Goal: Information Seeking & Learning: Check status

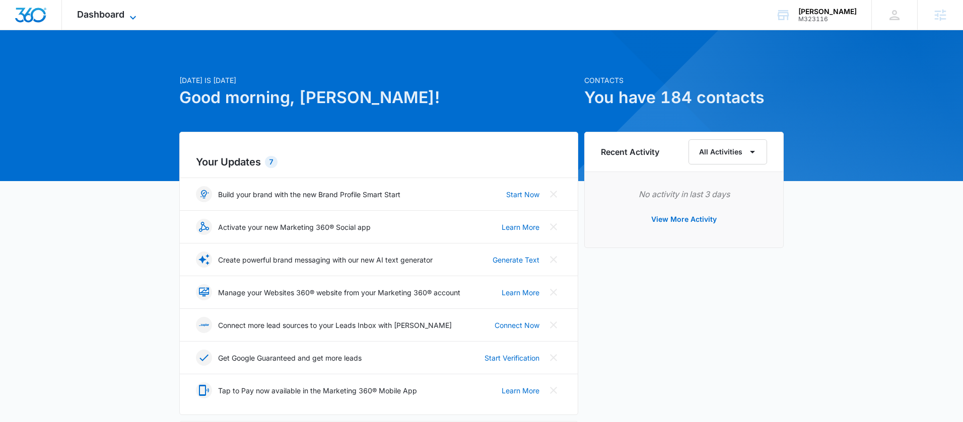
click at [123, 15] on span "Dashboard" at bounding box center [100, 14] width 47 height 11
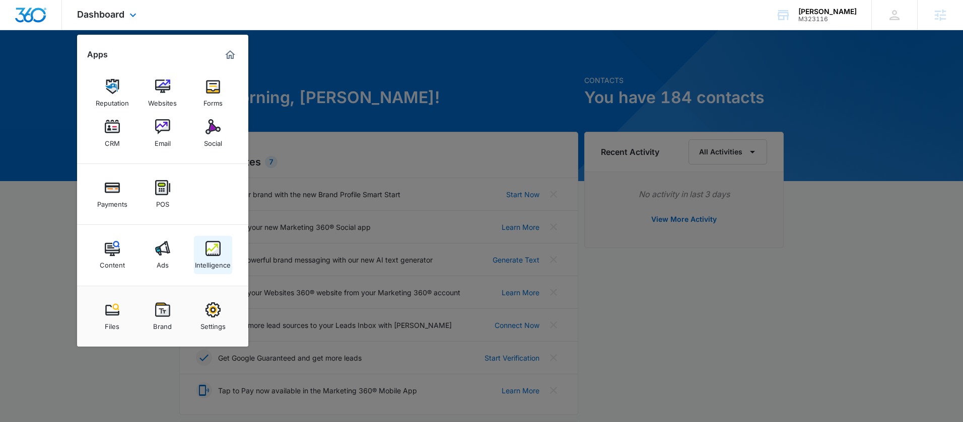
click at [207, 252] on img at bounding box center [212, 248] width 15 height 15
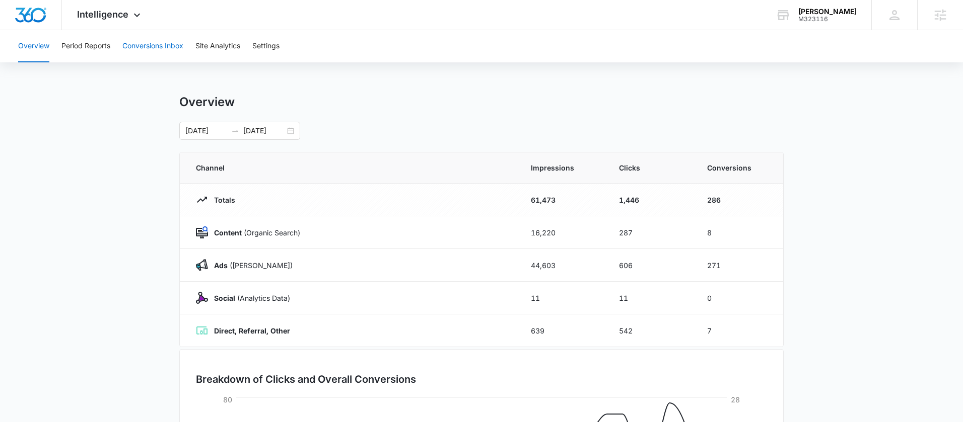
click at [161, 49] on button "Conversions Inbox" at bounding box center [152, 46] width 61 height 32
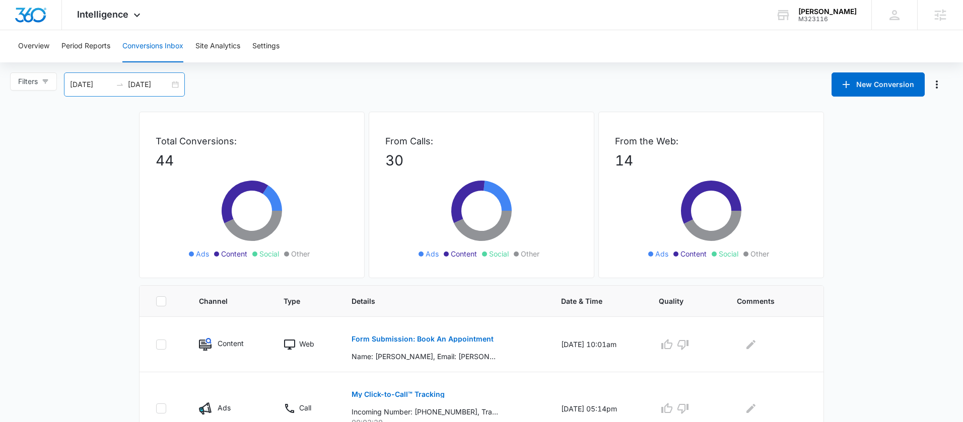
click at [177, 86] on div "08/10/2025 09/09/2025" at bounding box center [124, 84] width 121 height 24
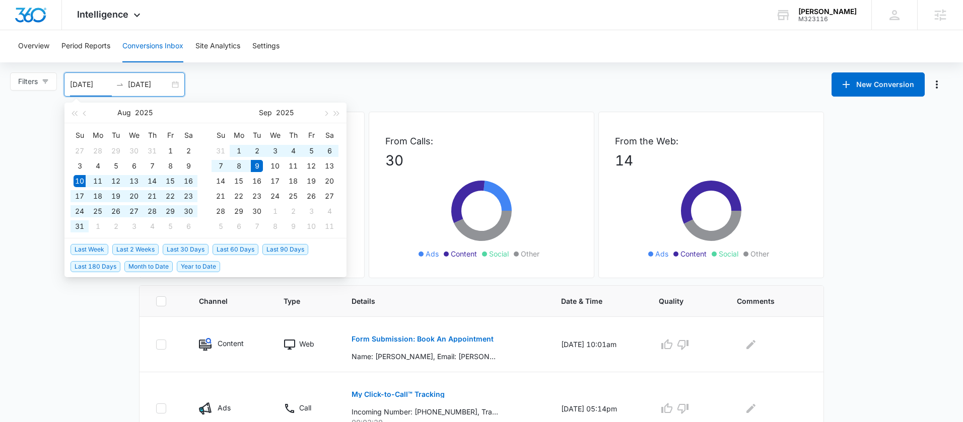
type input "[DATE]"
click at [176, 243] on li "Last 30 Days" at bounding box center [188, 249] width 50 height 17
click at [181, 250] on span "Last 30 Days" at bounding box center [186, 249] width 46 height 11
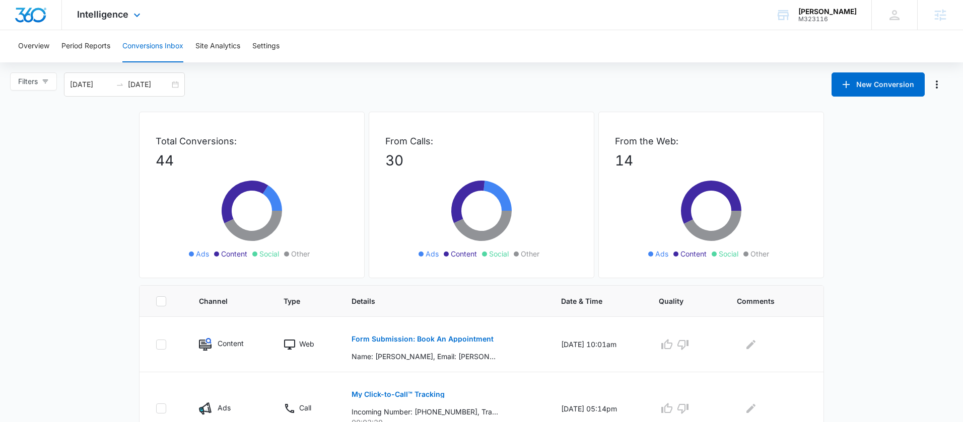
click at [128, 18] on div "Intelligence Apps Reputation Websites Forms CRM Email Social Payments POS Conte…" at bounding box center [110, 15] width 96 height 30
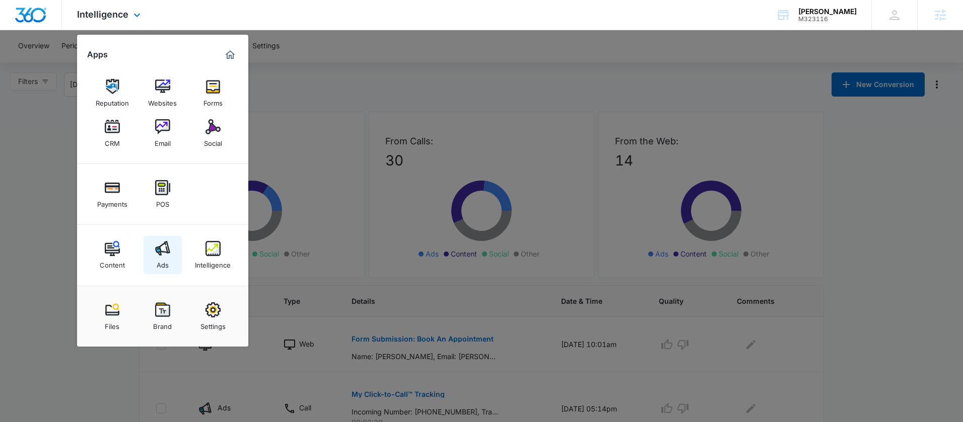
click at [162, 251] on img at bounding box center [162, 248] width 15 height 15
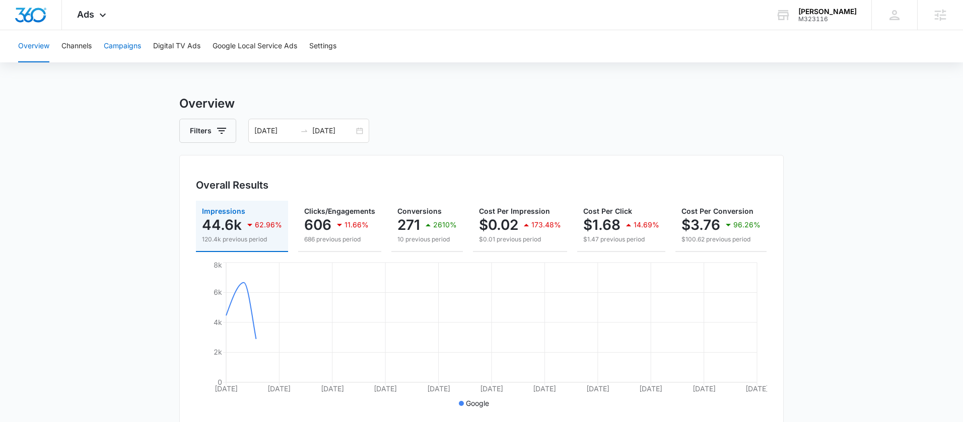
click at [126, 49] on button "Campaigns" at bounding box center [122, 46] width 37 height 32
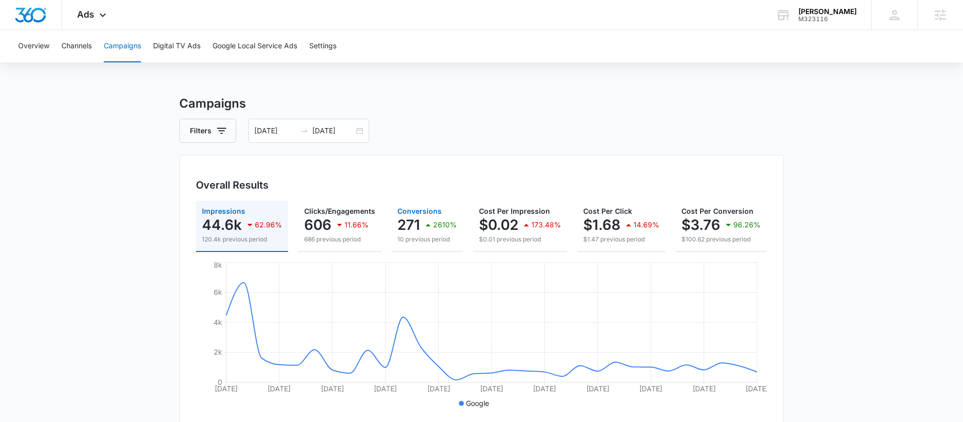
click at [426, 223] on icon "button" at bounding box center [428, 225] width 12 height 12
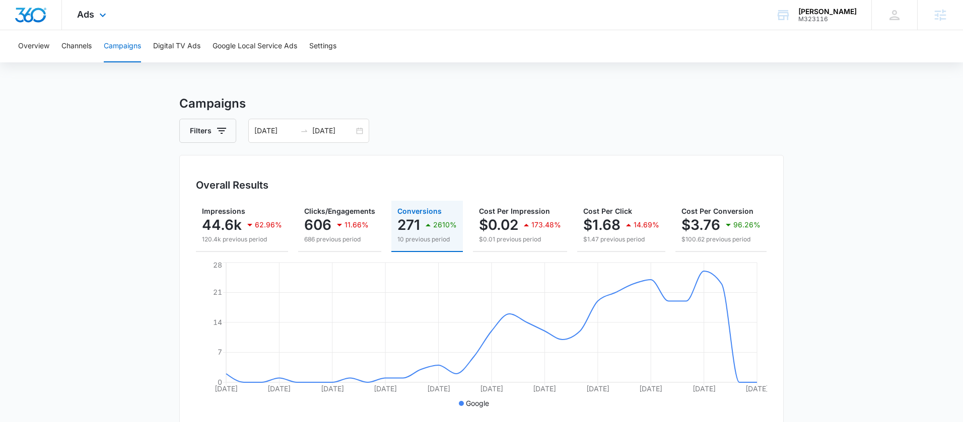
click at [96, 16] on div "Ads Apps Reputation Websites Forms CRM Email Social Payments POS Content Ads In…" at bounding box center [93, 15] width 62 height 30
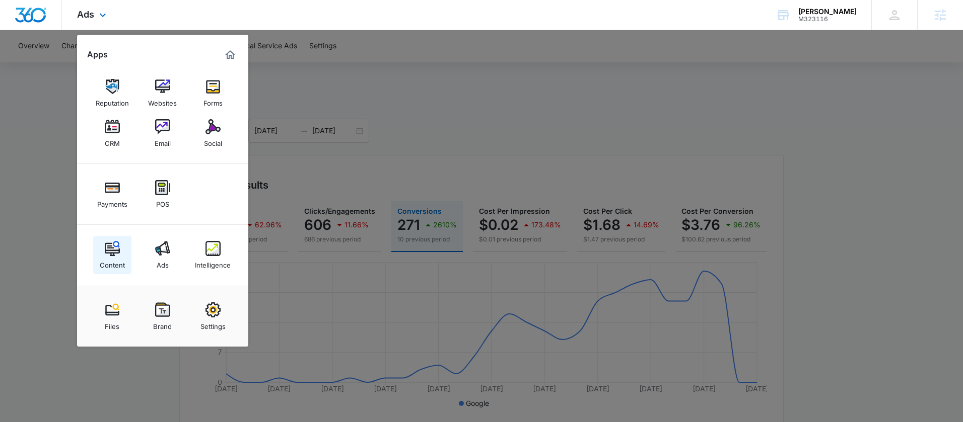
click at [117, 261] on div "Content" at bounding box center [112, 262] width 25 height 13
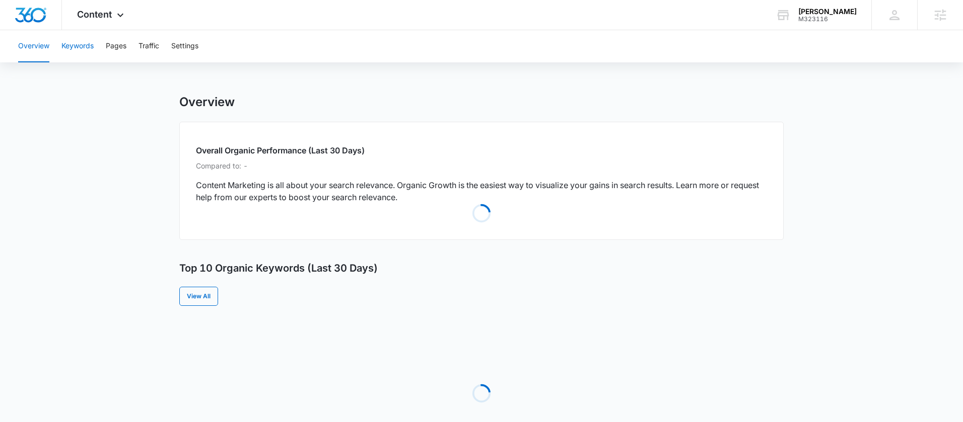
click at [83, 47] on button "Keywords" at bounding box center [77, 46] width 32 height 32
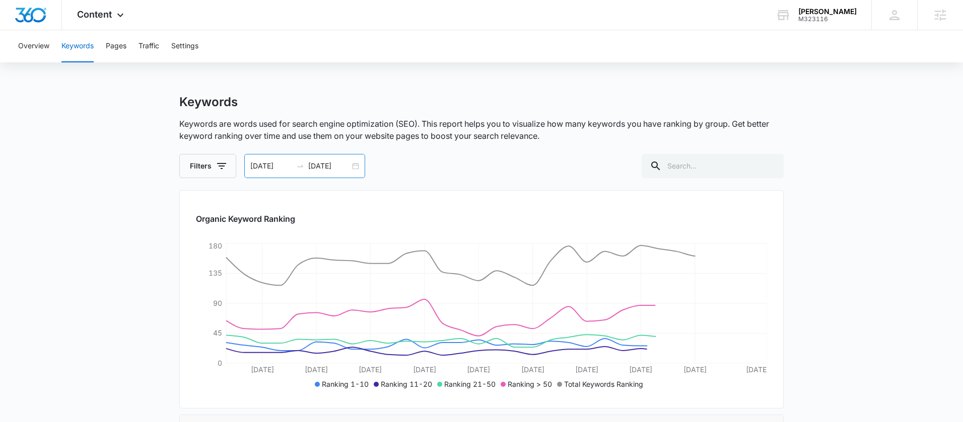
click at [356, 166] on div "08/09/2025 09/08/2025" at bounding box center [304, 166] width 121 height 24
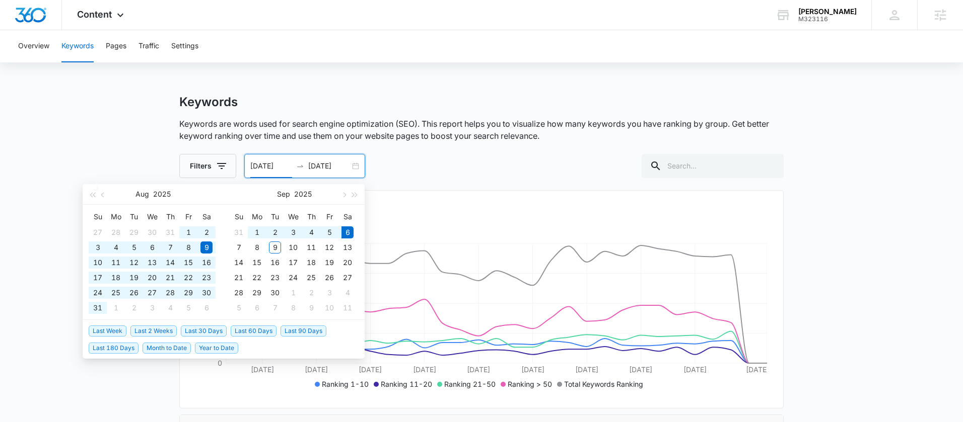
click at [120, 348] on span "Last 180 Days" at bounding box center [114, 348] width 50 height 11
type input "03/10/2025"
type input "09/06/2025"
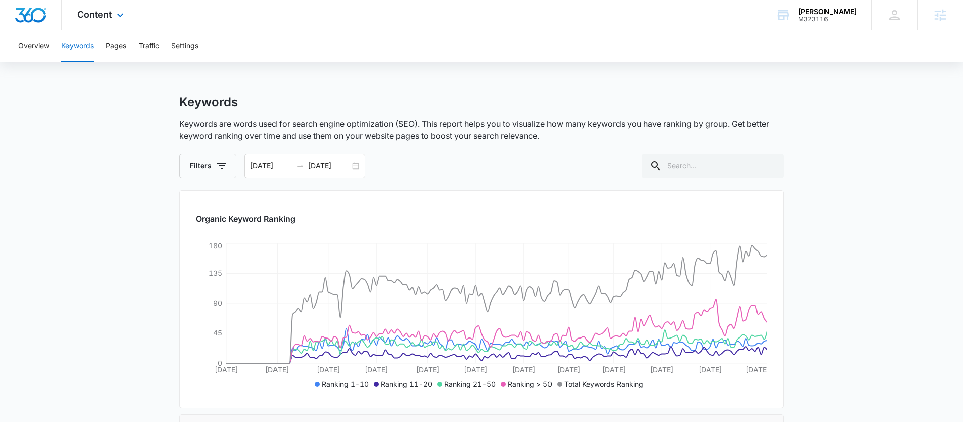
click at [106, 23] on div "Content Apps Reputation Websites Forms CRM Email Social Payments POS Content Ad…" at bounding box center [102, 15] width 80 height 30
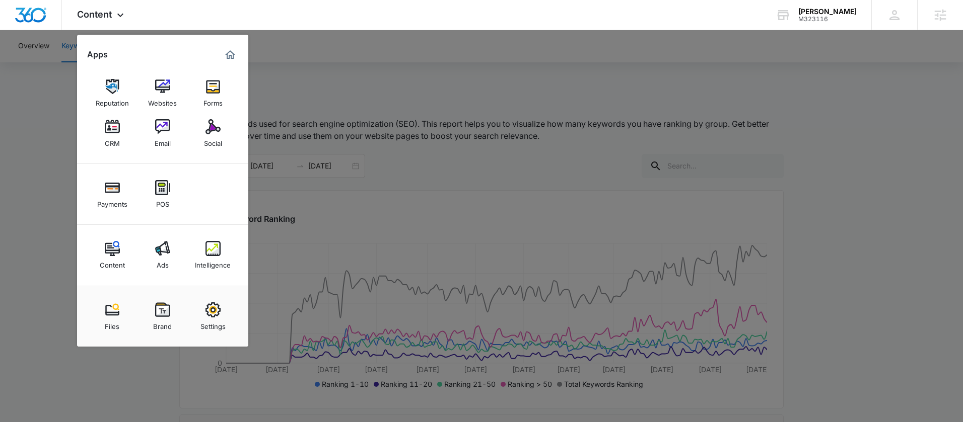
click at [204, 254] on link "Intelligence" at bounding box center [213, 255] width 38 height 38
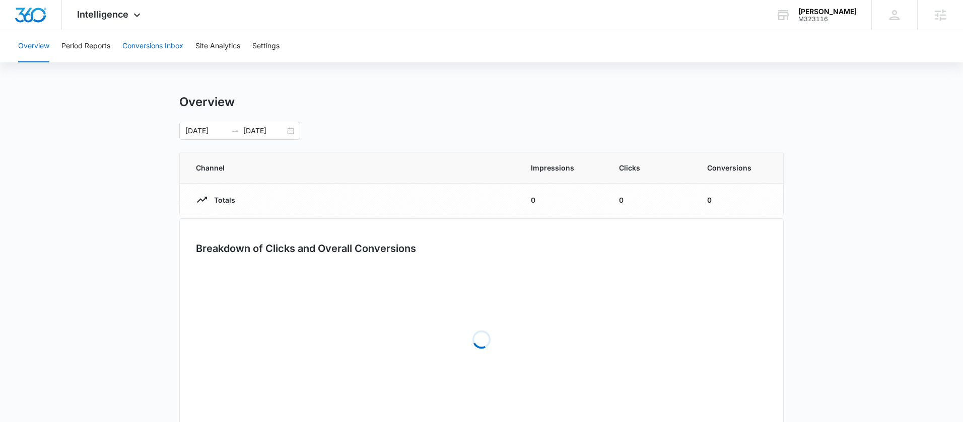
click at [135, 41] on button "Conversions Inbox" at bounding box center [152, 46] width 61 height 32
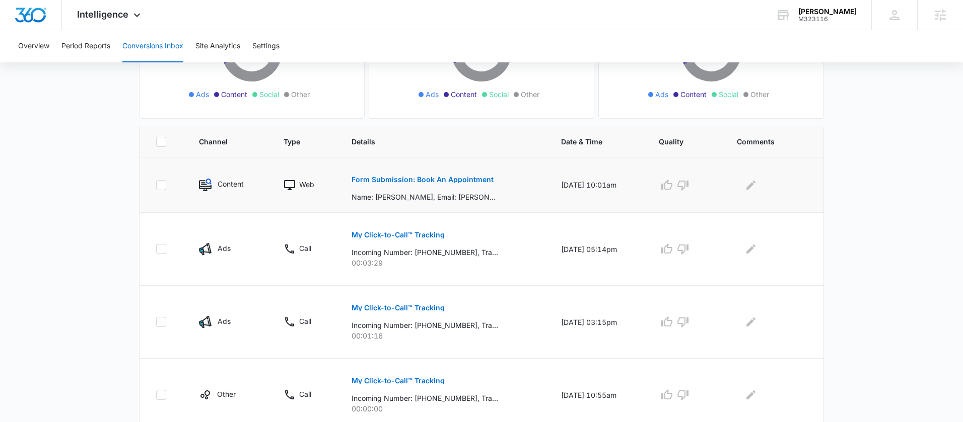
scroll to position [164, 0]
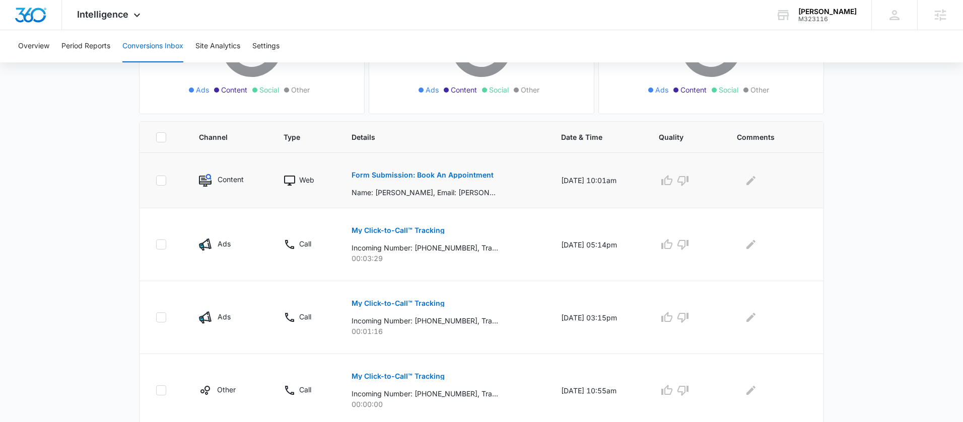
click at [454, 172] on p "Form Submission: Book An Appointment" at bounding box center [422, 175] width 142 height 7
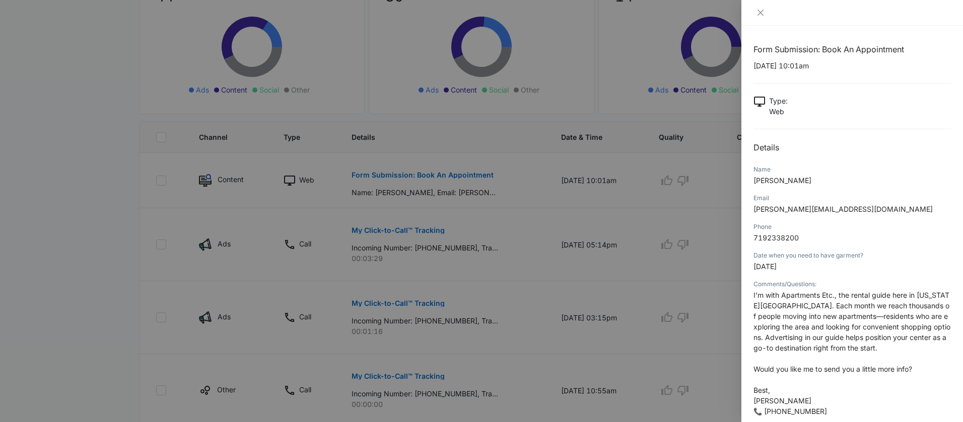
click at [758, 18] on div at bounding box center [852, 13] width 222 height 26
click at [759, 14] on icon "close" at bounding box center [760, 13] width 8 height 8
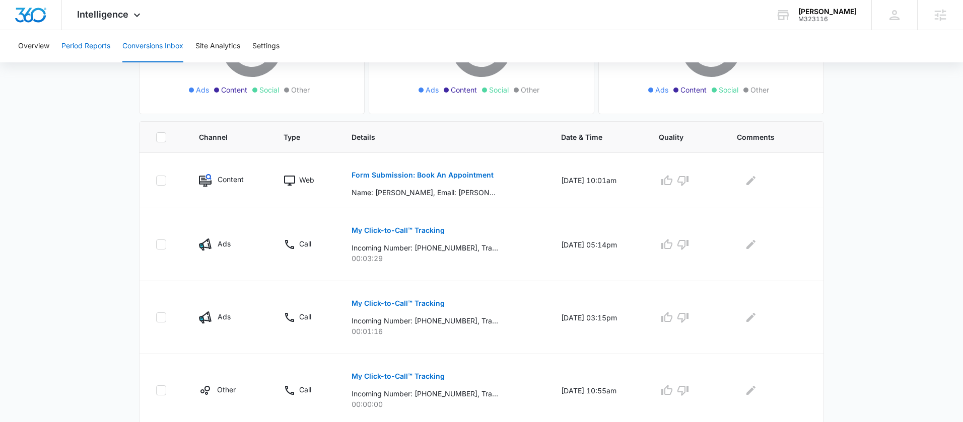
click at [81, 45] on button "Period Reports" at bounding box center [85, 46] width 49 height 32
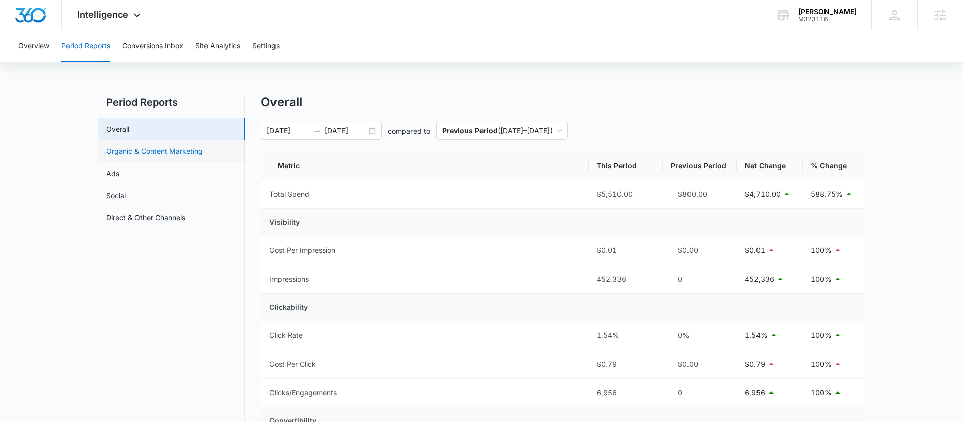
click at [146, 146] on link "Organic & Content Marketing" at bounding box center [154, 151] width 97 height 11
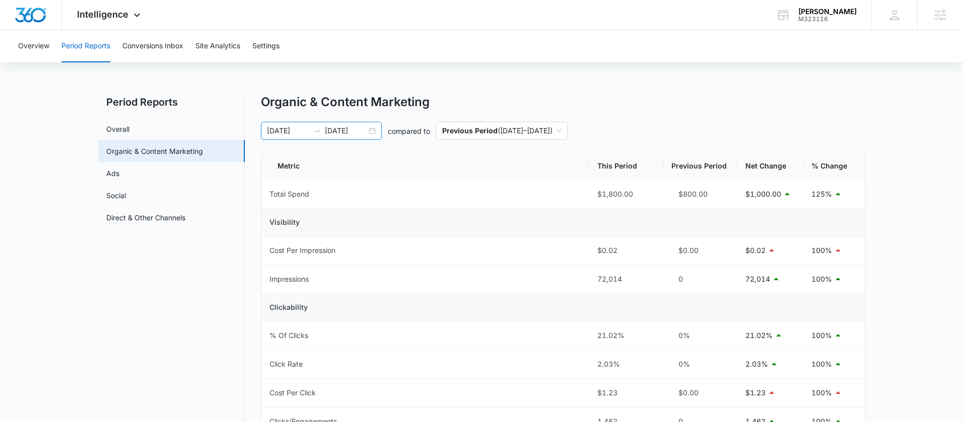
click at [371, 131] on div "03/10/2025 09/06/2025" at bounding box center [321, 131] width 121 height 18
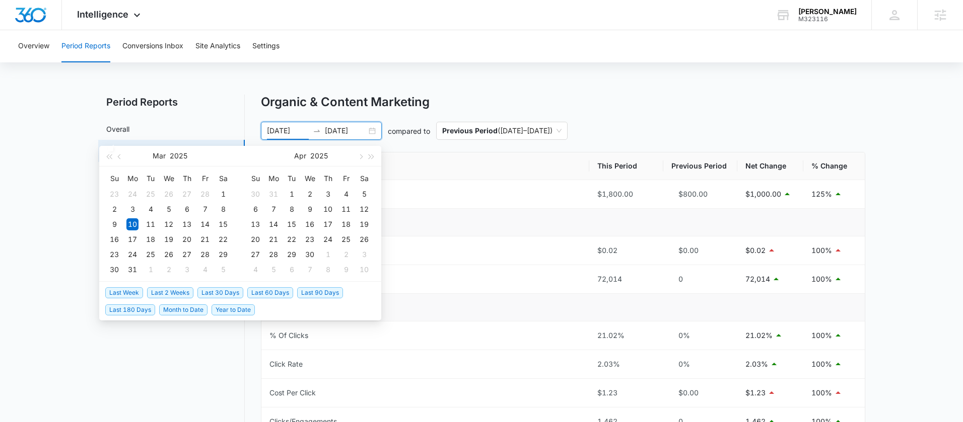
click at [310, 292] on span "Last 90 Days" at bounding box center [320, 292] width 46 height 11
type input "06/10/2025"
type input "09/08/2025"
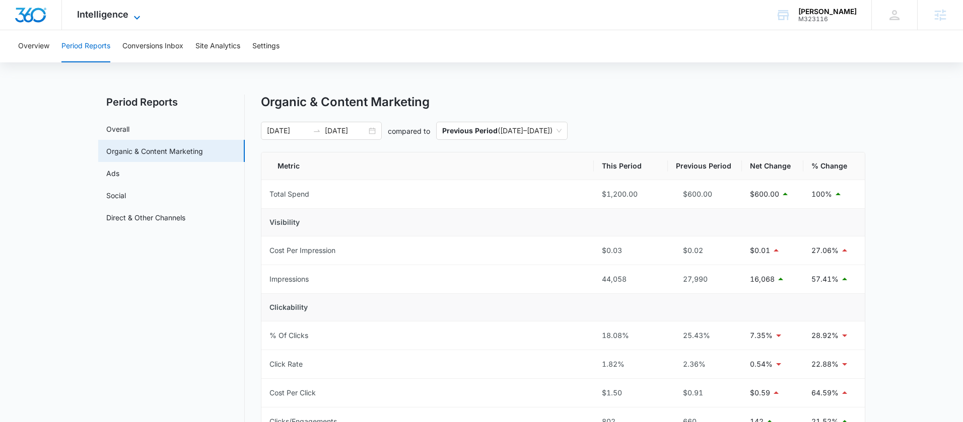
click at [114, 18] on span "Intelligence" at bounding box center [102, 14] width 51 height 11
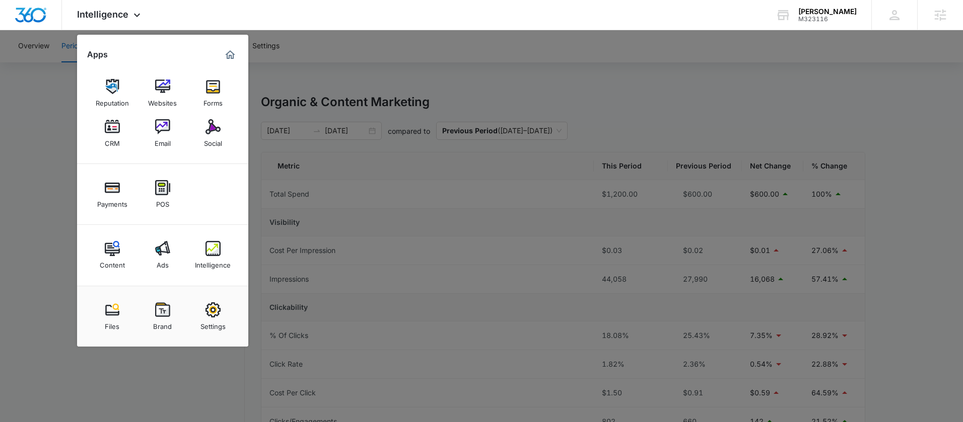
click at [166, 251] on img at bounding box center [162, 248] width 15 height 15
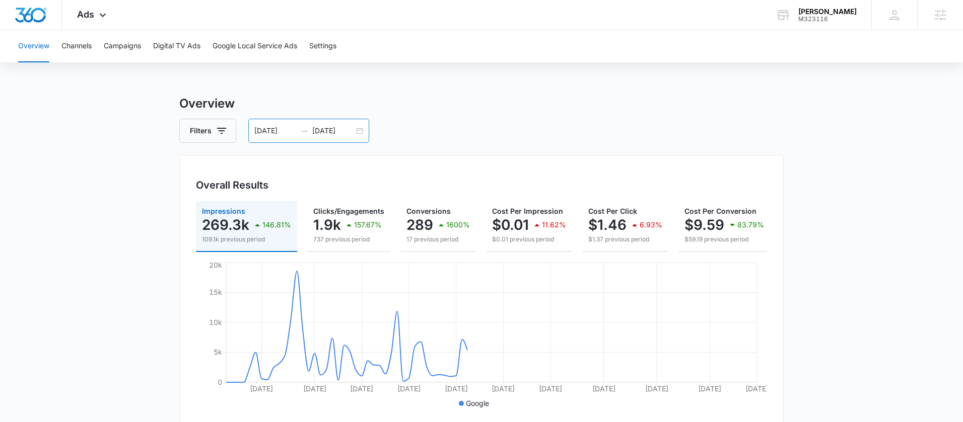
click at [359, 130] on div "06/10/2025 09/08/2025" at bounding box center [308, 131] width 121 height 24
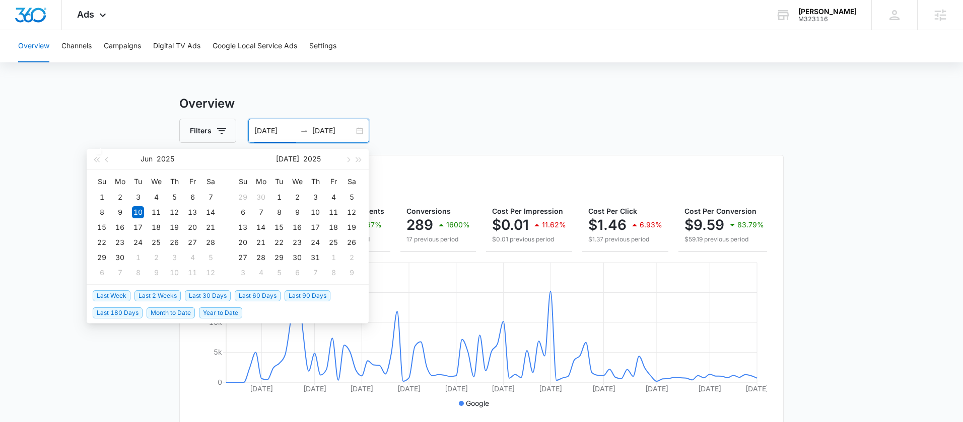
click at [203, 293] on span "Last 30 Days" at bounding box center [208, 295] width 46 height 11
type input "[DATE]"
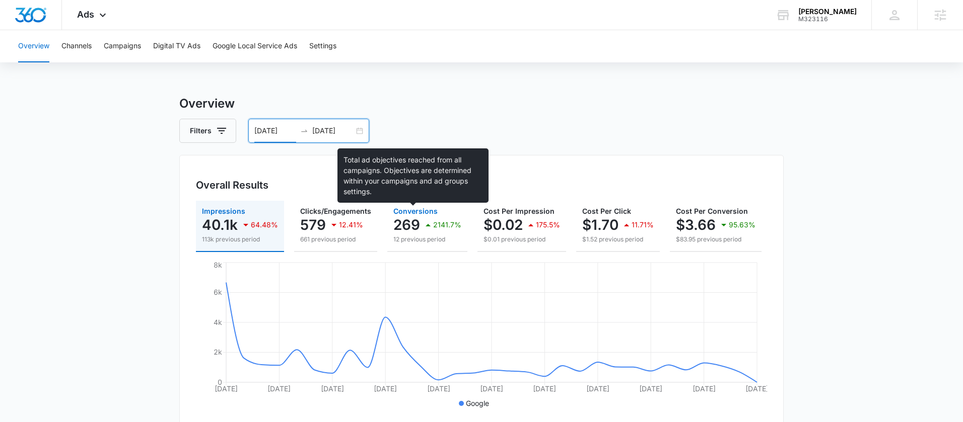
click at [415, 214] on span "Conversions" at bounding box center [415, 211] width 44 height 9
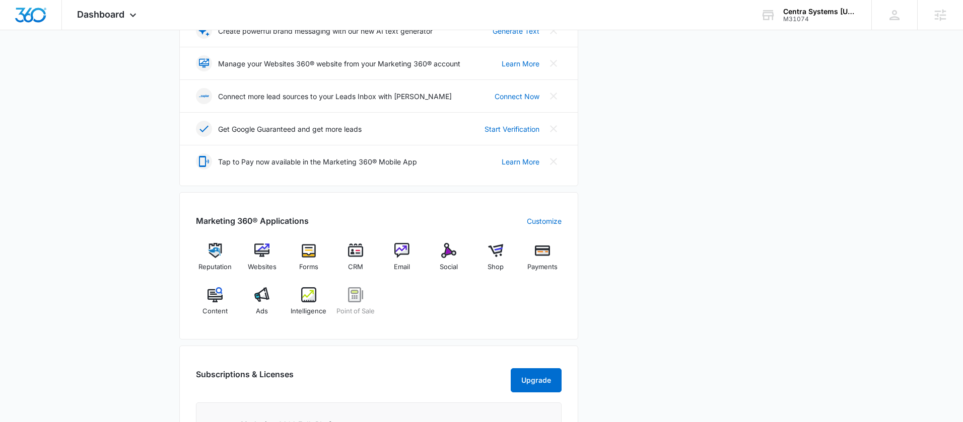
scroll to position [332, 0]
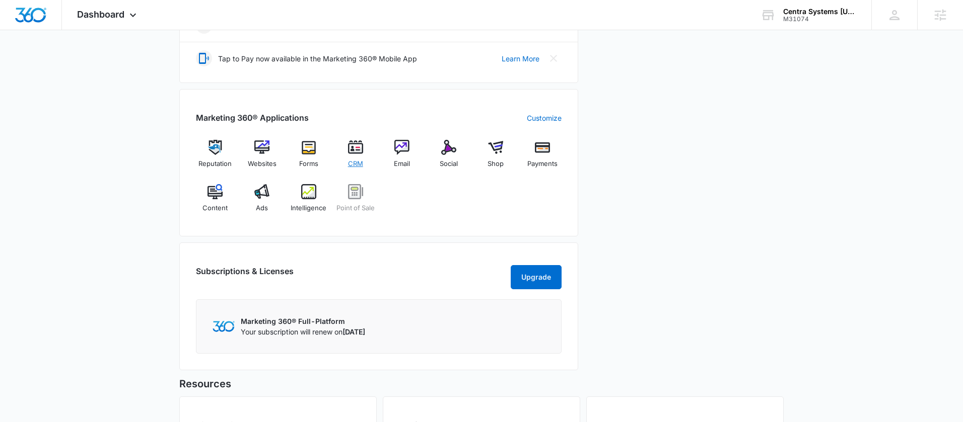
click at [353, 151] on img at bounding box center [355, 147] width 15 height 15
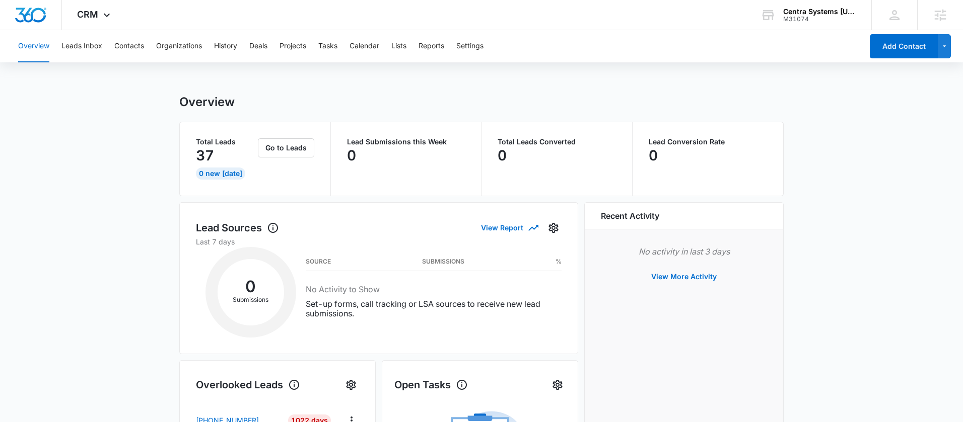
click at [80, 56] on button "Leads Inbox" at bounding box center [81, 46] width 41 height 32
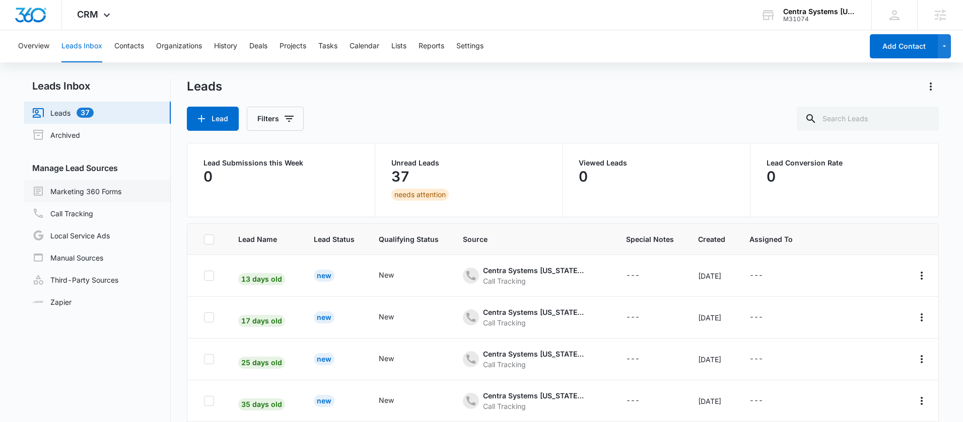
click at [121, 185] on link "Marketing 360 Forms" at bounding box center [76, 191] width 89 height 12
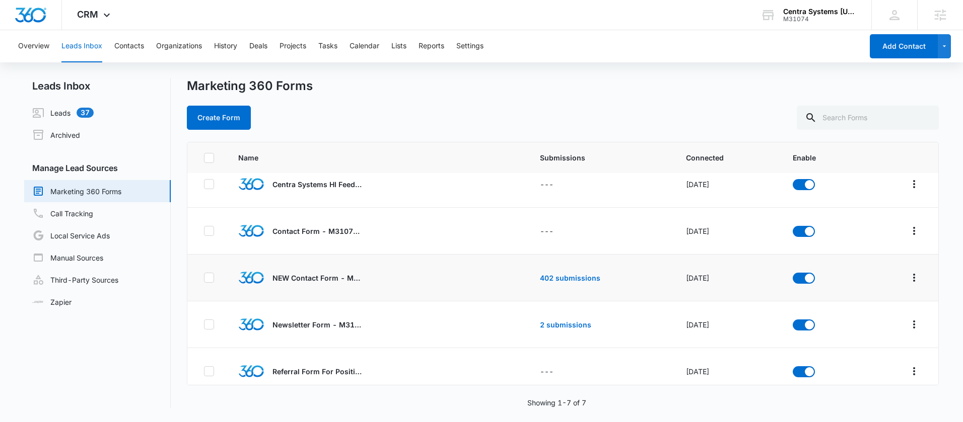
scroll to position [19, 0]
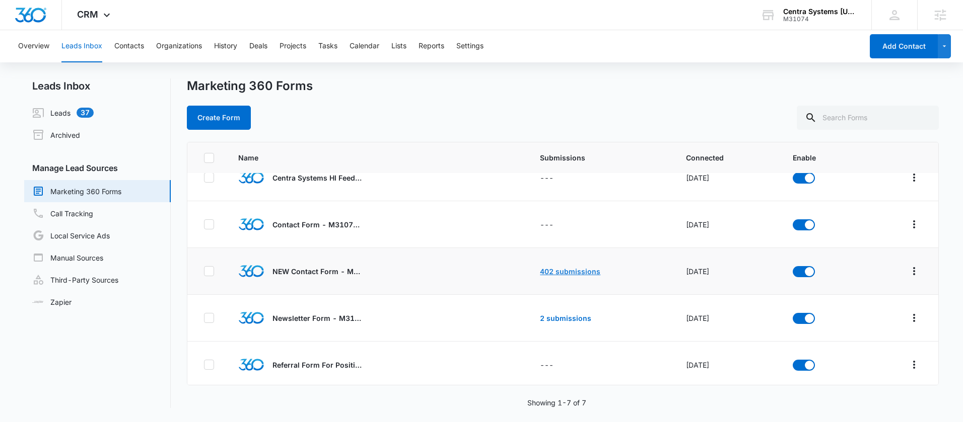
click at [584, 274] on link "402 submissions" at bounding box center [570, 271] width 60 height 9
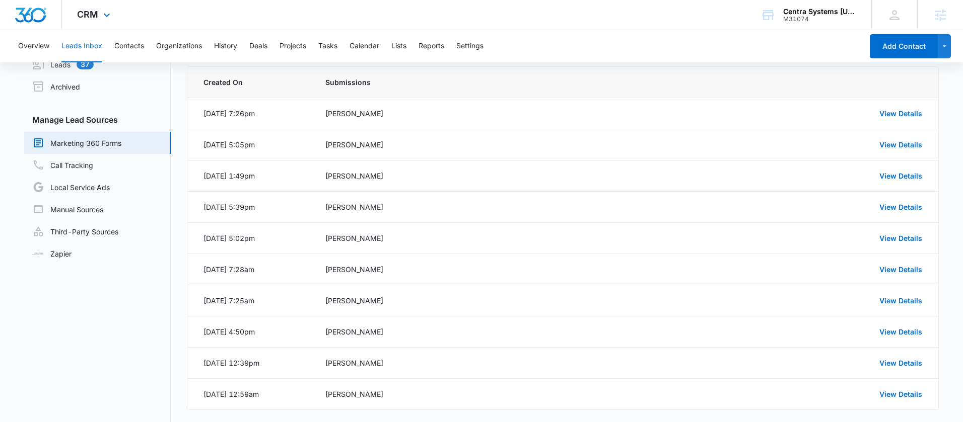
scroll to position [92, 0]
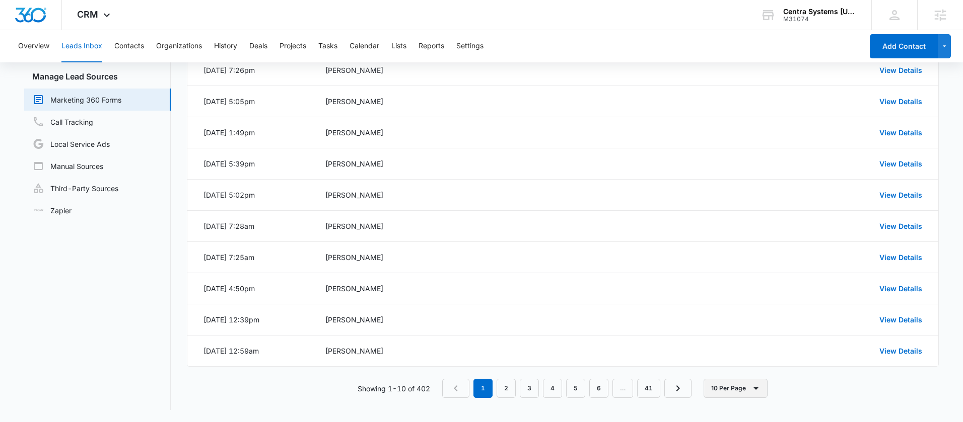
click at [731, 391] on button "10 Per Page" at bounding box center [735, 388] width 64 height 19
click at [749, 358] on div "100 Per Page" at bounding box center [739, 358] width 44 height 7
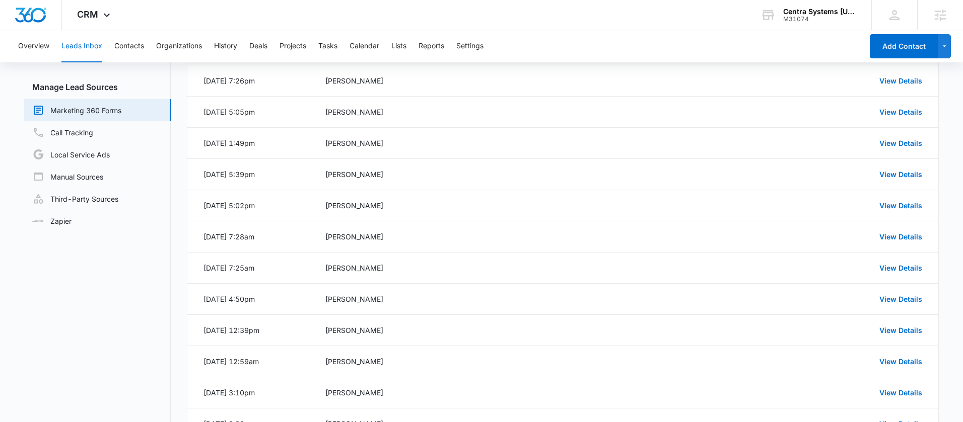
scroll to position [0, 0]
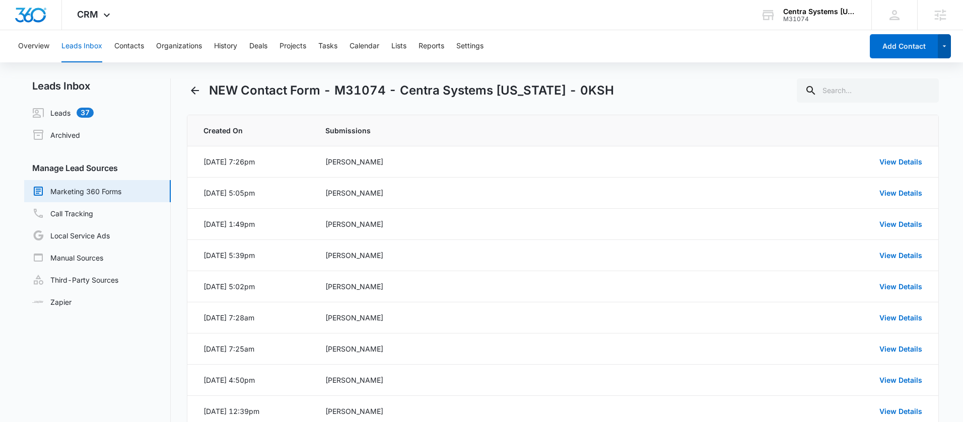
click at [945, 46] on icon "button" at bounding box center [944, 46] width 9 height 12
click at [895, 162] on link "View Details" at bounding box center [900, 162] width 43 height 9
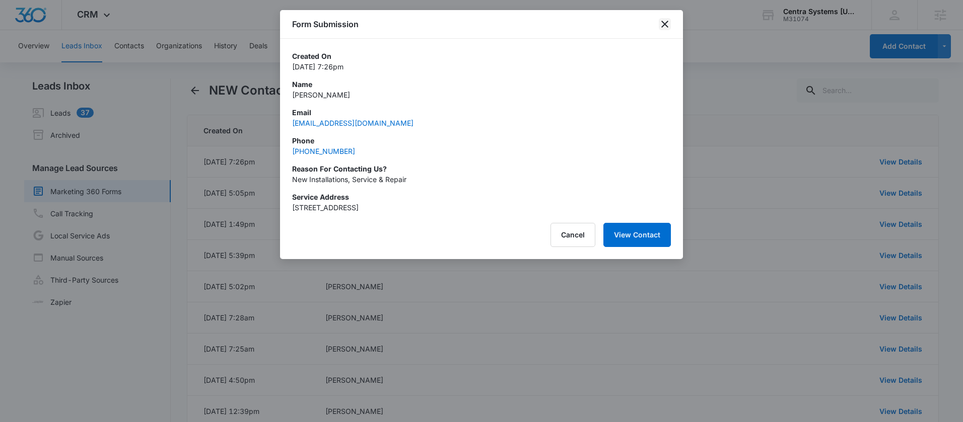
click at [667, 20] on icon "close" at bounding box center [664, 24] width 12 height 12
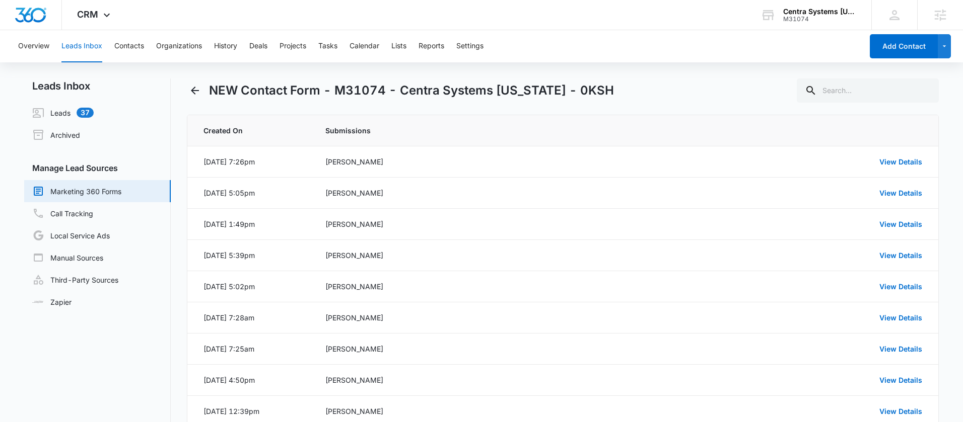
click at [655, 58] on div "Overview Leads Inbox Contacts Organizations History Deals Projects Tasks Calend…" at bounding box center [437, 46] width 850 height 32
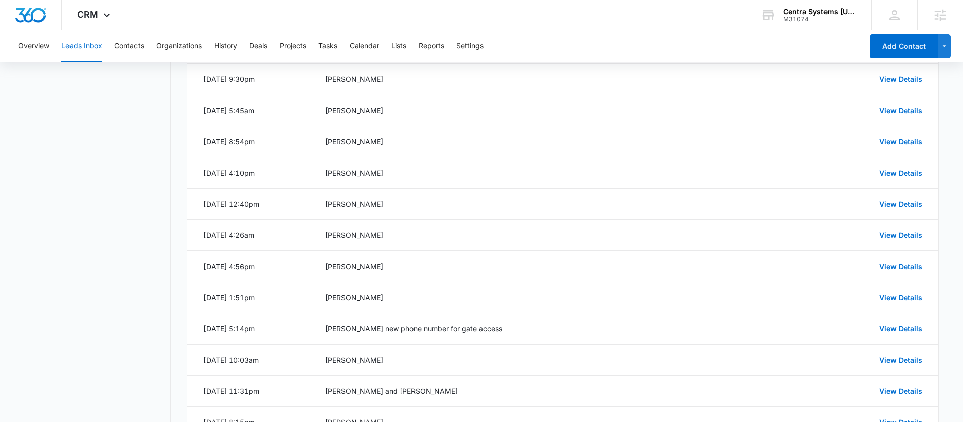
scroll to position [1340, 0]
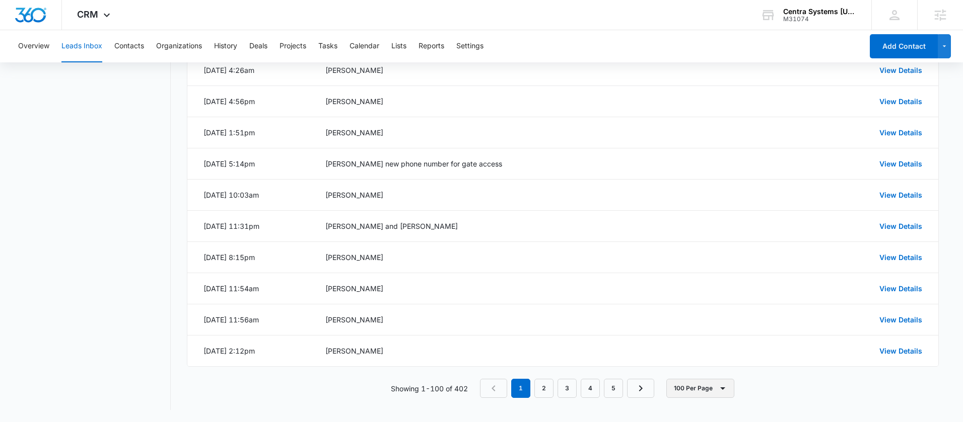
click at [694, 389] on button "100 Per Page" at bounding box center [700, 388] width 68 height 19
click at [783, 388] on div "Showing 1-100 of 402 1 2 3 4 5 100 Per Page" at bounding box center [563, 388] width 752 height 19
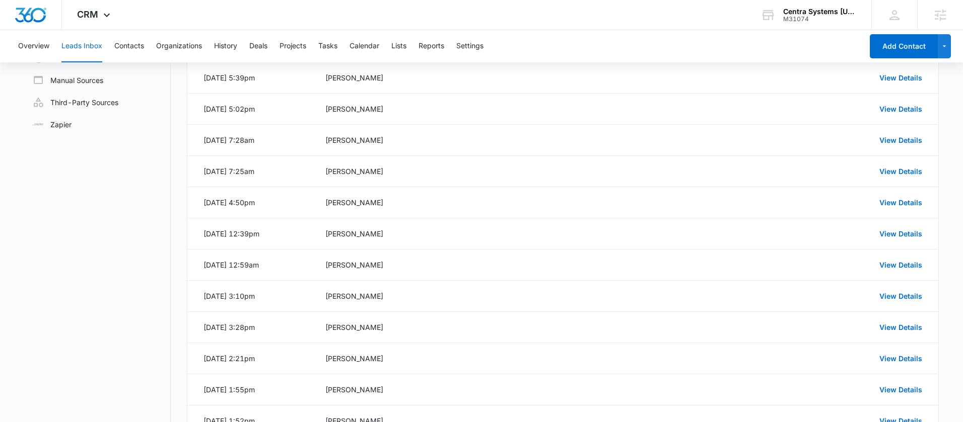
scroll to position [0, 0]
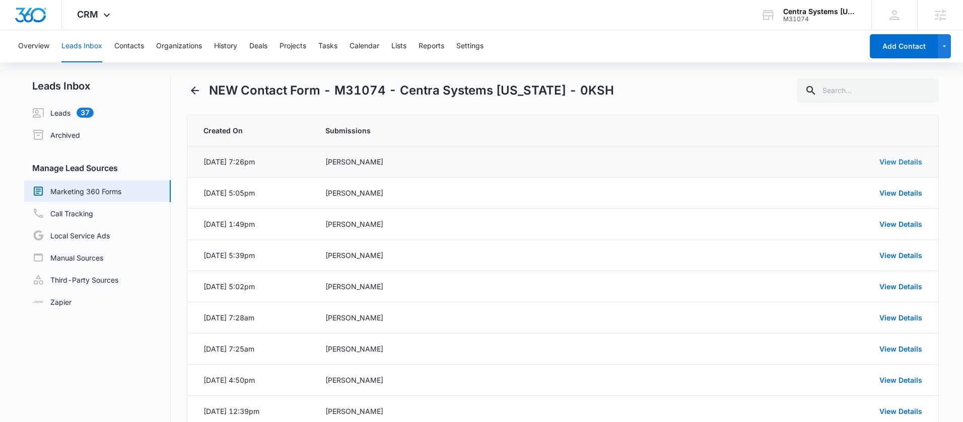
click at [893, 163] on link "View Details" at bounding box center [900, 162] width 43 height 9
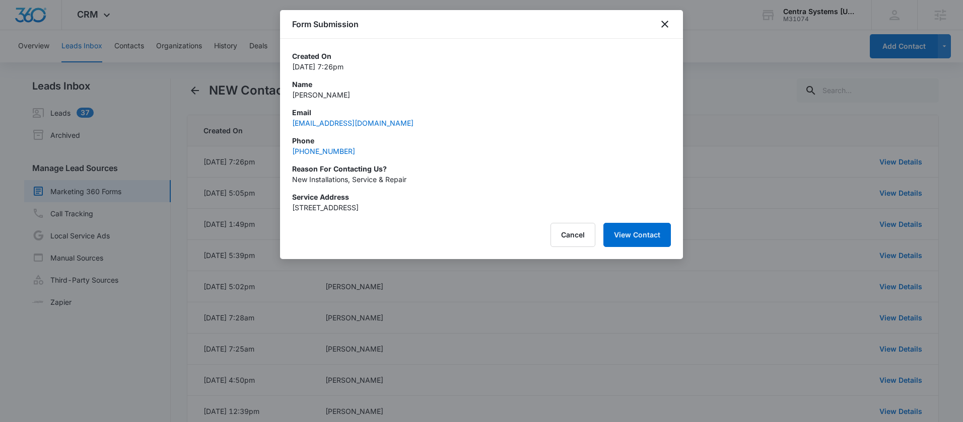
drag, startPoint x: 368, startPoint y: 155, endPoint x: 502, endPoint y: 149, distance: 134.6
click at [453, 151] on div "Phone (415) 986-2618" at bounding box center [481, 145] width 379 height 21
click at [666, 22] on icon "close" at bounding box center [664, 24] width 7 height 7
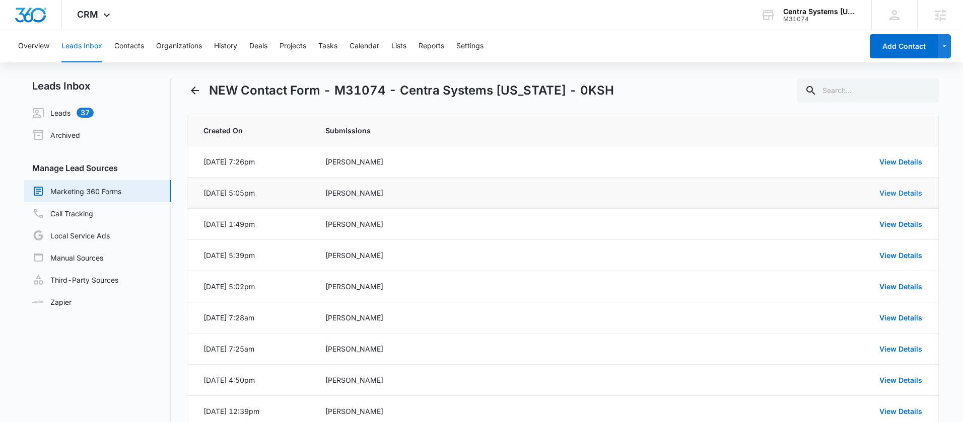
click at [885, 193] on link "View Details" at bounding box center [900, 193] width 43 height 9
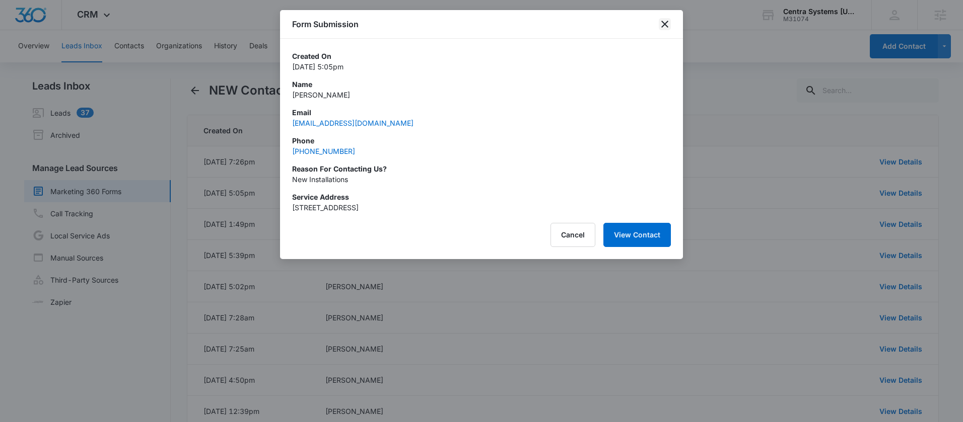
click at [666, 24] on icon "close" at bounding box center [664, 24] width 7 height 7
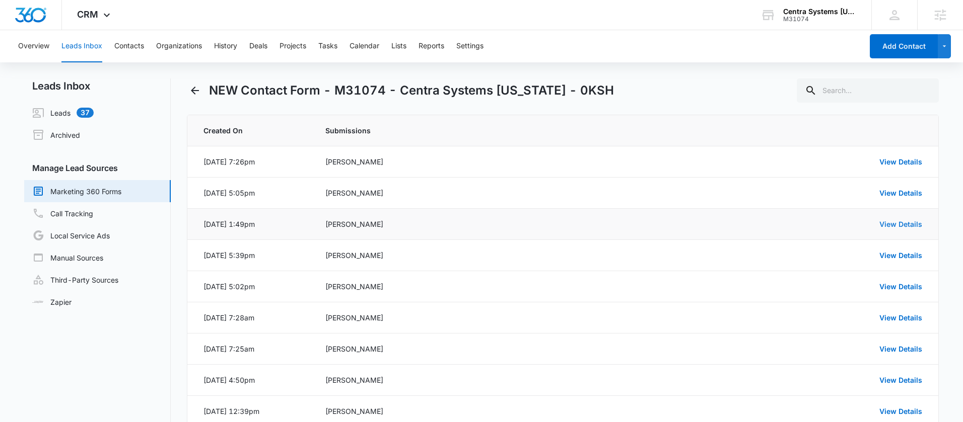
click at [889, 227] on link "View Details" at bounding box center [900, 224] width 43 height 9
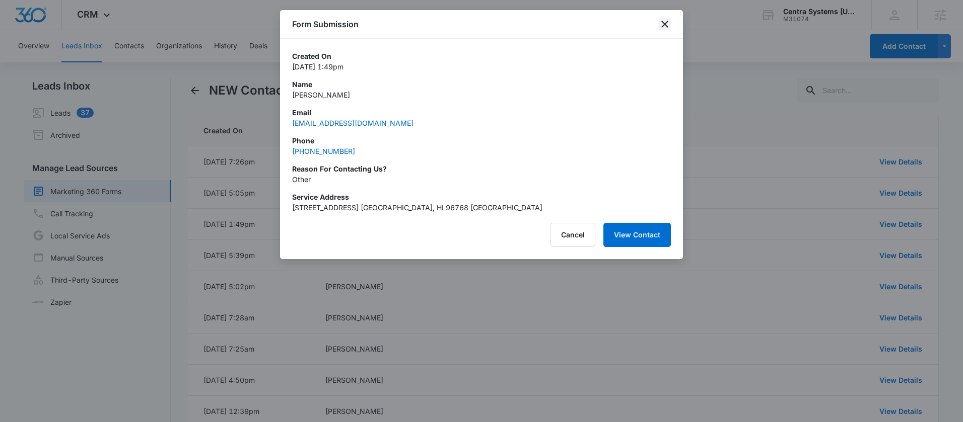
click at [663, 27] on icon "close" at bounding box center [664, 24] width 12 height 12
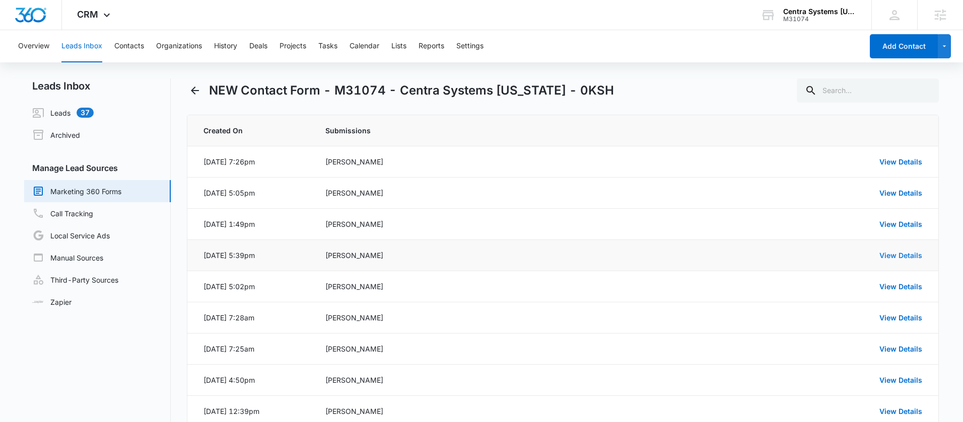
click at [894, 252] on link "View Details" at bounding box center [900, 255] width 43 height 9
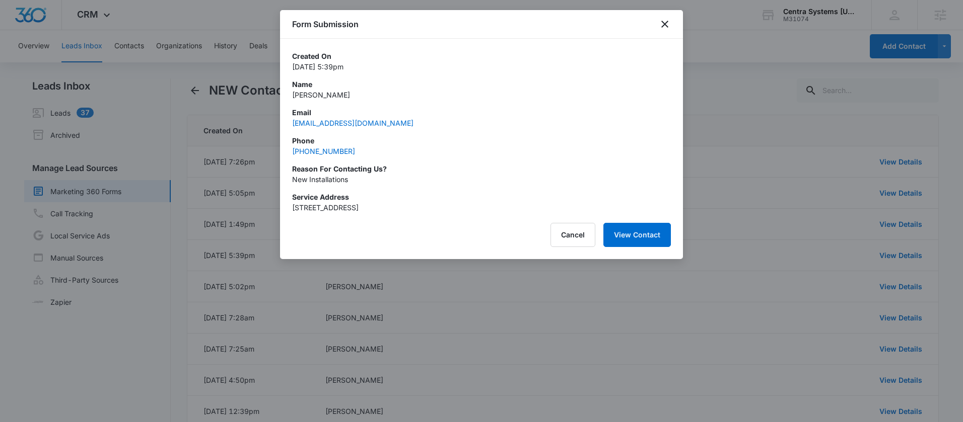
click at [865, 173] on div at bounding box center [481, 211] width 963 height 422
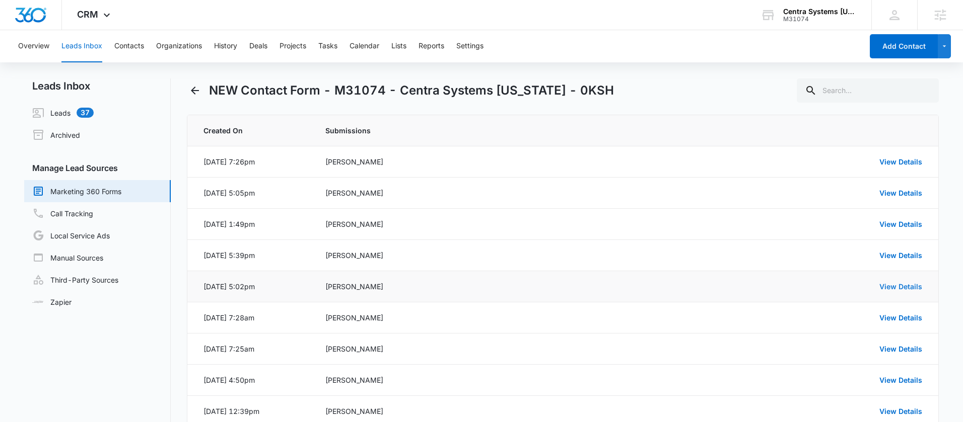
click at [887, 286] on link "View Details" at bounding box center [900, 286] width 43 height 9
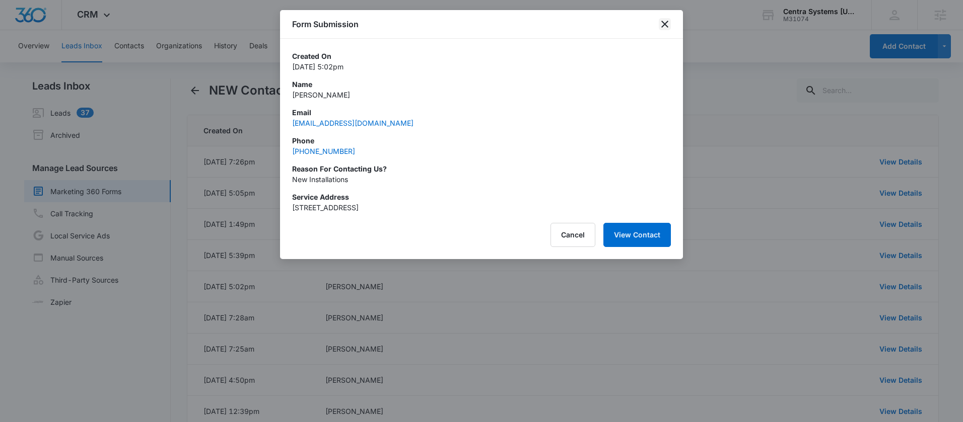
click at [663, 20] on icon "close" at bounding box center [664, 24] width 12 height 12
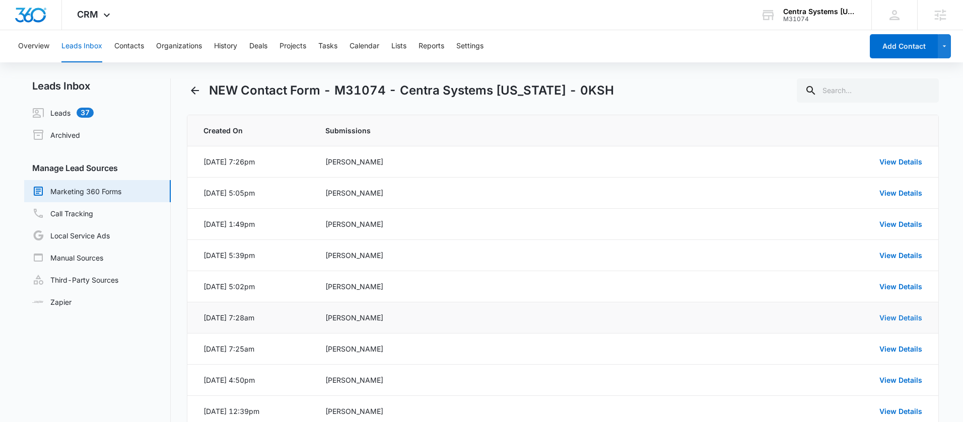
click at [895, 318] on link "View Details" at bounding box center [900, 318] width 43 height 9
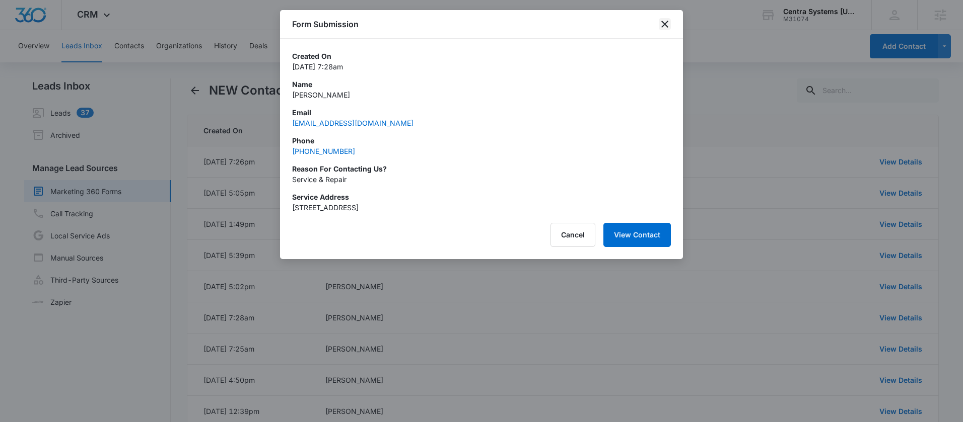
click at [664, 22] on icon "close" at bounding box center [664, 24] width 12 height 12
click at [664, 22] on div "Form Submission" at bounding box center [481, 24] width 403 height 29
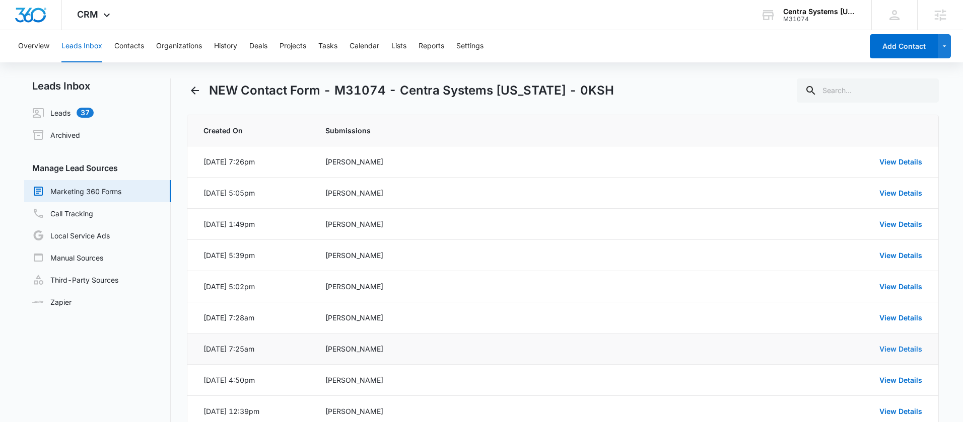
click at [907, 345] on link "View Details" at bounding box center [900, 349] width 43 height 9
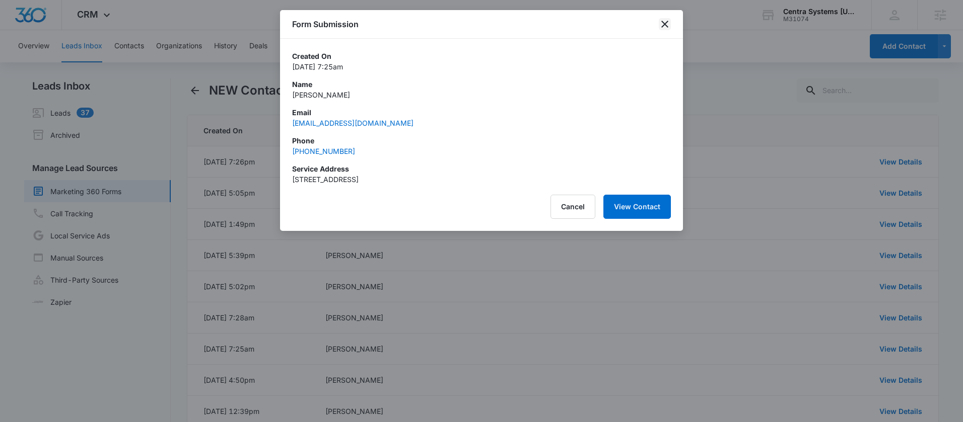
click at [666, 25] on icon "close" at bounding box center [664, 24] width 7 height 7
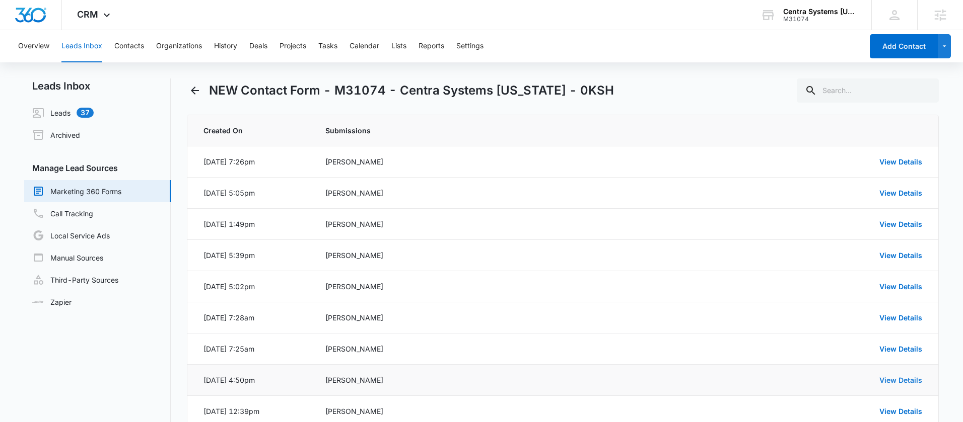
click at [897, 378] on link "View Details" at bounding box center [900, 380] width 43 height 9
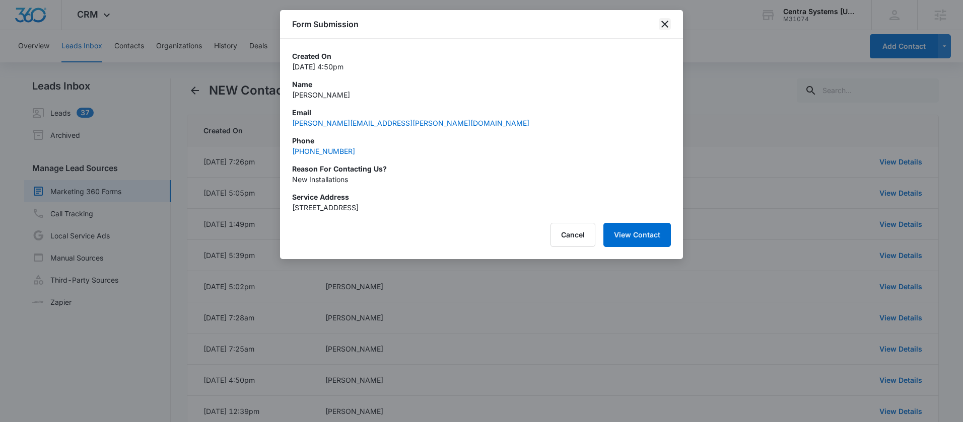
click at [665, 25] on icon "close" at bounding box center [664, 24] width 12 height 12
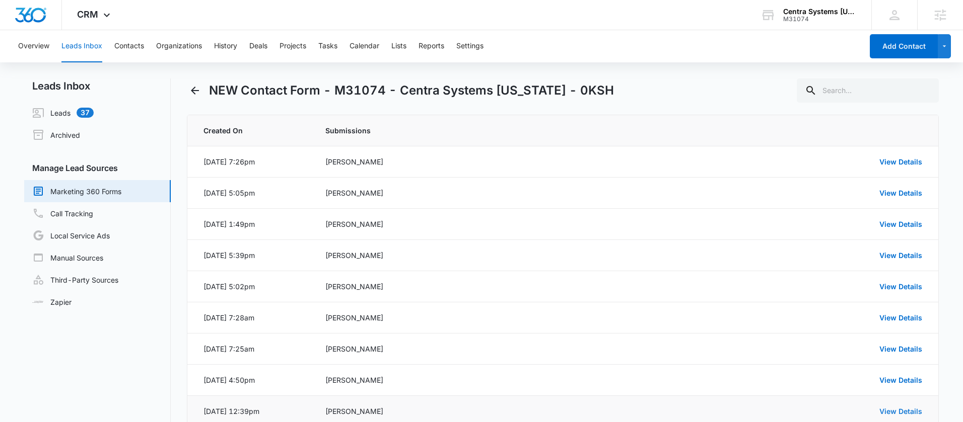
click at [885, 411] on link "View Details" at bounding box center [900, 411] width 43 height 9
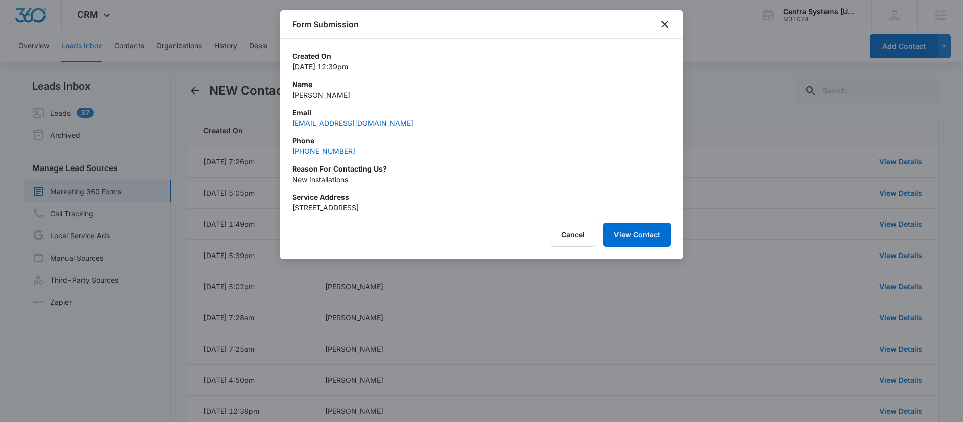
click at [740, 198] on div at bounding box center [481, 211] width 963 height 422
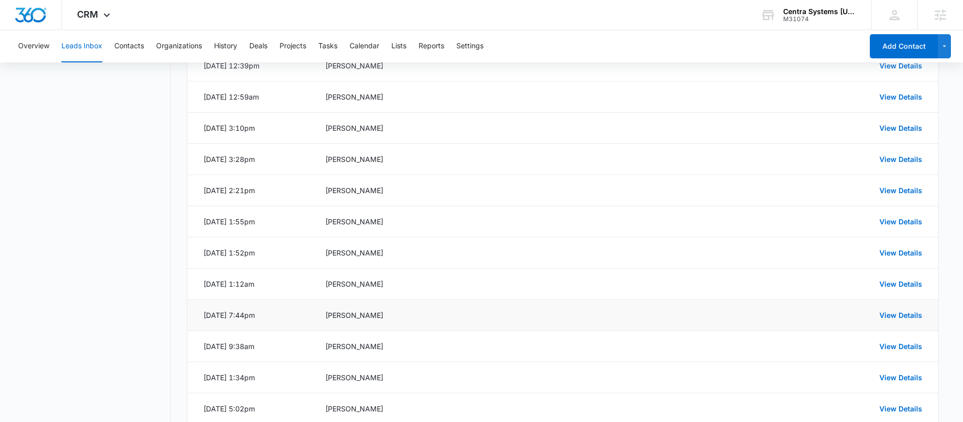
scroll to position [363, 0]
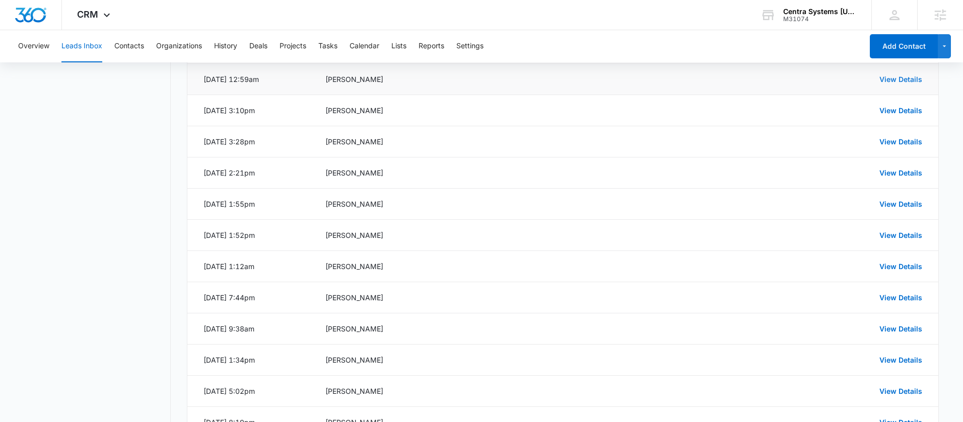
click at [901, 80] on link "View Details" at bounding box center [900, 79] width 43 height 9
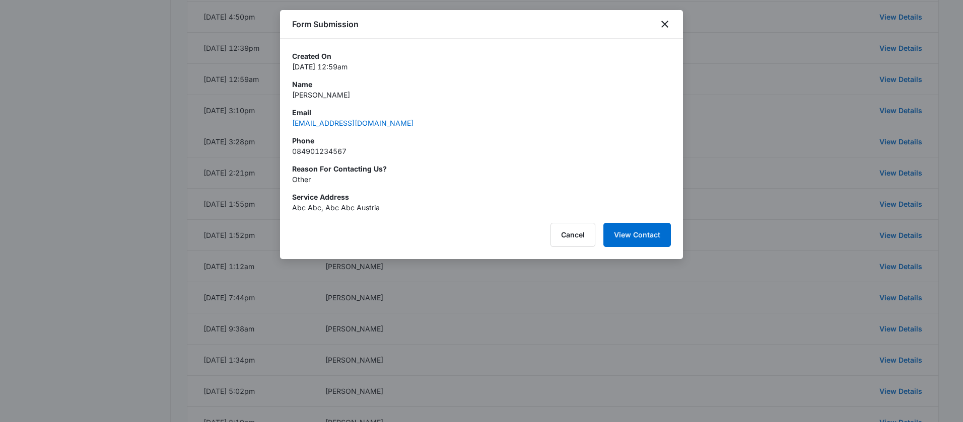
click at [354, 149] on p "084901234567" at bounding box center [481, 151] width 379 height 11
click at [667, 22] on icon "close" at bounding box center [664, 24] width 7 height 7
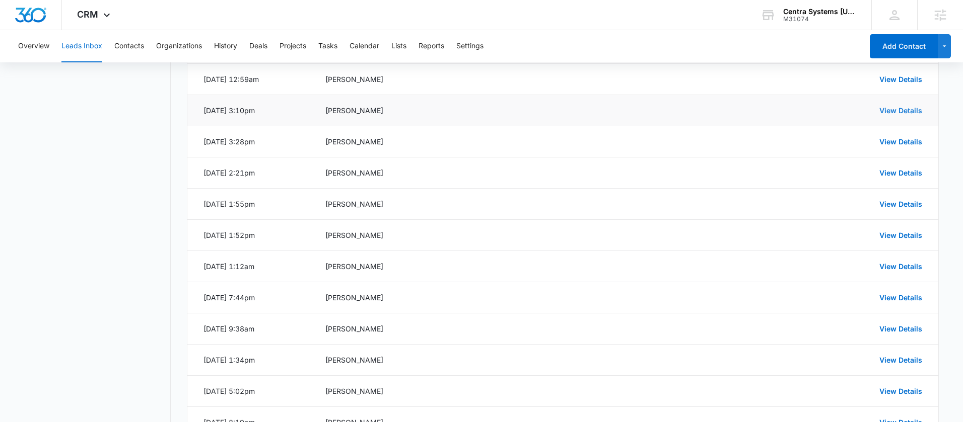
click at [900, 109] on link "View Details" at bounding box center [900, 110] width 43 height 9
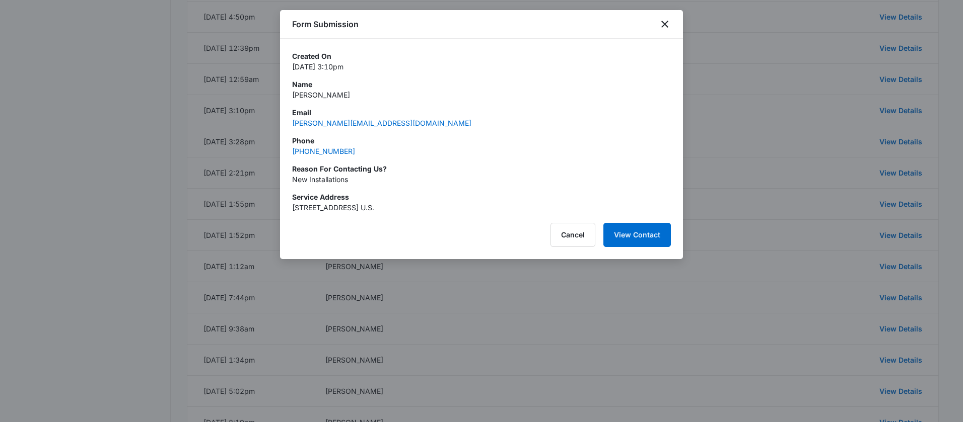
click at [784, 132] on div at bounding box center [481, 211] width 963 height 422
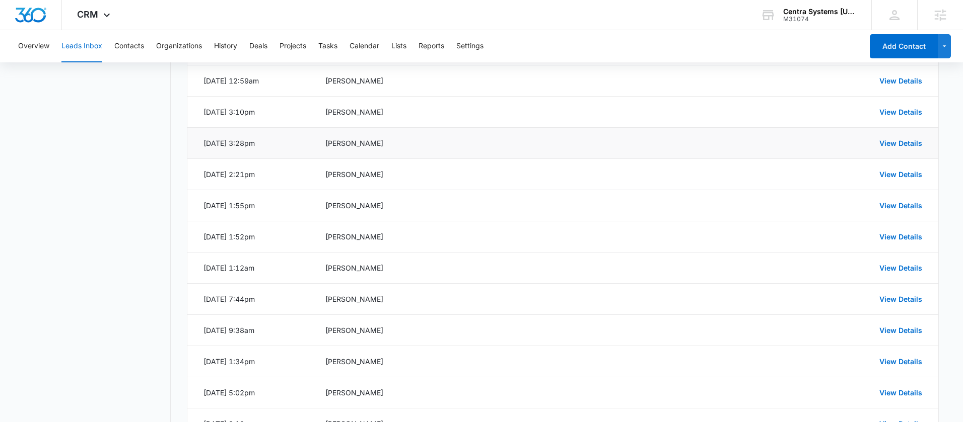
scroll to position [361, 0]
click at [900, 140] on link "View Details" at bounding box center [900, 143] width 43 height 9
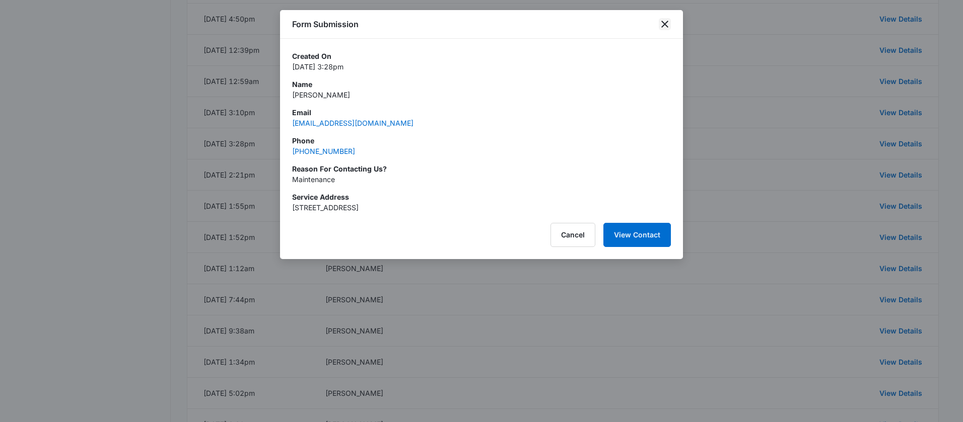
click at [665, 22] on icon "close" at bounding box center [664, 24] width 12 height 12
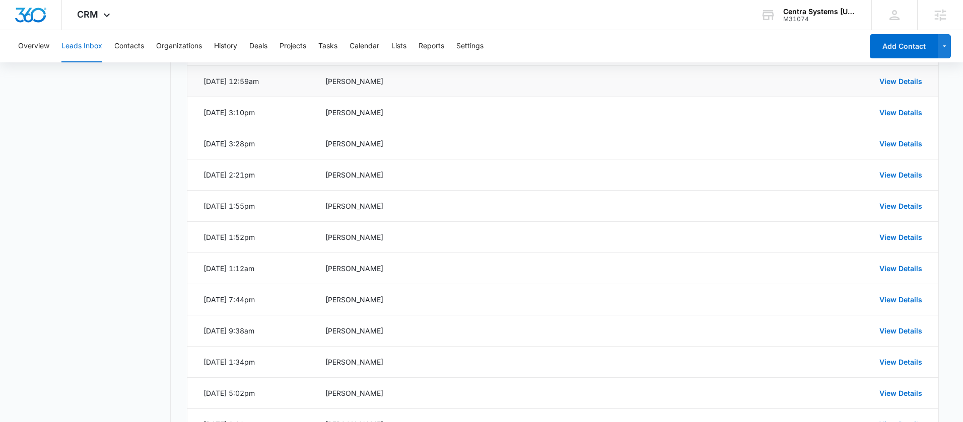
click at [902, 86] on div "View Details" at bounding box center [854, 81] width 135 height 11
click at [903, 76] on div "View Details" at bounding box center [854, 81] width 135 height 11
click at [904, 78] on link "View Details" at bounding box center [900, 81] width 43 height 9
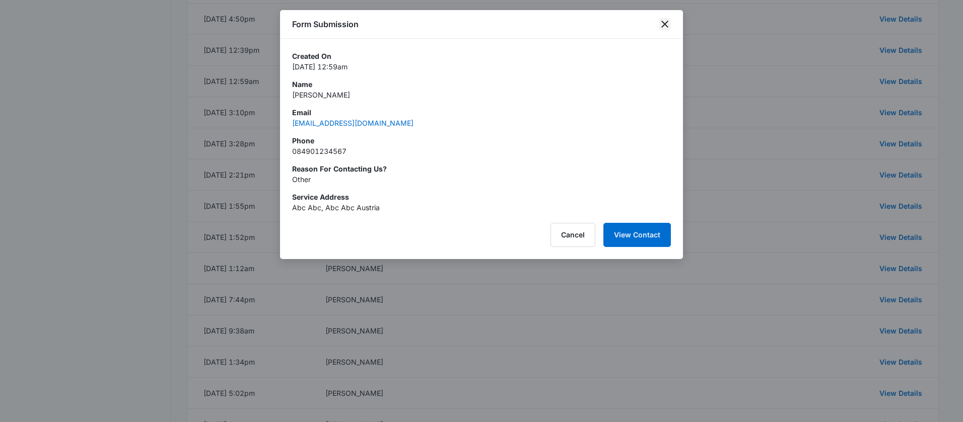
click at [670, 24] on icon "close" at bounding box center [664, 24] width 12 height 12
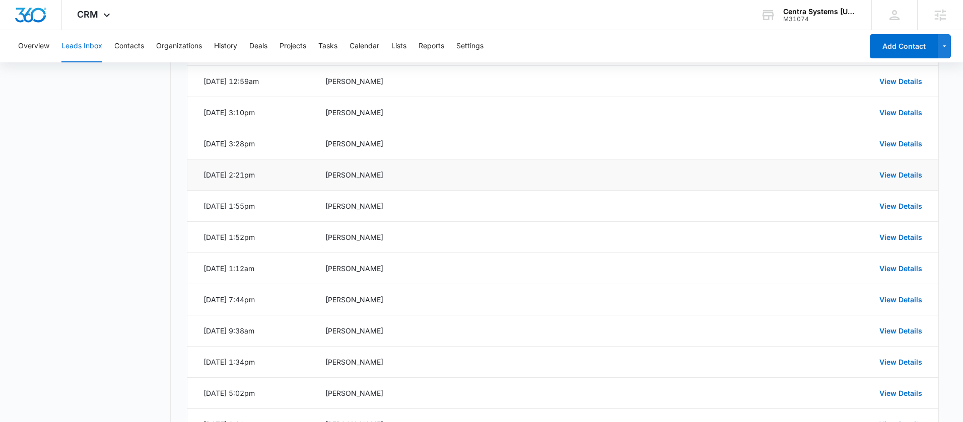
click at [896, 168] on td "View Details" at bounding box center [856, 175] width 163 height 31
click at [896, 175] on link "View Details" at bounding box center [900, 175] width 43 height 9
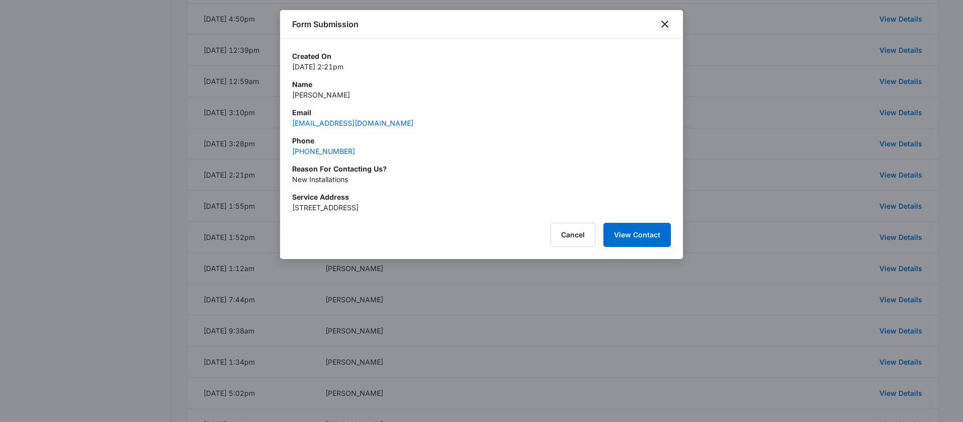
click at [664, 22] on icon "close" at bounding box center [664, 24] width 12 height 12
click at [664, 22] on div "Form Submission" at bounding box center [481, 24] width 403 height 29
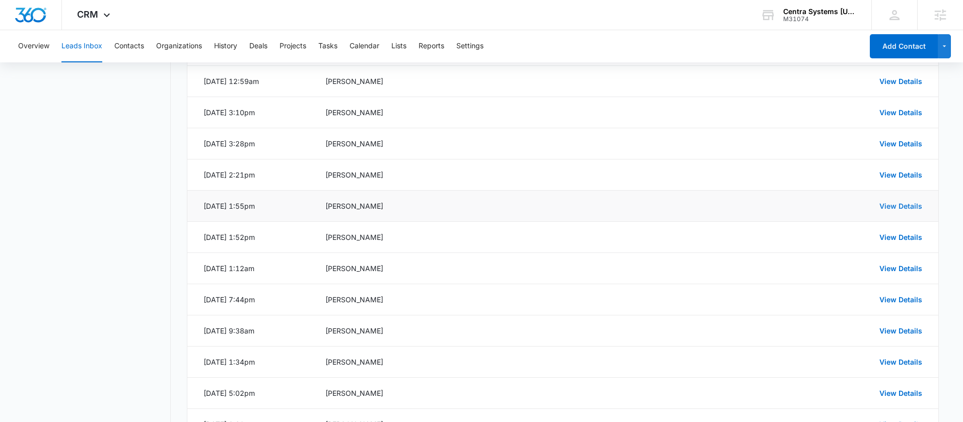
click at [893, 205] on link "View Details" at bounding box center [900, 206] width 43 height 9
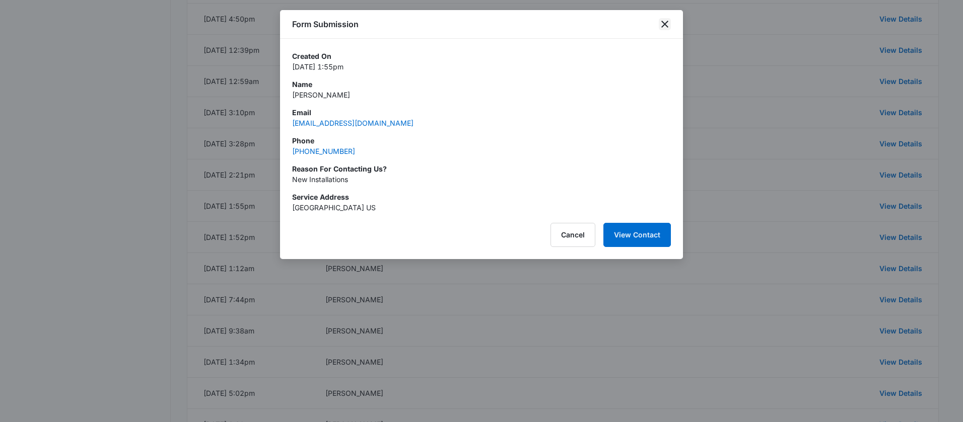
click at [665, 18] on icon "close" at bounding box center [664, 24] width 12 height 12
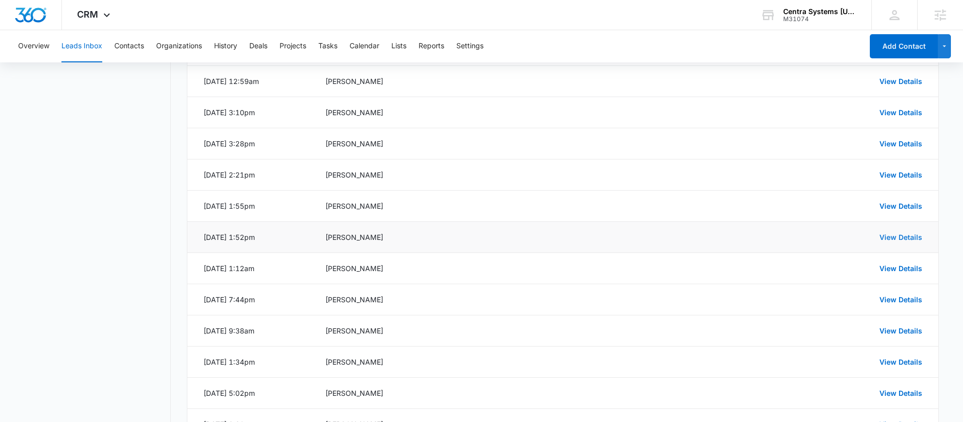
click at [913, 241] on link "View Details" at bounding box center [900, 237] width 43 height 9
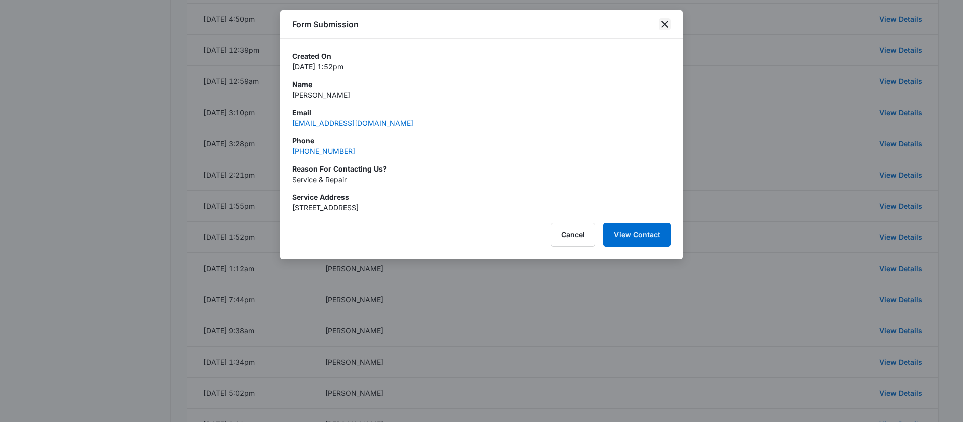
click at [666, 29] on icon "close" at bounding box center [664, 24] width 12 height 12
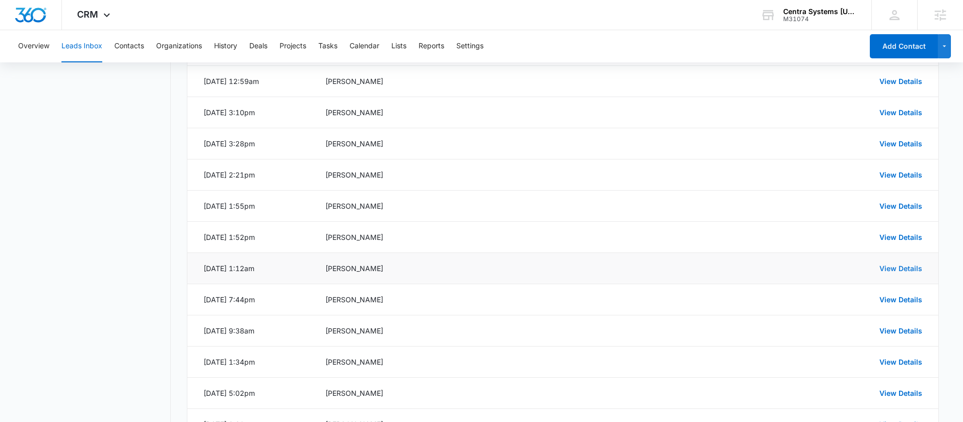
click at [881, 268] on link "View Details" at bounding box center [900, 268] width 43 height 9
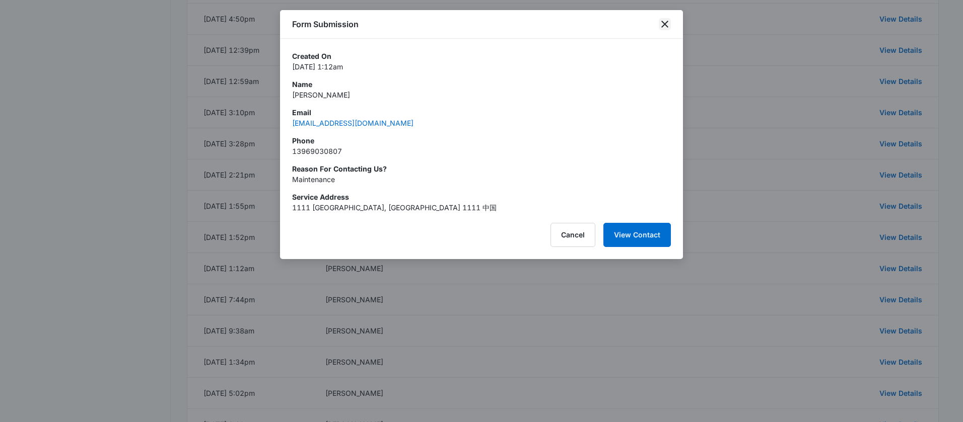
click at [667, 25] on icon "close" at bounding box center [664, 24] width 12 height 12
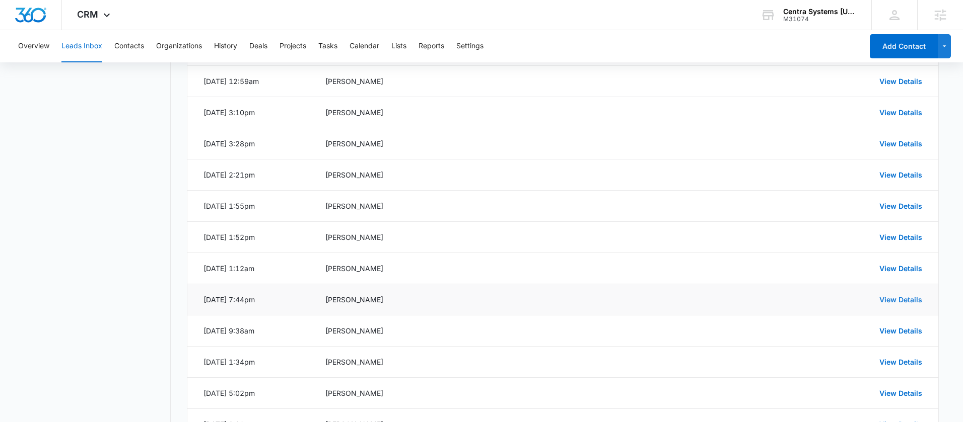
click at [895, 297] on link "View Details" at bounding box center [900, 300] width 43 height 9
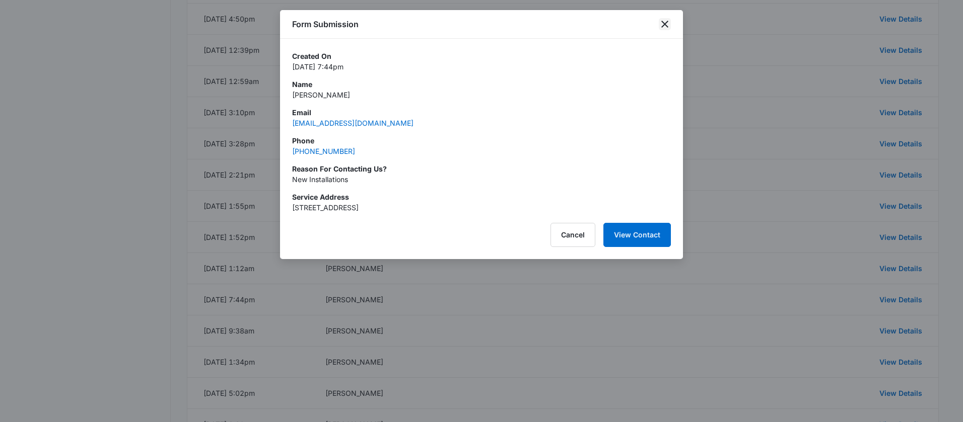
click at [666, 22] on icon "close" at bounding box center [664, 24] width 7 height 7
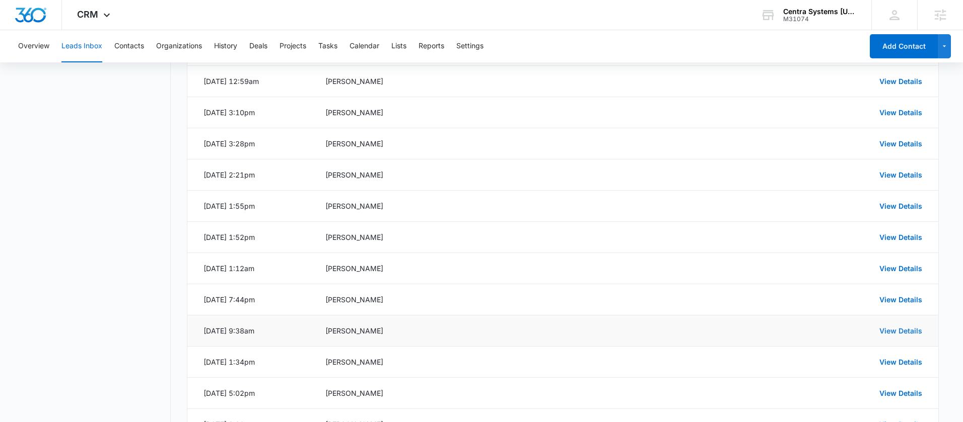
click at [901, 328] on link "View Details" at bounding box center [900, 331] width 43 height 9
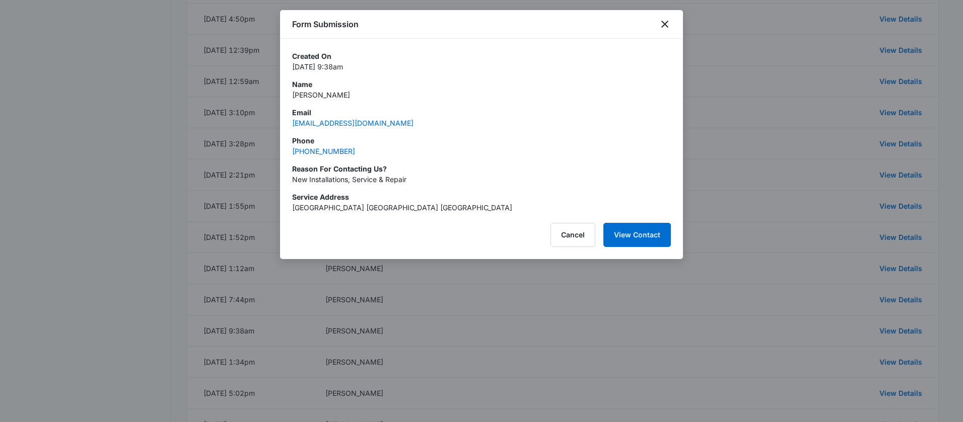
click at [775, 126] on div at bounding box center [481, 211] width 963 height 422
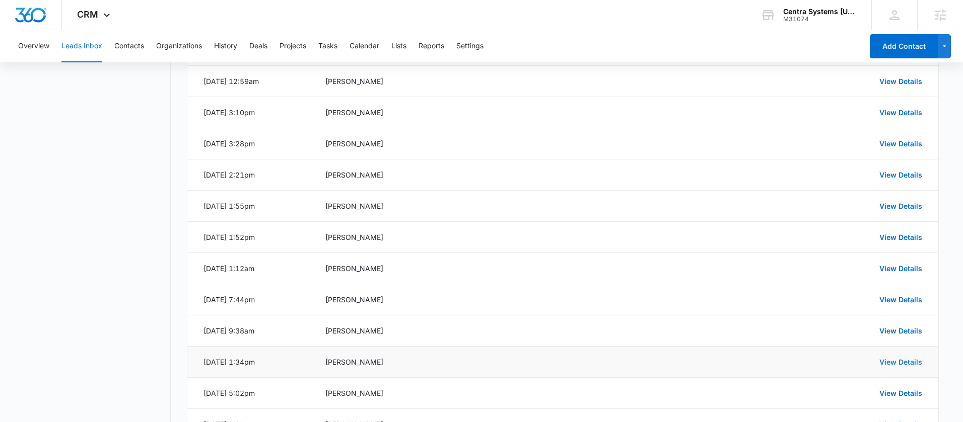
click at [892, 360] on link "View Details" at bounding box center [900, 362] width 43 height 9
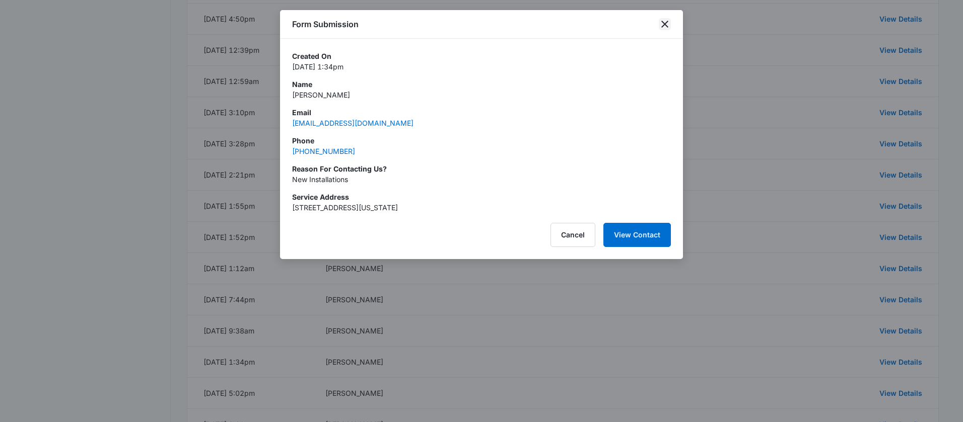
click at [665, 21] on icon "close" at bounding box center [664, 24] width 12 height 12
click at [665, 21] on div "Form Submission" at bounding box center [481, 24] width 403 height 29
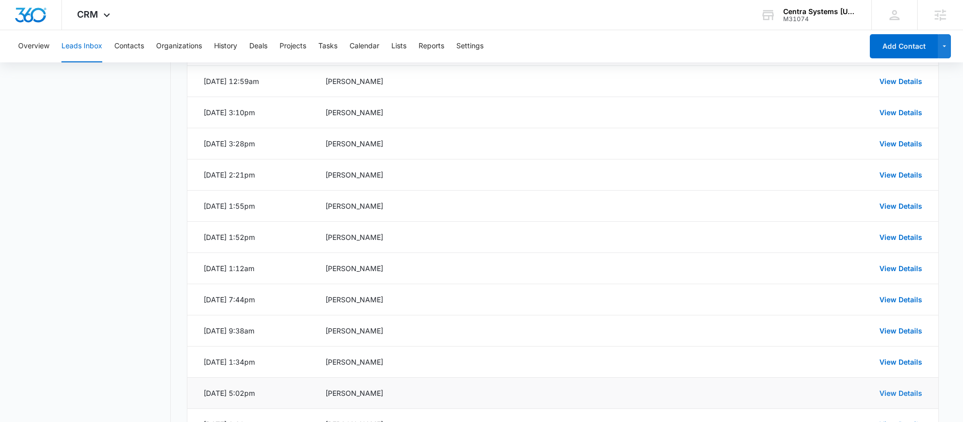
click at [901, 396] on link "View Details" at bounding box center [900, 393] width 43 height 9
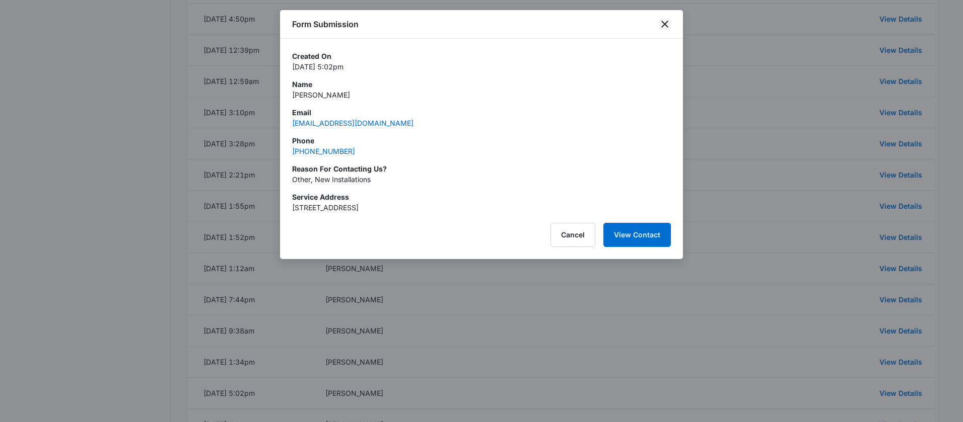
click at [670, 25] on icon "close" at bounding box center [664, 24] width 12 height 12
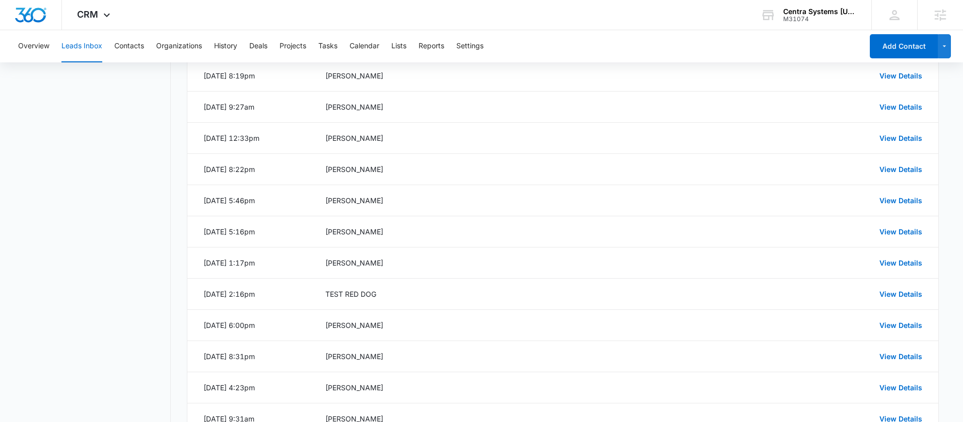
scroll to position [712, 0]
click at [899, 76] on link "View Details" at bounding box center [900, 73] width 43 height 9
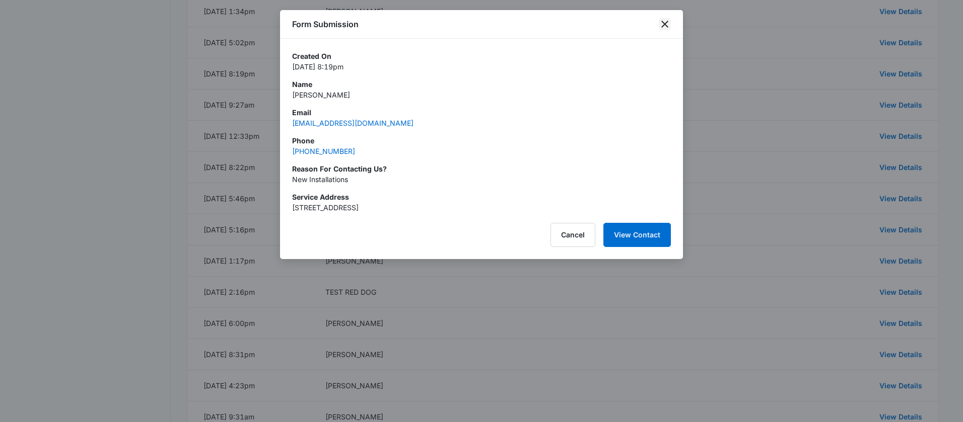
click at [664, 25] on icon "close" at bounding box center [664, 24] width 7 height 7
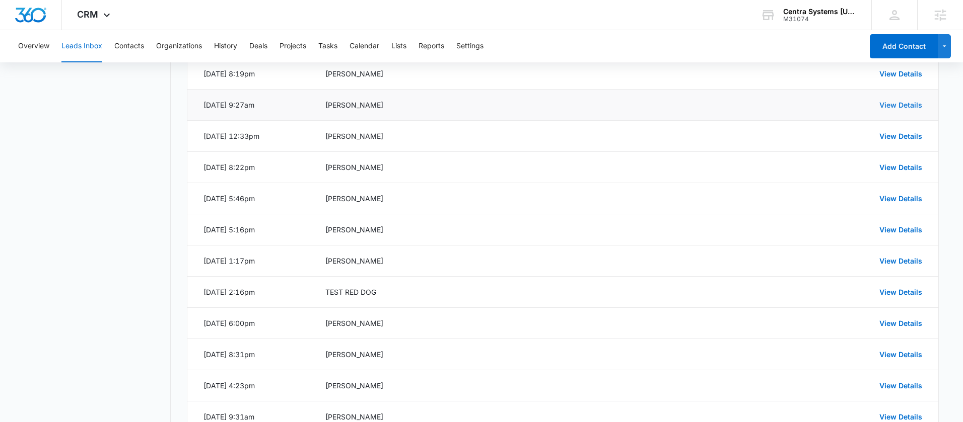
click at [900, 106] on link "View Details" at bounding box center [900, 105] width 43 height 9
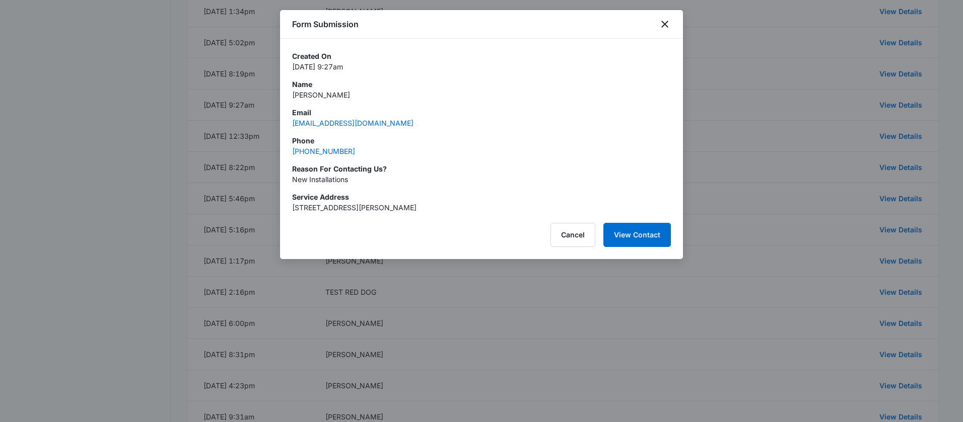
drag, startPoint x: 372, startPoint y: 93, endPoint x: 287, endPoint y: 96, distance: 85.1
click at [287, 96] on div "Created On Jul 16, 2025 at 9:27am Name Rosendo Valenzuela Email roseynlisa@comc…" at bounding box center [481, 126] width 403 height 174
copy p "Rosendo Valenzuela"
drag, startPoint x: 322, startPoint y: 153, endPoint x: 283, endPoint y: 154, distance: 38.8
click at [283, 154] on div "Created On Jul 16, 2025 at 9:27am Name Rosendo Valenzuela Email roseynlisa@comc…" at bounding box center [481, 126] width 403 height 174
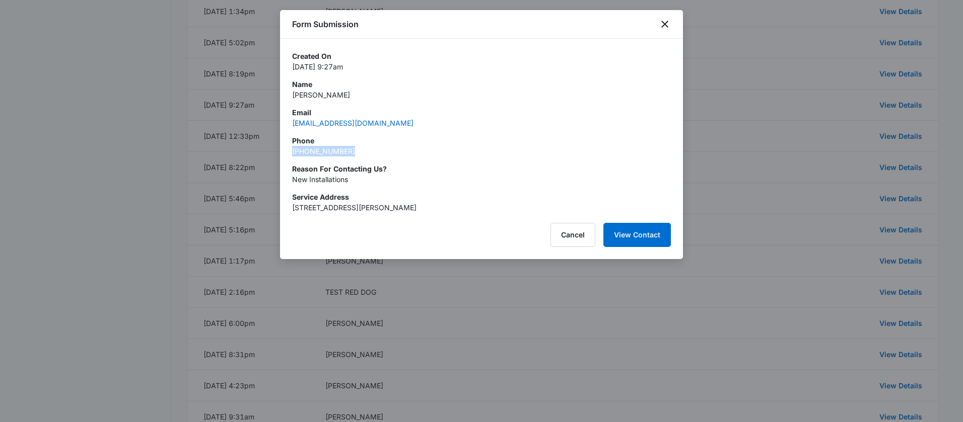
copy link "(206) 510-7391"
drag, startPoint x: 298, startPoint y: 182, endPoint x: 279, endPoint y: 180, distance: 18.8
click at [280, 180] on div "Created On Jul 16, 2025 at 9:27am Name Rosendo Valenzuela Email roseynlisa@comc…" at bounding box center [481, 126] width 403 height 174
copy p "New Installations"
click at [663, 24] on icon "close" at bounding box center [664, 24] width 12 height 12
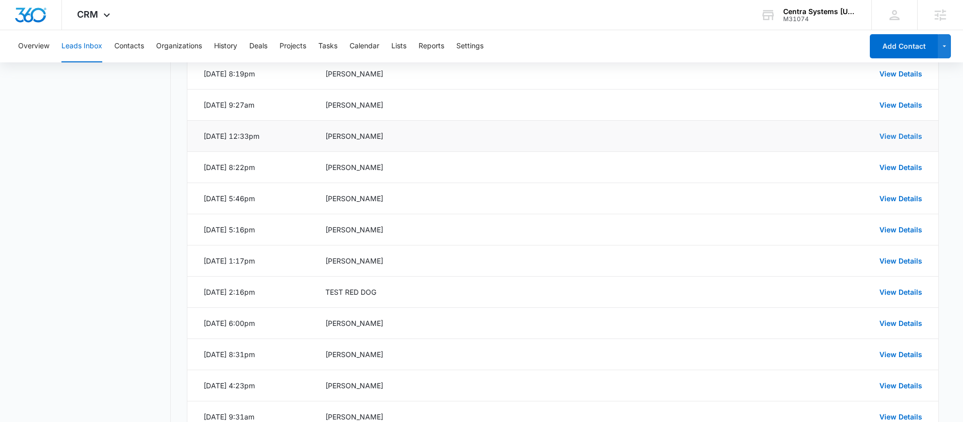
click at [886, 138] on link "View Details" at bounding box center [900, 136] width 43 height 9
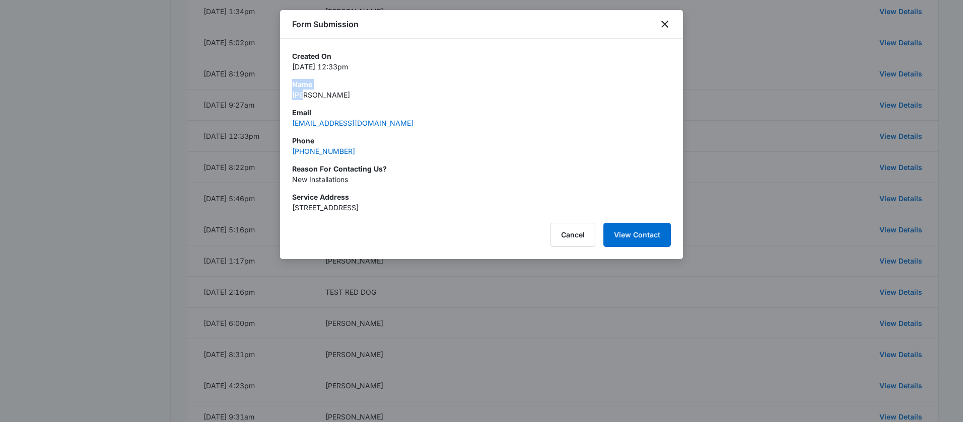
drag, startPoint x: 319, startPoint y: 93, endPoint x: 286, endPoint y: 89, distance: 33.0
click at [286, 89] on div "Created On Jul 15, 2025 at 12:33pm Name Jim Email rlegacyranch@msn.com Phone (9…" at bounding box center [481, 126] width 403 height 174
click at [331, 100] on p "Jim" at bounding box center [481, 95] width 379 height 11
drag, startPoint x: 319, startPoint y: 101, endPoint x: 285, endPoint y: 100, distance: 34.2
click at [285, 100] on div "Created On Jul 15, 2025 at 12:33pm Name Jim Email rlegacyranch@msn.com Phone (9…" at bounding box center [481, 126] width 403 height 174
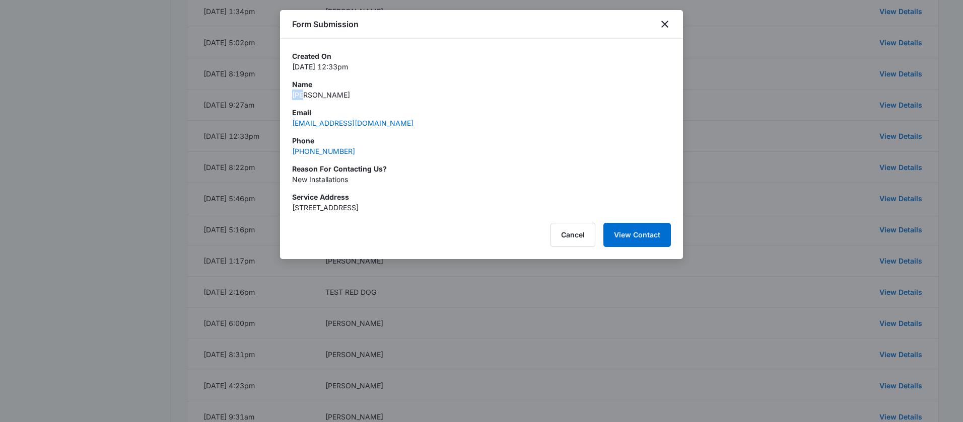
copy p "Jim"
drag, startPoint x: 359, startPoint y: 156, endPoint x: 294, endPoint y: 153, distance: 66.0
click at [294, 153] on div "Phone (909) 782-7557" at bounding box center [481, 145] width 379 height 21
copy link "909) 782-7557"
drag, startPoint x: 510, startPoint y: 158, endPoint x: 377, endPoint y: 152, distance: 134.1
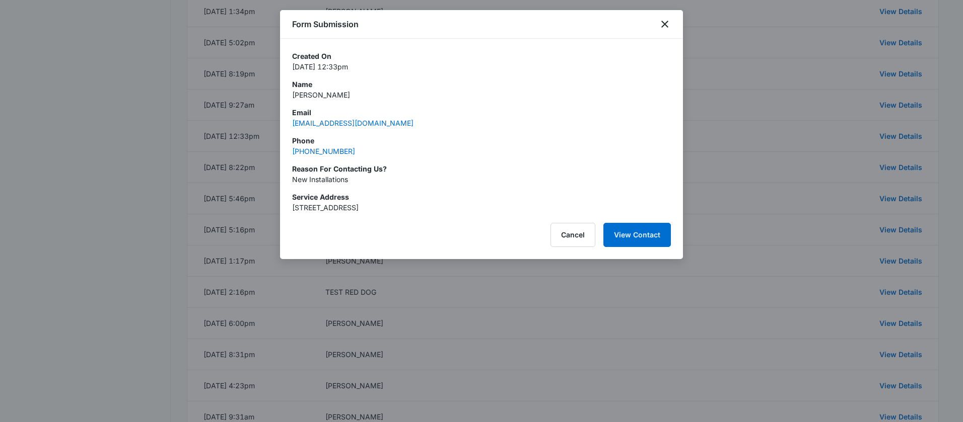
click at [510, 157] on div "Created On Jul 15, 2025 at 12:33pm Name Jim Email rlegacyranch@msn.com Phone (9…" at bounding box center [481, 132] width 379 height 162
drag, startPoint x: 369, startPoint y: 151, endPoint x: 264, endPoint y: 150, distance: 104.7
click at [261, 150] on body "CRM Apps Reputation Websites Forms CRM Email Social Shop Payments POS Content A…" at bounding box center [481, 169] width 963 height 1763
click at [363, 152] on div "Phone (909) 782-7557" at bounding box center [481, 145] width 379 height 21
drag, startPoint x: 363, startPoint y: 152, endPoint x: 270, endPoint y: 153, distance: 92.6
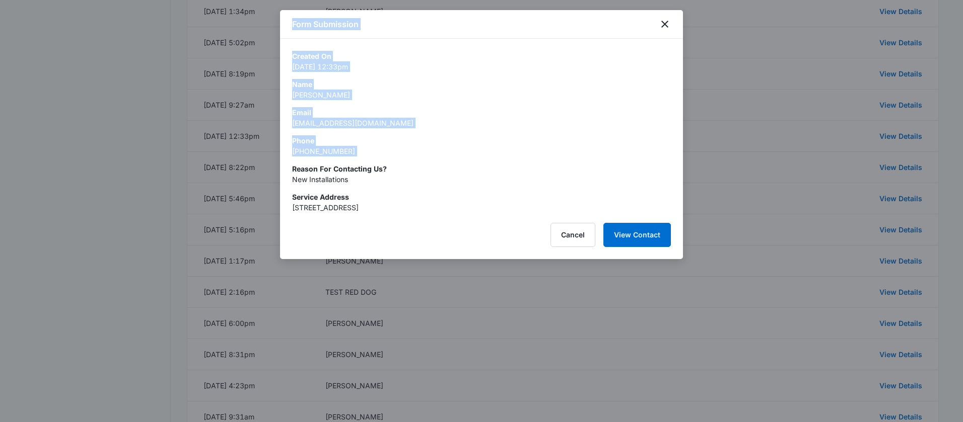
click at [270, 153] on body "CRM Apps Reputation Websites Forms CRM Email Social Shop Payments POS Content A…" at bounding box center [481, 169] width 963 height 1763
click at [372, 155] on div "Phone (909) 782-7557" at bounding box center [481, 145] width 379 height 21
drag, startPoint x: 367, startPoint y: 156, endPoint x: 289, endPoint y: 156, distance: 77.0
click at [289, 156] on div "Created On Jul 15, 2025 at 12:33pm Name Jim Email rlegacyranch@msn.com Phone (9…" at bounding box center [481, 126] width 403 height 174
copy link "(909) 782-7557"
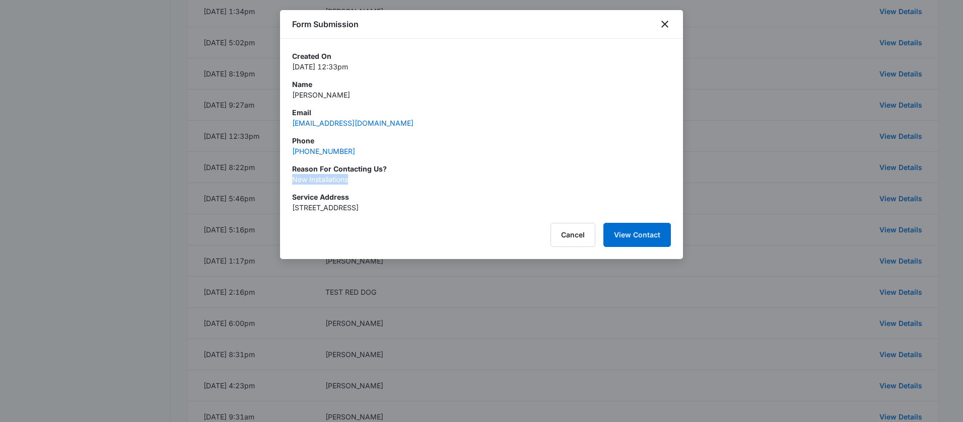
drag, startPoint x: 351, startPoint y: 183, endPoint x: 287, endPoint y: 181, distance: 63.5
click at [287, 181] on div "Created On Jul 15, 2025 at 12:33pm Name Jim Email rlegacyranch@msn.com Phone (9…" at bounding box center [481, 126] width 403 height 174
copy p "New Installations"
click at [666, 24] on icon "close" at bounding box center [664, 24] width 12 height 12
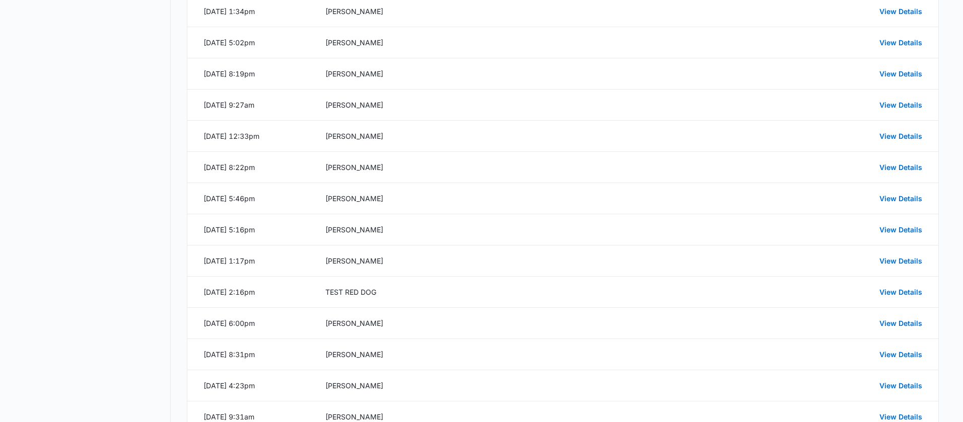
click at [666, 24] on div "Form Submission" at bounding box center [481, 29] width 383 height 27
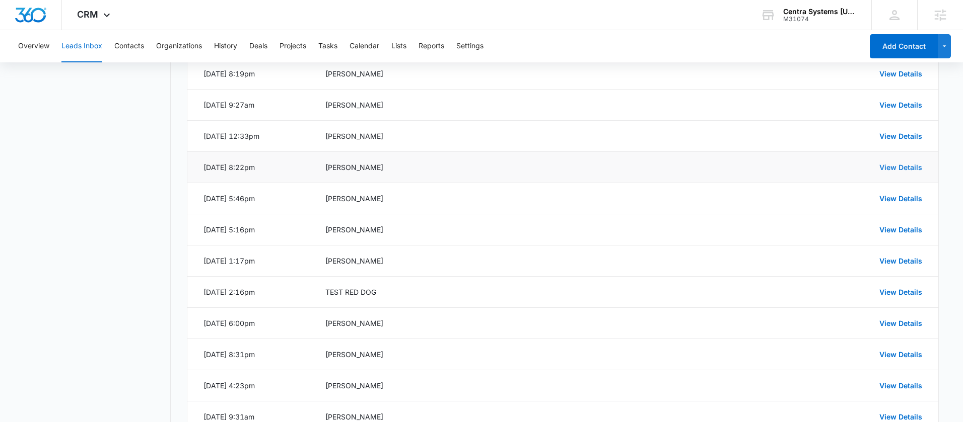
click at [887, 163] on link "View Details" at bounding box center [900, 167] width 43 height 9
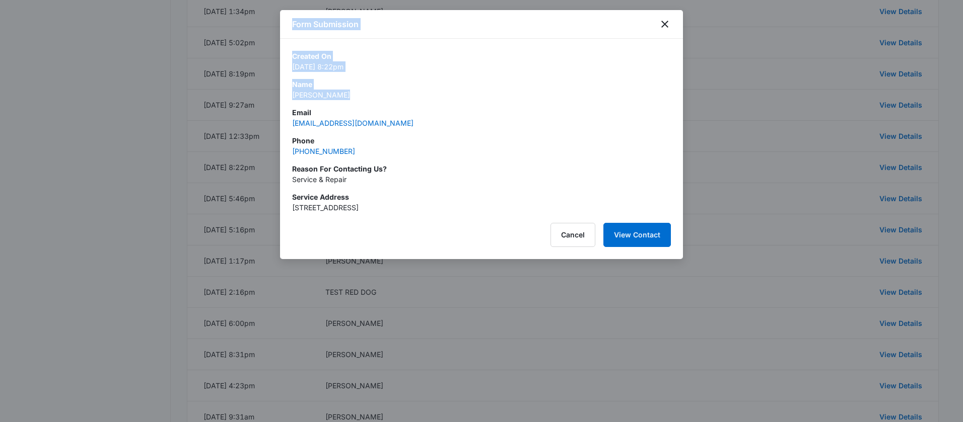
drag, startPoint x: 332, startPoint y: 92, endPoint x: 278, endPoint y: 92, distance: 54.4
click at [278, 92] on body "CRM Apps Reputation Websites Forms CRM Email Social Shop Payments POS Content A…" at bounding box center [481, 169] width 963 height 1763
click at [362, 101] on div "Created On Jul 13, 2025 at 8:22pm Name Ramana Sawyer Email twinfallsmaui@gmail.…" at bounding box center [481, 132] width 379 height 162
drag, startPoint x: 366, startPoint y: 98, endPoint x: 292, endPoint y: 94, distance: 74.1
click at [292, 94] on p "Ramana Sawyer" at bounding box center [481, 95] width 379 height 11
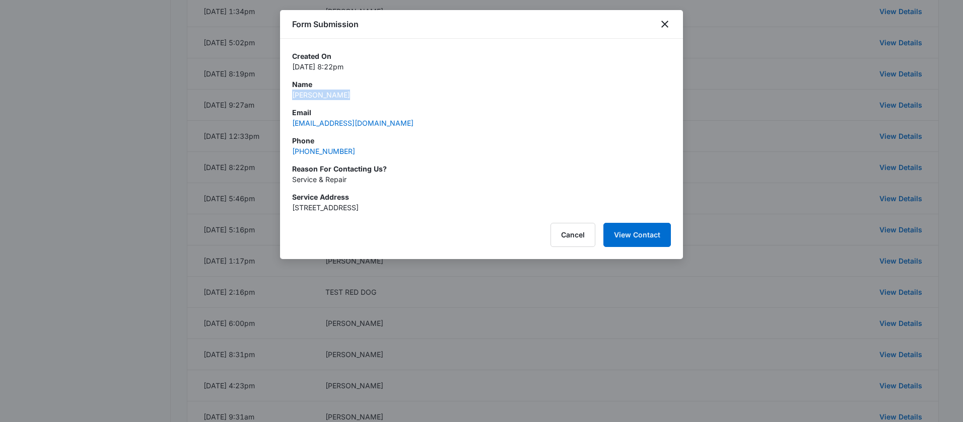
copy p "Ramana Sawyer"
click at [354, 152] on div "Phone (808) 463-1275" at bounding box center [481, 145] width 379 height 21
copy link "(808) 463-1275"
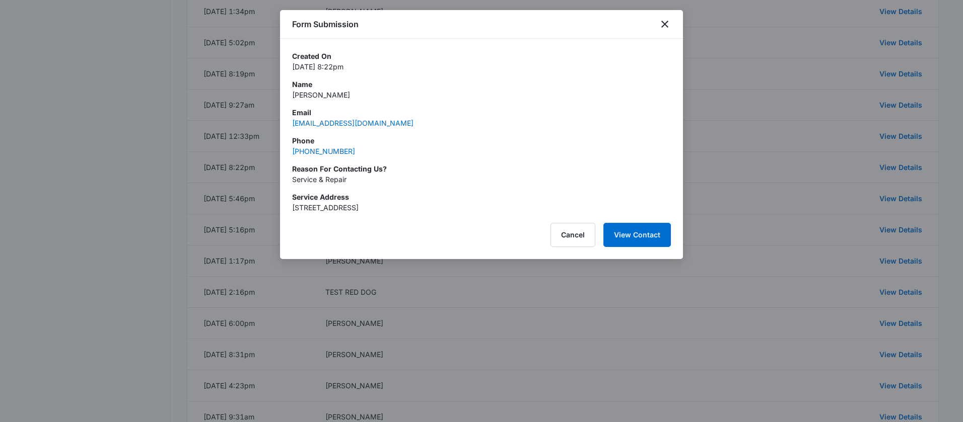
click at [347, 179] on p "Service & Repair" at bounding box center [481, 179] width 379 height 11
copy p "Service & Repair"
click at [665, 22] on icon "close" at bounding box center [664, 24] width 12 height 12
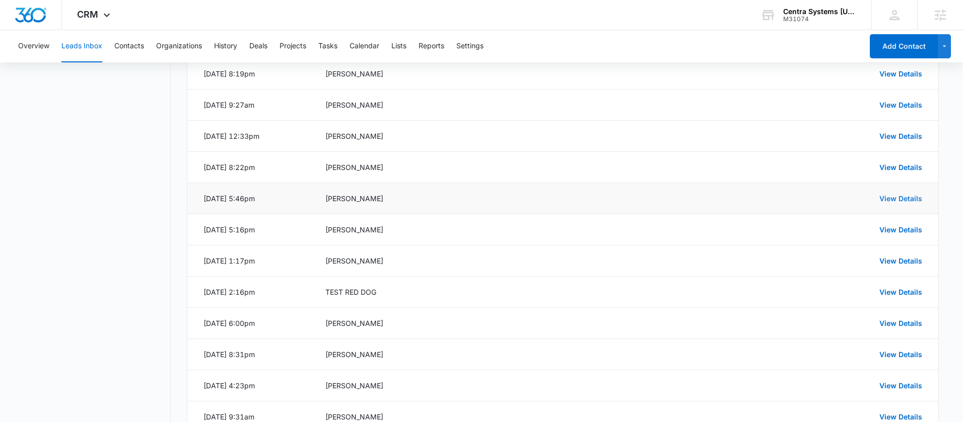
click at [917, 198] on link "View Details" at bounding box center [900, 198] width 43 height 9
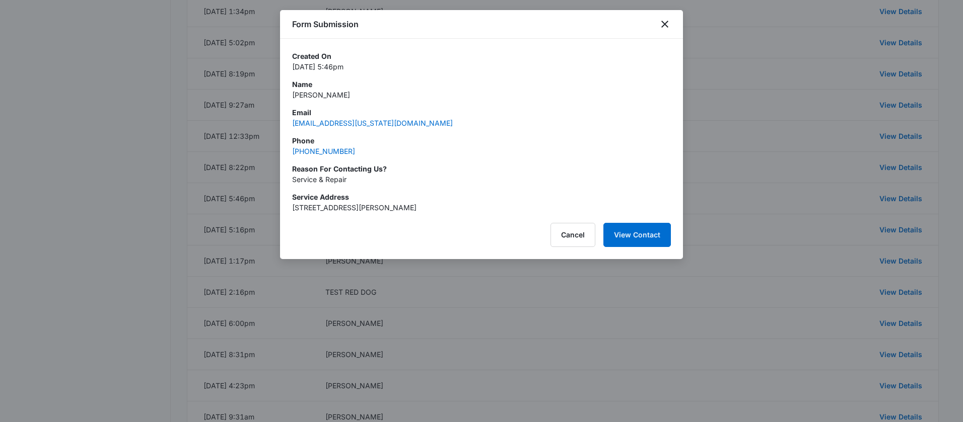
click at [371, 94] on p "Carol Petith-Zbiciak" at bounding box center [481, 95] width 379 height 11
click at [357, 151] on div "Phone (808) 214-8848" at bounding box center [481, 145] width 379 height 21
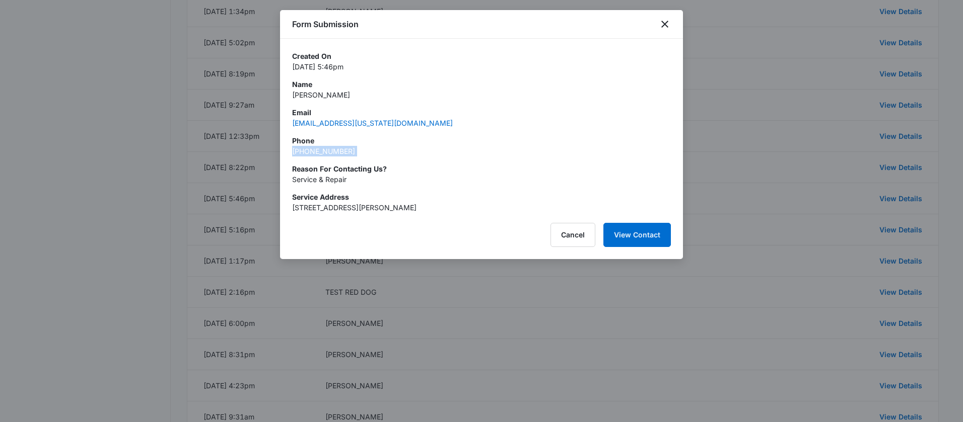
click at [357, 151] on div "Phone (808) 214-8848" at bounding box center [481, 145] width 379 height 21
click at [362, 184] on p "Service & Repair" at bounding box center [481, 179] width 379 height 11
click at [755, 120] on div at bounding box center [481, 211] width 963 height 422
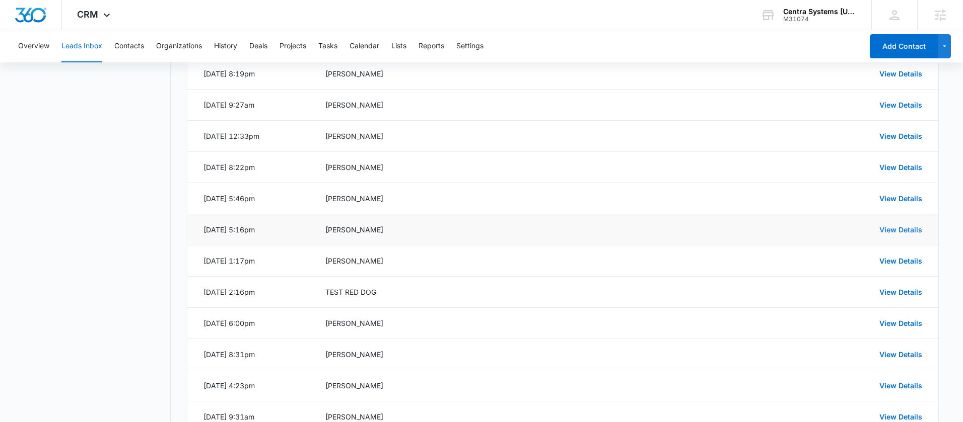
click at [888, 230] on link "View Details" at bounding box center [900, 230] width 43 height 9
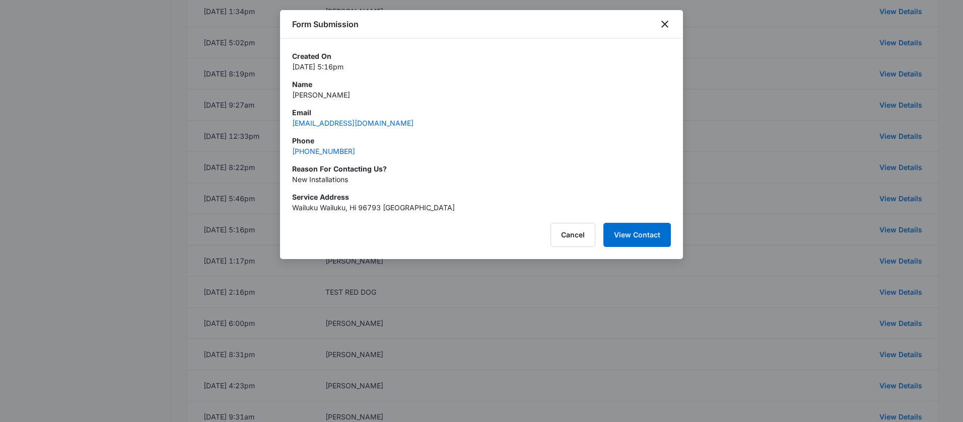
click at [325, 97] on p "Lindsay Caldwell" at bounding box center [481, 95] width 379 height 11
click at [371, 150] on div "Phone (650) 704-4337" at bounding box center [481, 145] width 379 height 21
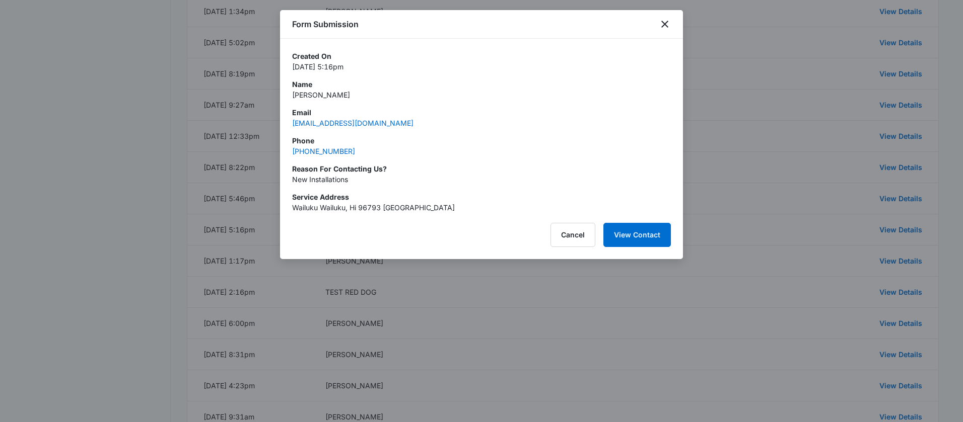
click at [365, 152] on div "Phone (650) 704-4337" at bounding box center [481, 145] width 379 height 21
click at [335, 181] on p "New Installations" at bounding box center [481, 179] width 379 height 11
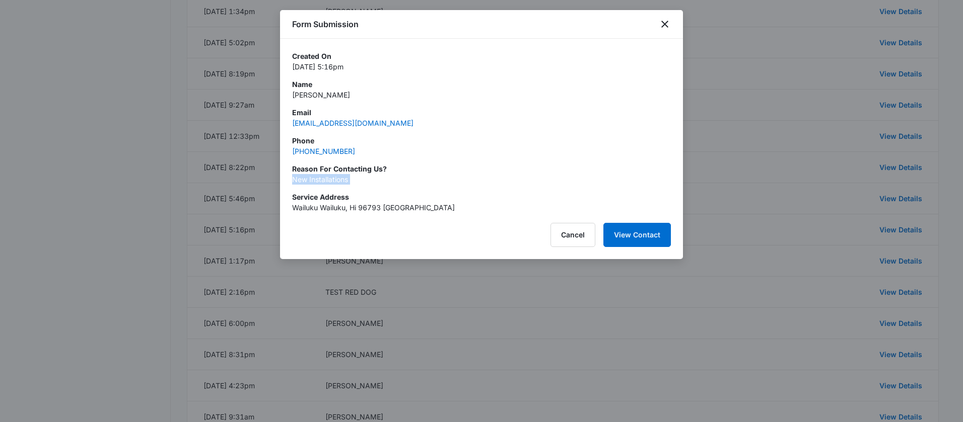
click at [335, 181] on p "New Installations" at bounding box center [481, 179] width 379 height 11
click at [750, 153] on div at bounding box center [481, 211] width 963 height 422
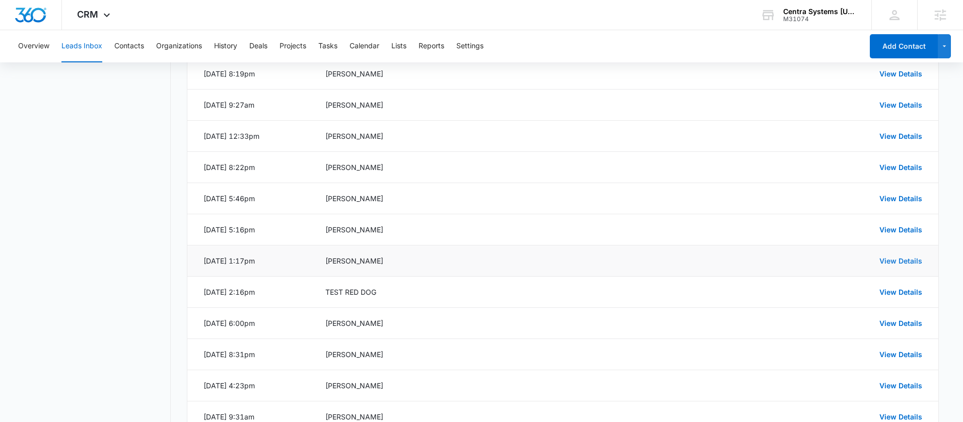
click at [902, 261] on link "View Details" at bounding box center [900, 261] width 43 height 9
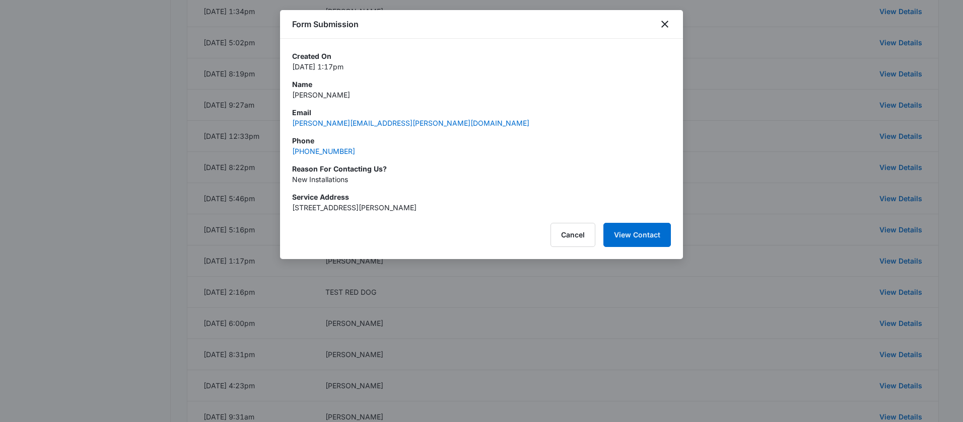
click at [312, 95] on p "Dona Tarr" at bounding box center [481, 95] width 379 height 11
click at [312, 96] on p "Dona Tarr" at bounding box center [481, 95] width 379 height 11
drag, startPoint x: 356, startPoint y: 151, endPoint x: 296, endPoint y: 152, distance: 60.9
click at [296, 152] on div "Phone (904) 349-4315" at bounding box center [481, 145] width 379 height 21
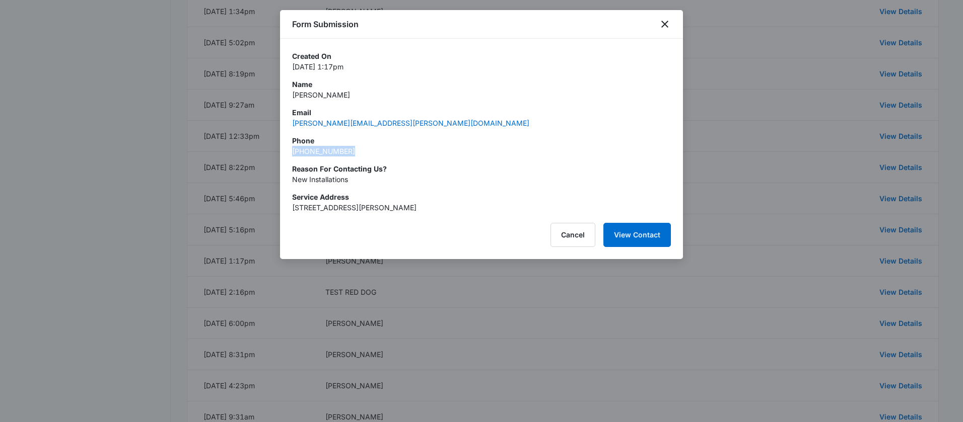
drag, startPoint x: 290, startPoint y: 153, endPoint x: 398, endPoint y: 155, distance: 107.8
click at [397, 155] on div "Created On Jul 4, 2025 at 1:17pm Name Dona Tarr Email dona.tarr@yahoo.com Phone…" at bounding box center [481, 126] width 403 height 174
drag, startPoint x: 304, startPoint y: 181, endPoint x: 364, endPoint y: 188, distance: 61.3
click at [364, 187] on div "Created On Jul 4, 2025 at 1:17pm Name Dona Tarr Email dona.tarr@yahoo.com Phone…" at bounding box center [481, 132] width 379 height 162
click at [768, 198] on div at bounding box center [481, 211] width 963 height 422
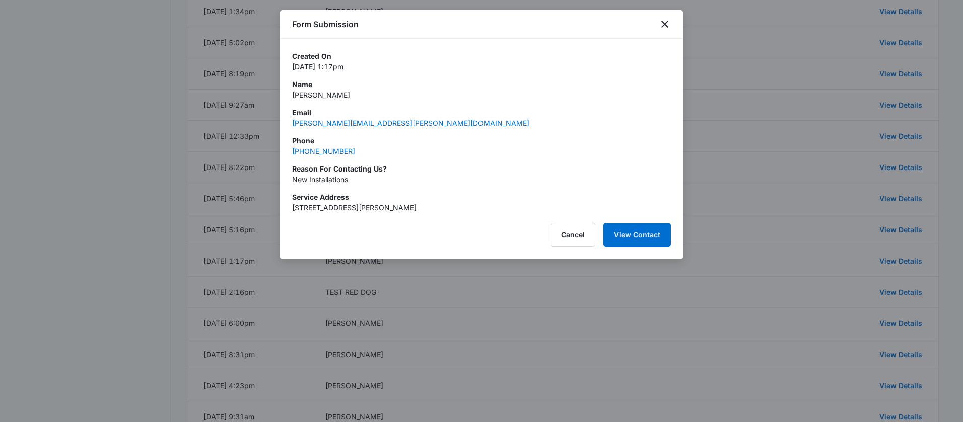
click at [768, 198] on div at bounding box center [481, 211] width 963 height 422
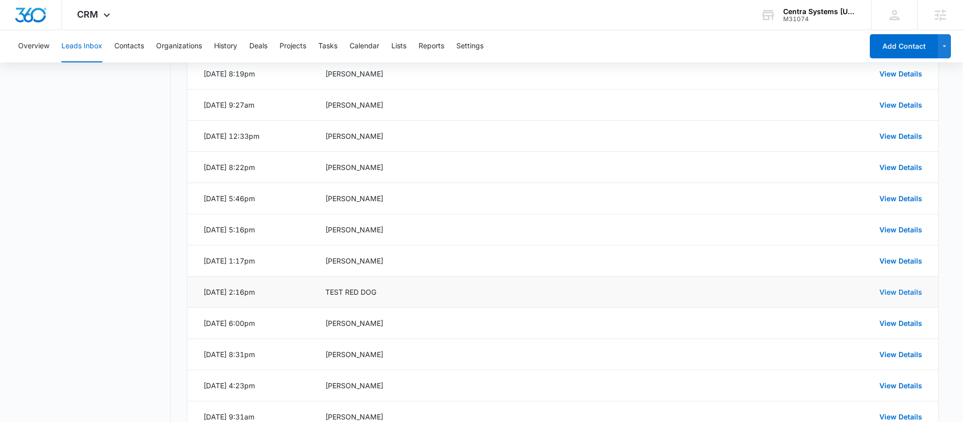
click at [889, 294] on link "View Details" at bounding box center [900, 292] width 43 height 9
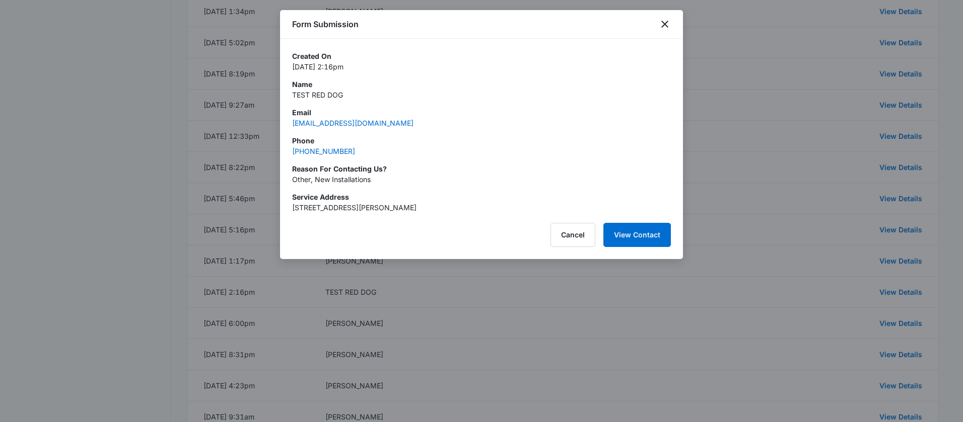
click at [336, 102] on div "Created On Jul 2, 2025 at 2:16pm Name TEST RED DOG Email reddog@gmail.com Phone…" at bounding box center [481, 132] width 379 height 162
drag, startPoint x: 312, startPoint y: 96, endPoint x: 368, endPoint y: 96, distance: 55.9
click at [367, 96] on p "TEST RED DOG" at bounding box center [481, 95] width 379 height 11
drag, startPoint x: 371, startPoint y: 180, endPoint x: 279, endPoint y: 182, distance: 91.1
click at [280, 182] on div "Created On Jul 2, 2025 at 2:16pm Name TEST RED DOG Email reddog@gmail.com Phone…" at bounding box center [481, 126] width 403 height 174
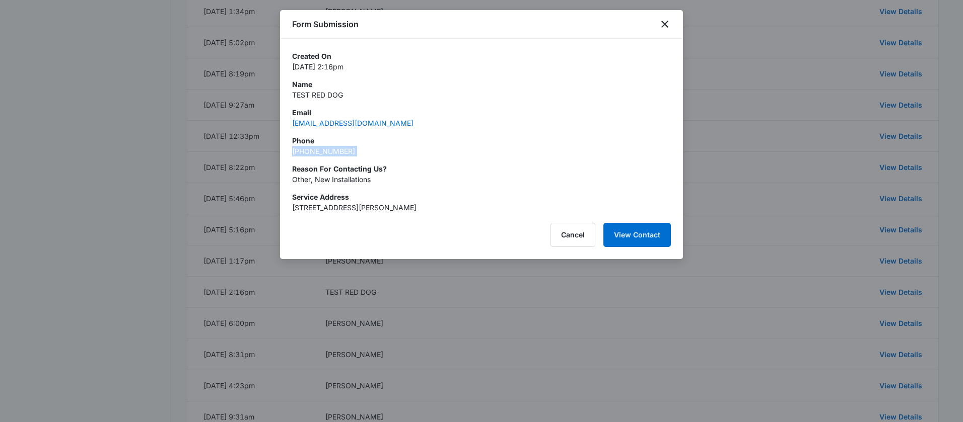
drag, startPoint x: 303, startPoint y: 154, endPoint x: 368, endPoint y: 162, distance: 65.4
click at [368, 162] on div "Created On Jul 2, 2025 at 2:16pm Name TEST RED DOG Email reddog@gmail.com Phone…" at bounding box center [481, 126] width 403 height 174
click at [664, 23] on icon "close" at bounding box center [664, 24] width 7 height 7
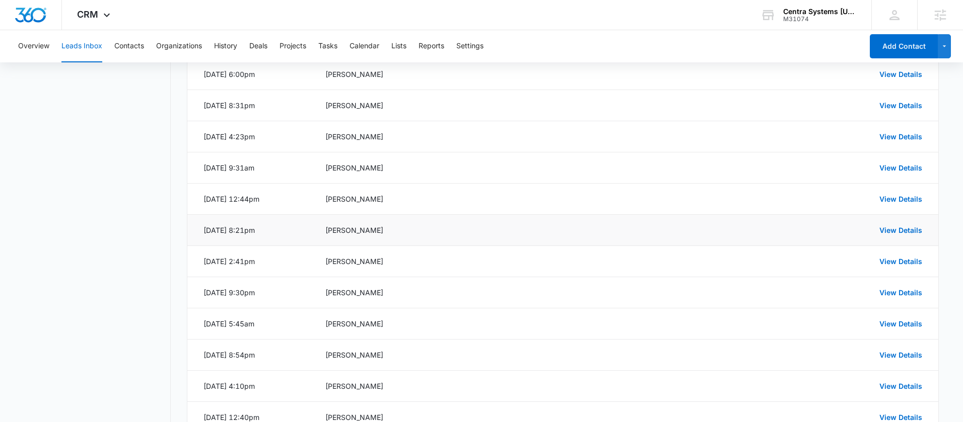
scroll to position [948, 0]
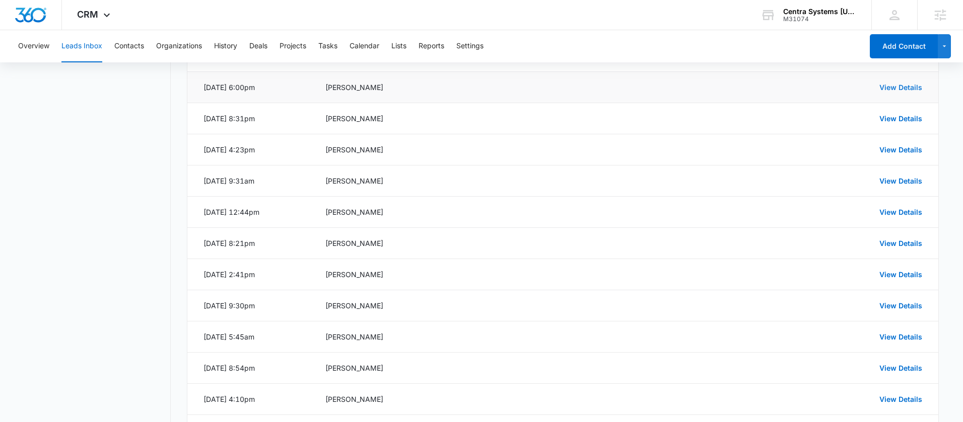
click at [882, 88] on link "View Details" at bounding box center [900, 87] width 43 height 9
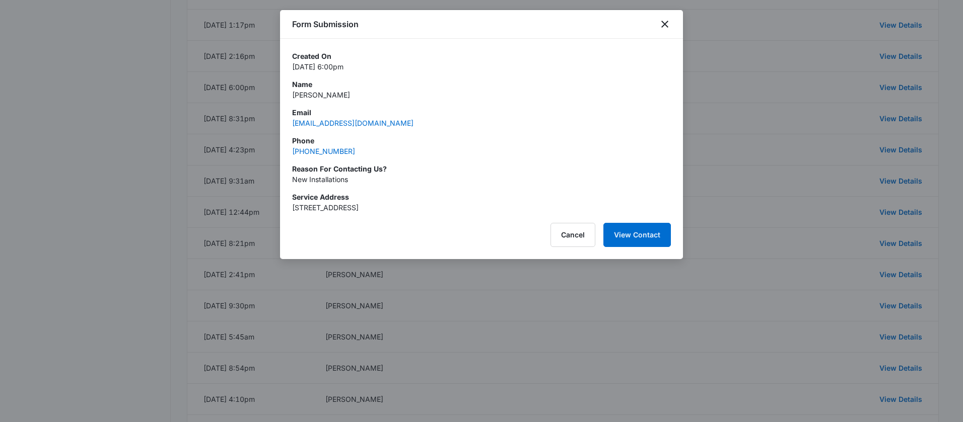
click at [400, 188] on div "Created On Jun 30, 2025 at 6:00pm Name Mary Orwig Email maryhorwig@gmail.com Ph…" at bounding box center [481, 132] width 379 height 162
click at [290, 92] on div "Created On Jun 30, 2025 at 6:00pm Name Mary Orwig Email maryhorwig@gmail.com Ph…" at bounding box center [481, 126] width 403 height 174
drag, startPoint x: 316, startPoint y: 95, endPoint x: 344, endPoint y: 97, distance: 28.3
click at [344, 97] on p "Mary Orwig" at bounding box center [481, 95] width 379 height 11
drag, startPoint x: 290, startPoint y: 149, endPoint x: 371, endPoint y: 161, distance: 81.4
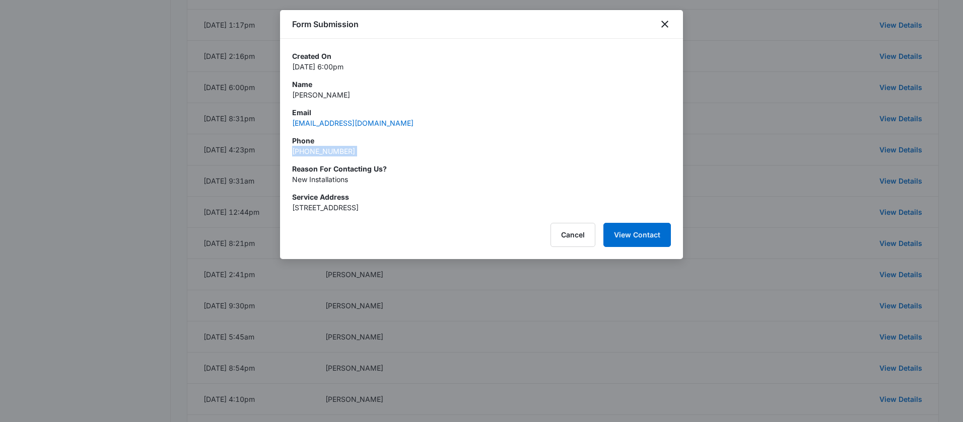
click at [371, 160] on div "Created On Jun 30, 2025 at 6:00pm Name Mary Orwig Email maryhorwig@gmail.com Ph…" at bounding box center [481, 126] width 403 height 174
drag, startPoint x: 290, startPoint y: 180, endPoint x: 387, endPoint y: 184, distance: 97.2
click at [387, 181] on div "Created On Jun 30, 2025 at 6:00pm Name Mary Orwig Email maryhorwig@gmail.com Ph…" at bounding box center [481, 126] width 403 height 174
click at [773, 172] on div at bounding box center [481, 211] width 963 height 422
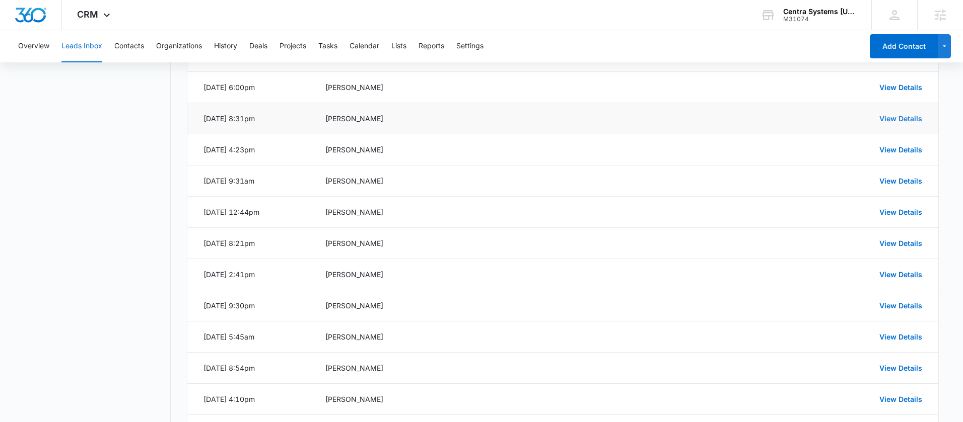
click at [884, 122] on link "View Details" at bounding box center [900, 118] width 43 height 9
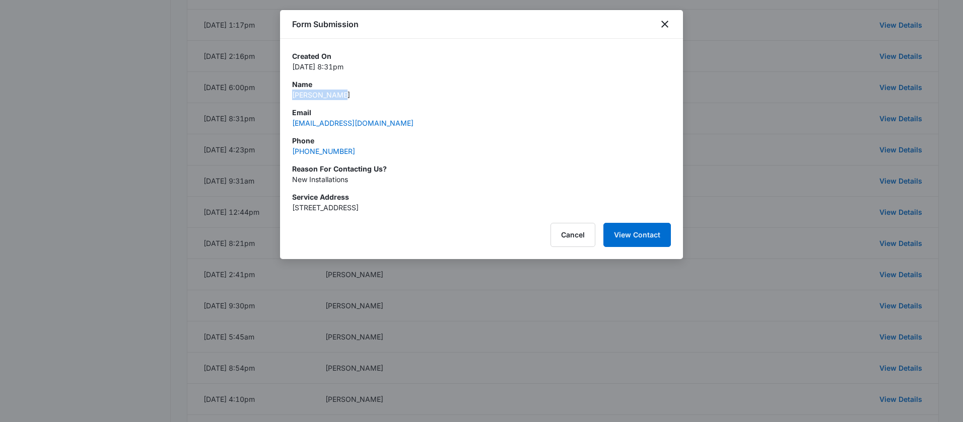
drag, startPoint x: 292, startPoint y: 97, endPoint x: 341, endPoint y: 100, distance: 48.4
click at [341, 100] on div "Created On Jun 26, 2025 at 8:31pm Name Christine K. Email clkennedy@bsugmail.ne…" at bounding box center [481, 132] width 379 height 162
drag, startPoint x: 371, startPoint y: 150, endPoint x: 290, endPoint y: 151, distance: 80.6
click at [290, 151] on div "Created On Jun 26, 2025 at 8:31pm Name Christine K. Email clkennedy@bsugmail.ne…" at bounding box center [481, 126] width 403 height 174
click at [320, 179] on p "New Installations" at bounding box center [481, 179] width 379 height 11
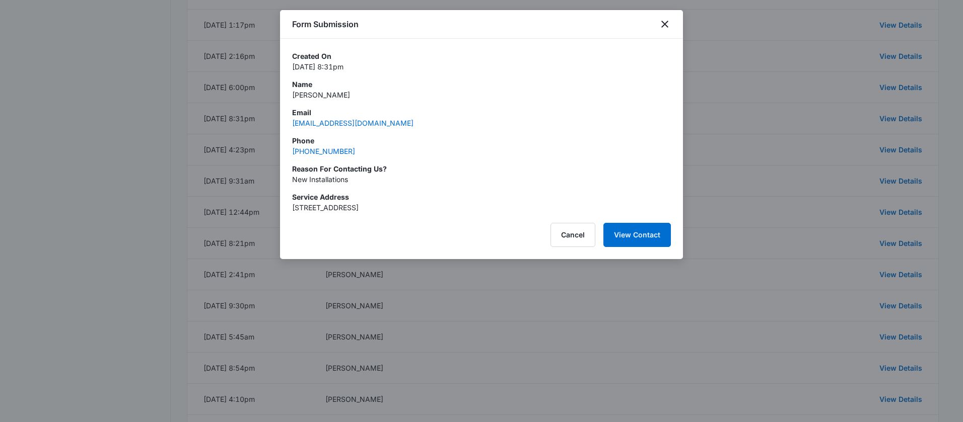
click at [319, 180] on p "New Installations" at bounding box center [481, 179] width 379 height 11
click at [667, 22] on icon "close" at bounding box center [664, 24] width 12 height 12
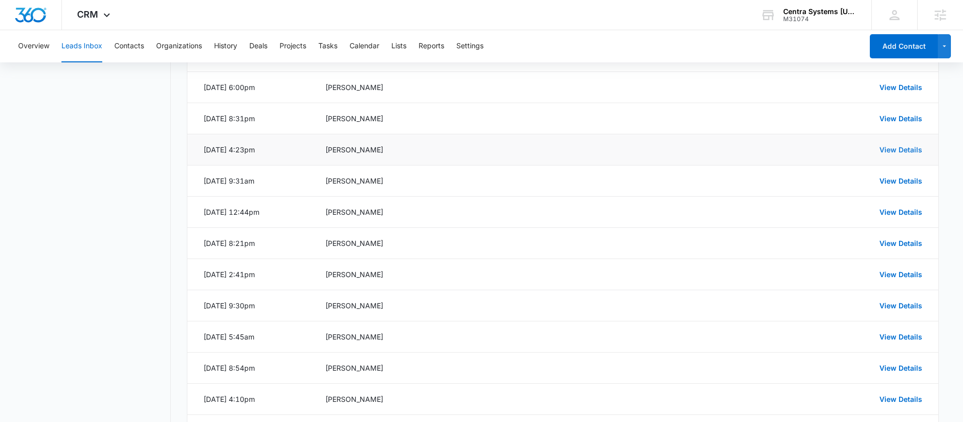
click at [896, 153] on link "View Details" at bounding box center [900, 149] width 43 height 9
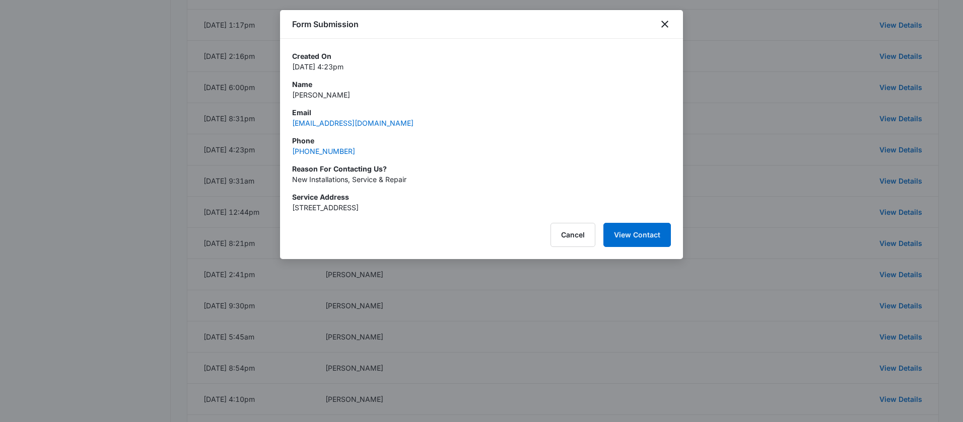
click at [299, 97] on p "LIZ MAY" at bounding box center [481, 95] width 379 height 11
click at [304, 95] on p "LIZ MAY" at bounding box center [481, 95] width 379 height 11
drag, startPoint x: 362, startPoint y: 151, endPoint x: 297, endPoint y: 152, distance: 65.0
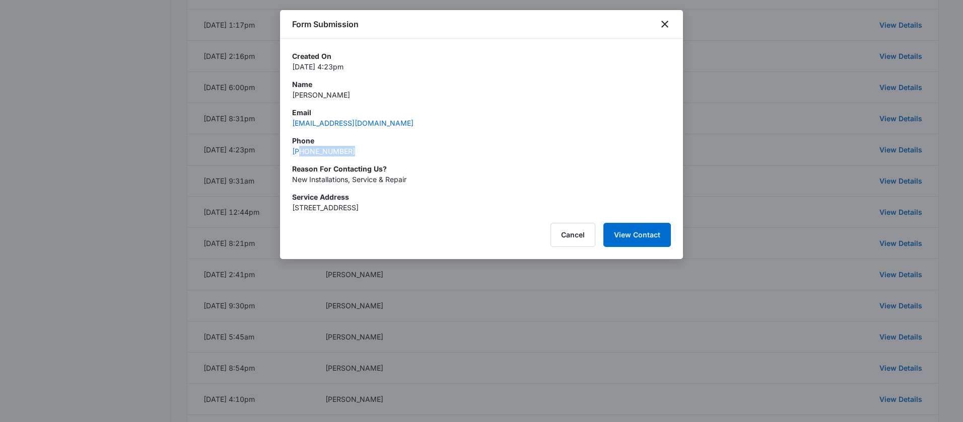
click at [298, 152] on div "Phone (808) 669-5200" at bounding box center [481, 145] width 379 height 21
click at [383, 144] on p "Phone" at bounding box center [481, 140] width 379 height 11
drag, startPoint x: 333, startPoint y: 151, endPoint x: 285, endPoint y: 151, distance: 47.3
click at [286, 152] on div "Created On Jun 25, 2025 at 4:23pm Name LIZ MAY Email LIZMAY@5ASPACE.COM Phone (…" at bounding box center [481, 126] width 403 height 174
click at [367, 180] on p "New Installations, Service & Repair" at bounding box center [481, 179] width 379 height 11
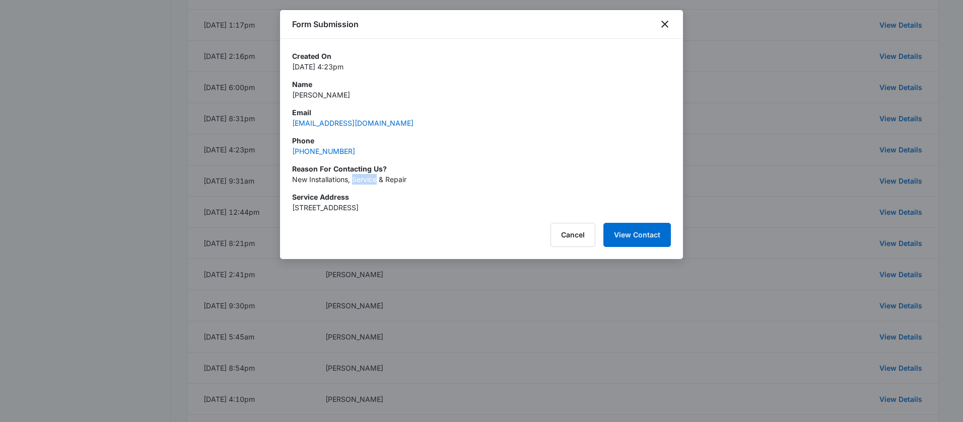
click at [367, 180] on p "New Installations, Service & Repair" at bounding box center [481, 179] width 379 height 11
click at [760, 135] on div at bounding box center [481, 211] width 963 height 422
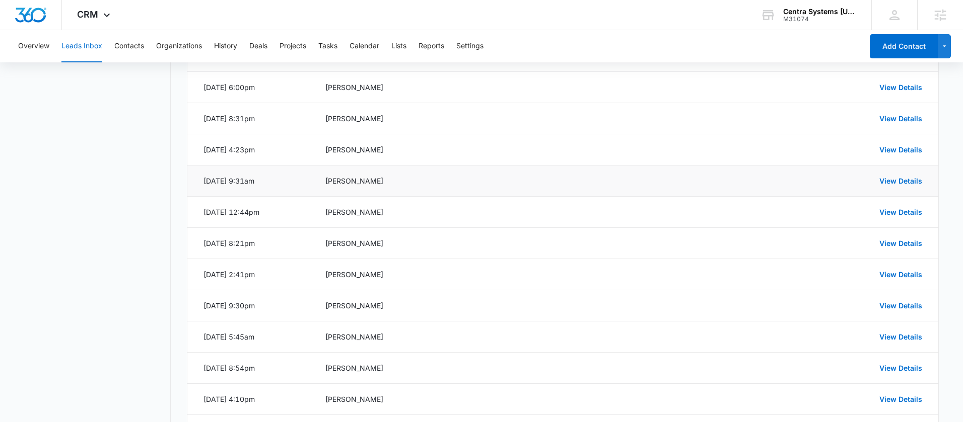
click at [876, 183] on div "View Details" at bounding box center [854, 181] width 135 height 11
click at [885, 180] on link "View Details" at bounding box center [900, 181] width 43 height 9
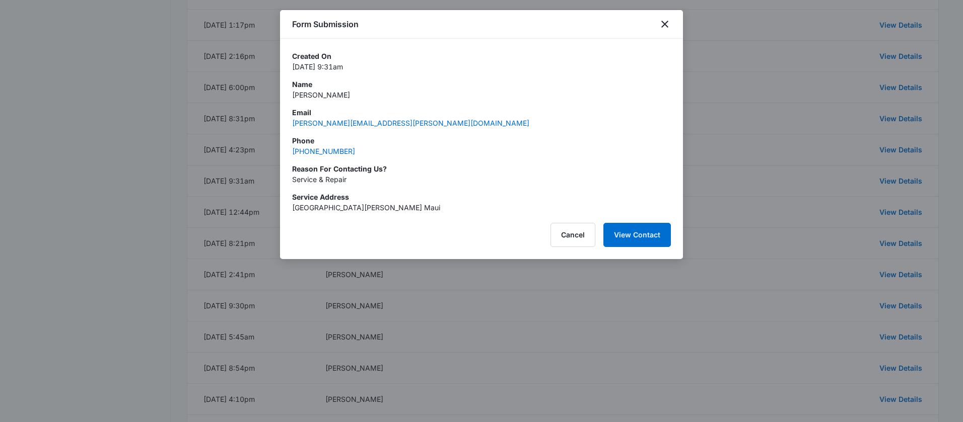
click at [342, 96] on p "Gwendolyn Matsuda" at bounding box center [481, 95] width 379 height 11
click at [341, 96] on p "Gwendolyn Matsuda" at bounding box center [481, 95] width 379 height 11
drag, startPoint x: 404, startPoint y: 128, endPoint x: 297, endPoint y: 128, distance: 107.7
click at [297, 128] on div "Created On Jun 25, 2025 at 9:31am Name Gwendolyn Matsuda Email gwen@peake-levoy…" at bounding box center [481, 132] width 379 height 162
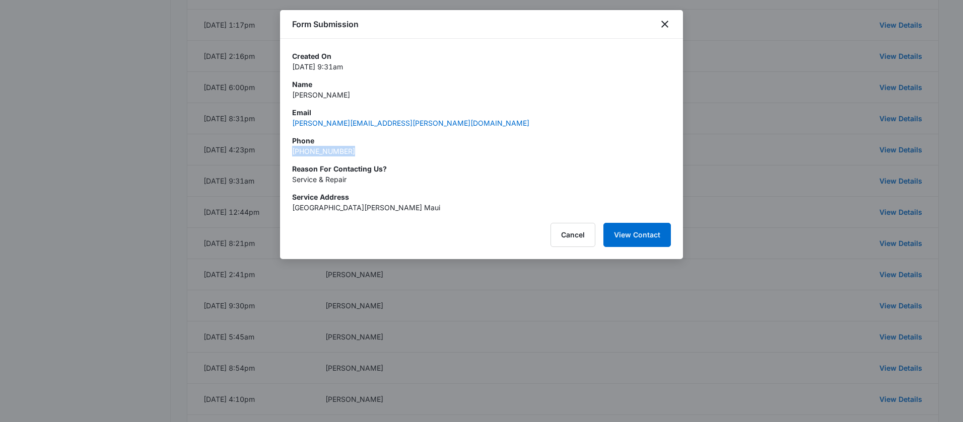
drag, startPoint x: 351, startPoint y: 153, endPoint x: 284, endPoint y: 152, distance: 67.0
click at [284, 152] on div "Created On Jun 25, 2025 at 9:31am Name Gwendolyn Matsuda Email gwen@peake-levoy…" at bounding box center [481, 126] width 403 height 174
click at [321, 181] on p "Service & Repair" at bounding box center [481, 179] width 379 height 11
click at [321, 180] on p "Service & Repair" at bounding box center [481, 179] width 379 height 11
click at [322, 180] on p "Service & Repair" at bounding box center [481, 179] width 379 height 11
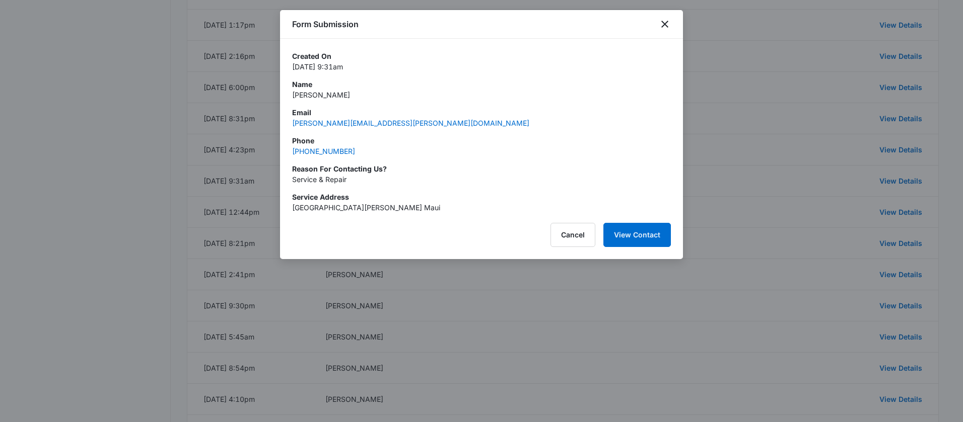
click at [803, 157] on div at bounding box center [481, 211] width 963 height 422
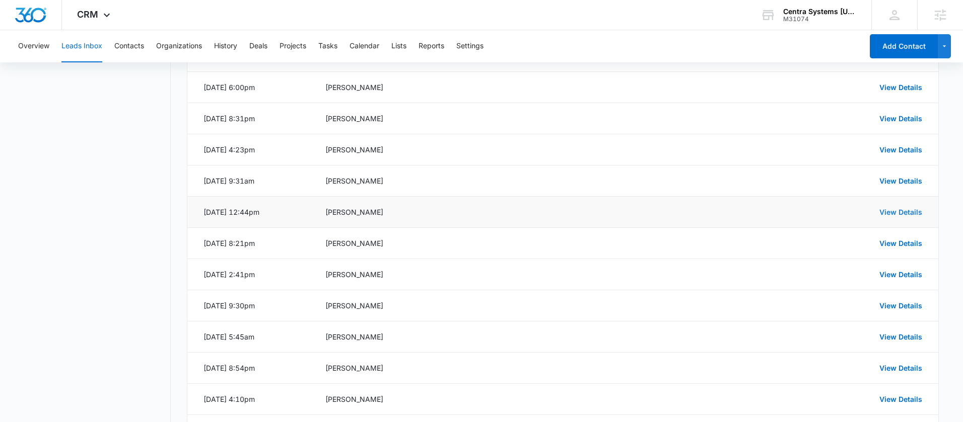
click at [891, 215] on link "View Details" at bounding box center [900, 212] width 43 height 9
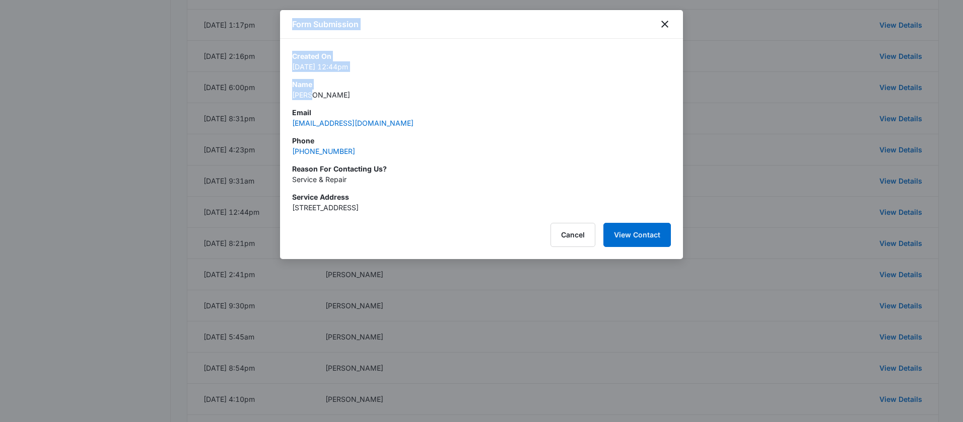
drag, startPoint x: 317, startPoint y: 95, endPoint x: 269, endPoint y: 97, distance: 47.3
click at [358, 99] on p "Aaron" at bounding box center [481, 95] width 379 height 11
click at [301, 94] on p "Aaron" at bounding box center [481, 95] width 379 height 11
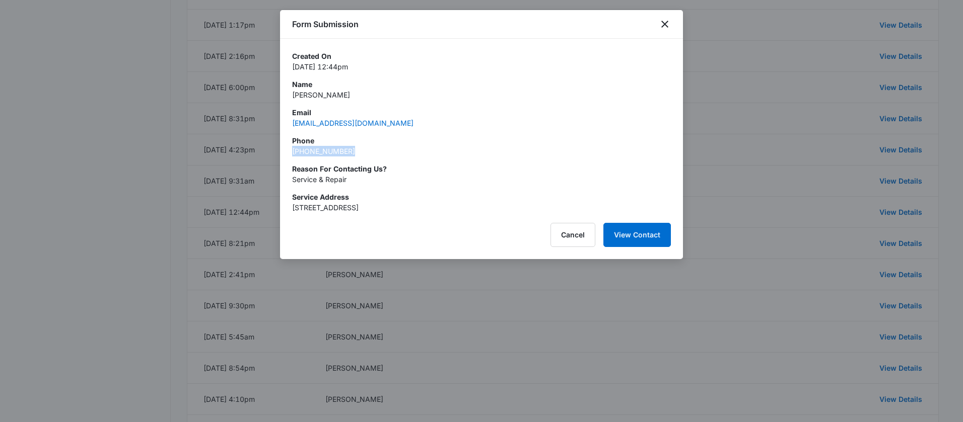
drag, startPoint x: 307, startPoint y: 152, endPoint x: 283, endPoint y: 152, distance: 23.2
click at [283, 152] on div "Created On Jun 24, 2025 at 12:44pm Name Aaron Email aaronbomar@gmail.com Phone …" at bounding box center [481, 126] width 403 height 174
click at [315, 180] on p "Service & Repair" at bounding box center [481, 179] width 379 height 11
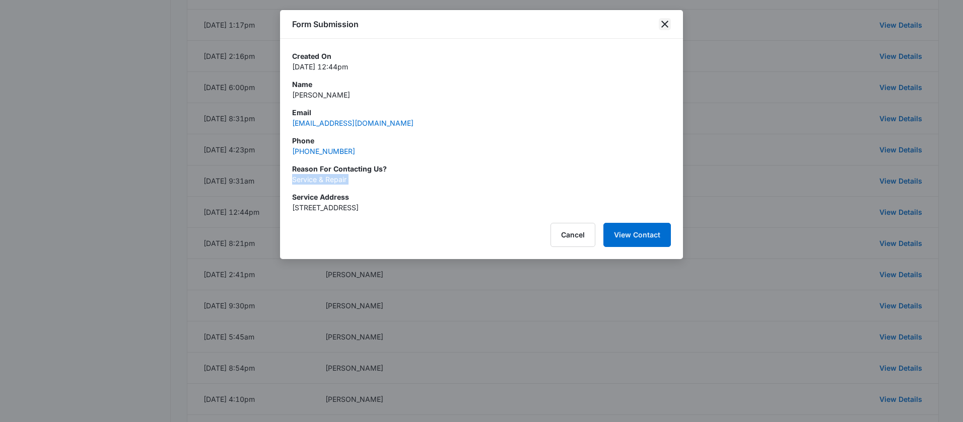
click at [668, 24] on icon "close" at bounding box center [664, 24] width 12 height 12
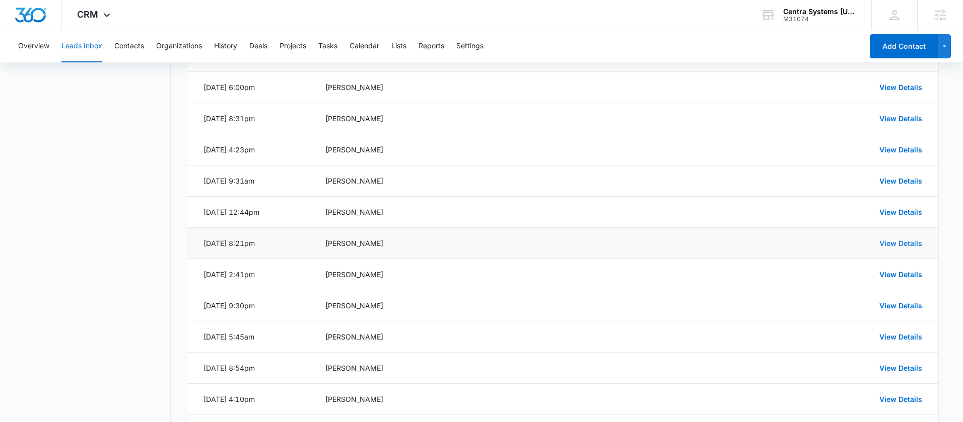
click at [898, 245] on link "View Details" at bounding box center [900, 243] width 43 height 9
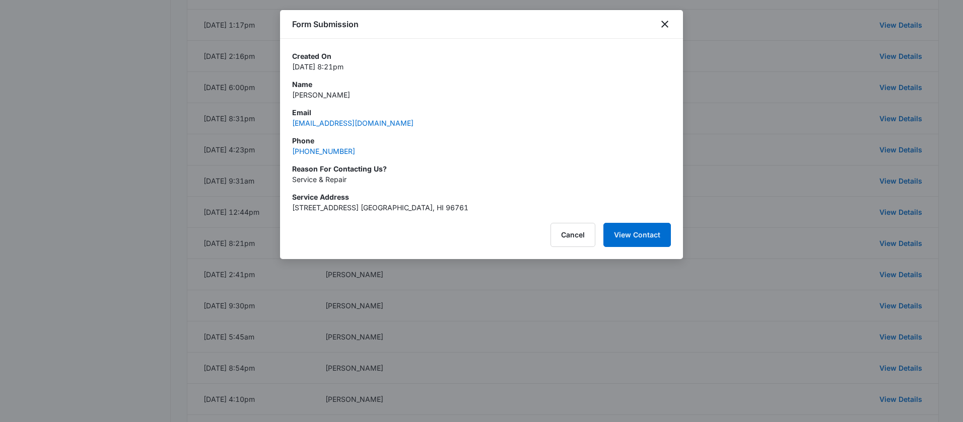
click at [660, 32] on div "Form Submission" at bounding box center [481, 24] width 403 height 29
click at [668, 20] on icon "close" at bounding box center [664, 24] width 12 height 12
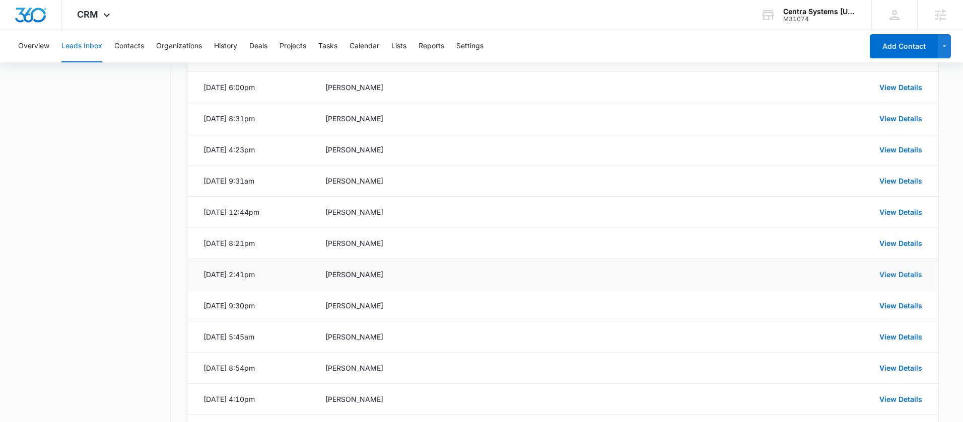
click at [885, 274] on link "View Details" at bounding box center [900, 274] width 43 height 9
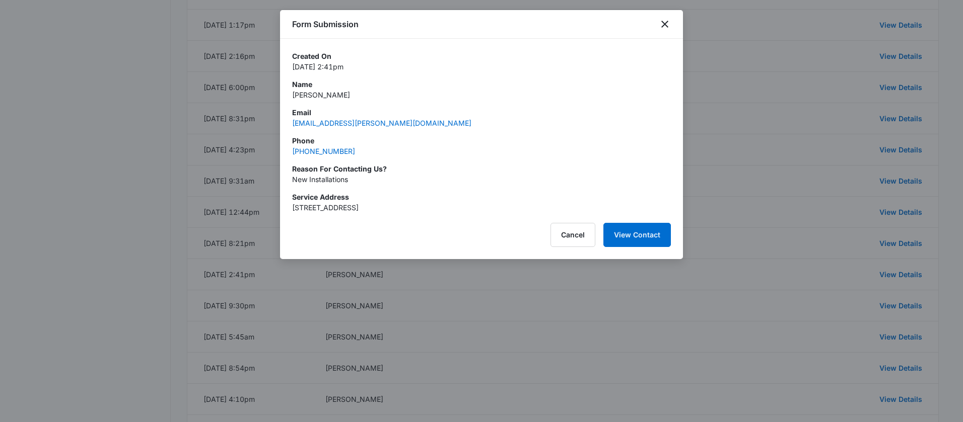
click at [315, 96] on p "Gary Linnemann" at bounding box center [481, 95] width 379 height 11
drag, startPoint x: 371, startPoint y: 155, endPoint x: 285, endPoint y: 156, distance: 85.1
click at [285, 156] on div "Created On Jun 11, 2025 at 2:41pm Name Gary Linnemann Email gl233@cox.net Phone…" at bounding box center [481, 126] width 403 height 174
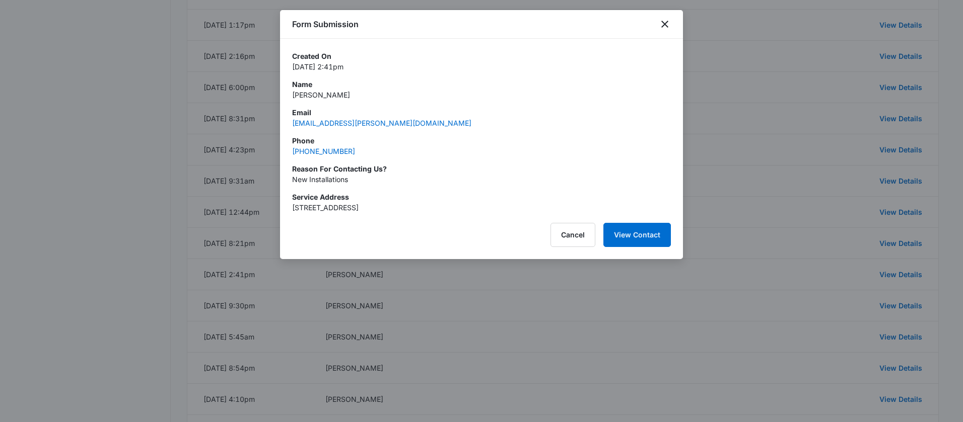
click at [320, 181] on p "New Installations" at bounding box center [481, 179] width 379 height 11
click at [668, 22] on icon "close" at bounding box center [664, 24] width 12 height 12
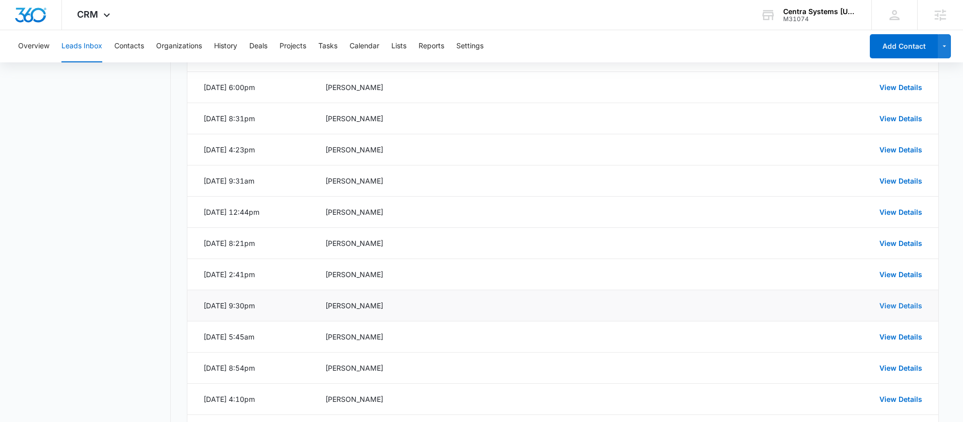
click at [914, 305] on link "View Details" at bounding box center [900, 306] width 43 height 9
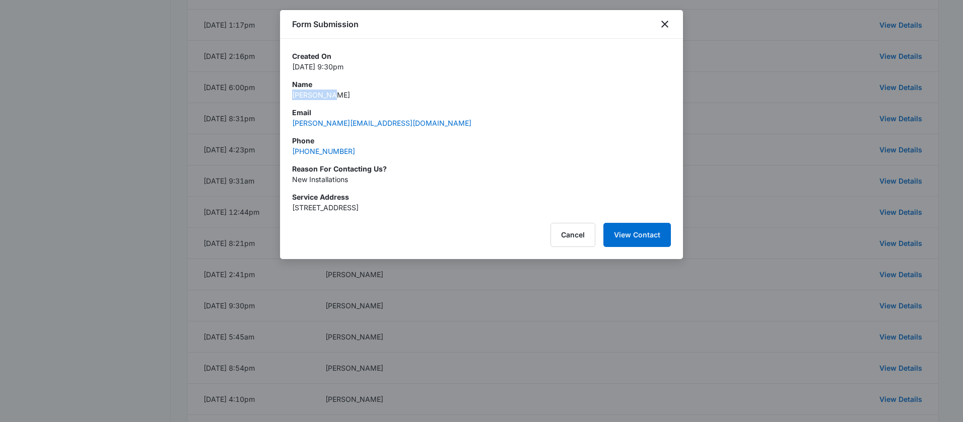
drag, startPoint x: 336, startPoint y: 97, endPoint x: 292, endPoint y: 97, distance: 43.3
click at [292, 97] on p "Jaclyn Loo" at bounding box center [481, 95] width 379 height 11
drag, startPoint x: 359, startPoint y: 150, endPoint x: 288, endPoint y: 152, distance: 71.0
click at [288, 152] on div "Created On Jun 9, 2025 at 9:30pm Name Jaclyn Loo Email jackie.loo@gmail.com Pho…" at bounding box center [481, 126] width 403 height 174
click at [330, 180] on p "New Installations" at bounding box center [481, 179] width 379 height 11
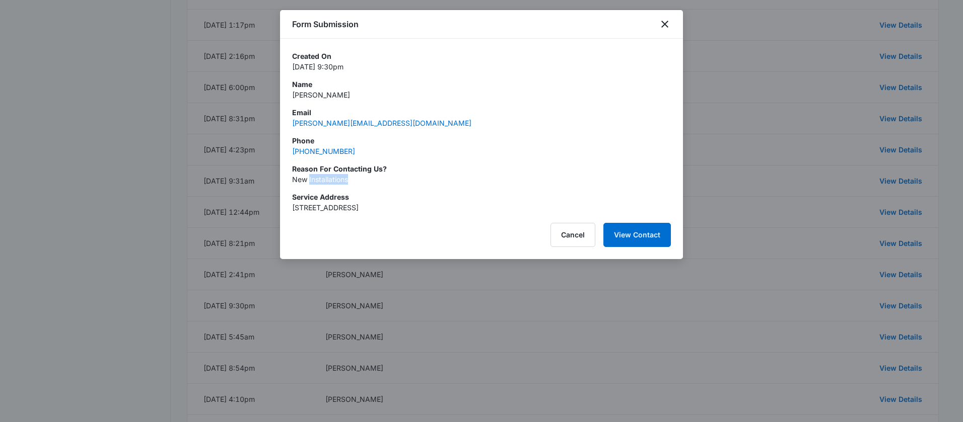
click at [330, 180] on p "New Installations" at bounding box center [481, 179] width 379 height 11
click at [574, 239] on button "Cancel" at bounding box center [572, 235] width 45 height 24
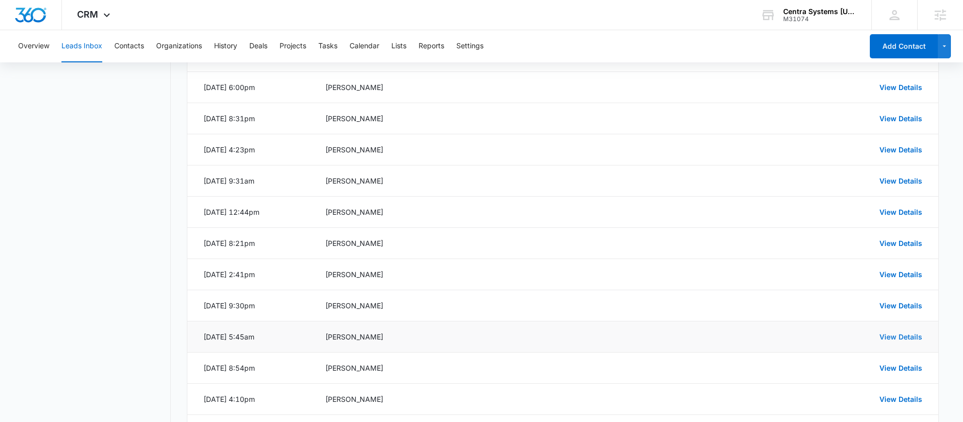
click at [891, 338] on link "View Details" at bounding box center [900, 337] width 43 height 9
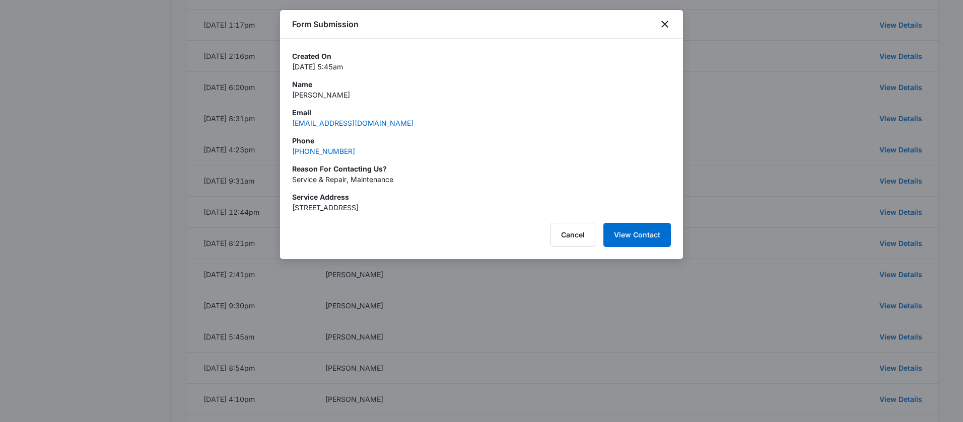
drag, startPoint x: 343, startPoint y: 98, endPoint x: 280, endPoint y: 96, distance: 63.5
click at [280, 96] on div "Created On Jun 2, 2025 at 5:45am Name Zeeba Ghafoori Email zeeba@awal.org Phone…" at bounding box center [481, 126] width 403 height 174
drag, startPoint x: 353, startPoint y: 153, endPoint x: 286, endPoint y: 153, distance: 66.5
click at [286, 153] on div "Created On Jun 2, 2025 at 5:45am Name Zeeba Ghafoori Email zeeba@awal.org Phone…" at bounding box center [481, 126] width 403 height 174
drag, startPoint x: 401, startPoint y: 179, endPoint x: 285, endPoint y: 176, distance: 116.3
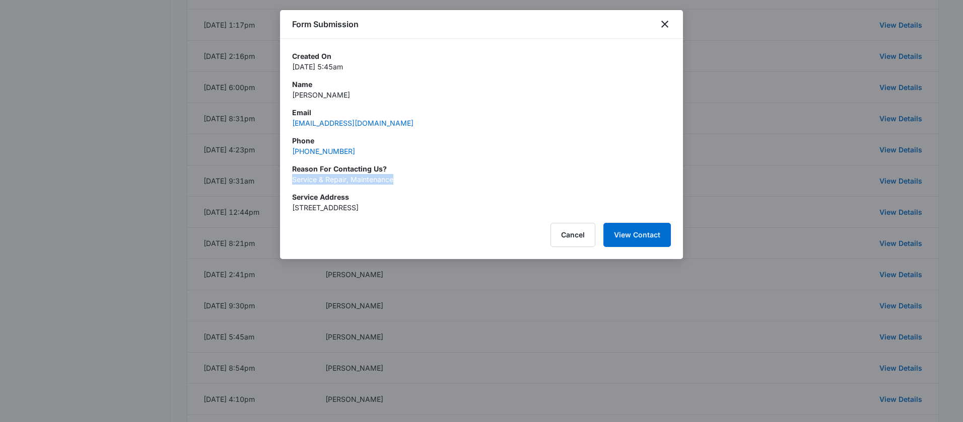
click at [285, 176] on div "Created On Jun 2, 2025 at 5:45am Name Zeeba Ghafoori Email zeeba@awal.org Phone…" at bounding box center [481, 126] width 403 height 174
click at [659, 28] on icon "close" at bounding box center [664, 24] width 12 height 12
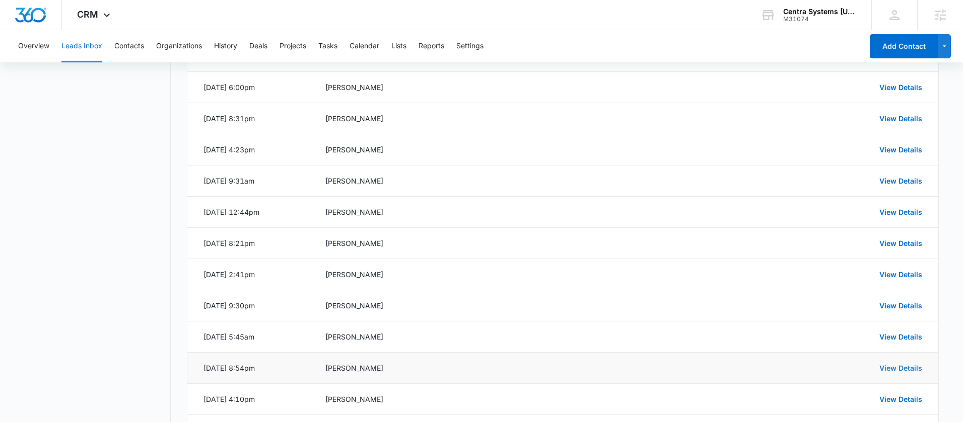
click at [907, 367] on link "View Details" at bounding box center [900, 368] width 43 height 9
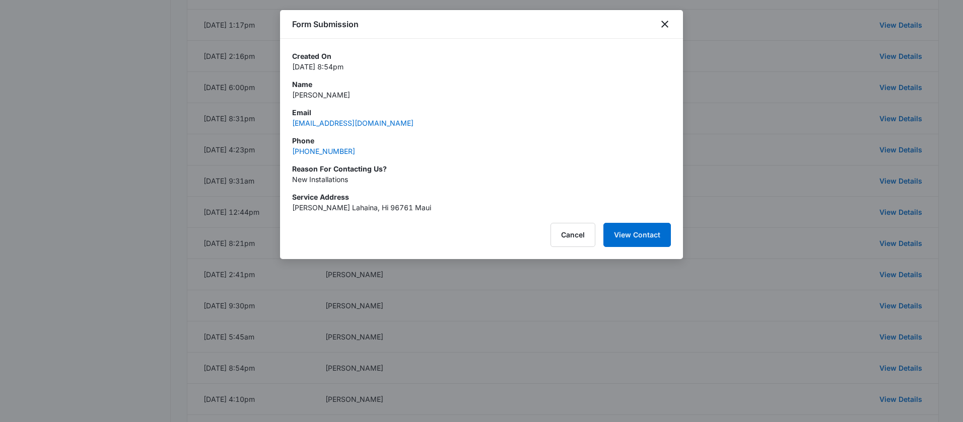
click at [317, 95] on p "JIM BOZICH" at bounding box center [481, 95] width 379 height 11
drag, startPoint x: 392, startPoint y: 156, endPoint x: 288, endPoint y: 152, distance: 103.8
click at [288, 152] on div "Created On Jun 1, 2025 at 8:54pm Name JIM BOZICH Email jimbozich@sbcglobal.net …" at bounding box center [481, 126] width 403 height 174
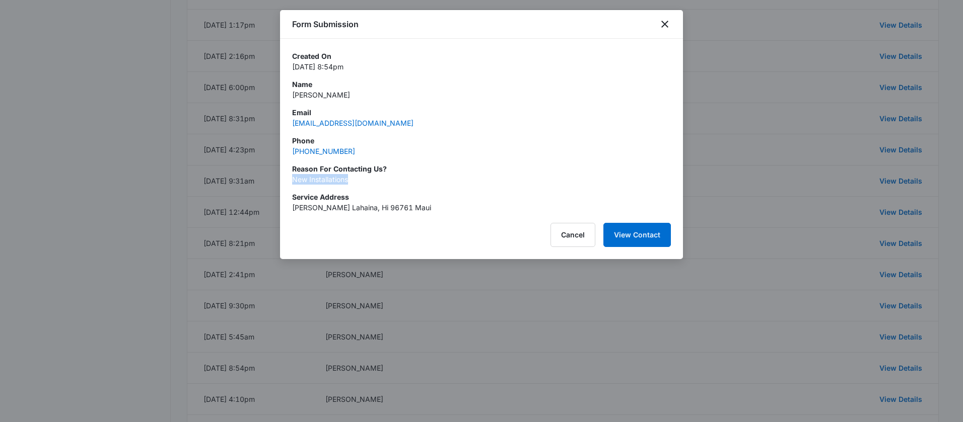
drag, startPoint x: 364, startPoint y: 181, endPoint x: 286, endPoint y: 182, distance: 78.5
click at [286, 182] on div "Created On Jun 1, 2025 at 8:54pm Name JIM BOZICH Email jimbozich@sbcglobal.net …" at bounding box center [481, 126] width 403 height 174
click at [665, 20] on icon "close" at bounding box center [664, 24] width 12 height 12
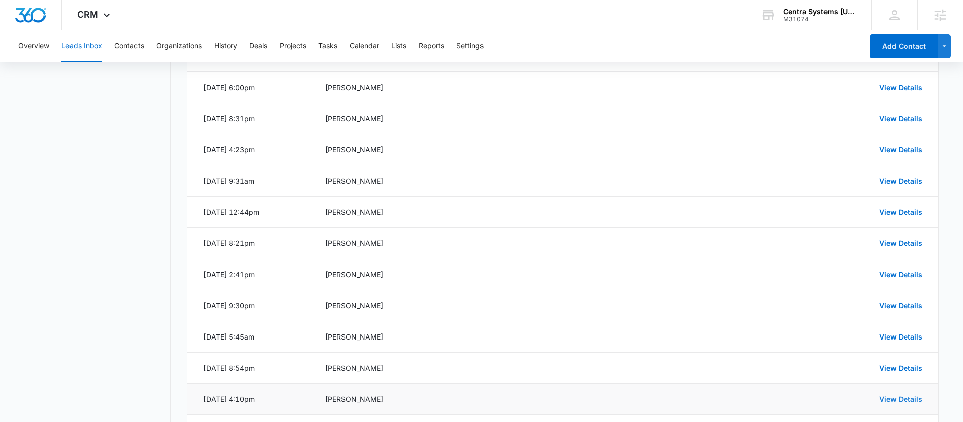
click at [886, 401] on link "View Details" at bounding box center [900, 399] width 43 height 9
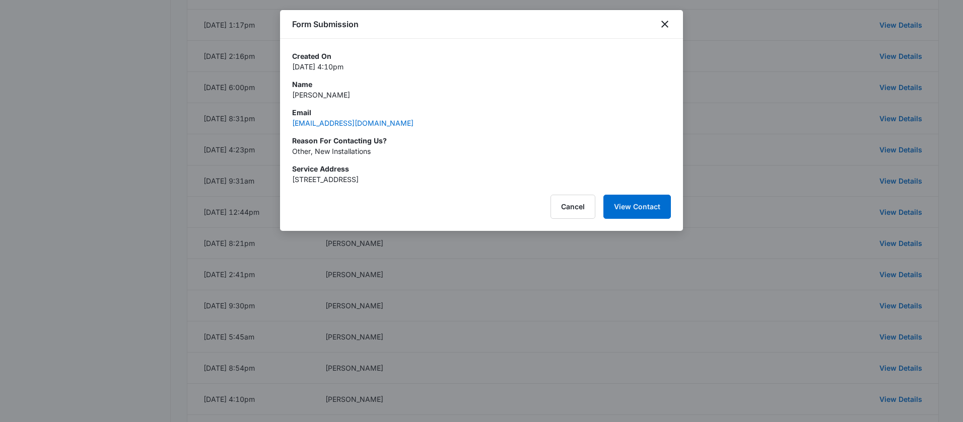
click at [304, 105] on div "Created On May 28, 2025 at 4:10pm Name Lana Email 808iklow@gmail.com Reason For…" at bounding box center [481, 118] width 379 height 134
click at [301, 96] on p "Lana" at bounding box center [481, 95] width 379 height 11
click at [361, 152] on p "Other, New Installations" at bounding box center [481, 151] width 379 height 11
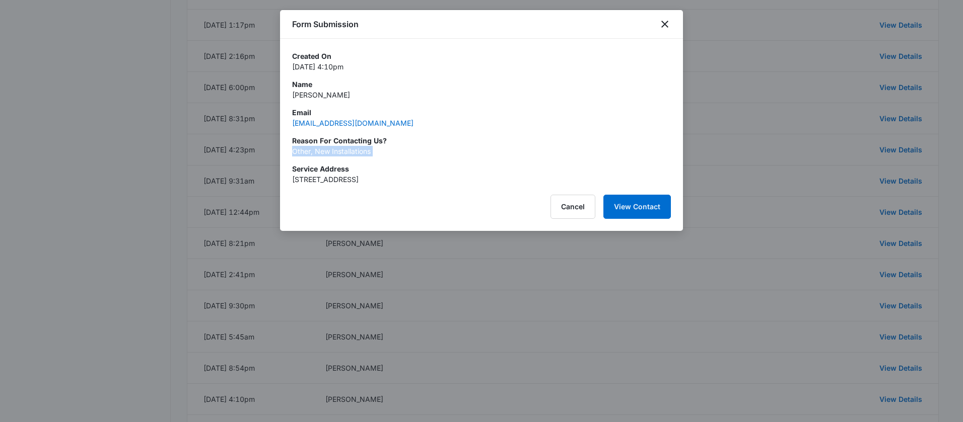
click at [361, 152] on p "Other, New Installations" at bounding box center [481, 151] width 379 height 11
click at [666, 22] on icon "close" at bounding box center [664, 24] width 7 height 7
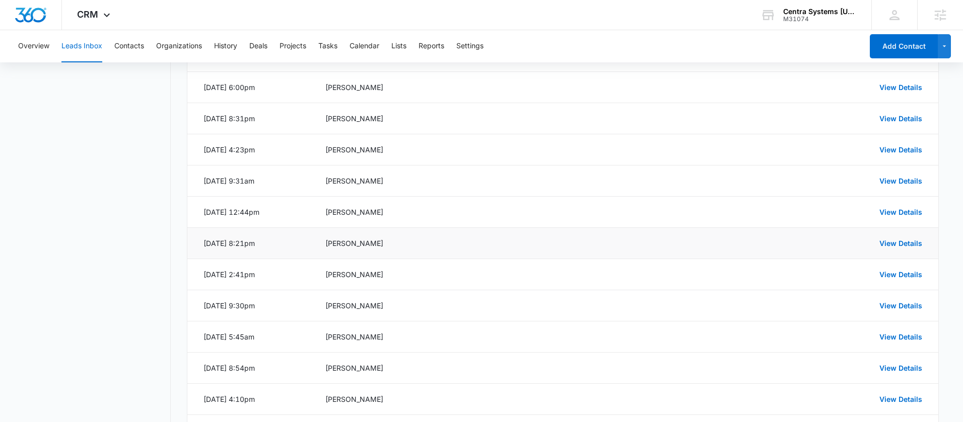
click at [666, 245] on div "LIZ MAY" at bounding box center [543, 243] width 437 height 11
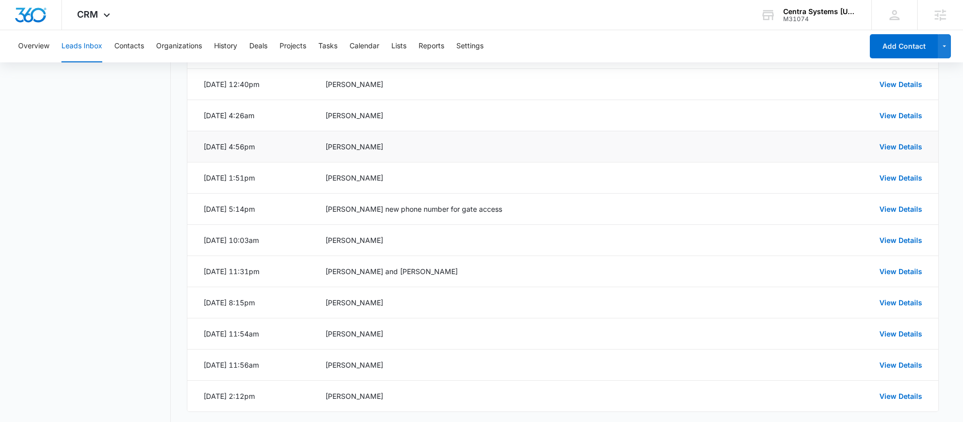
scroll to position [1298, 0]
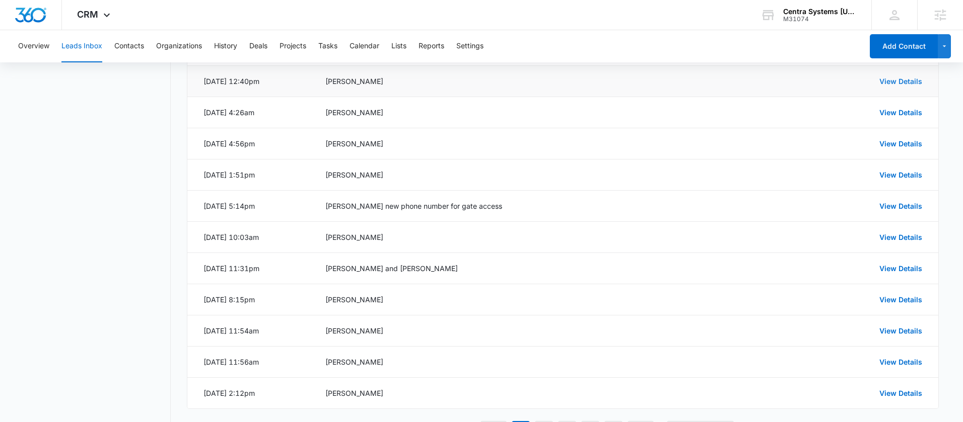
click at [885, 82] on link "View Details" at bounding box center [900, 81] width 43 height 9
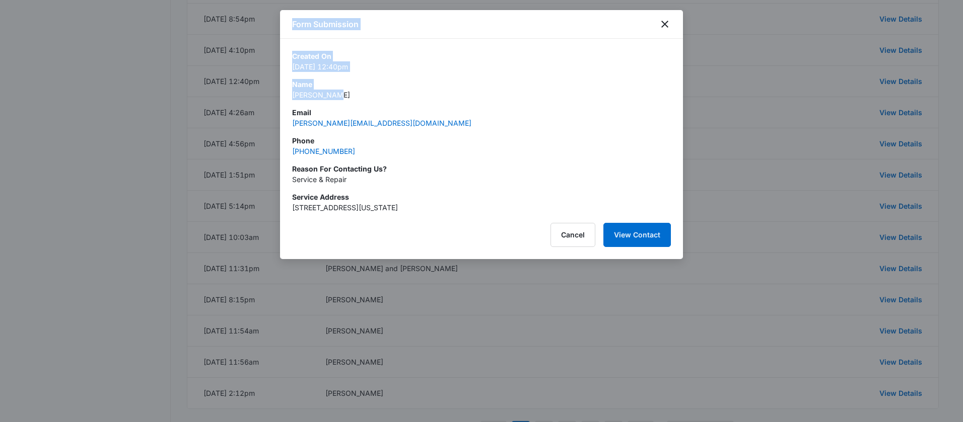
drag, startPoint x: 349, startPoint y: 94, endPoint x: 267, endPoint y: 94, distance: 82.1
click at [407, 101] on div "Created On May 26, 2025 at 12:40pm Name Geoff Barth Email geoffbarth@hotmail.co…" at bounding box center [481, 132] width 379 height 162
click at [313, 95] on p "Geoff Barth" at bounding box center [481, 95] width 379 height 11
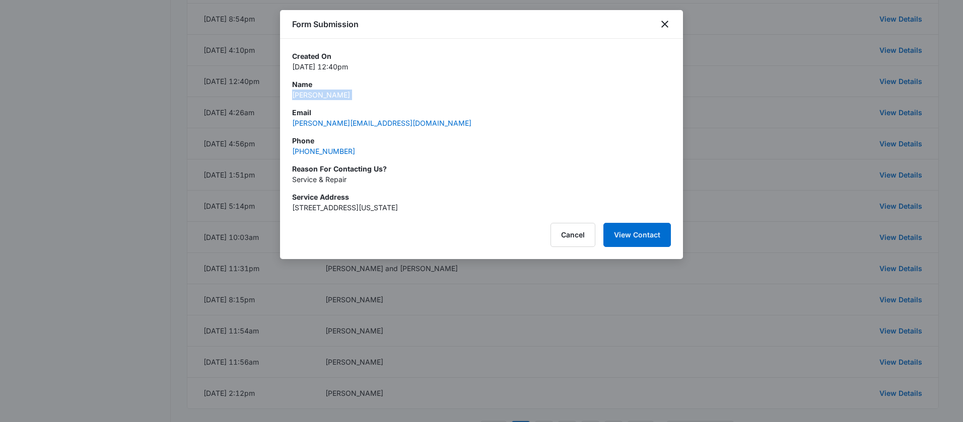
click at [313, 95] on p "Geoff Barth" at bounding box center [481, 95] width 379 height 11
drag, startPoint x: 387, startPoint y: 156, endPoint x: 278, endPoint y: 154, distance: 108.8
click at [384, 151] on div "Phone (808) 205-7455" at bounding box center [481, 145] width 379 height 21
drag, startPoint x: 354, startPoint y: 152, endPoint x: 290, endPoint y: 152, distance: 64.4
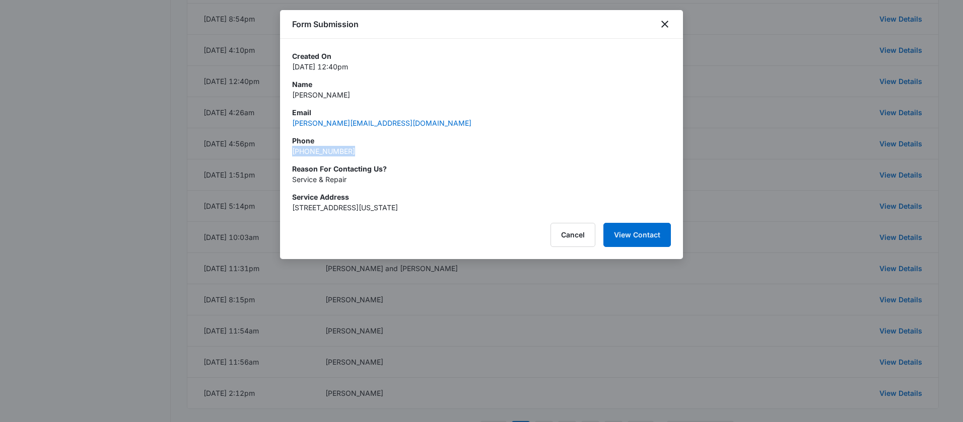
click at [290, 152] on div "Created On May 26, 2025 at 12:40pm Name Geoff Barth Email geoffbarth@hotmail.co…" at bounding box center [481, 126] width 403 height 174
click at [316, 178] on p "Service & Repair" at bounding box center [481, 179] width 379 height 11
click at [317, 178] on p "Service & Repair" at bounding box center [481, 179] width 379 height 11
click at [675, 240] on div "Form Submission Created On May 26, 2025 at 12:40pm Name Geoff Barth Email geoff…" at bounding box center [481, 134] width 403 height 249
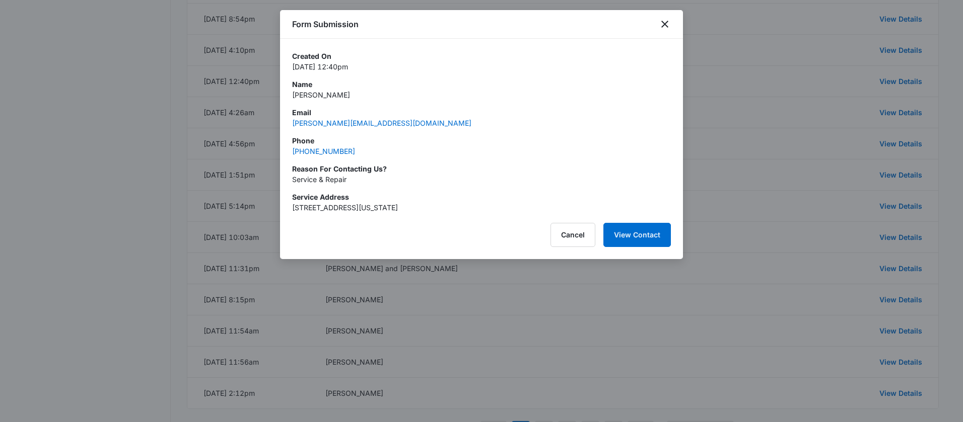
click at [723, 178] on div at bounding box center [481, 211] width 963 height 422
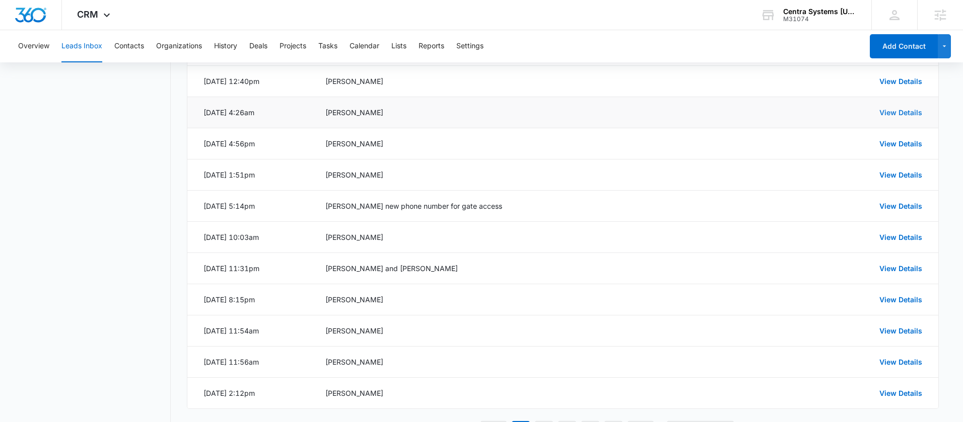
click at [895, 115] on link "View Details" at bounding box center [900, 112] width 43 height 9
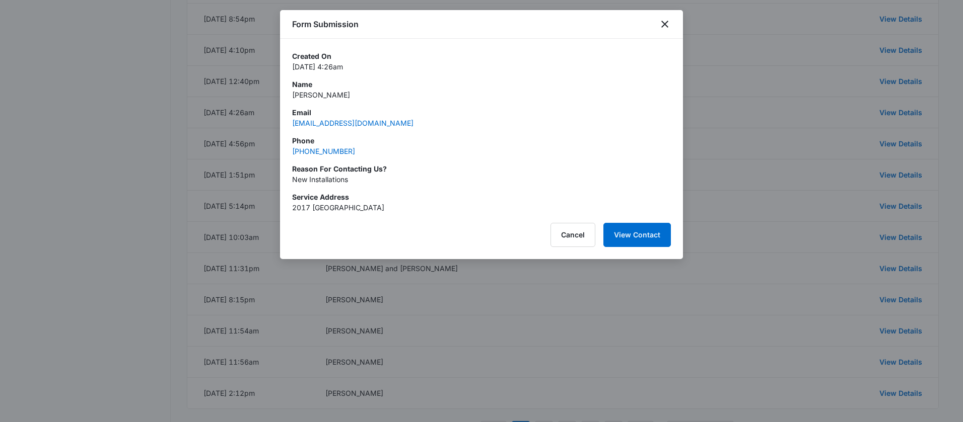
click at [304, 94] on p "Jo Petran" at bounding box center [481, 95] width 379 height 11
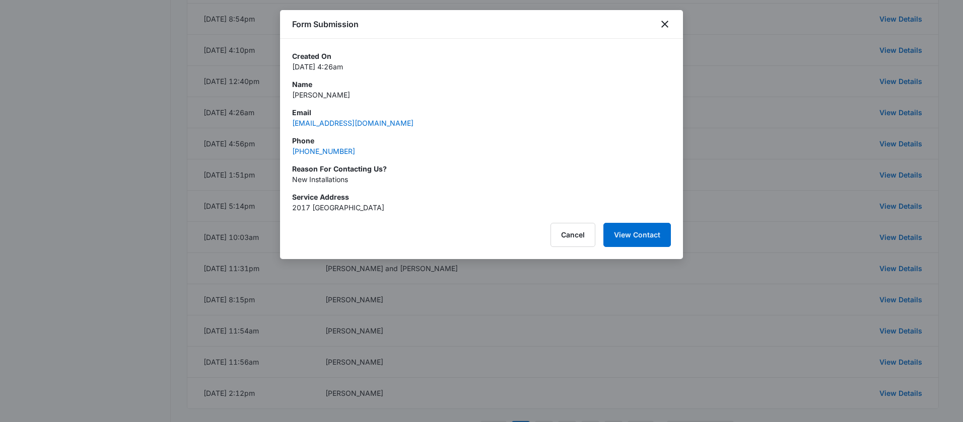
click at [367, 143] on p "Phone" at bounding box center [481, 140] width 379 height 11
drag, startPoint x: 362, startPoint y: 151, endPoint x: 290, endPoint y: 153, distance: 71.5
click at [290, 153] on div "Created On May 20, 2025 at 4:26am Name Jo Petran Email jopetran@hotmail.com Pho…" at bounding box center [481, 126] width 403 height 174
drag, startPoint x: 342, startPoint y: 179, endPoint x: 285, endPoint y: 179, distance: 57.4
click at [285, 179] on div "Created On May 20, 2025 at 4:26am Name Jo Petran Email jopetran@hotmail.com Pho…" at bounding box center [481, 126] width 403 height 174
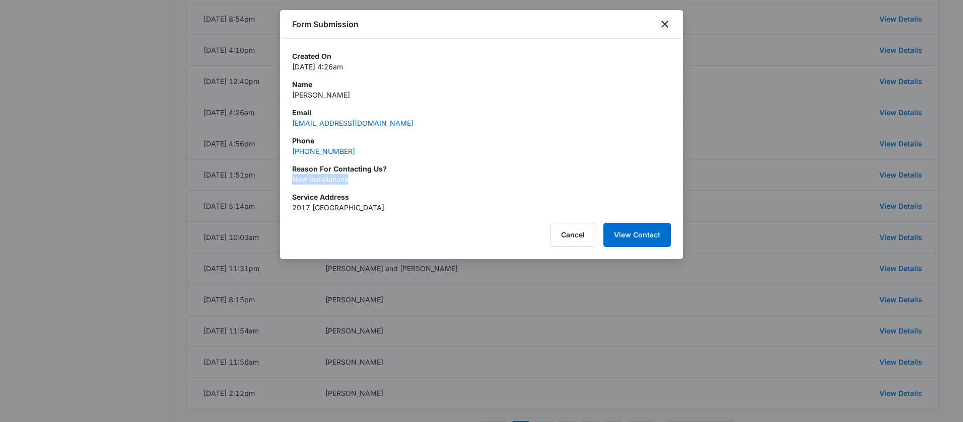
click at [666, 22] on icon "close" at bounding box center [664, 24] width 7 height 7
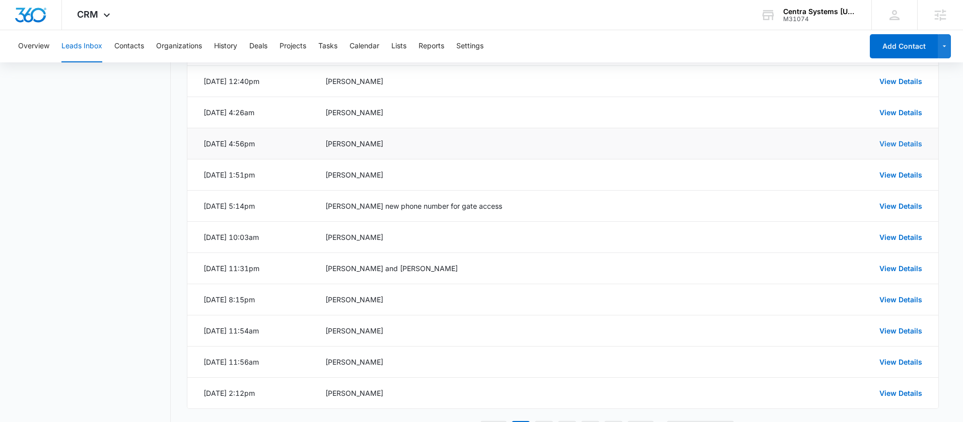
click at [891, 145] on link "View Details" at bounding box center [900, 143] width 43 height 9
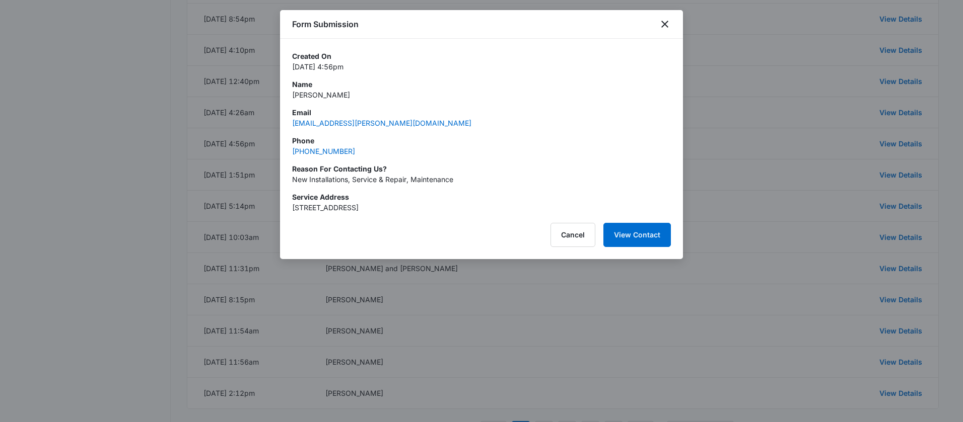
drag, startPoint x: 359, startPoint y: 100, endPoint x: 289, endPoint y: 94, distance: 70.7
click at [289, 94] on div "Created On May 12, 2025 at 4:56pm Name Nathalie Wilda Email nwilda@cox.net Phon…" at bounding box center [481, 126] width 403 height 174
drag, startPoint x: 367, startPoint y: 157, endPoint x: 288, endPoint y: 153, distance: 78.1
click at [288, 153] on div "Created On May 12, 2025 at 4:56pm Name Nathalie Wilda Email nwilda@cox.net Phon…" at bounding box center [481, 126] width 403 height 174
drag, startPoint x: 457, startPoint y: 183, endPoint x: 284, endPoint y: 183, distance: 172.2
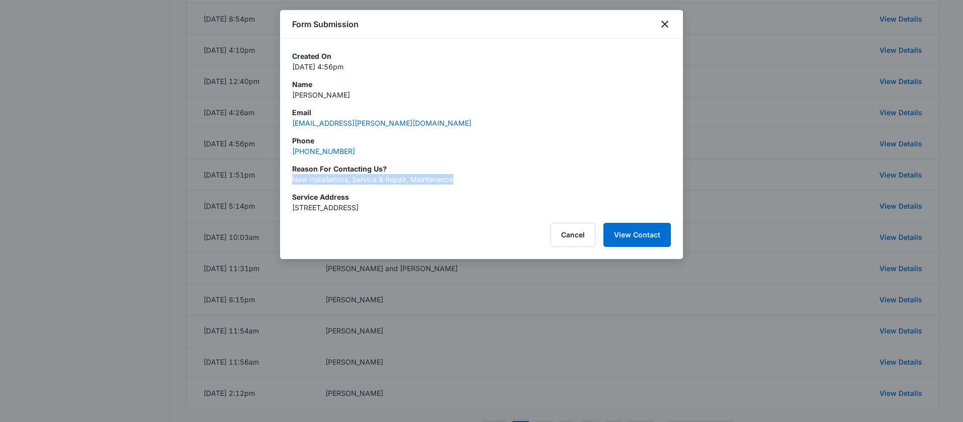
click at [284, 183] on div "Created On May 12, 2025 at 4:56pm Name Nathalie Wilda Email nwilda@cox.net Phon…" at bounding box center [481, 126] width 403 height 174
click at [664, 18] on icon "close" at bounding box center [664, 24] width 12 height 12
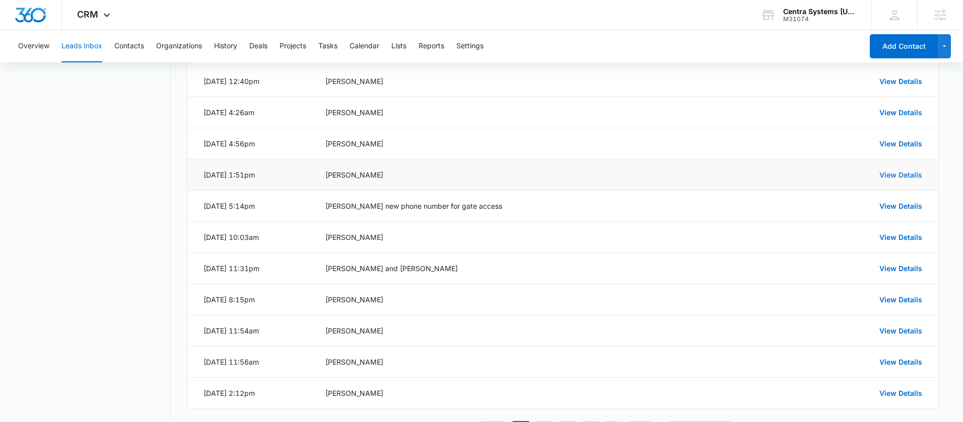
click at [903, 177] on link "View Details" at bounding box center [900, 175] width 43 height 9
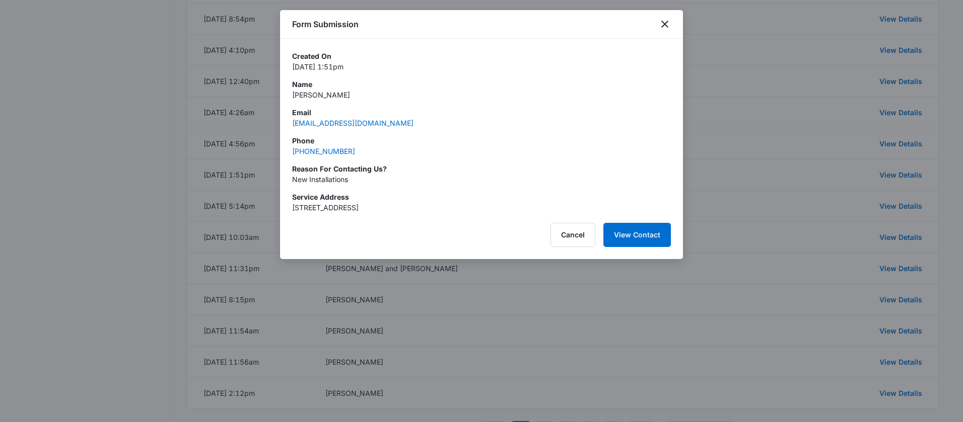
drag, startPoint x: 332, startPoint y: 97, endPoint x: 283, endPoint y: 97, distance: 48.8
click at [283, 97] on div "Created On May 12, 2025 at 1:51pm Name Patricia Mikkelsen Email ponpatu@aol.com…" at bounding box center [481, 126] width 403 height 174
drag, startPoint x: 369, startPoint y: 125, endPoint x: 295, endPoint y: 125, distance: 74.0
click at [295, 125] on div "Email ponpatu@aol.com" at bounding box center [481, 117] width 379 height 21
click at [363, 145] on div "Phone (832) 372-0731" at bounding box center [481, 145] width 379 height 21
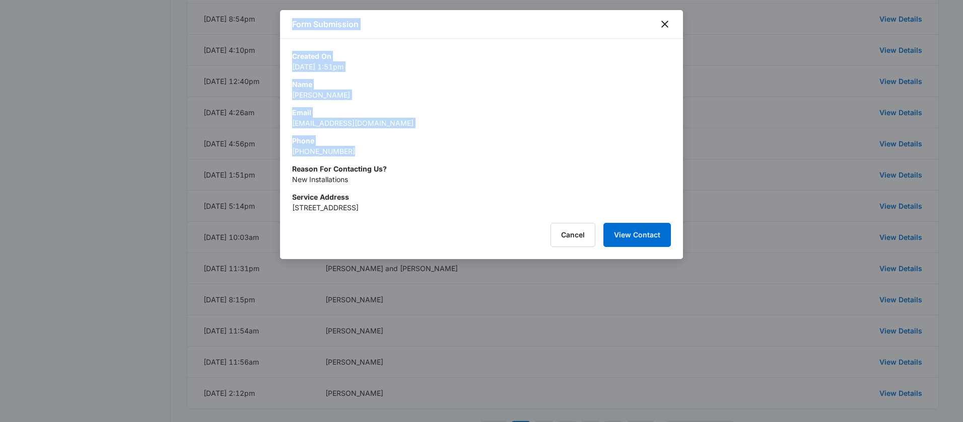
drag, startPoint x: 308, startPoint y: 152, endPoint x: 273, endPoint y: 154, distance: 35.3
click at [372, 157] on div "Created On May 12, 2025 at 1:51pm Name Patricia Mikkelsen Email ponpatu@aol.com…" at bounding box center [481, 132] width 379 height 162
drag, startPoint x: 361, startPoint y: 155, endPoint x: 284, endPoint y: 155, distance: 77.0
click at [284, 155] on div "Created On May 12, 2025 at 1:51pm Name Patricia Mikkelsen Email ponpatu@aol.com…" at bounding box center [481, 126] width 403 height 174
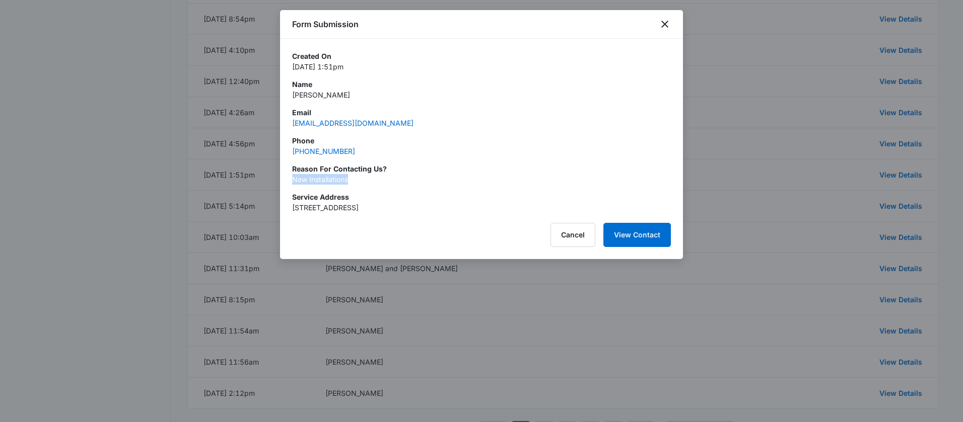
drag, startPoint x: 326, startPoint y: 187, endPoint x: 287, endPoint y: 182, distance: 39.2
click at [287, 182] on div "Created On May 12, 2025 at 1:51pm Name Patricia Mikkelsen Email ponpatu@aol.com…" at bounding box center [481, 126] width 403 height 174
click at [655, 64] on p "May 12, 2025 at 1:51pm" at bounding box center [481, 66] width 379 height 11
click at [666, 24] on icon "close" at bounding box center [664, 24] width 12 height 12
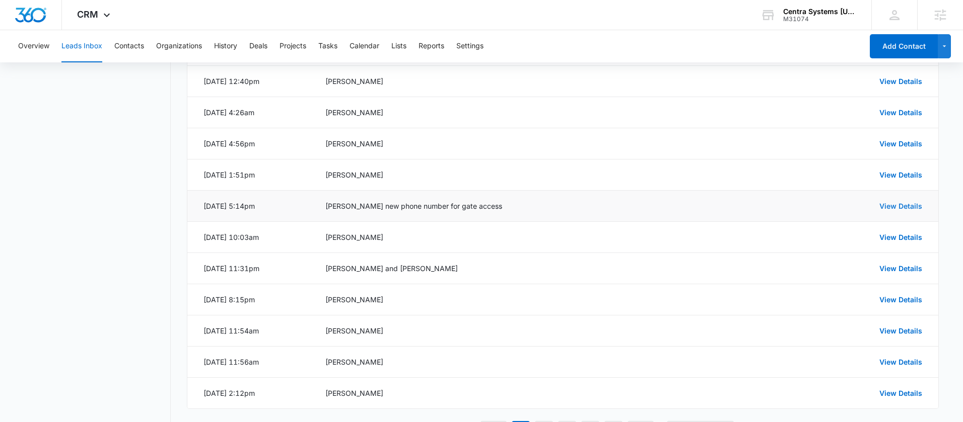
click at [892, 207] on link "View Details" at bounding box center [900, 206] width 43 height 9
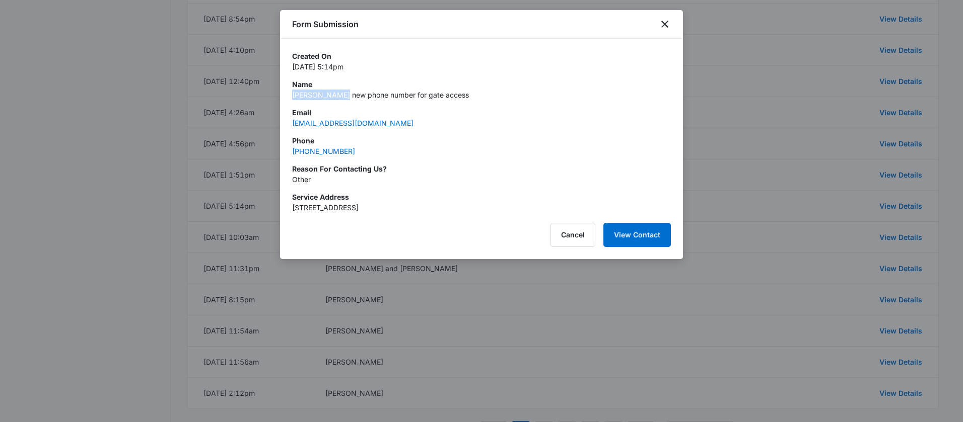
drag, startPoint x: 292, startPoint y: 95, endPoint x: 339, endPoint y: 98, distance: 47.4
click at [339, 97] on p "Paul Genereux new phone number for gate access" at bounding box center [481, 95] width 379 height 11
drag, startPoint x: 333, startPoint y: 154, endPoint x: 285, endPoint y: 154, distance: 47.8
click at [285, 154] on div "Created On May 8, 2025 at 5:14pm Name Paul Genereux new phone number for gate a…" at bounding box center [481, 126] width 403 height 174
drag, startPoint x: 310, startPoint y: 183, endPoint x: 282, endPoint y: 182, distance: 27.7
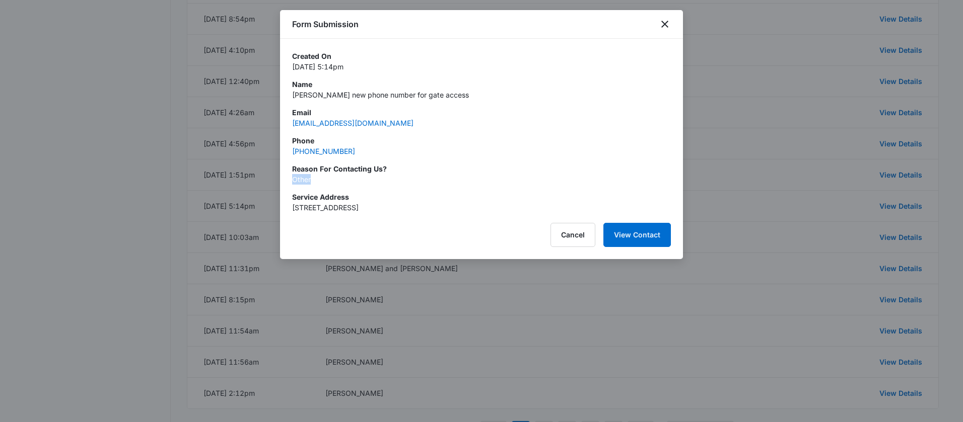
click at [282, 182] on div "Created On May 8, 2025 at 5:14pm Name Paul Genereux new phone number for gate a…" at bounding box center [481, 126] width 403 height 174
click at [575, 232] on button "Cancel" at bounding box center [572, 235] width 45 height 24
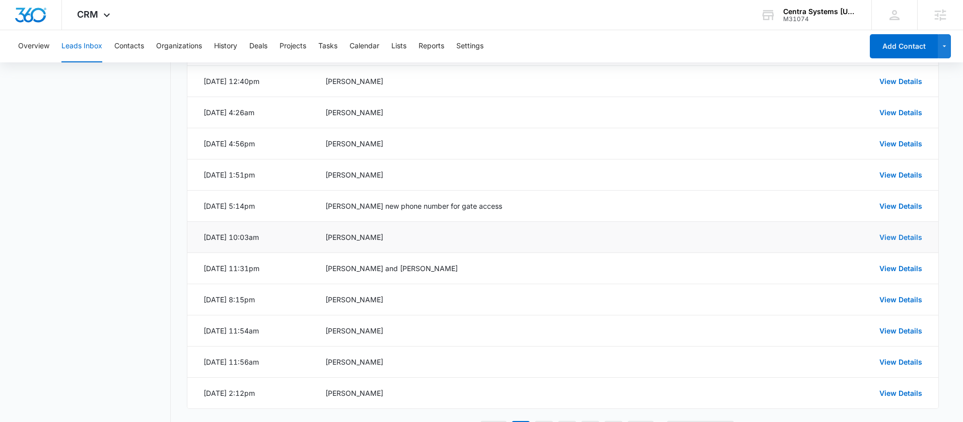
click at [897, 238] on link "View Details" at bounding box center [900, 237] width 43 height 9
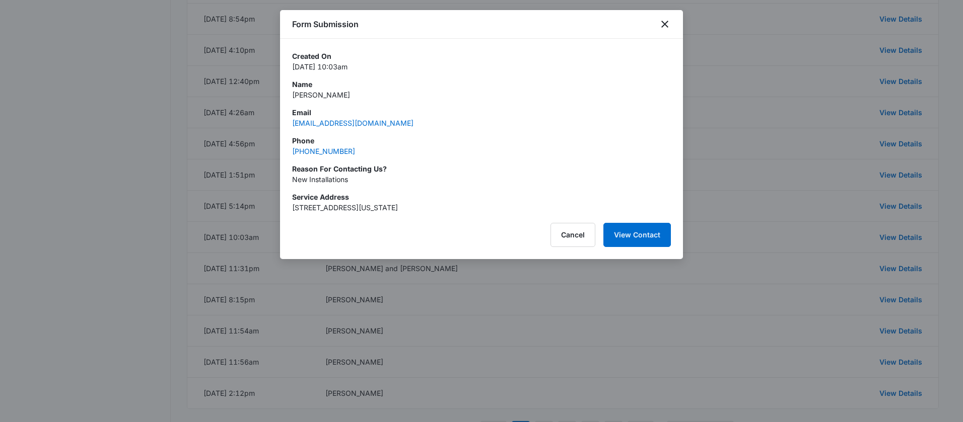
click at [358, 102] on div "Created On Apr 29, 2025 at 10:03am Name Ceri Whitfield Email ceriwhitfield@mac.…" at bounding box center [481, 132] width 379 height 162
drag, startPoint x: 293, startPoint y: 95, endPoint x: 270, endPoint y: 95, distance: 22.7
click at [340, 98] on p "Ceri Whitfield" at bounding box center [481, 95] width 379 height 11
drag, startPoint x: 344, startPoint y: 98, endPoint x: 287, endPoint y: 93, distance: 56.7
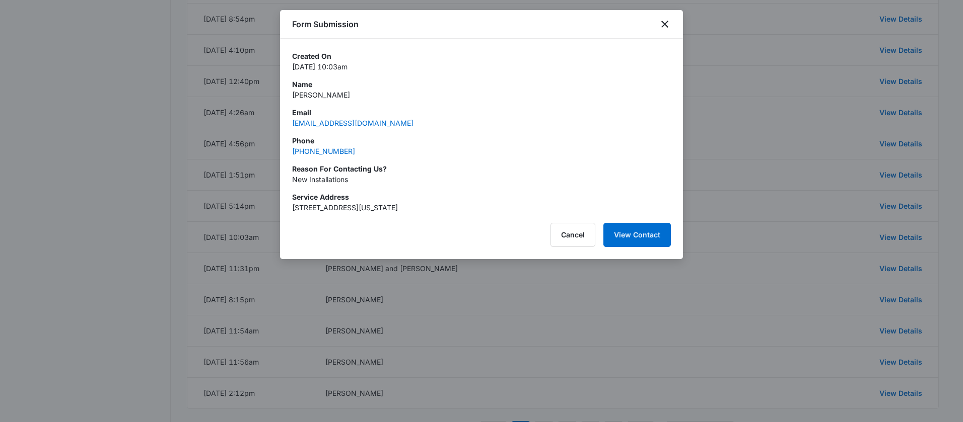
click at [287, 93] on div "Created On Apr 29, 2025 at 10:03am Name Ceri Whitfield Email ceriwhitfield@mac.…" at bounding box center [481, 126] width 403 height 174
drag, startPoint x: 385, startPoint y: 159, endPoint x: 292, endPoint y: 155, distance: 93.2
click at [292, 155] on div "Created On Apr 29, 2025 at 10:03am Name Ceri Whitfield Email ceriwhitfield@mac.…" at bounding box center [481, 132] width 379 height 162
drag, startPoint x: 310, startPoint y: 178, endPoint x: 288, endPoint y: 177, distance: 22.2
click at [288, 177] on div "Created On Apr 29, 2025 at 10:03am Name Ceri Whitfield Email ceriwhitfield@mac.…" at bounding box center [481, 126] width 403 height 174
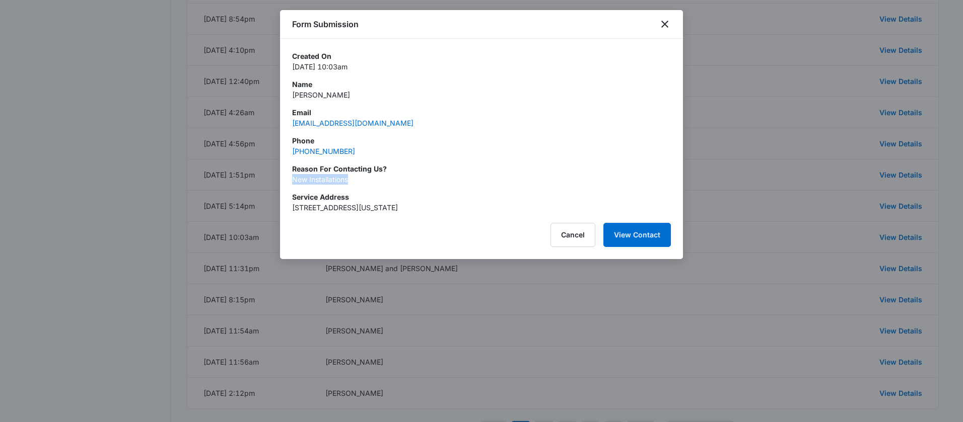
click at [591, 327] on div at bounding box center [481, 211] width 963 height 422
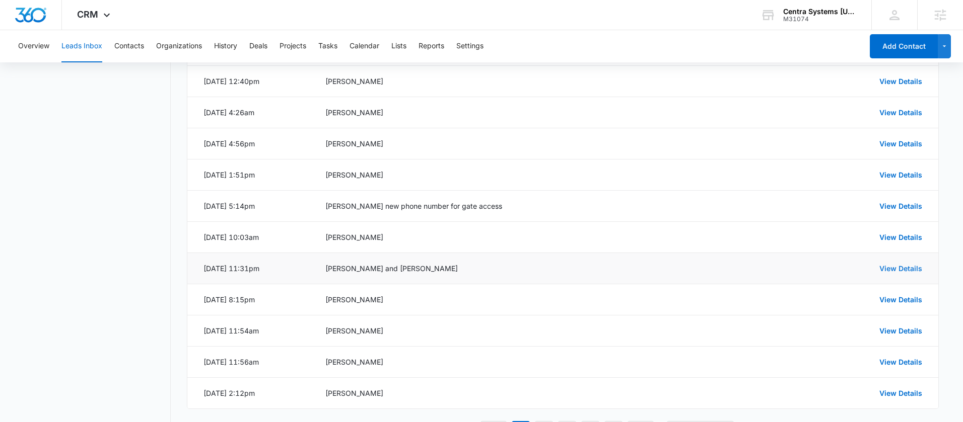
click at [889, 271] on link "View Details" at bounding box center [900, 268] width 43 height 9
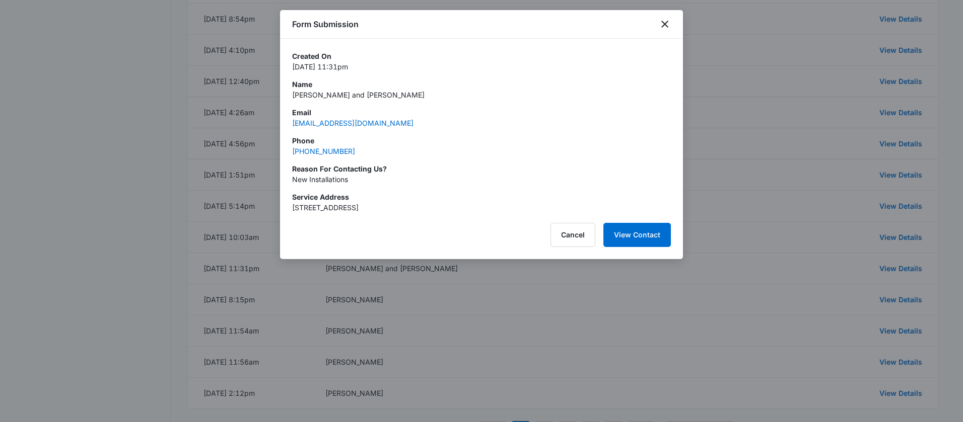
click at [385, 97] on p "Beth and Joe Cestari" at bounding box center [481, 95] width 379 height 11
drag, startPoint x: 382, startPoint y: 96, endPoint x: 291, endPoint y: 95, distance: 91.1
click at [291, 95] on div "Created On Apr 28, 2025 at 11:31pm Name Beth and Joe Cestari Email cestarij@yah…" at bounding box center [481, 126] width 403 height 174
drag, startPoint x: 375, startPoint y: 152, endPoint x: 290, endPoint y: 153, distance: 84.6
click at [290, 153] on div "Created On Apr 28, 2025 at 11:31pm Name Beth and Joe Cestari Email cestarij@yah…" at bounding box center [481, 126] width 403 height 174
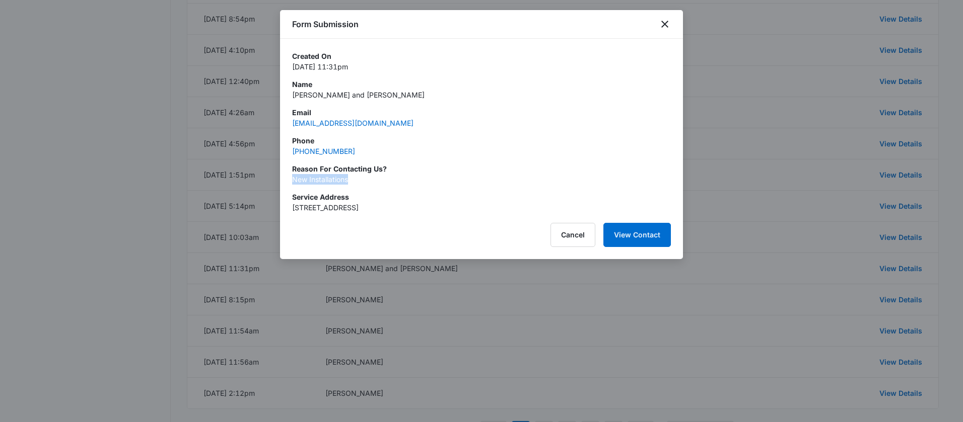
drag, startPoint x: 347, startPoint y: 183, endPoint x: 291, endPoint y: 180, distance: 55.9
click at [290, 180] on div "Created On Apr 28, 2025 at 11:31pm Name Beth and Joe Cestari Email cestarij@yah…" at bounding box center [481, 126] width 403 height 174
click at [571, 233] on button "Cancel" at bounding box center [572, 235] width 45 height 24
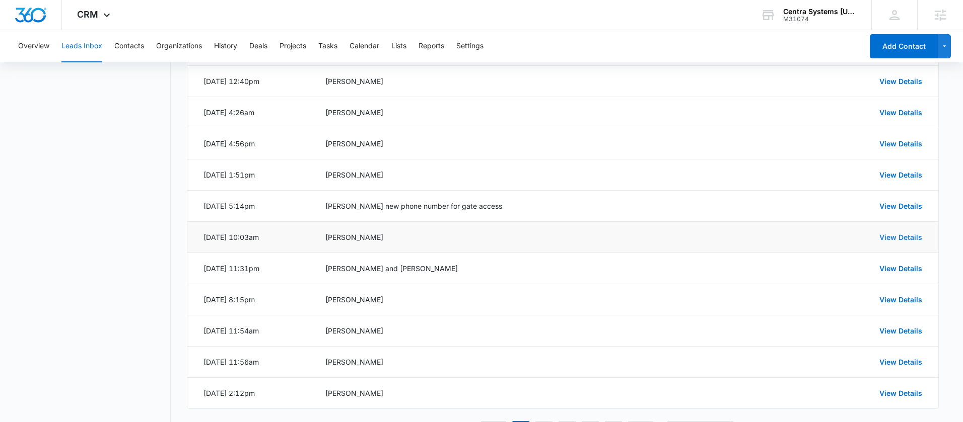
click at [896, 240] on link "View Details" at bounding box center [900, 237] width 43 height 9
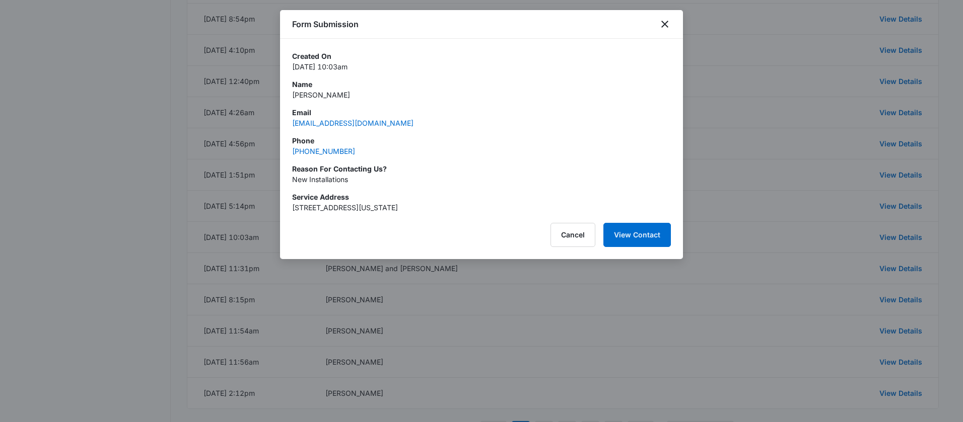
click at [378, 134] on div "Created On Apr 29, 2025 at 10:03am Name Ceri Whitfield Email ceriwhitfield@mac.…" at bounding box center [481, 132] width 379 height 162
drag, startPoint x: 353, startPoint y: 94, endPoint x: 280, endPoint y: 94, distance: 73.0
click at [280, 94] on div "Created On Apr 29, 2025 at 10:03am Name Ceri Whitfield Email ceriwhitfield@mac.…" at bounding box center [481, 126] width 403 height 174
click at [661, 20] on icon "close" at bounding box center [664, 24] width 12 height 12
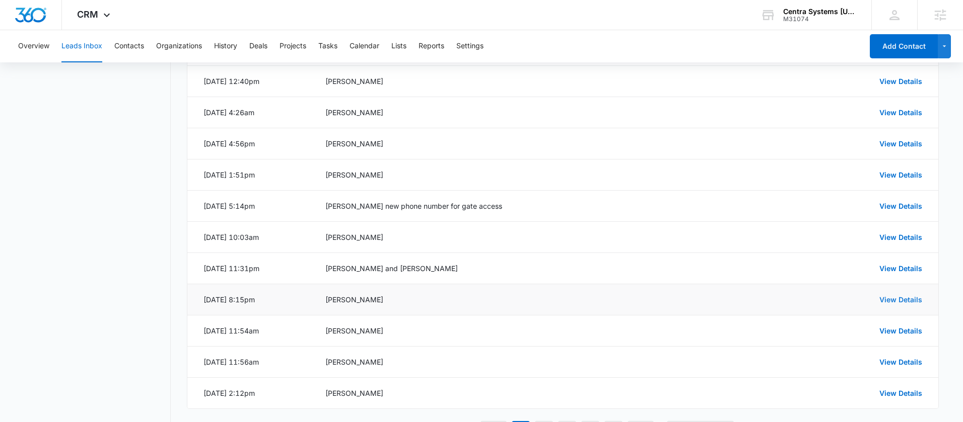
click at [908, 300] on link "View Details" at bounding box center [900, 300] width 43 height 9
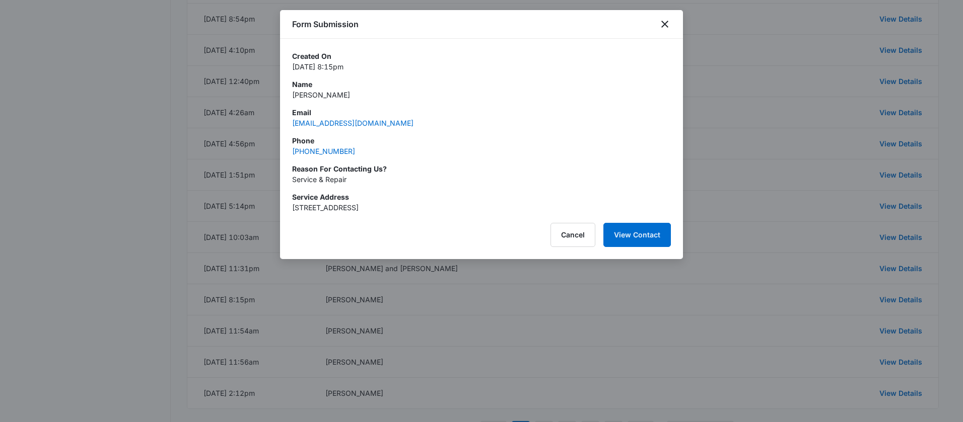
click at [352, 136] on p "Phone" at bounding box center [481, 140] width 379 height 11
drag, startPoint x: 339, startPoint y: 94, endPoint x: 281, endPoint y: 94, distance: 57.4
click at [281, 94] on div "Created On Apr 24, 2025 at 8:15pm Name Susan Midler Email briefessentials@gmail…" at bounding box center [481, 126] width 403 height 174
drag, startPoint x: 349, startPoint y: 150, endPoint x: 290, endPoint y: 150, distance: 59.4
click at [290, 150] on div "Created On Apr 24, 2025 at 8:15pm Name Susan Midler Email briefessentials@gmail…" at bounding box center [481, 126] width 403 height 174
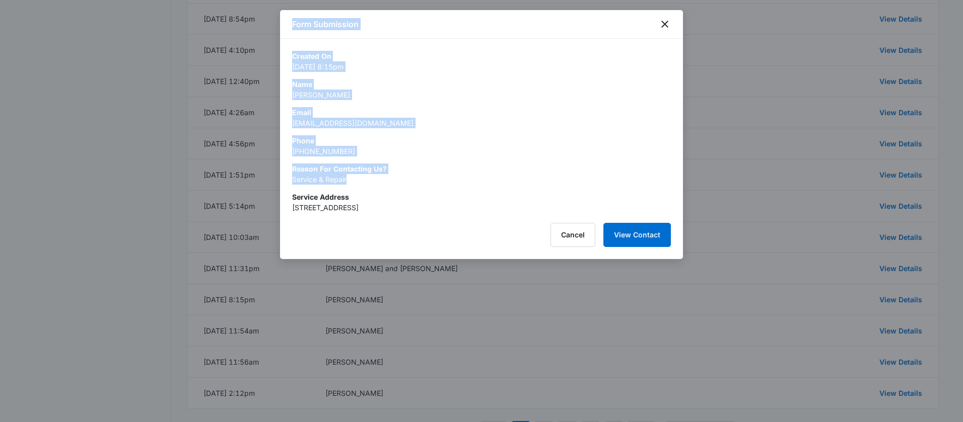
drag, startPoint x: 307, startPoint y: 182, endPoint x: 279, endPoint y: 181, distance: 28.2
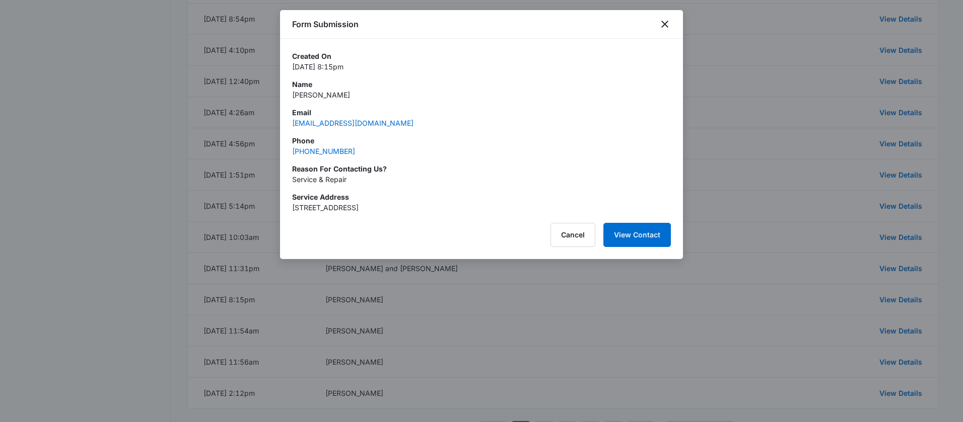
drag, startPoint x: 431, startPoint y: 192, endPoint x: 351, endPoint y: 188, distance: 80.2
click at [423, 192] on p "Service Address" at bounding box center [481, 197] width 379 height 11
drag, startPoint x: 353, startPoint y: 181, endPoint x: 287, endPoint y: 178, distance: 66.5
click at [287, 178] on div "Created On Apr 24, 2025 at 8:15pm Name Susan Midler Email briefessentials@gmail…" at bounding box center [481, 126] width 403 height 174
click at [566, 229] on button "Cancel" at bounding box center [572, 235] width 45 height 24
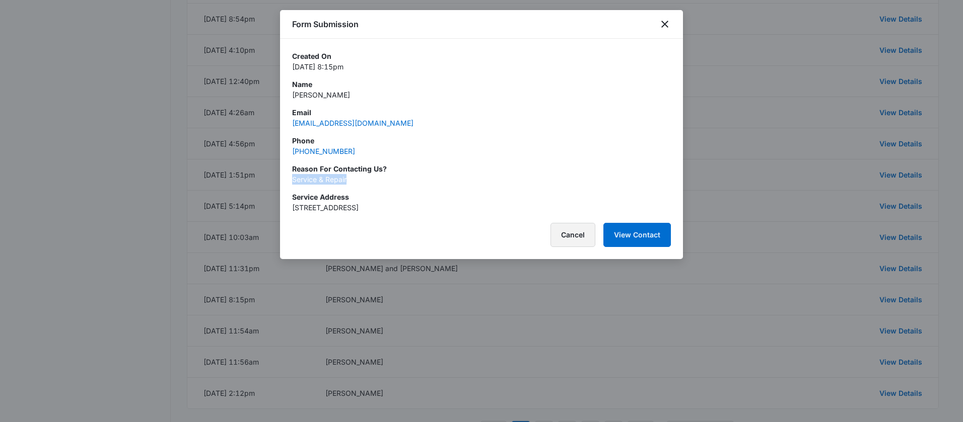
drag, startPoint x: 566, startPoint y: 229, endPoint x: 496, endPoint y: 229, distance: 70.0
click at [565, 229] on button "Cancel" at bounding box center [572, 235] width 45 height 24
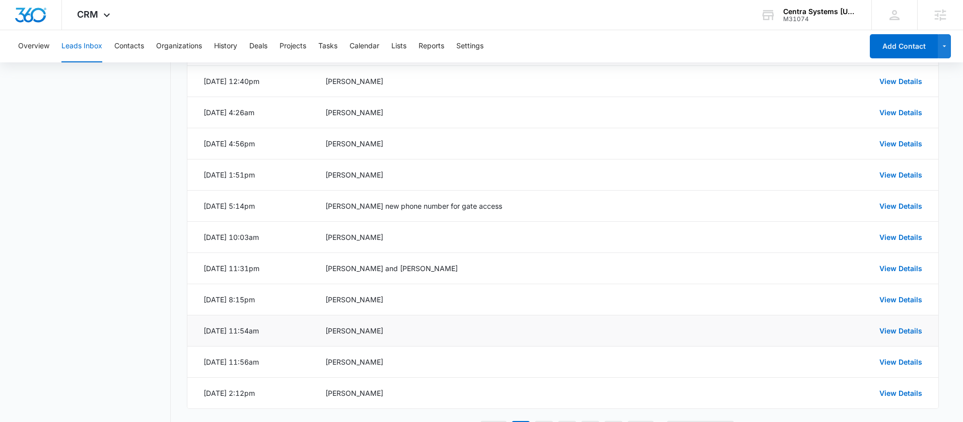
drag, startPoint x: 364, startPoint y: 335, endPoint x: 319, endPoint y: 335, distance: 44.8
click at [319, 335] on td "Jessilyn Lizama" at bounding box center [544, 331] width 462 height 31
click at [897, 333] on link "View Details" at bounding box center [900, 331] width 43 height 9
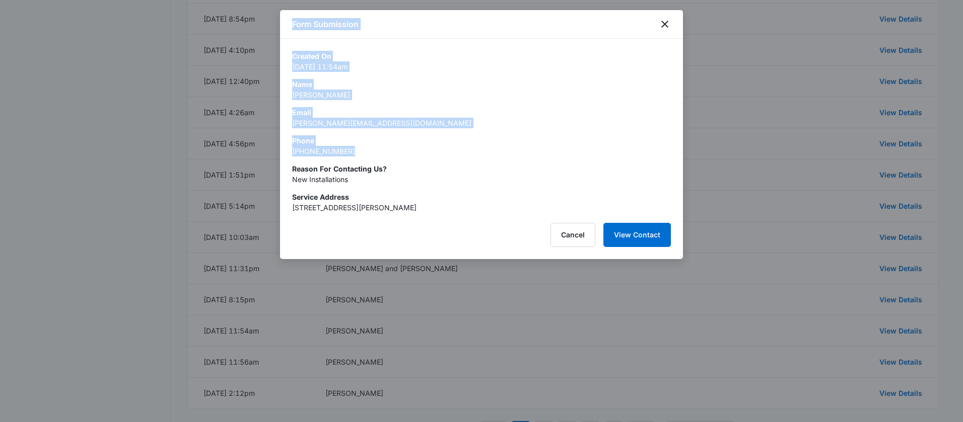
drag, startPoint x: 360, startPoint y: 149, endPoint x: 279, endPoint y: 150, distance: 81.1
click at [401, 151] on div "Phone (808) 721-4830" at bounding box center [481, 145] width 379 height 21
drag, startPoint x: 358, startPoint y: 152, endPoint x: 291, endPoint y: 152, distance: 67.0
click at [292, 152] on div "Phone (808) 721-4830" at bounding box center [481, 145] width 379 height 21
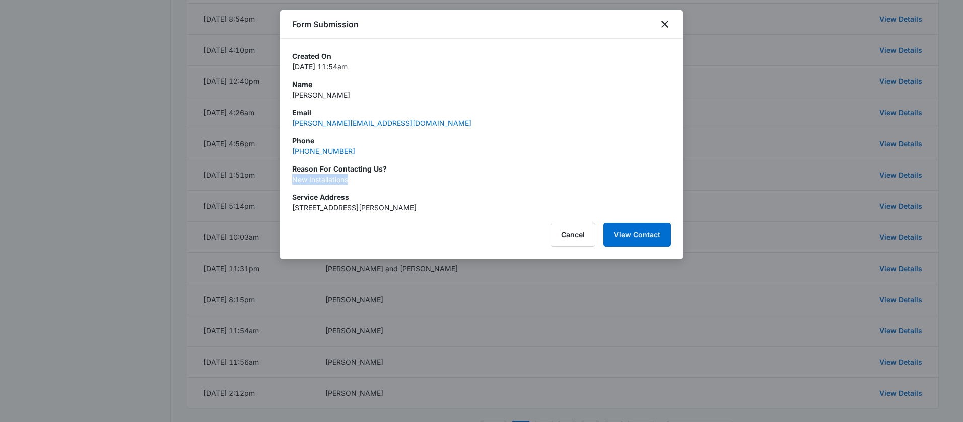
drag, startPoint x: 363, startPoint y: 177, endPoint x: 294, endPoint y: 179, distance: 69.5
click at [294, 179] on p "New Installations" at bounding box center [481, 179] width 379 height 11
click at [567, 237] on button "Cancel" at bounding box center [572, 235] width 45 height 24
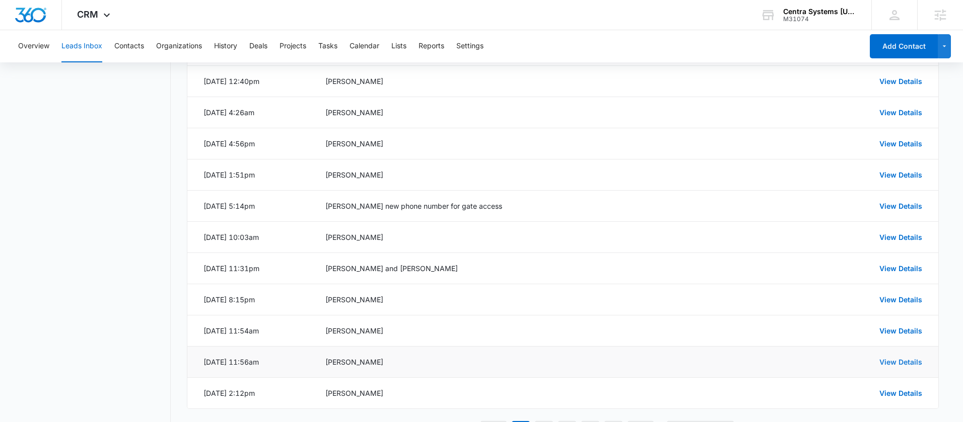
click at [888, 359] on link "View Details" at bounding box center [900, 362] width 43 height 9
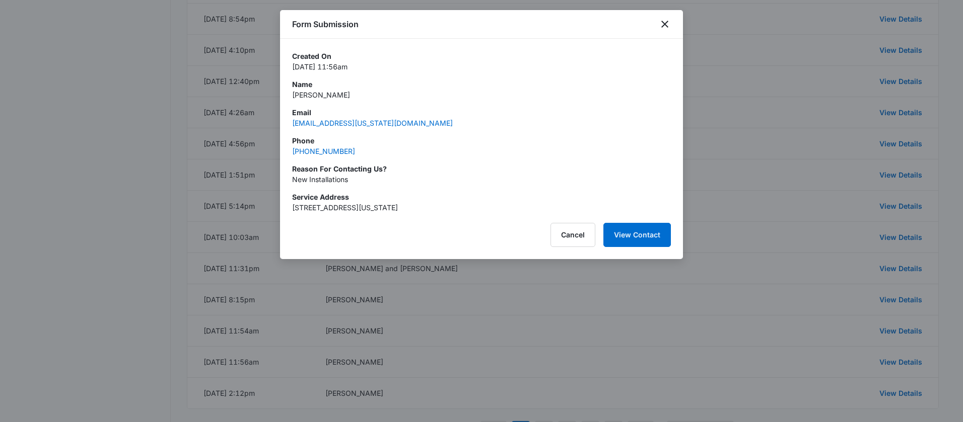
click at [381, 154] on div "Phone (808) 280-2145" at bounding box center [481, 145] width 379 height 21
drag, startPoint x: 345, startPoint y: 97, endPoint x: 288, endPoint y: 95, distance: 56.4
click at [288, 95] on div "Created On Apr 15, 2025 at 11:56am Name Steven Dolan Email dolans001@hawaii.rr.…" at bounding box center [481, 126] width 403 height 174
drag, startPoint x: 322, startPoint y: 152, endPoint x: 282, endPoint y: 152, distance: 39.8
click at [282, 152] on div "Created On Apr 15, 2025 at 11:56am Name Steven Dolan Email dolans001@hawaii.rr.…" at bounding box center [481, 126] width 403 height 174
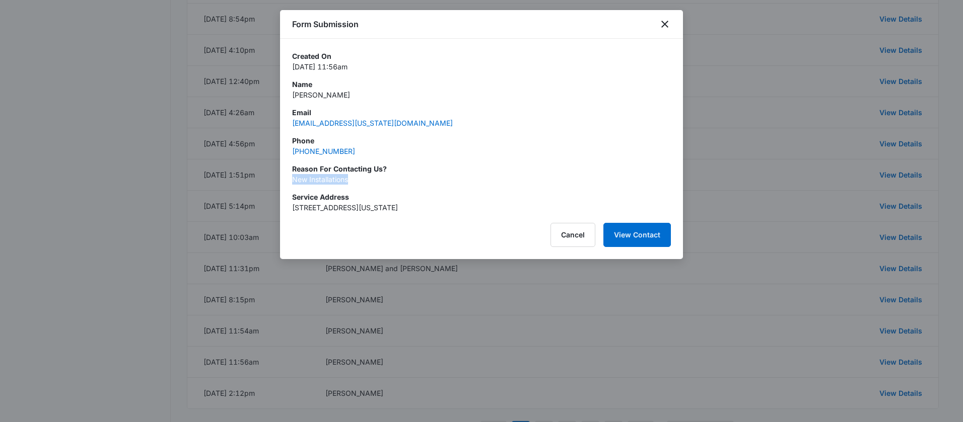
drag, startPoint x: 363, startPoint y: 185, endPoint x: 284, endPoint y: 178, distance: 79.3
click at [284, 178] on div "Created On Apr 15, 2025 at 11:56am Name Steven Dolan Email dolans001@hawaii.rr.…" at bounding box center [481, 126] width 403 height 174
click at [701, 188] on div at bounding box center [481, 211] width 963 height 422
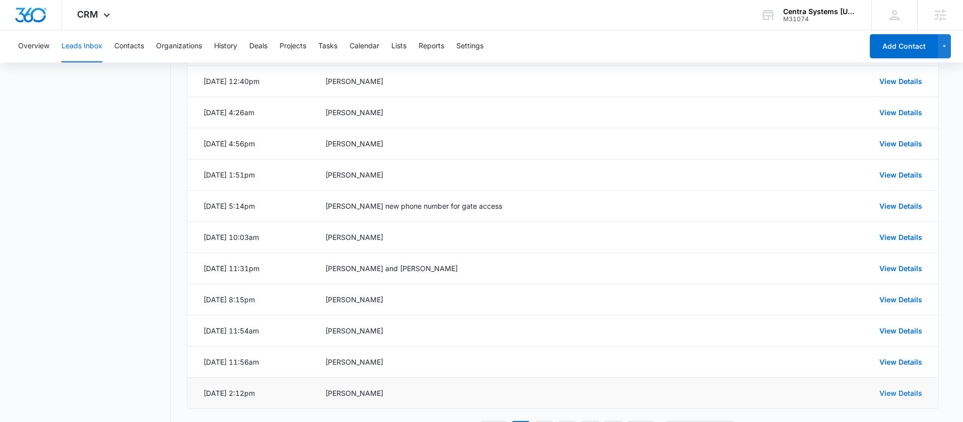
click at [885, 392] on link "View Details" at bounding box center [900, 393] width 43 height 9
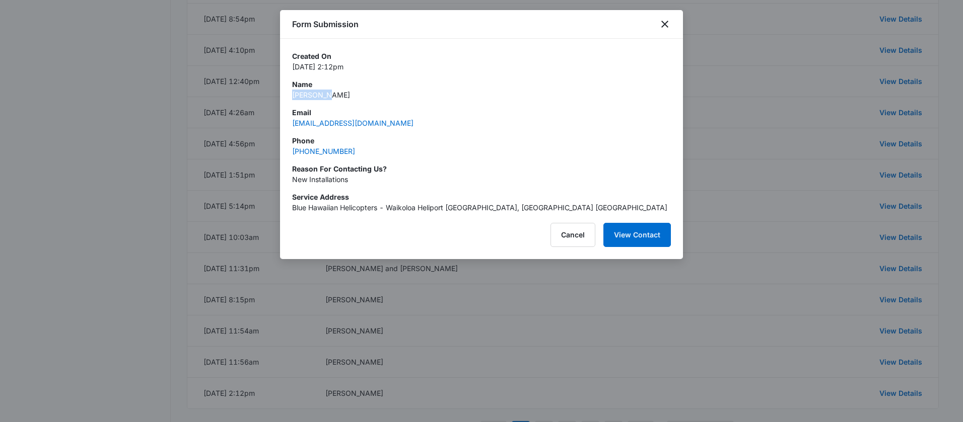
drag, startPoint x: 358, startPoint y: 90, endPoint x: 335, endPoint y: 101, distance: 25.2
click at [335, 101] on div "Created On Apr 7, 2025 at 2:12pm Name Eric Hamp Email ehamp@bluehawaiian.com Ph…" at bounding box center [481, 132] width 379 height 162
drag, startPoint x: 365, startPoint y: 151, endPoint x: 285, endPoint y: 154, distance: 80.1
click at [285, 154] on div "Created On Apr 7, 2025 at 2:12pm Name Eric Hamp Email ehamp@bluehawaiian.com Ph…" at bounding box center [481, 126] width 403 height 174
drag, startPoint x: 340, startPoint y: 185, endPoint x: 292, endPoint y: 181, distance: 48.5
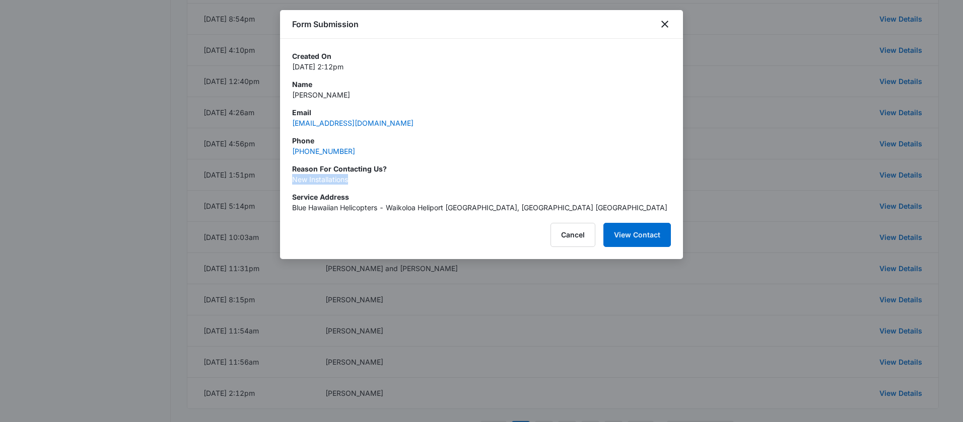
click at [292, 181] on p "New Installations" at bounding box center [481, 179] width 379 height 11
click at [568, 234] on button "Cancel" at bounding box center [572, 235] width 45 height 24
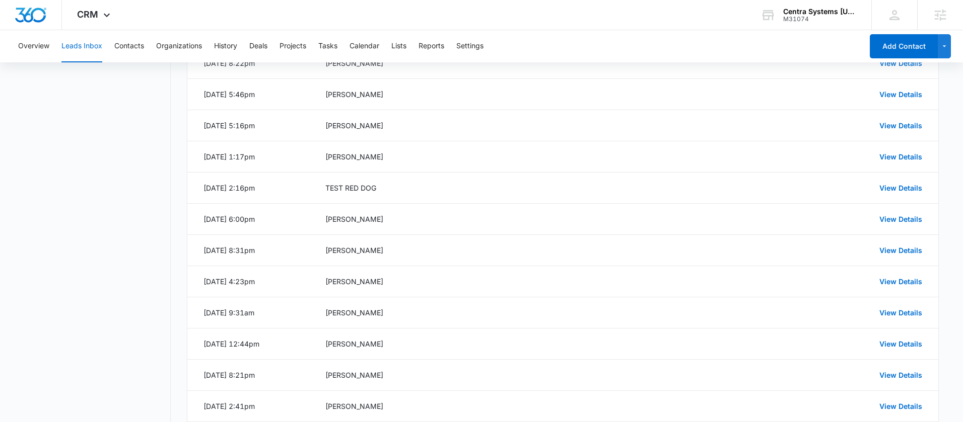
scroll to position [1340, 0]
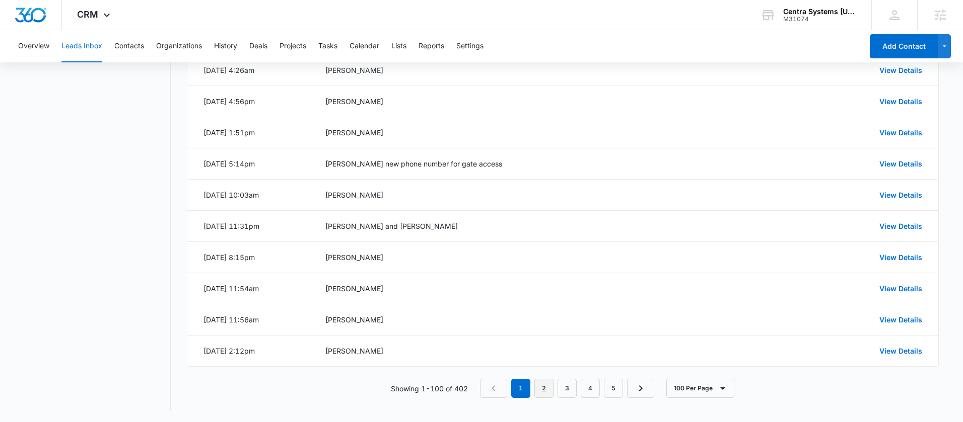
click at [548, 384] on link "2" at bounding box center [543, 388] width 19 height 19
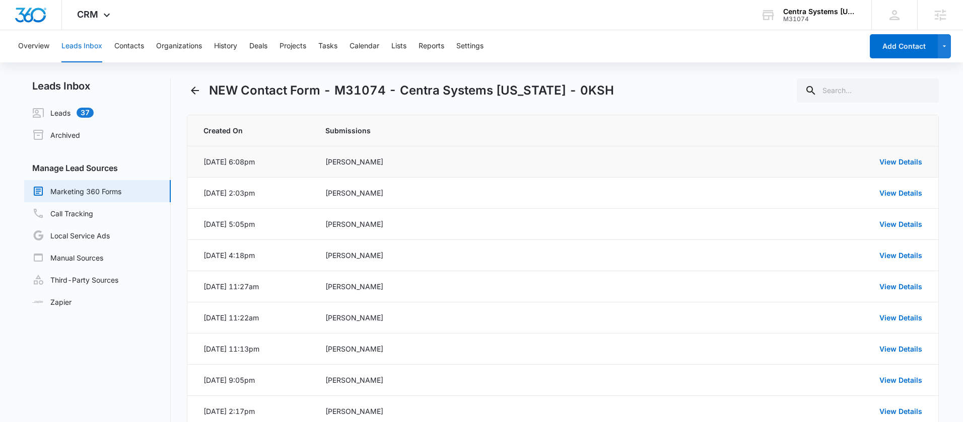
scroll to position [2, 0]
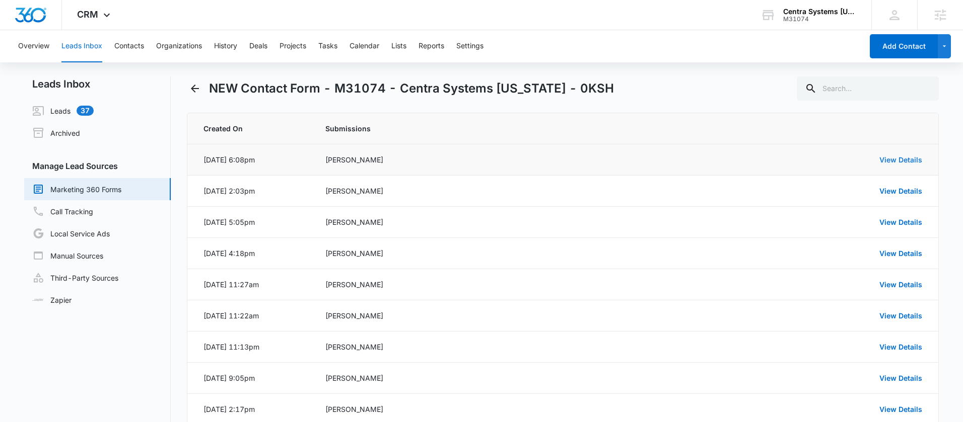
click at [905, 163] on link "View Details" at bounding box center [900, 160] width 43 height 9
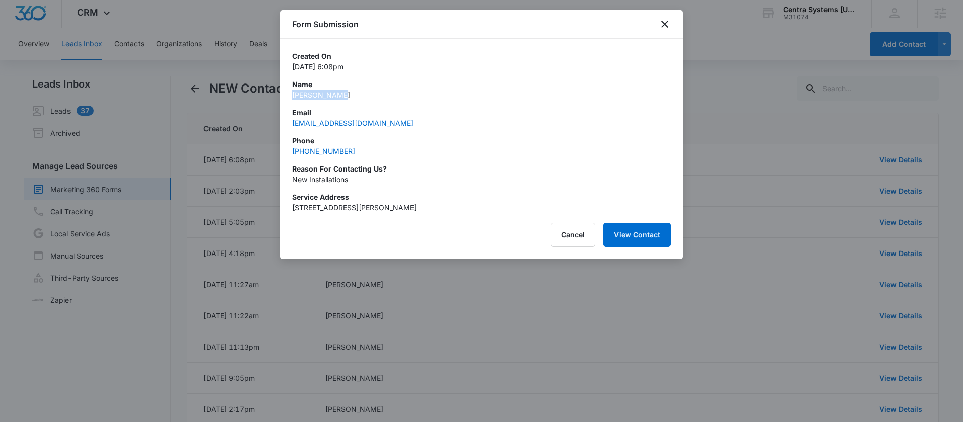
drag, startPoint x: 316, startPoint y: 98, endPoint x: 292, endPoint y: 98, distance: 23.7
click at [292, 98] on p "Rayna Harvey" at bounding box center [481, 95] width 379 height 11
drag, startPoint x: 397, startPoint y: 123, endPoint x: 292, endPoint y: 127, distance: 104.8
click at [292, 127] on div "Email raynaharvey@gmail.com" at bounding box center [481, 117] width 379 height 21
click at [401, 157] on div "Created On Apr 5, 2025 at 6:08pm Name Rayna Harvey Email raynaharvey@gmail.com …" at bounding box center [481, 132] width 379 height 162
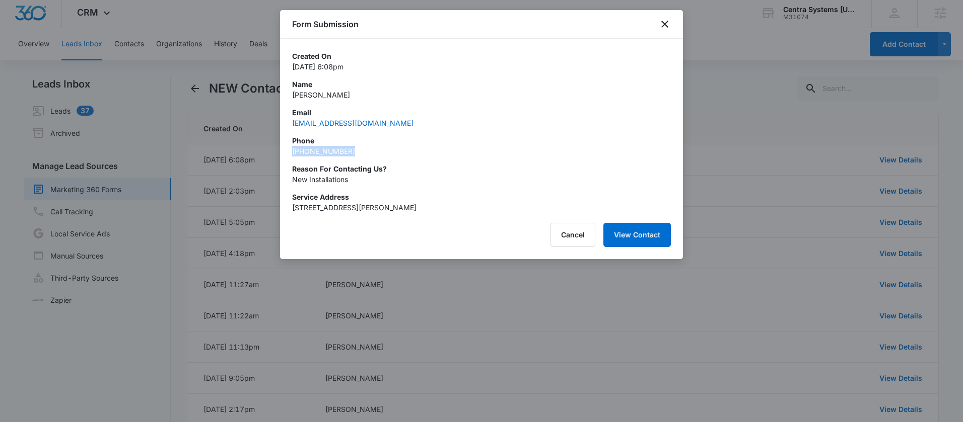
drag, startPoint x: 374, startPoint y: 154, endPoint x: 289, endPoint y: 153, distance: 84.1
click at [289, 153] on div "Created On Apr 5, 2025 at 6:08pm Name Rayna Harvey Email raynaharvey@gmail.com …" at bounding box center [481, 126] width 403 height 174
drag, startPoint x: 364, startPoint y: 179, endPoint x: 289, endPoint y: 181, distance: 74.5
click at [289, 181] on div "Created On Apr 5, 2025 at 6:08pm Name Rayna Harvey Email raynaharvey@gmail.com …" at bounding box center [481, 126] width 403 height 174
click at [736, 94] on div at bounding box center [481, 211] width 963 height 422
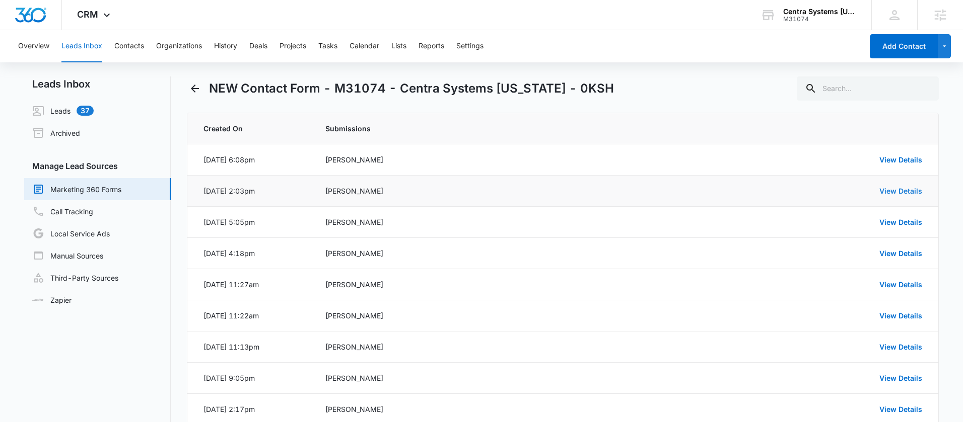
click at [902, 193] on link "View Details" at bounding box center [900, 191] width 43 height 9
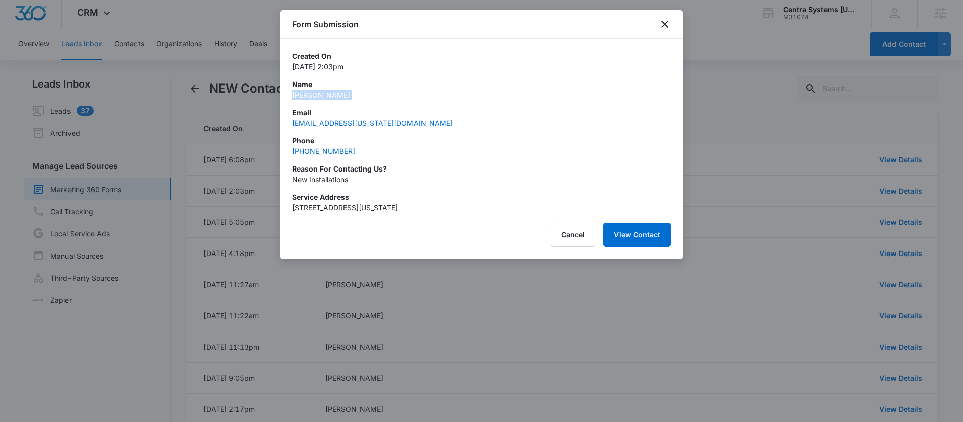
drag, startPoint x: 348, startPoint y: 104, endPoint x: 292, endPoint y: 97, distance: 56.3
click at [292, 97] on div "Created On Mar 31, 2025 at 2:03pm Name Brian Gapsis Email bgapsis@hawaii.rr.com…" at bounding box center [481, 132] width 379 height 162
drag, startPoint x: 341, startPoint y: 154, endPoint x: 290, endPoint y: 154, distance: 50.3
click at [290, 154] on div "Created On Mar 31, 2025 at 2:03pm Name Brian Gapsis Email bgapsis@hawaii.rr.com…" at bounding box center [481, 126] width 403 height 174
drag, startPoint x: 358, startPoint y: 182, endPoint x: 302, endPoint y: 182, distance: 55.9
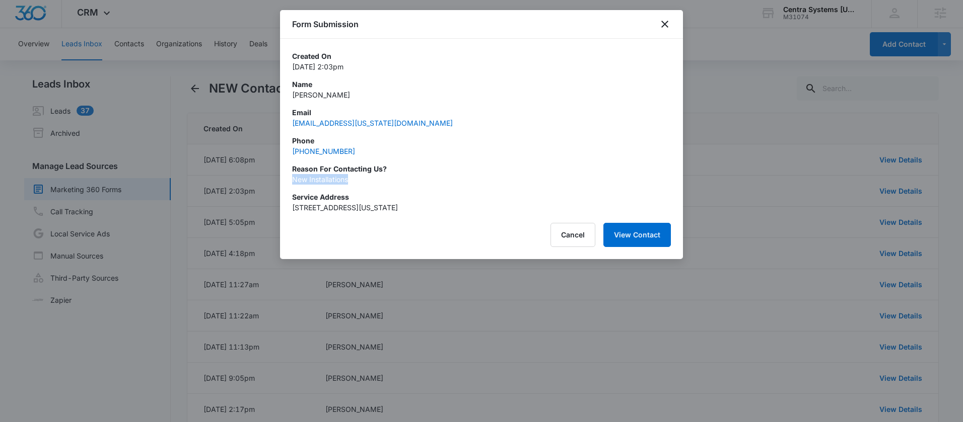
click at [285, 182] on div "Created On Mar 31, 2025 at 2:03pm Name Brian Gapsis Email bgapsis@hawaii.rr.com…" at bounding box center [481, 126] width 403 height 174
click at [665, 23] on icon "close" at bounding box center [664, 24] width 12 height 12
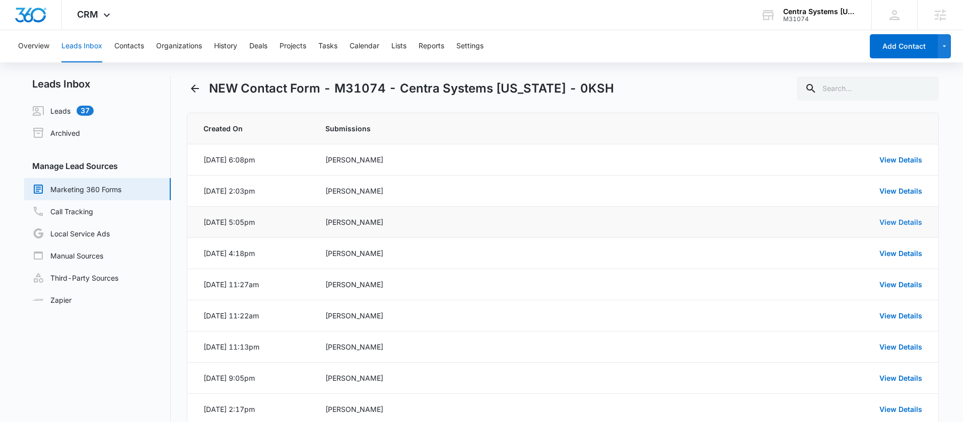
click at [882, 225] on link "View Details" at bounding box center [900, 222] width 43 height 9
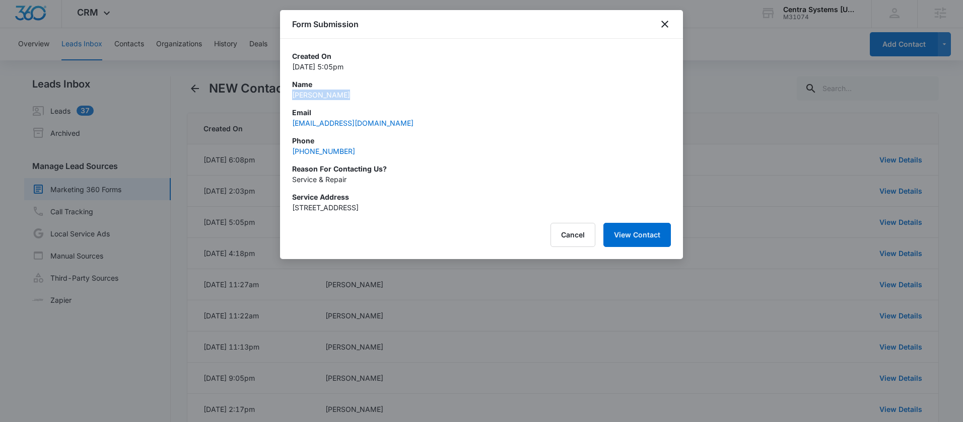
drag, startPoint x: 350, startPoint y: 96, endPoint x: 287, endPoint y: 97, distance: 63.4
click at [287, 97] on div "Created On Mar 30, 2025 at 5:05pm Name Linda Escobar Email lindaescobar78@yahoo…" at bounding box center [481, 126] width 403 height 174
drag, startPoint x: 329, startPoint y: 154, endPoint x: 291, endPoint y: 152, distance: 37.8
click at [291, 152] on div "Created On Mar 30, 2025 at 5:05pm Name Linda Escobar Email lindaescobar78@yahoo…" at bounding box center [481, 126] width 403 height 174
click at [311, 179] on p "Service & Repair" at bounding box center [481, 179] width 379 height 11
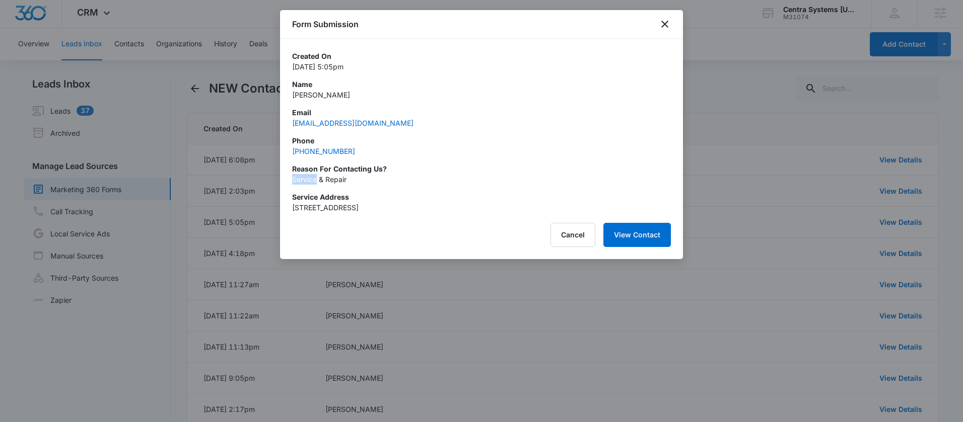
click at [310, 179] on p "Service & Repair" at bounding box center [481, 179] width 379 height 11
click at [751, 164] on div at bounding box center [481, 211] width 963 height 422
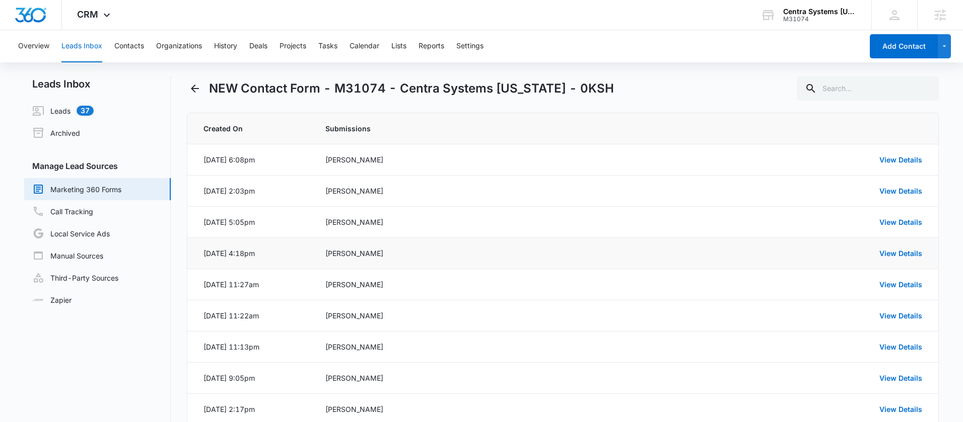
click at [874, 252] on div "View Details" at bounding box center [816, 253] width 212 height 11
click at [882, 252] on link "View Details" at bounding box center [900, 253] width 43 height 9
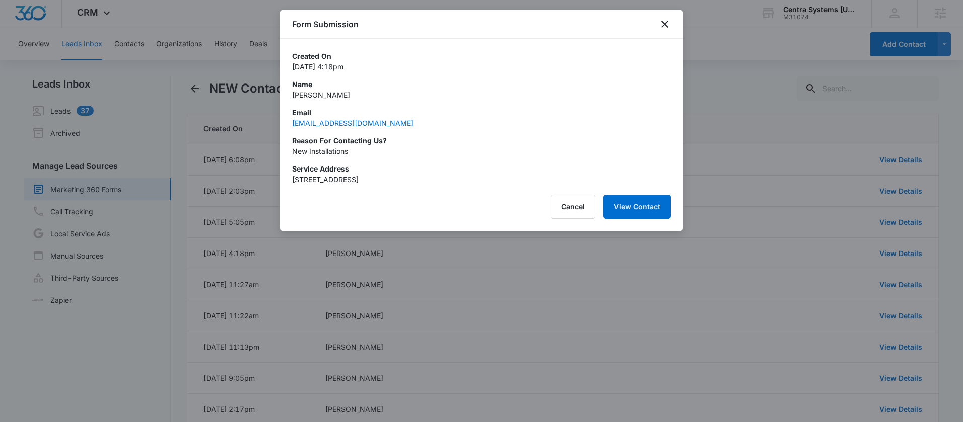
click at [301, 96] on p "Takiko" at bounding box center [481, 95] width 379 height 11
drag, startPoint x: 355, startPoint y: 150, endPoint x: 291, endPoint y: 151, distance: 63.4
click at [292, 151] on p "New Installations" at bounding box center [481, 151] width 379 height 11
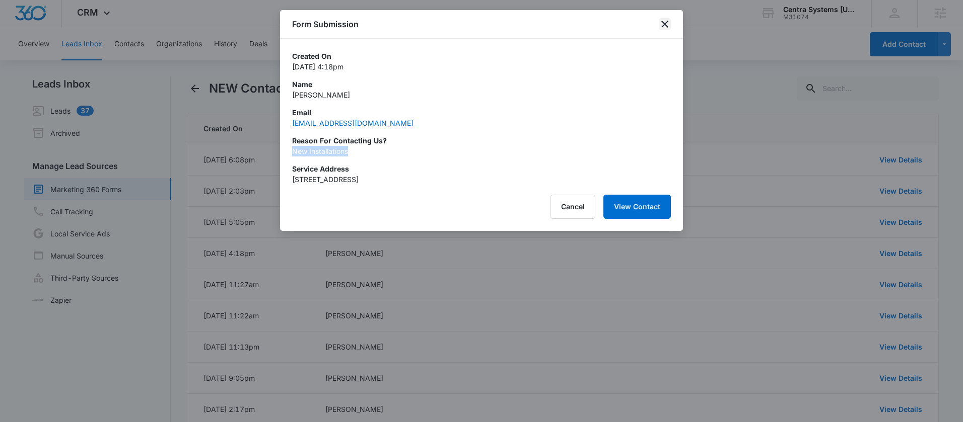
click at [660, 22] on icon "close" at bounding box center [664, 24] width 12 height 12
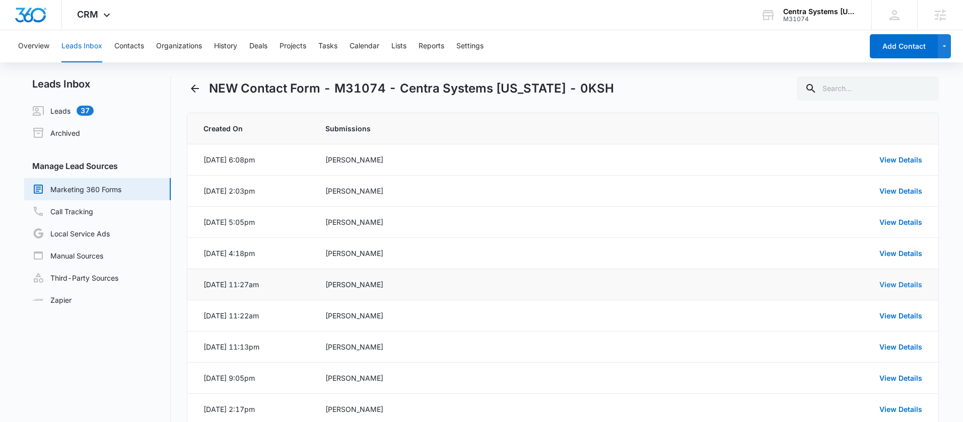
click at [889, 281] on link "View Details" at bounding box center [900, 284] width 43 height 9
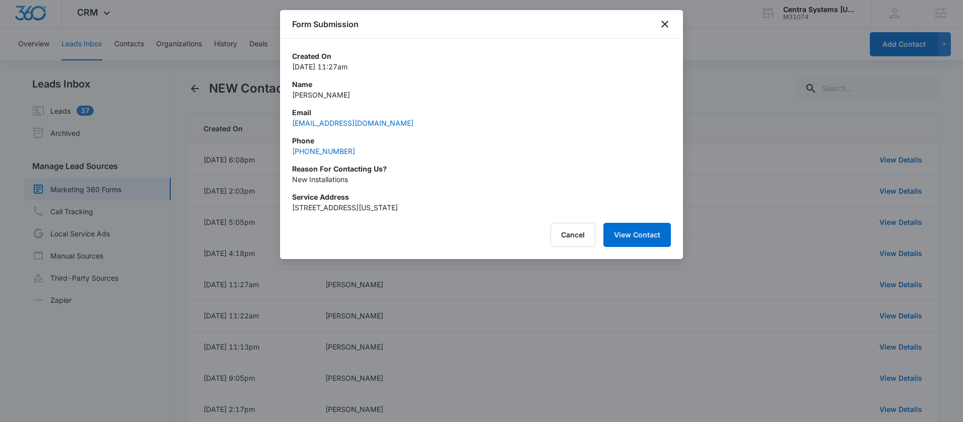
drag, startPoint x: 358, startPoint y: 85, endPoint x: 350, endPoint y: 100, distance: 16.9
click at [346, 96] on div "Name Lauren R Teague" at bounding box center [481, 89] width 379 height 21
drag, startPoint x: 356, startPoint y: 152, endPoint x: 284, endPoint y: 152, distance: 72.5
click at [284, 152] on div "Created On Mar 14, 2025 at 11:27am Name Lauren R Teague Email teague190@gmail.c…" at bounding box center [481, 126] width 403 height 174
drag, startPoint x: 375, startPoint y: 185, endPoint x: 282, endPoint y: 184, distance: 92.6
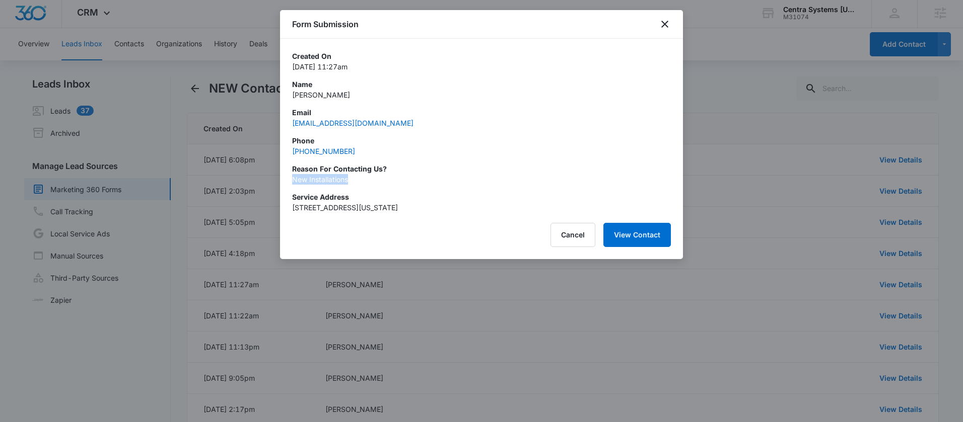
click at [282, 184] on div "Created On Mar 14, 2025 at 11:27am Name Lauren R Teague Email teague190@gmail.c…" at bounding box center [481, 126] width 403 height 174
click at [578, 233] on button "Cancel" at bounding box center [572, 235] width 45 height 24
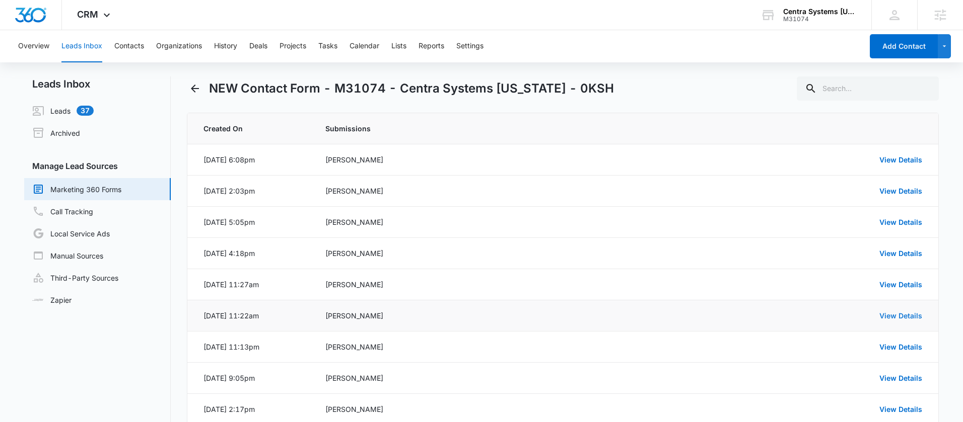
click at [887, 317] on link "View Details" at bounding box center [900, 316] width 43 height 9
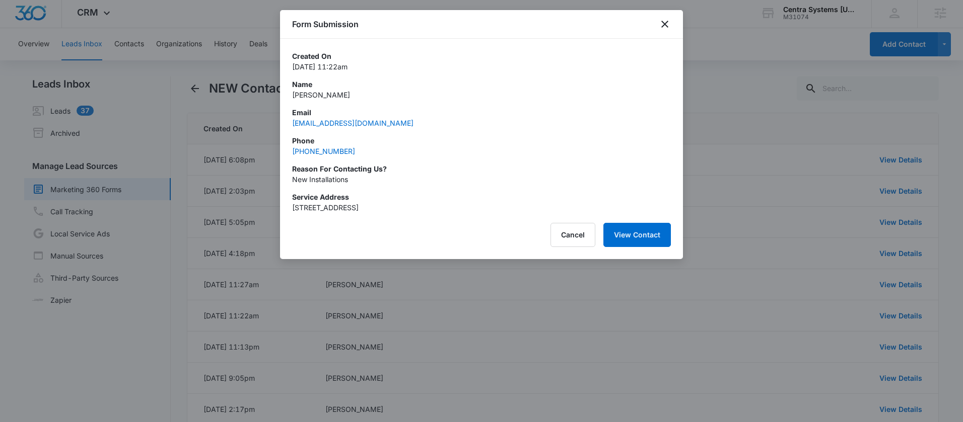
click at [354, 100] on p "Lisa Maurer" at bounding box center [481, 95] width 379 height 11
drag, startPoint x: 341, startPoint y: 98, endPoint x: 282, endPoint y: 98, distance: 58.9
click at [282, 98] on div "Created On Mar 10, 2025 at 11:22am Name Lisa Maurer Email lisamaurer@mac.com Ph…" at bounding box center [481, 126] width 403 height 174
drag, startPoint x: 367, startPoint y: 149, endPoint x: 290, endPoint y: 152, distance: 76.6
click at [290, 152] on div "Created On Mar 10, 2025 at 11:22am Name Lisa Maurer Email lisamaurer@mac.com Ph…" at bounding box center [481, 126] width 403 height 174
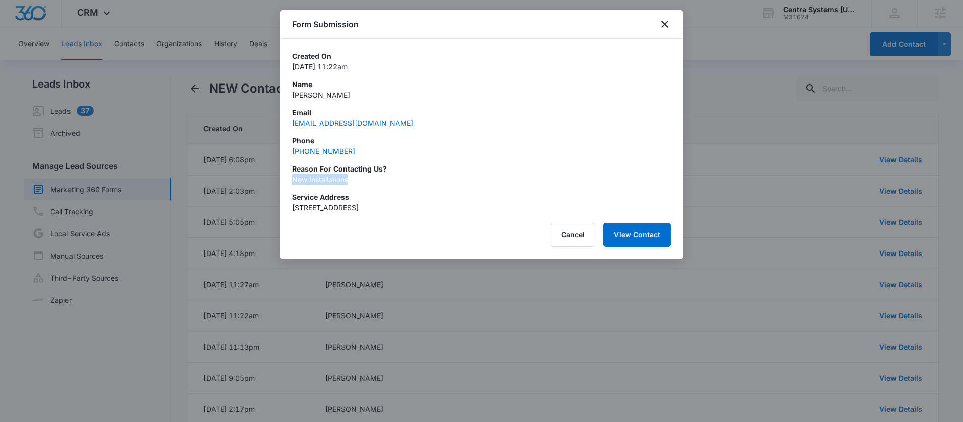
drag, startPoint x: 359, startPoint y: 186, endPoint x: 294, endPoint y: 183, distance: 65.0
click at [294, 183] on div "Created On Mar 10, 2025 at 11:22am Name Lisa Maurer Email lisamaurer@mac.com Ph…" at bounding box center [481, 132] width 379 height 162
click at [556, 236] on button "Cancel" at bounding box center [572, 235] width 45 height 24
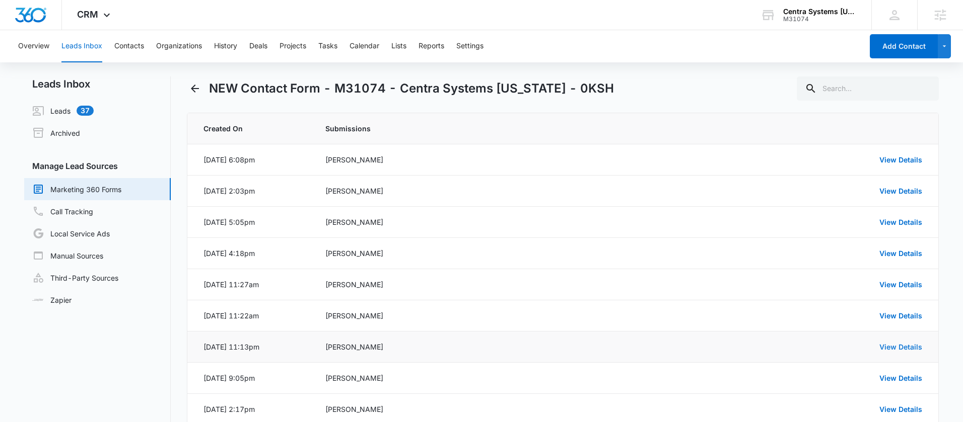
click at [900, 345] on link "View Details" at bounding box center [900, 347] width 43 height 9
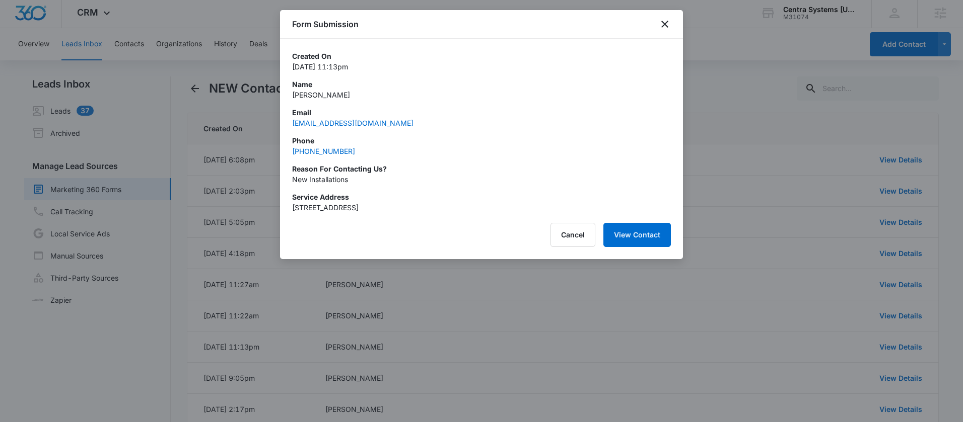
click at [324, 93] on p "Bonnie Pedersen" at bounding box center [481, 95] width 379 height 11
click at [367, 149] on div "Phone (808) 500-1716" at bounding box center [481, 145] width 379 height 21
click at [363, 152] on div "Phone (808) 500-1716" at bounding box center [481, 145] width 379 height 21
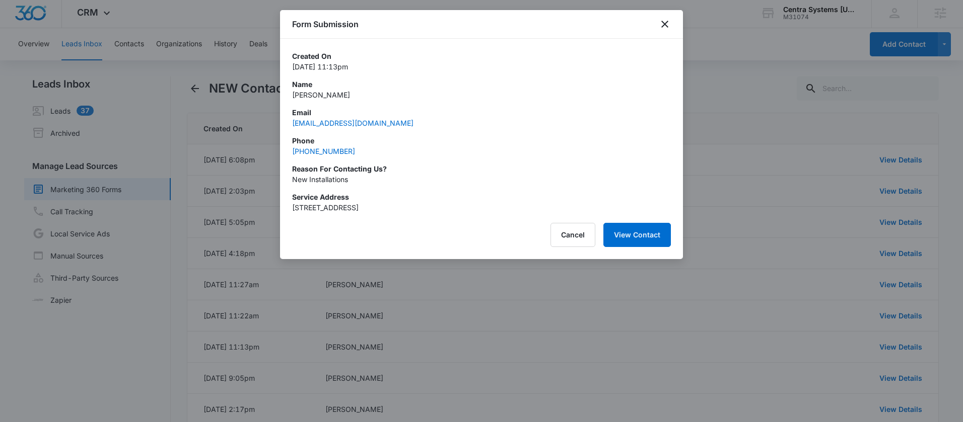
click at [363, 152] on div "Phone (808) 500-1716" at bounding box center [481, 145] width 379 height 21
click at [341, 180] on p "New Installations" at bounding box center [481, 179] width 379 height 11
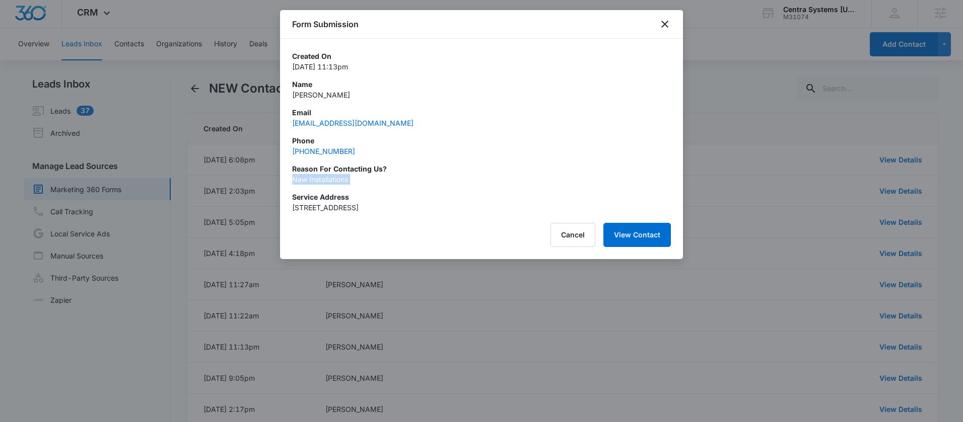
click at [341, 180] on p "New Installations" at bounding box center [481, 179] width 379 height 11
click at [719, 198] on div at bounding box center [481, 211] width 963 height 422
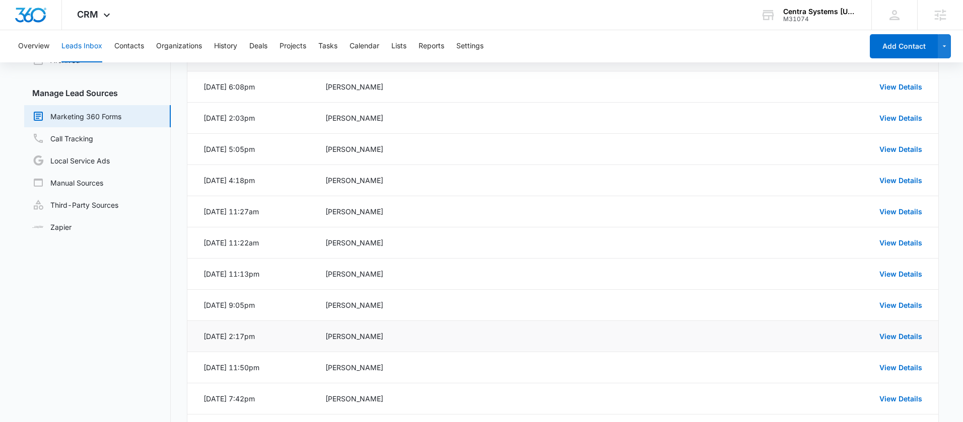
scroll to position [76, 0]
click at [899, 301] on link "View Details" at bounding box center [900, 304] width 43 height 9
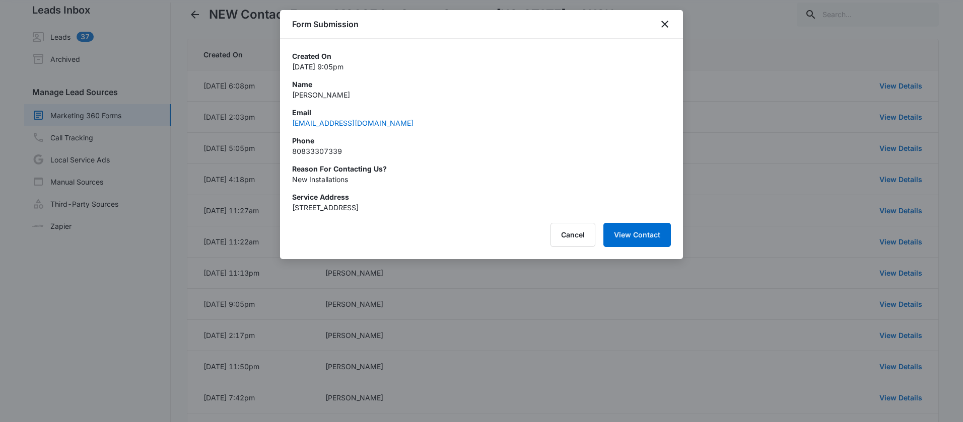
click at [304, 96] on p "Kristina" at bounding box center [481, 95] width 379 height 11
click at [319, 152] on p "80833307339" at bounding box center [481, 151] width 379 height 11
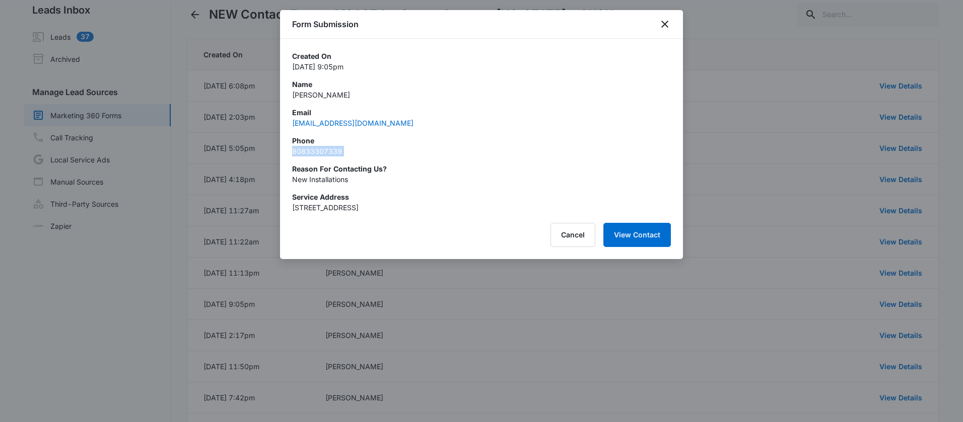
click at [319, 152] on p "80833307339" at bounding box center [481, 151] width 379 height 11
click at [325, 178] on p "New Installations" at bounding box center [481, 179] width 379 height 11
drag, startPoint x: 322, startPoint y: 126, endPoint x: 384, endPoint y: 128, distance: 61.5
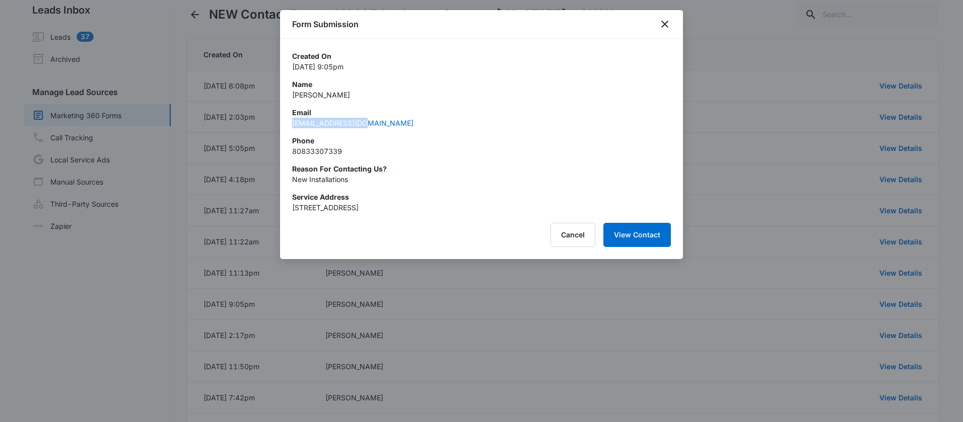
click at [384, 128] on div "Created On Mar 7, 2025 at 9:05pm Name Kristina Email kmekdeci@gmail.com Phone 8…" at bounding box center [481, 126] width 403 height 174
click at [565, 233] on button "Cancel" at bounding box center [572, 235] width 45 height 24
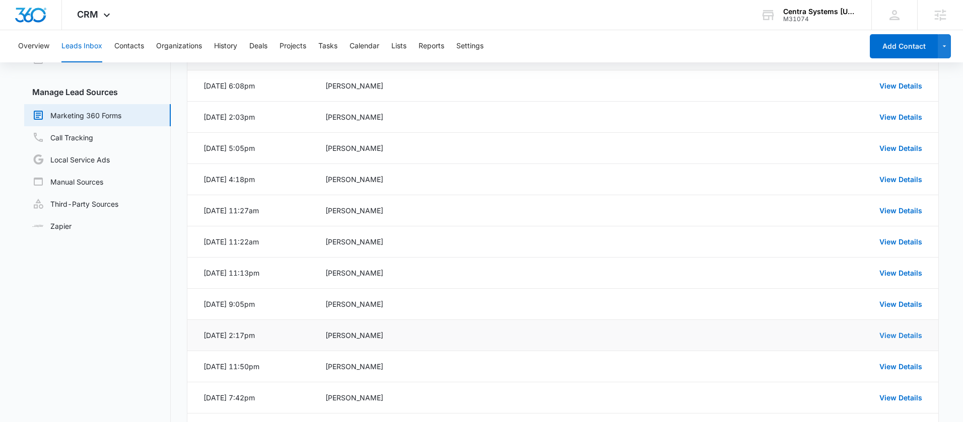
click at [889, 334] on link "View Details" at bounding box center [900, 335] width 43 height 9
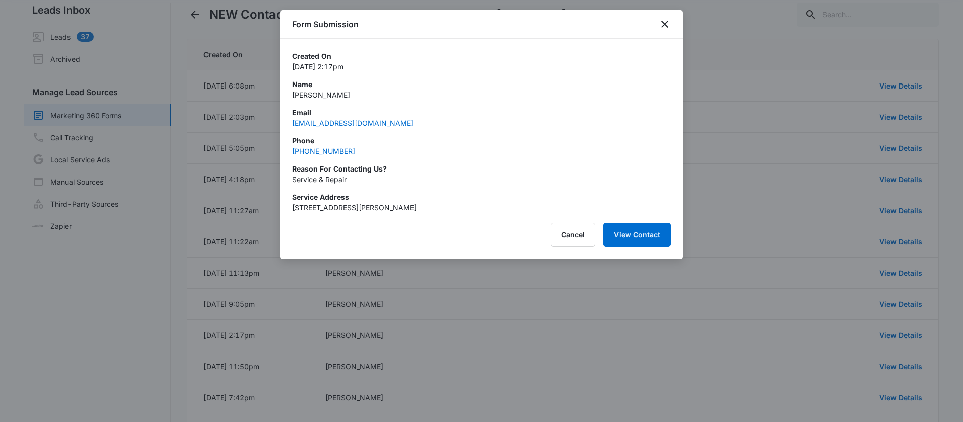
click at [347, 104] on div "Created On Mar 7, 2025 at 2:17pm Name Brent Boyd Email brentboyd@gmail.com Phon…" at bounding box center [481, 132] width 379 height 162
click at [320, 95] on p "Brent Boyd" at bounding box center [481, 95] width 379 height 11
drag, startPoint x: 362, startPoint y: 153, endPoint x: 294, endPoint y: 154, distance: 68.5
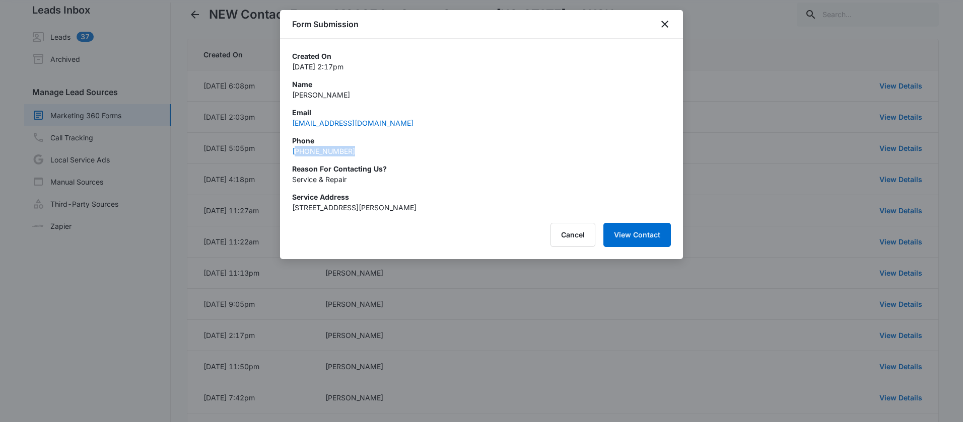
click at [294, 154] on div "Phone (858) 245-8361" at bounding box center [481, 145] width 379 height 21
drag, startPoint x: 288, startPoint y: 154, endPoint x: 382, endPoint y: 155, distance: 94.1
click at [376, 155] on div "Created On Mar 7, 2025 at 2:17pm Name Brent Boyd Email brentboyd@gmail.com Phon…" at bounding box center [481, 126] width 403 height 174
drag, startPoint x: 303, startPoint y: 182, endPoint x: 376, endPoint y: 185, distance: 73.1
click at [376, 185] on div "Created On Mar 7, 2025 at 2:17pm Name Brent Boyd Email brentboyd@gmail.com Phon…" at bounding box center [481, 126] width 403 height 174
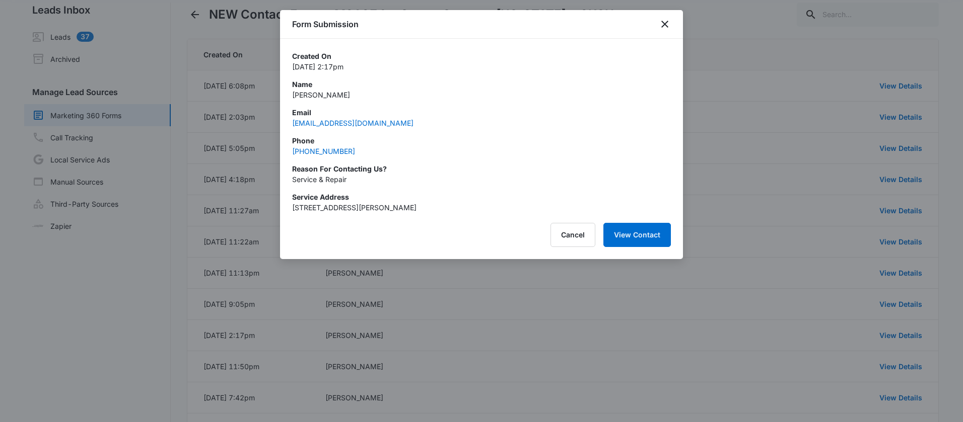
click at [722, 165] on div at bounding box center [481, 211] width 963 height 422
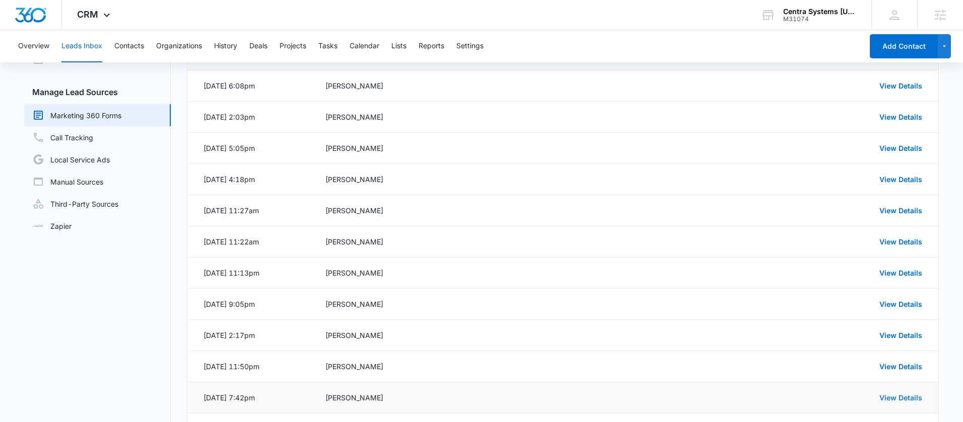
click at [902, 394] on link "View Details" at bounding box center [900, 398] width 43 height 9
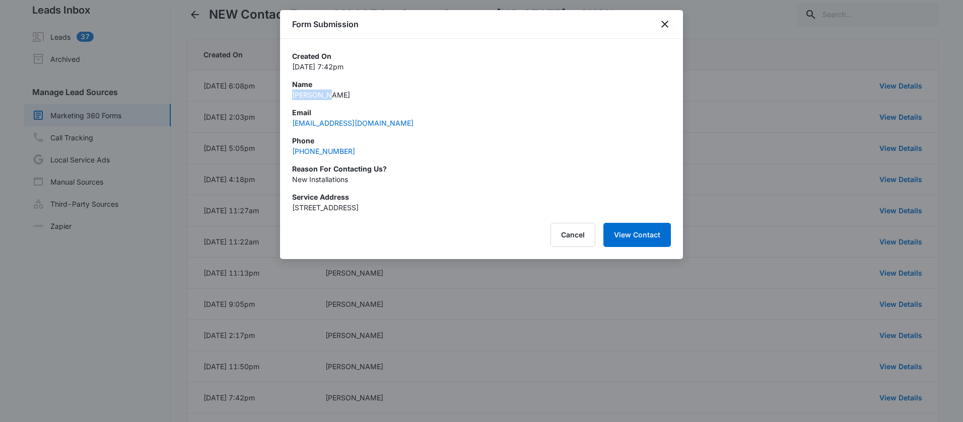
drag, startPoint x: 329, startPoint y: 97, endPoint x: 292, endPoint y: 96, distance: 37.3
click at [292, 96] on p "Maya Hara" at bounding box center [481, 95] width 379 height 11
drag, startPoint x: 314, startPoint y: 154, endPoint x: 292, endPoint y: 154, distance: 21.6
click at [292, 154] on div "Phone (650) 417-1022" at bounding box center [481, 145] width 379 height 21
drag, startPoint x: 312, startPoint y: 180, endPoint x: 291, endPoint y: 180, distance: 20.1
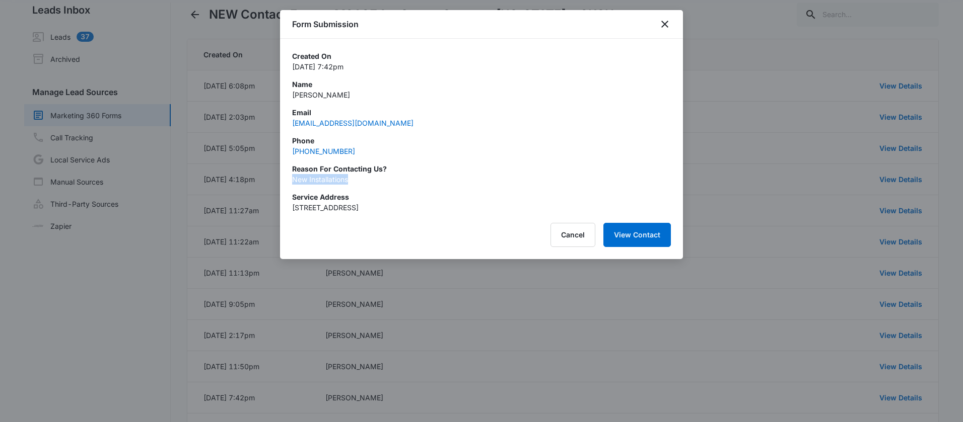
click at [292, 180] on p "New Installations" at bounding box center [481, 179] width 379 height 11
click at [582, 230] on button "Cancel" at bounding box center [572, 235] width 45 height 24
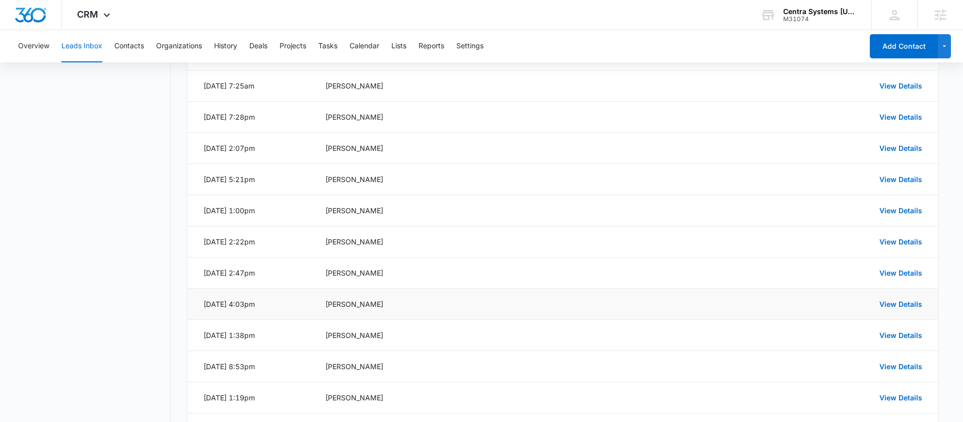
scroll to position [435, 0]
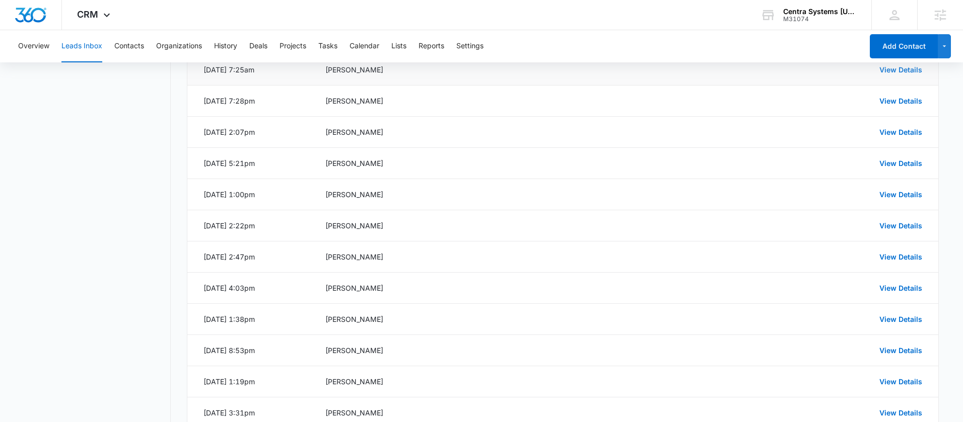
click at [902, 72] on link "View Details" at bounding box center [900, 69] width 43 height 9
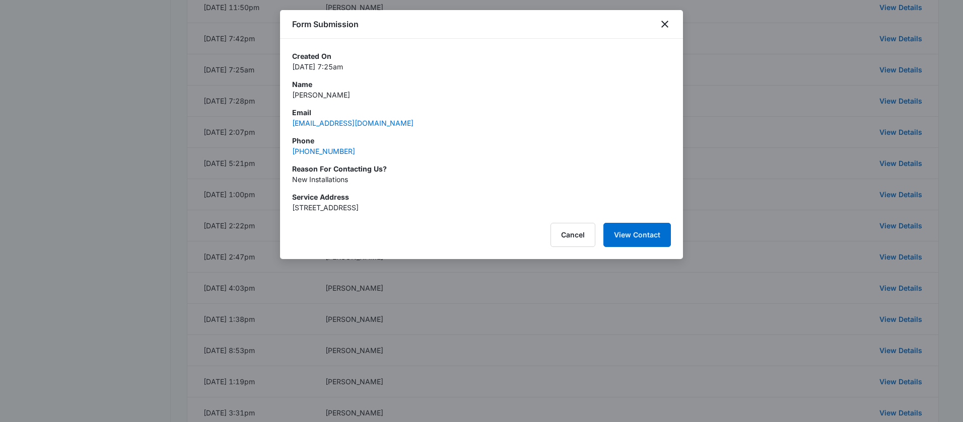
click at [328, 97] on p "Ramiah Bacon" at bounding box center [481, 95] width 379 height 11
drag, startPoint x: 356, startPoint y: 152, endPoint x: 282, endPoint y: 154, distance: 74.0
click at [282, 154] on div "Created On Feb 26, 2025 at 7:25am Name Ramiah Bacon Email ramiahbacon@gmail.com…" at bounding box center [481, 126] width 403 height 174
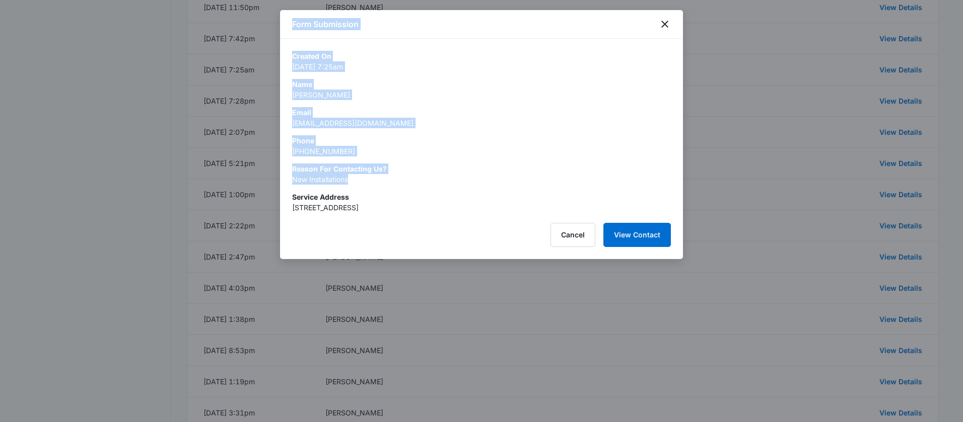
drag, startPoint x: 359, startPoint y: 183, endPoint x: 272, endPoint y: 180, distance: 87.2
click at [353, 184] on p "New Installations" at bounding box center [481, 179] width 379 height 11
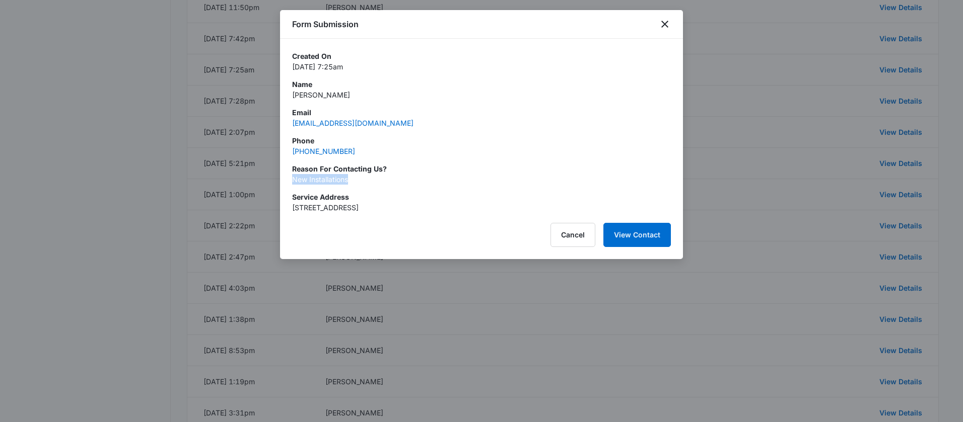
drag, startPoint x: 358, startPoint y: 184, endPoint x: 288, endPoint y: 184, distance: 70.0
click at [288, 184] on div "Created On Feb 26, 2025 at 7:25am Name Ramiah Bacon Email ramiahbacon@gmail.com…" at bounding box center [481, 126] width 403 height 174
click at [787, 205] on div at bounding box center [481, 211] width 963 height 422
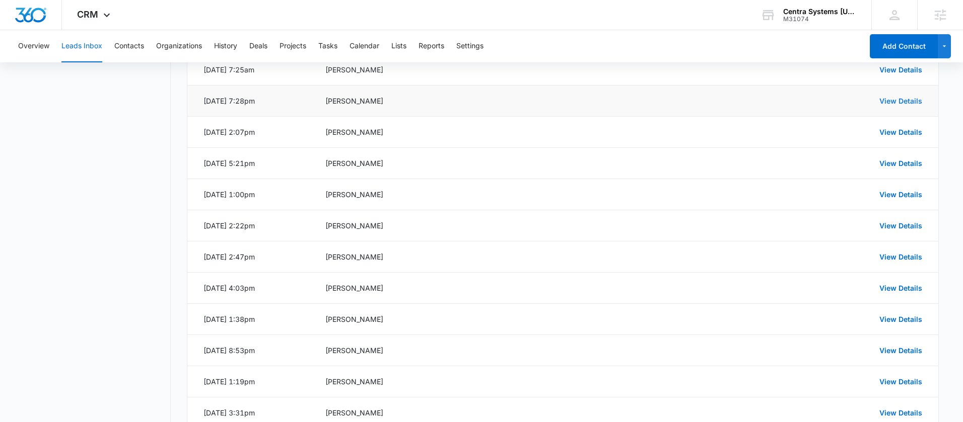
click at [899, 103] on link "View Details" at bounding box center [900, 101] width 43 height 9
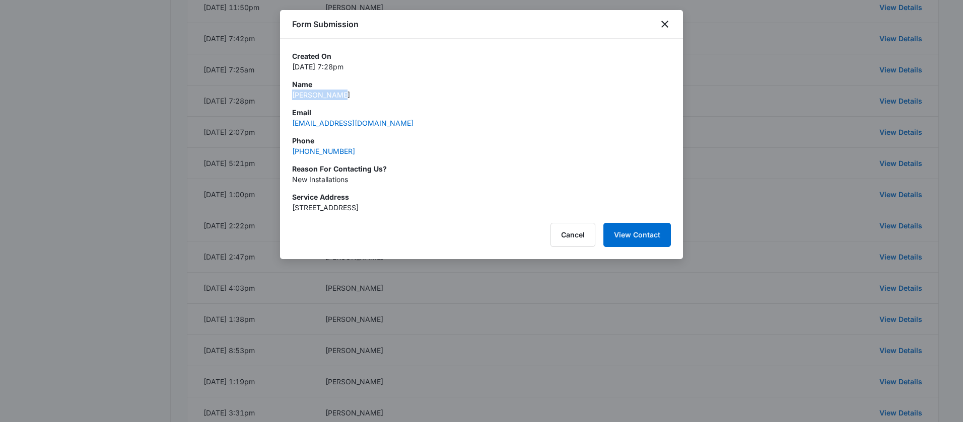
drag, startPoint x: 339, startPoint y: 100, endPoint x: 283, endPoint y: 96, distance: 55.6
click at [283, 96] on div "Created On Feb 24, 2025 at 7:28pm Name Beau guyette Email guyettebeau@gmail.com…" at bounding box center [481, 126] width 403 height 174
drag, startPoint x: 386, startPoint y: 128, endPoint x: 303, endPoint y: 128, distance: 82.6
click at [303, 128] on div "Created On Feb 24, 2025 at 7:28pm Name Beau guyette Email guyettebeau@gmail.com…" at bounding box center [481, 132] width 379 height 162
drag, startPoint x: 362, startPoint y: 149, endPoint x: 285, endPoint y: 154, distance: 77.7
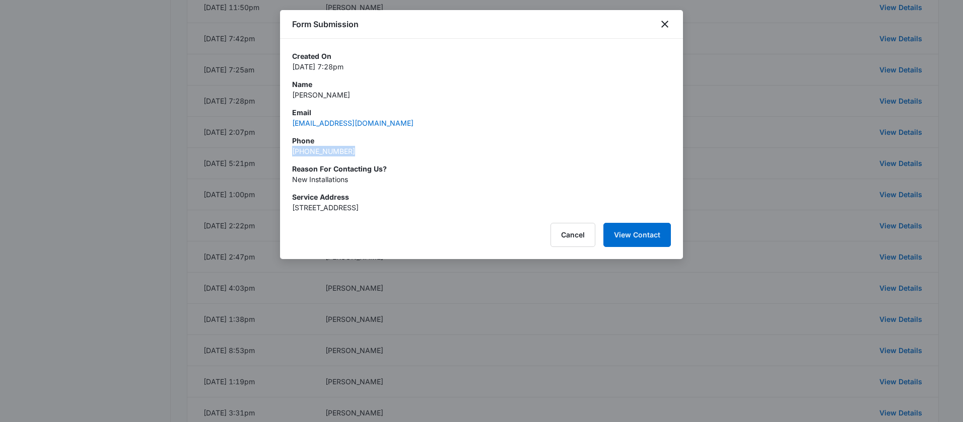
click at [285, 154] on div "Created On Feb 24, 2025 at 7:28pm Name Beau guyette Email guyettebeau@gmail.com…" at bounding box center [481, 126] width 403 height 174
drag, startPoint x: 351, startPoint y: 181, endPoint x: 284, endPoint y: 181, distance: 67.5
click at [284, 182] on div "Created On Feb 24, 2025 at 7:28pm Name Beau guyette Email guyettebeau@gmail.com…" at bounding box center [481, 126] width 403 height 174
click at [518, 322] on div at bounding box center [481, 211] width 963 height 422
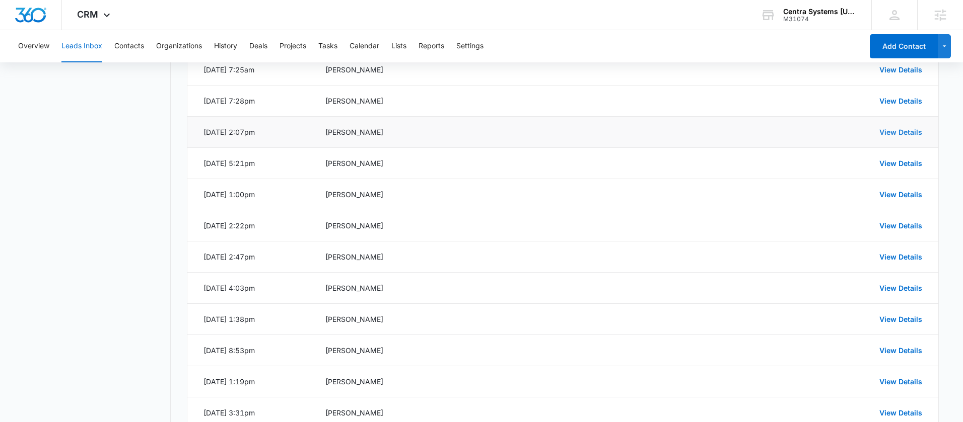
click at [883, 132] on link "View Details" at bounding box center [900, 132] width 43 height 9
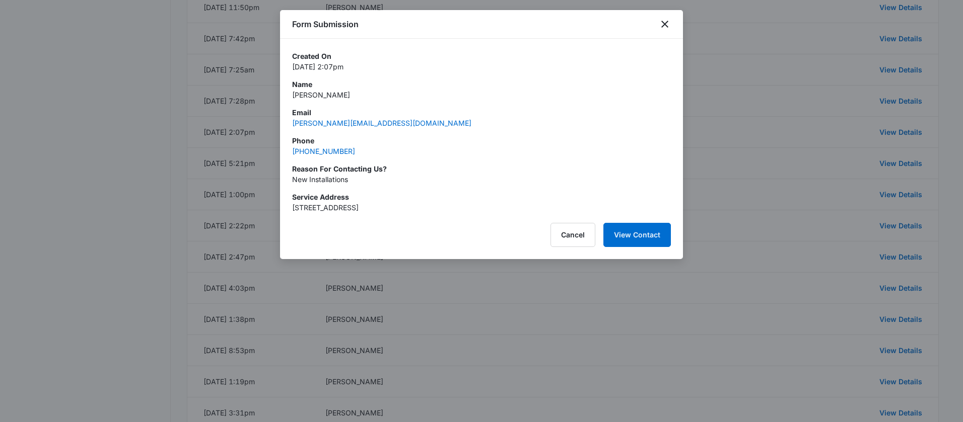
click at [315, 96] on p "Greg Scott" at bounding box center [481, 95] width 379 height 11
click at [314, 96] on p "Greg Scott" at bounding box center [481, 95] width 379 height 11
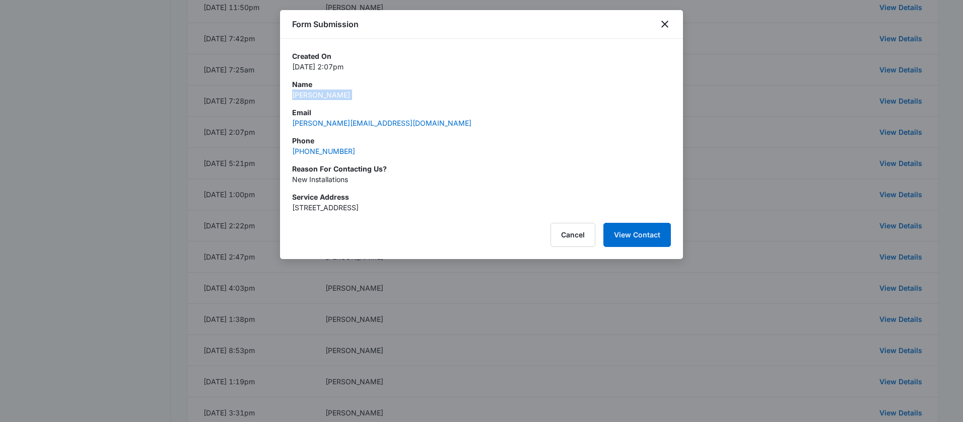
click at [314, 96] on p "Greg Scott" at bounding box center [481, 95] width 379 height 11
drag, startPoint x: 374, startPoint y: 155, endPoint x: 284, endPoint y: 156, distance: 89.6
click at [284, 156] on div "Created On Feb 24, 2025 at 2:07pm Name Greg Scott Email greg@aaapropertieschico…" at bounding box center [481, 126] width 403 height 174
click at [280, 182] on div "Created On Feb 24, 2025 at 2:07pm Name Greg Scott Email greg@aaapropertieschico…" at bounding box center [481, 126] width 403 height 174
click at [571, 235] on button "Cancel" at bounding box center [572, 235] width 45 height 24
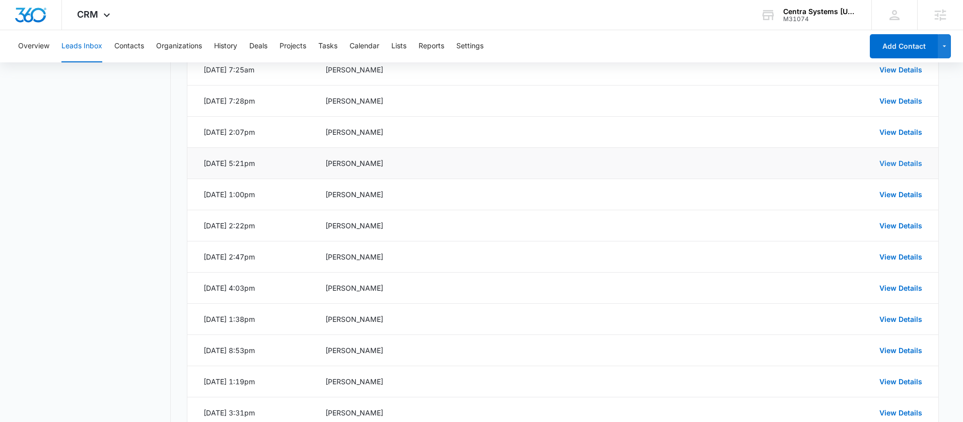
click at [889, 165] on link "View Details" at bounding box center [900, 163] width 43 height 9
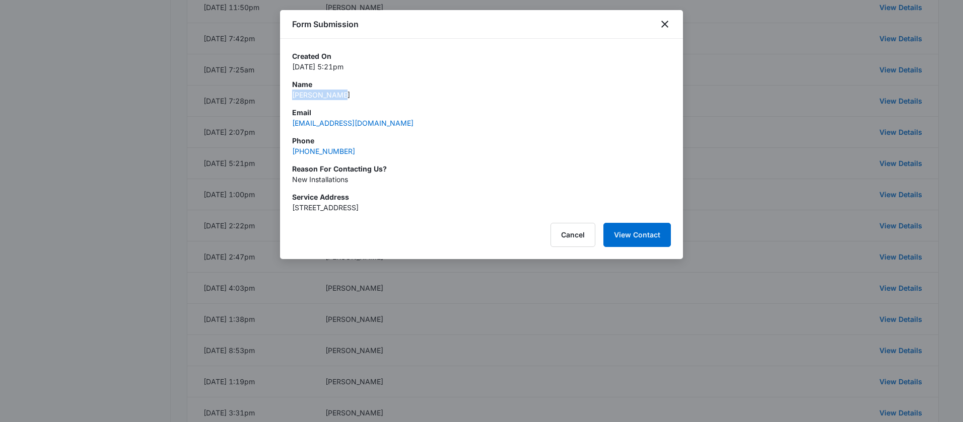
drag, startPoint x: 332, startPoint y: 100, endPoint x: 284, endPoint y: 97, distance: 47.5
click at [284, 97] on div "Created On Feb 18, 2025 at 5:21pm Name Penny Tirman Email ptsquared122@gmail.co…" at bounding box center [481, 126] width 403 height 174
drag, startPoint x: 325, startPoint y: 148, endPoint x: 372, endPoint y: 155, distance: 47.9
click at [372, 155] on div "Phone (805) 407-7309" at bounding box center [481, 145] width 379 height 21
drag, startPoint x: 384, startPoint y: 184, endPoint x: 294, endPoint y: 184, distance: 90.1
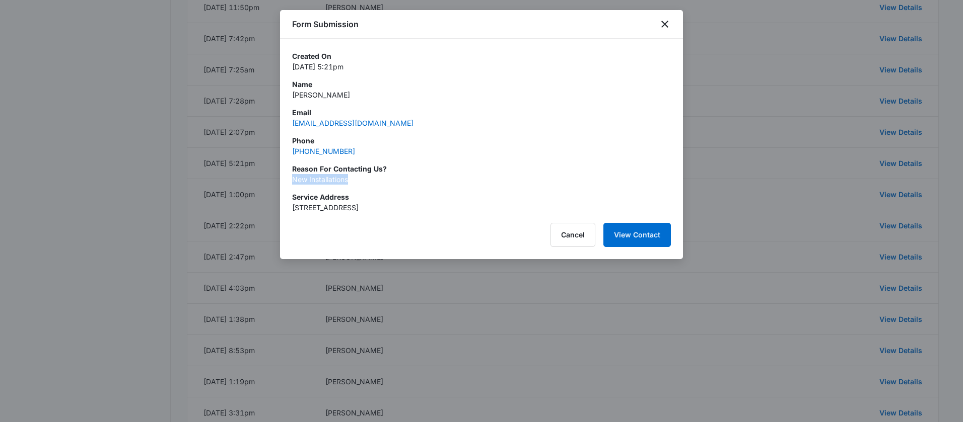
click at [294, 184] on p "New Installations" at bounding box center [481, 179] width 379 height 11
click at [563, 237] on button "Cancel" at bounding box center [572, 235] width 45 height 24
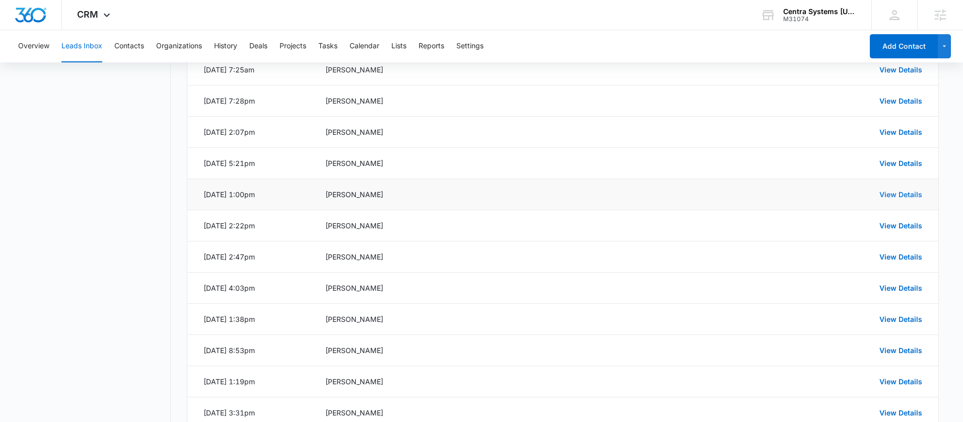
click at [893, 193] on link "View Details" at bounding box center [900, 194] width 43 height 9
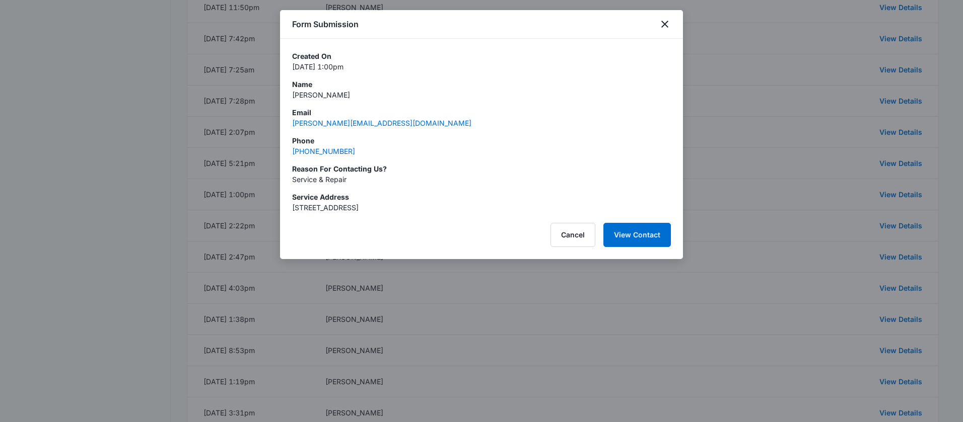
click at [378, 119] on div "Email w.verk@verizon.net" at bounding box center [481, 117] width 379 height 21
drag, startPoint x: 352, startPoint y: 96, endPoint x: 294, endPoint y: 95, distance: 58.4
click at [294, 95] on p "Wesley Verkaart" at bounding box center [481, 95] width 379 height 11
drag, startPoint x: 357, startPoint y: 149, endPoint x: 292, endPoint y: 153, distance: 65.0
click at [292, 153] on div "Phone (617) 571-6117" at bounding box center [481, 145] width 379 height 21
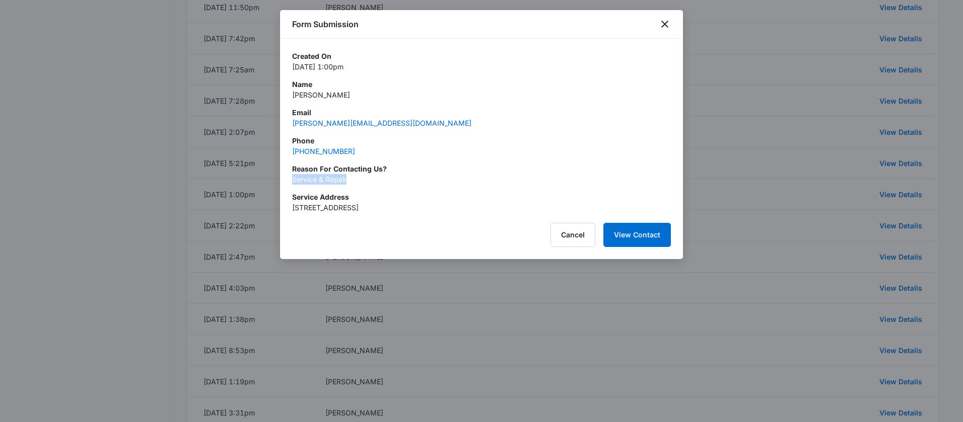
drag, startPoint x: 305, startPoint y: 181, endPoint x: 288, endPoint y: 181, distance: 16.6
click at [288, 181] on div "Created On Feb 13, 2025 at 1:00pm Name Wesley Verkaart Email w.verk@verizon.net…" at bounding box center [481, 126] width 403 height 174
click at [664, 26] on icon "close" at bounding box center [664, 24] width 12 height 12
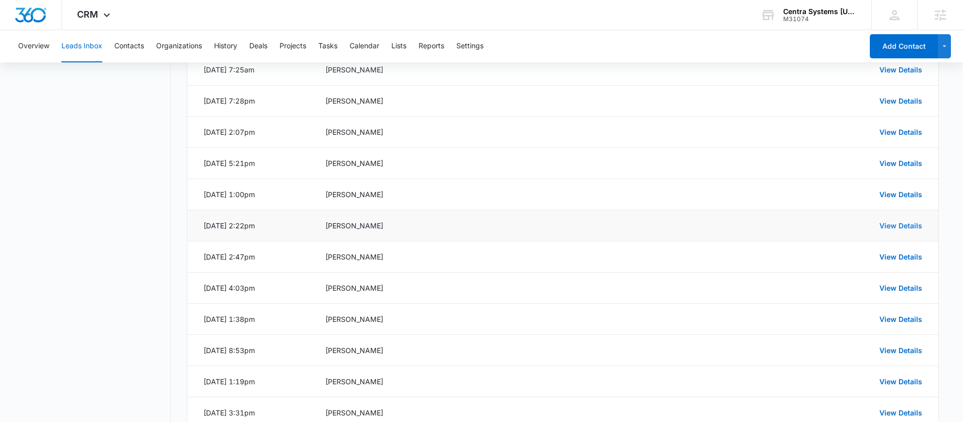
click at [887, 226] on link "View Details" at bounding box center [900, 226] width 43 height 9
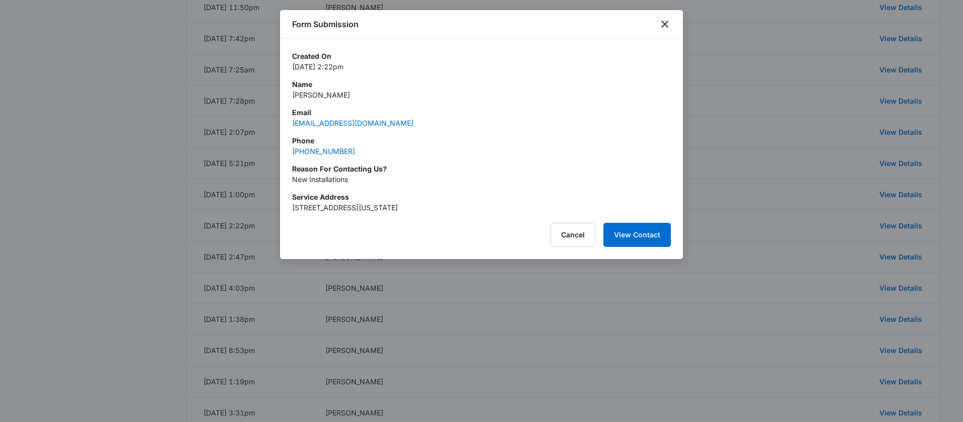
click at [321, 98] on p "Arnaud Delorme" at bounding box center [481, 95] width 379 height 11
click at [358, 149] on div "Phone (858) 405-7952" at bounding box center [481, 145] width 379 height 21
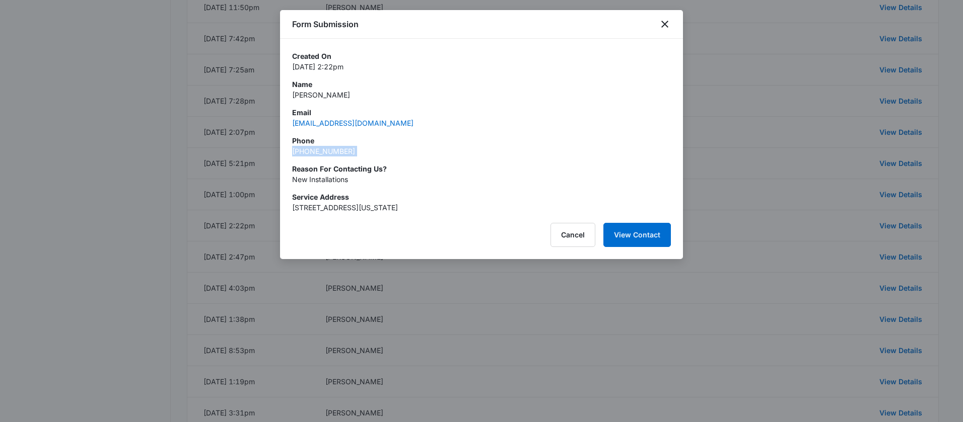
click at [358, 149] on div "Phone (858) 405-7952" at bounding box center [481, 145] width 379 height 21
click at [308, 181] on p "New Installations" at bounding box center [481, 179] width 379 height 11
click at [581, 237] on button "Cancel" at bounding box center [572, 235] width 45 height 24
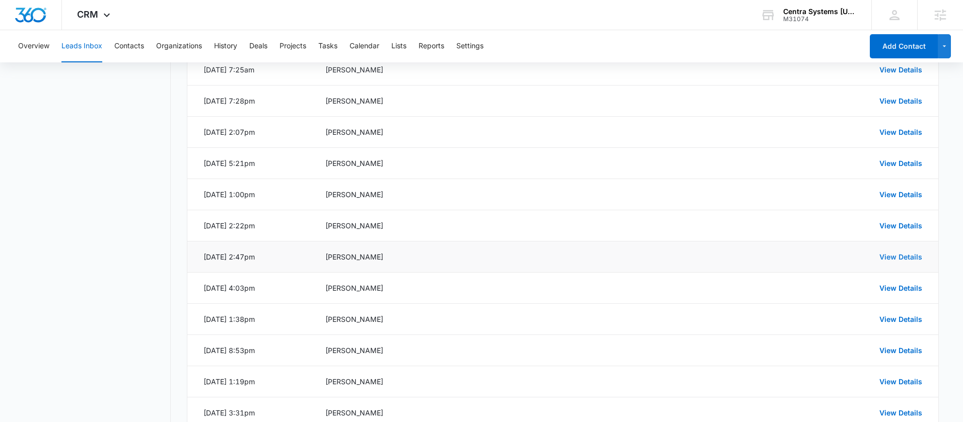
click at [885, 260] on link "View Details" at bounding box center [900, 257] width 43 height 9
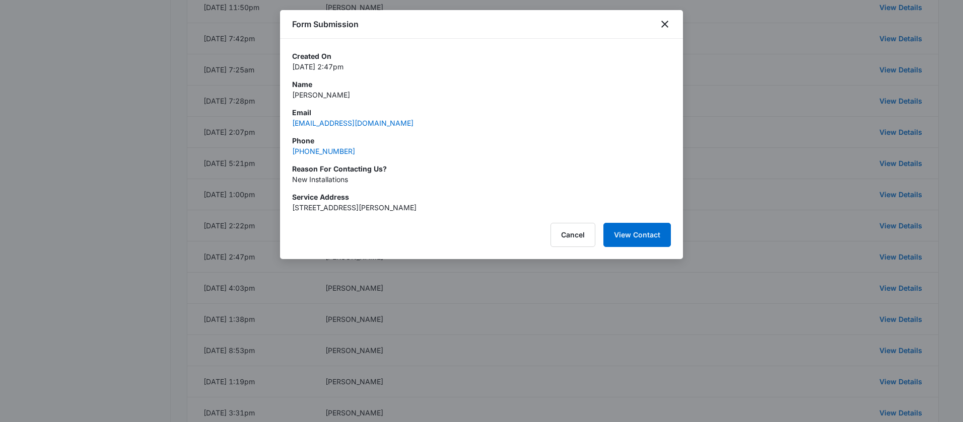
click at [353, 93] on p "RYAN LUTHER" at bounding box center [481, 95] width 379 height 11
drag, startPoint x: 338, startPoint y: 93, endPoint x: 289, endPoint y: 94, distance: 48.8
click at [289, 94] on div "Created On Feb 5, 2025 at 2:47pm Name RYAN LUTHER Email rluther@elccoelectric.c…" at bounding box center [481, 126] width 403 height 174
drag, startPoint x: 375, startPoint y: 149, endPoint x: 290, endPoint y: 149, distance: 84.1
click at [290, 149] on div "Created On Feb 5, 2025 at 2:47pm Name RYAN LUTHER Email rluther@elccoelectric.c…" at bounding box center [481, 126] width 403 height 174
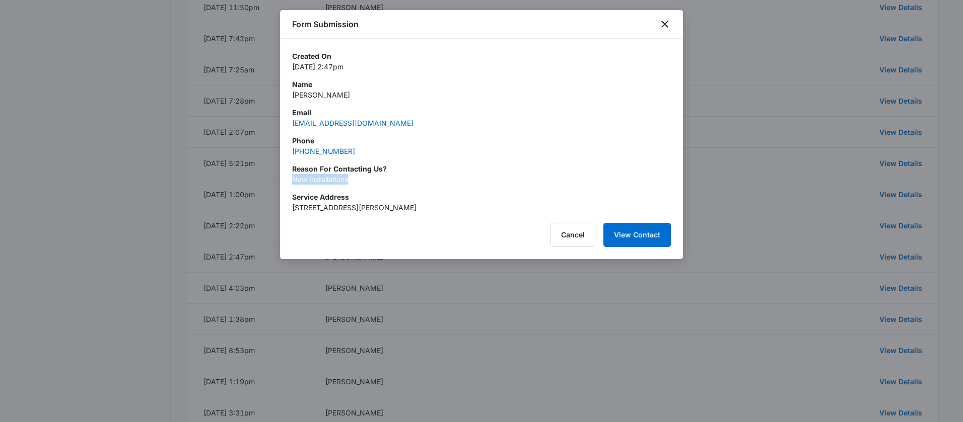
drag, startPoint x: 346, startPoint y: 179, endPoint x: 284, endPoint y: 179, distance: 61.9
click at [284, 179] on div "Created On Feb 5, 2025 at 2:47pm Name RYAN LUTHER Email rluther@elccoelectric.c…" at bounding box center [481, 126] width 403 height 174
click at [571, 235] on button "Cancel" at bounding box center [572, 235] width 45 height 24
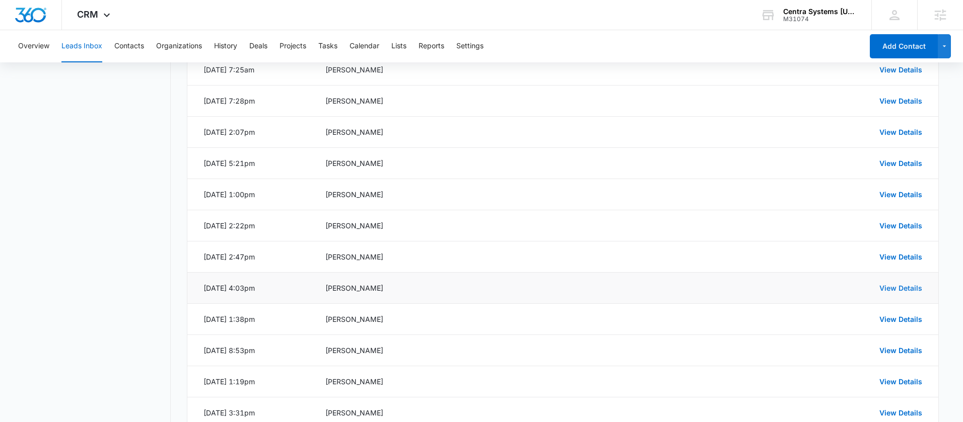
click at [897, 292] on link "View Details" at bounding box center [900, 288] width 43 height 9
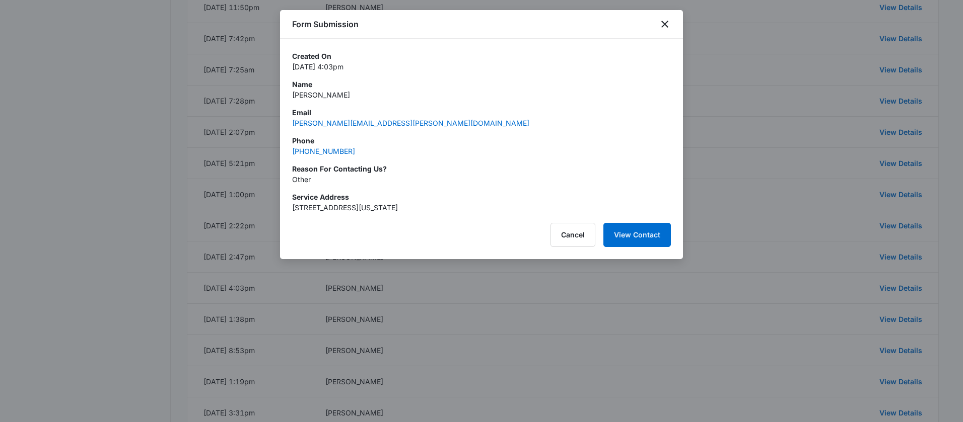
click at [381, 95] on p "Carmen McKay Illing" at bounding box center [481, 95] width 379 height 11
drag, startPoint x: 370, startPoint y: 96, endPoint x: 290, endPoint y: 96, distance: 79.0
click at [290, 96] on div "Created On Feb 3, 2025 at 4:03pm Name Carmen McKay Illing Email carmen.illing@g…" at bounding box center [481, 126] width 403 height 174
drag, startPoint x: 364, startPoint y: 153, endPoint x: 286, endPoint y: 155, distance: 78.0
click at [286, 155] on div "Created On Feb 3, 2025 at 4:03pm Name Carmen McKay Illing Email carmen.illing@g…" at bounding box center [481, 126] width 403 height 174
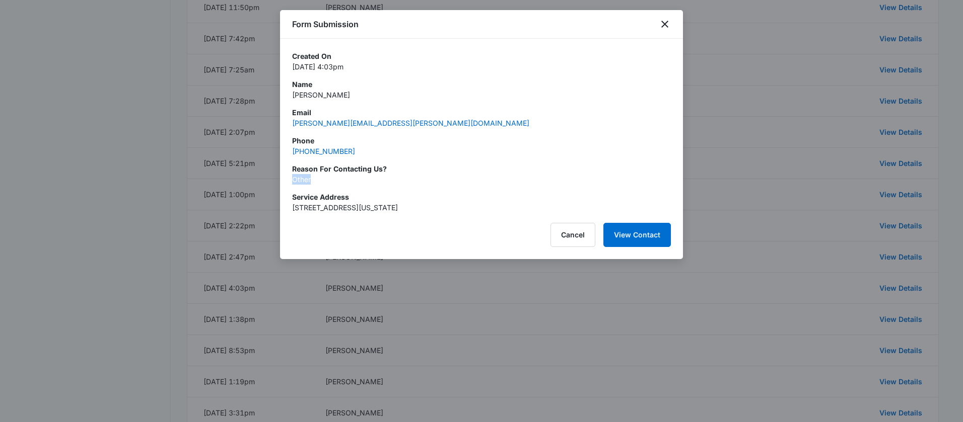
drag, startPoint x: 296, startPoint y: 182, endPoint x: 280, endPoint y: 179, distance: 16.4
click at [280, 179] on div "Created On Feb 3, 2025 at 4:03pm Name Carmen McKay Illing Email carmen.illing@g…" at bounding box center [481, 126] width 403 height 174
click at [573, 236] on button "Cancel" at bounding box center [572, 235] width 45 height 24
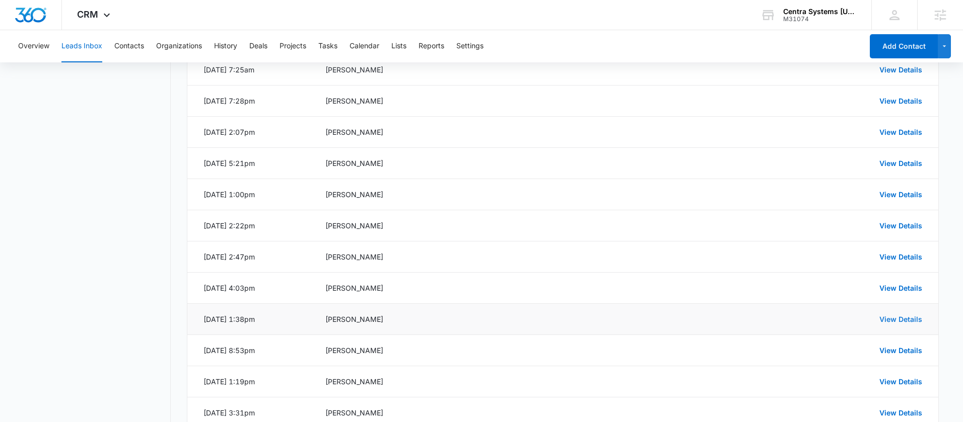
click at [894, 321] on link "View Details" at bounding box center [900, 319] width 43 height 9
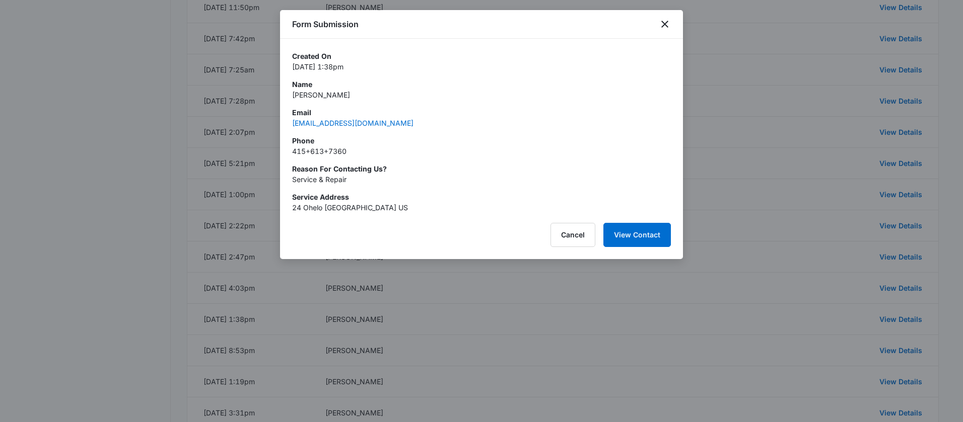
click at [326, 93] on p "Phil Bronstein" at bounding box center [481, 95] width 379 height 11
drag, startPoint x: 357, startPoint y: 154, endPoint x: 293, endPoint y: 153, distance: 63.9
click at [293, 153] on p "415+613+7360" at bounding box center [481, 151] width 379 height 11
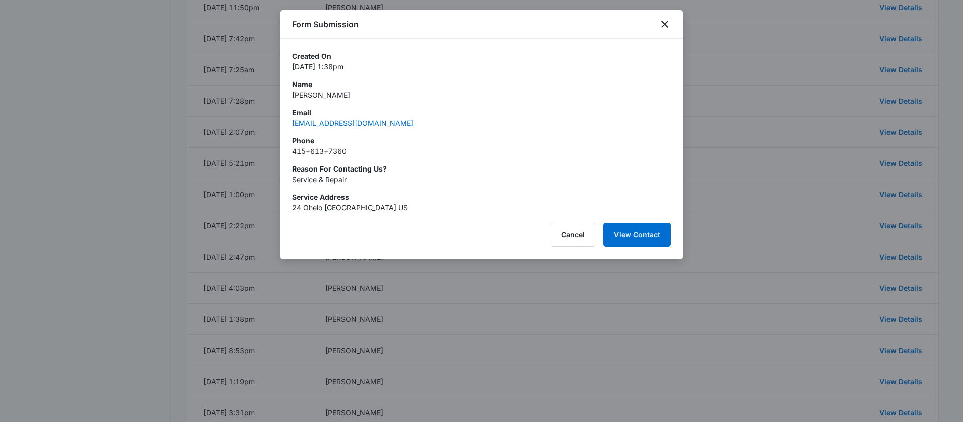
click at [304, 179] on p "Service & Repair" at bounding box center [481, 179] width 379 height 11
click at [607, 303] on div at bounding box center [481, 211] width 963 height 422
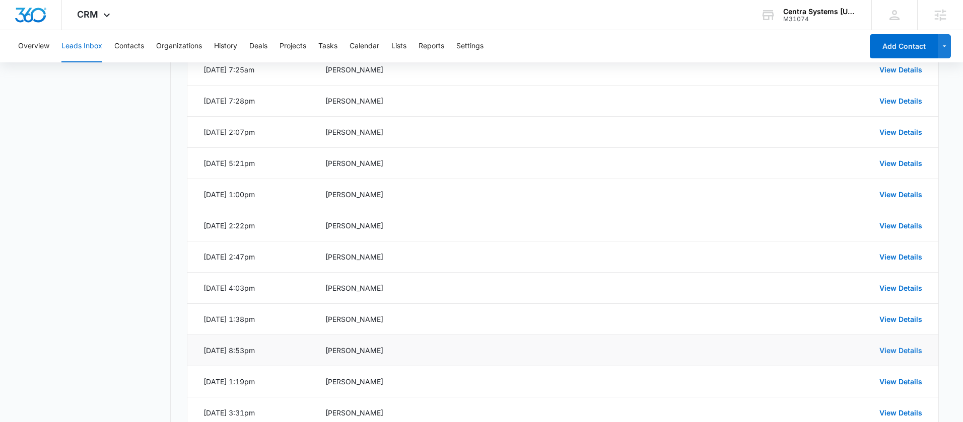
click at [891, 346] on link "View Details" at bounding box center [900, 350] width 43 height 9
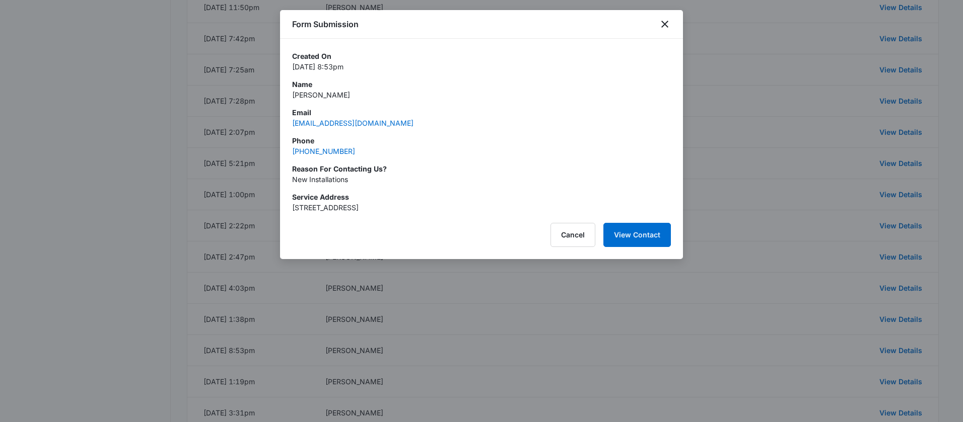
drag, startPoint x: 362, startPoint y: 96, endPoint x: 278, endPoint y: 97, distance: 84.1
drag, startPoint x: 388, startPoint y: 106, endPoint x: 352, endPoint y: 99, distance: 36.5
click at [387, 106] on div "Created On Jan 27, 2025 at 8:53pm Name Miriam Jacintho Email mjskmaui@gmail.com…" at bounding box center [481, 132] width 379 height 162
drag, startPoint x: 327, startPoint y: 97, endPoint x: 290, endPoint y: 96, distance: 37.3
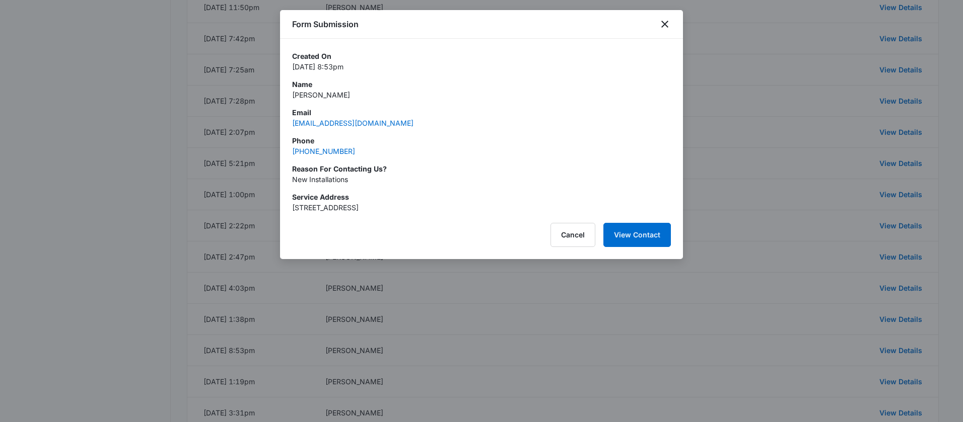
click at [290, 96] on div "Created On Jan 27, 2025 at 8:53pm Name Miriam Jacintho Email mjskmaui@gmail.com…" at bounding box center [481, 126] width 403 height 174
click at [415, 157] on div "Created On Jan 27, 2025 at 8:53pm Name Miriam Jacintho Email mjskmaui@gmail.com…" at bounding box center [481, 132] width 379 height 162
drag, startPoint x: 361, startPoint y: 155, endPoint x: 285, endPoint y: 154, distance: 76.0
click at [285, 154] on div "Created On Jan 27, 2025 at 8:53pm Name Miriam Jacintho Email mjskmaui@gmail.com…" at bounding box center [481, 126] width 403 height 174
drag, startPoint x: 347, startPoint y: 182, endPoint x: 288, endPoint y: 182, distance: 58.4
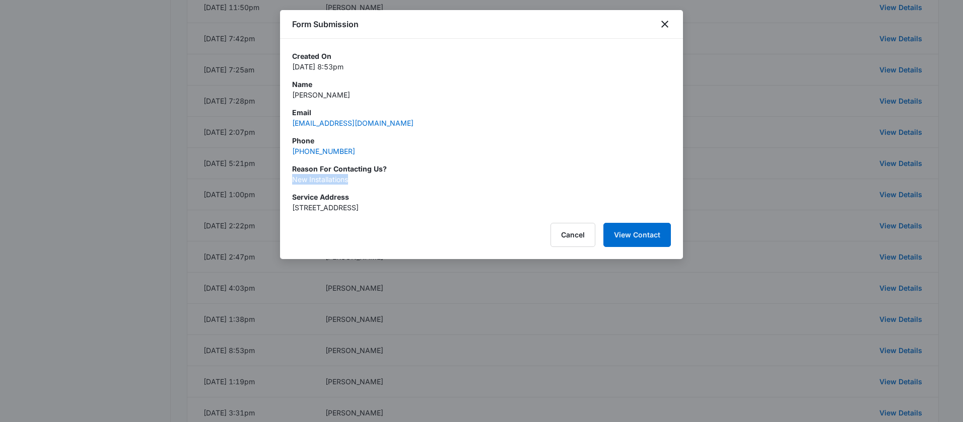
click at [288, 182] on div "Created On Jan 27, 2025 at 8:53pm Name Miriam Jacintho Email mjskmaui@gmail.com…" at bounding box center [481, 126] width 403 height 174
drag, startPoint x: 719, startPoint y: 392, endPoint x: 784, endPoint y: 384, distance: 65.4
click at [721, 392] on div at bounding box center [481, 211] width 963 height 422
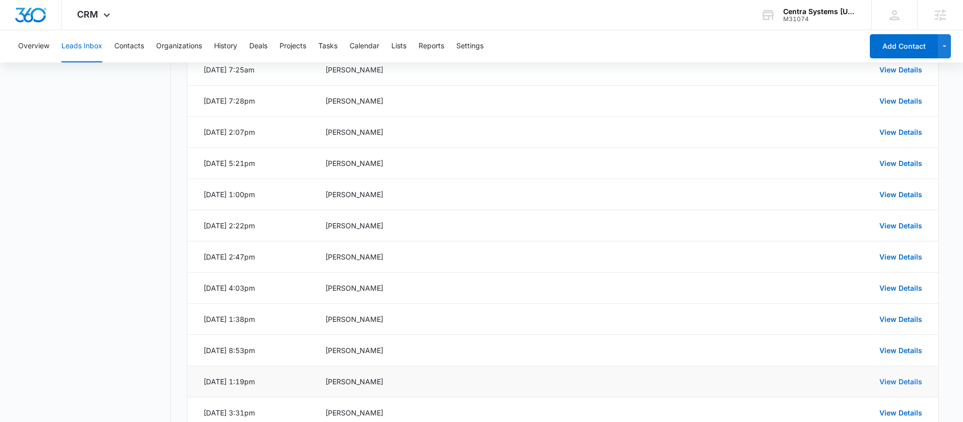
click at [898, 384] on link "View Details" at bounding box center [900, 382] width 43 height 9
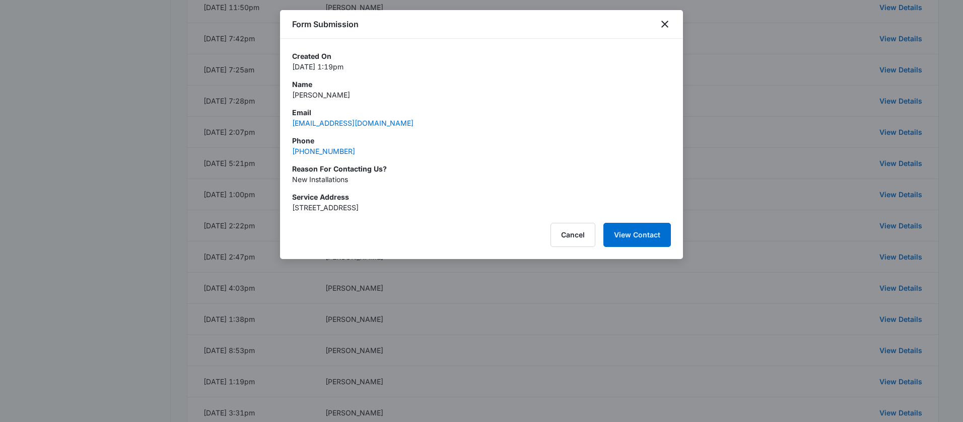
click at [308, 94] on p "Kaily Baisa" at bounding box center [481, 95] width 379 height 11
drag, startPoint x: 325, startPoint y: 154, endPoint x: 291, endPoint y: 153, distance: 33.7
click at [292, 153] on div "Phone (808) 344-4357" at bounding box center [481, 145] width 379 height 21
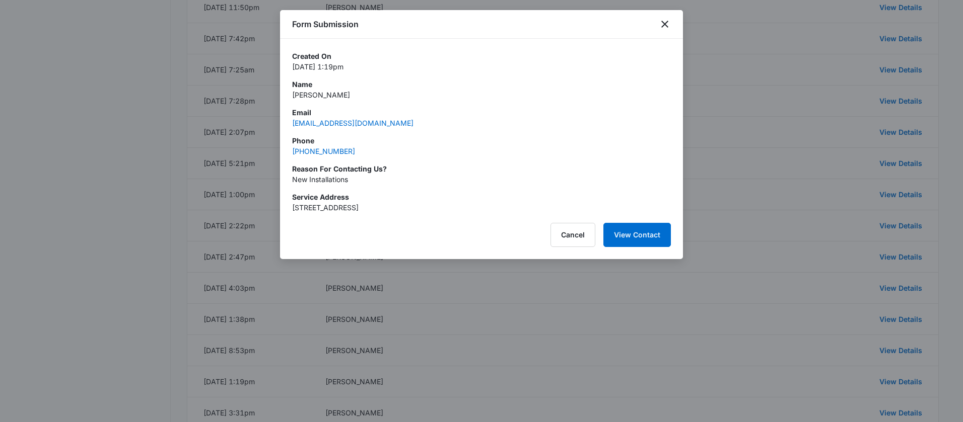
click at [333, 181] on p "New Installations" at bounding box center [481, 179] width 379 height 11
click at [746, 264] on div at bounding box center [481, 211] width 963 height 422
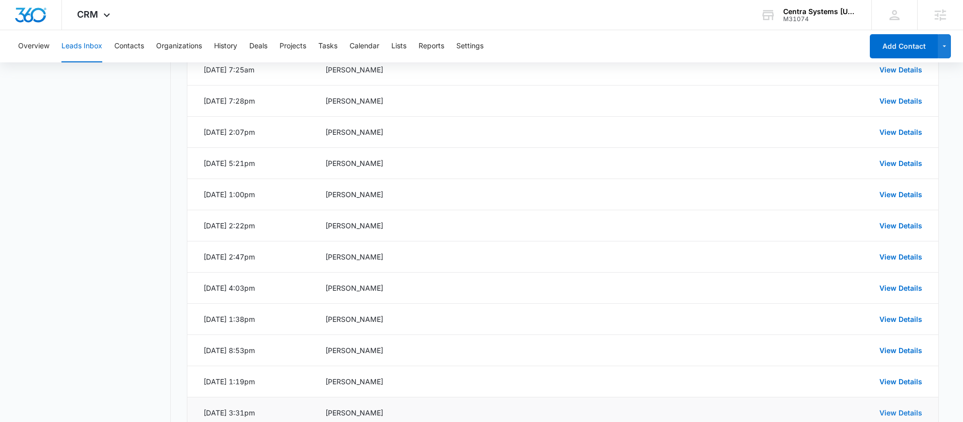
click at [889, 412] on link "View Details" at bounding box center [900, 413] width 43 height 9
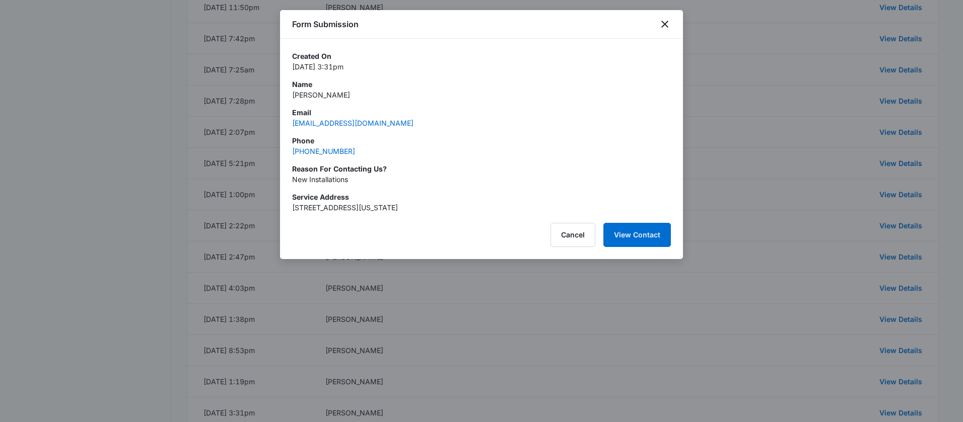
click at [325, 96] on p "Stephanie Nunez" at bounding box center [481, 95] width 379 height 11
drag, startPoint x: 361, startPoint y: 149, endPoint x: 289, endPoint y: 151, distance: 72.0
click at [289, 151] on div "Created On Jan 15, 2025 at 3:31pm Name Stephanie Nunez Email stephanienunez78@y…" at bounding box center [481, 126] width 403 height 174
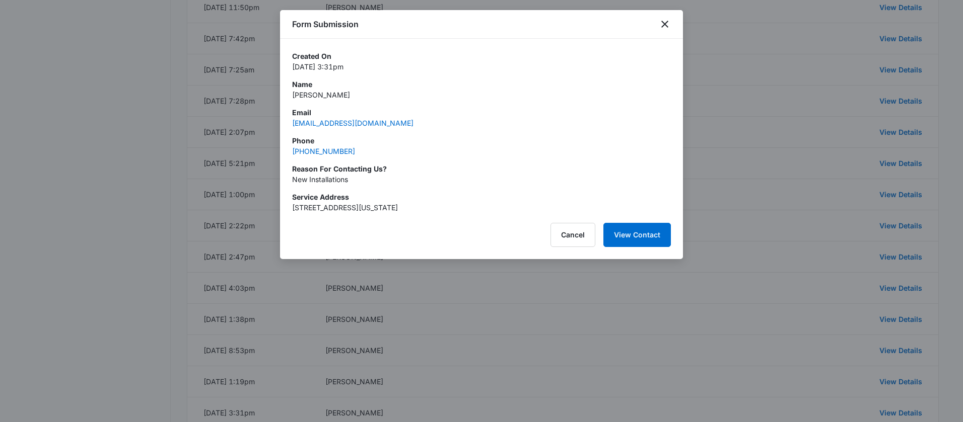
click at [315, 179] on p "New Installations" at bounding box center [481, 179] width 379 height 11
click at [574, 241] on button "Cancel" at bounding box center [572, 235] width 45 height 24
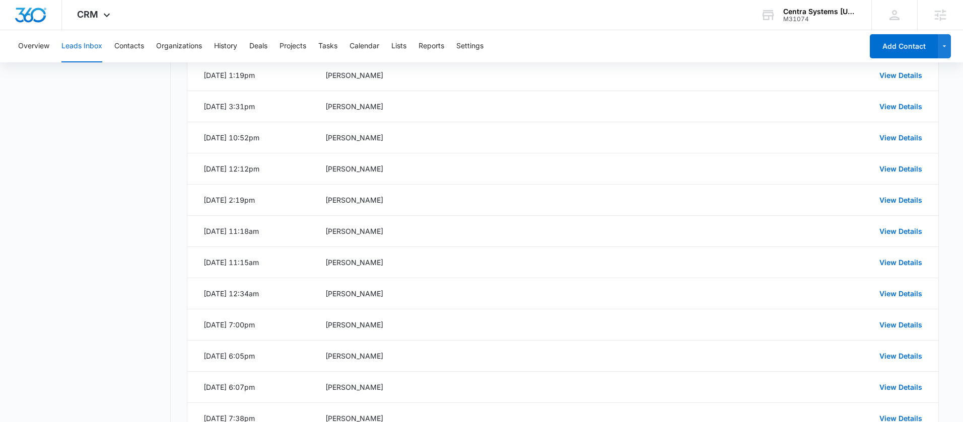
scroll to position [755, 0]
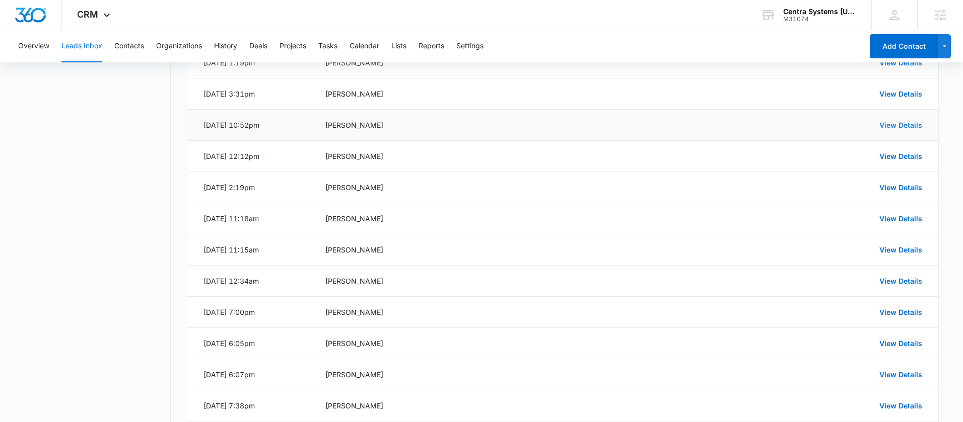
click at [890, 127] on link "View Details" at bounding box center [900, 125] width 43 height 9
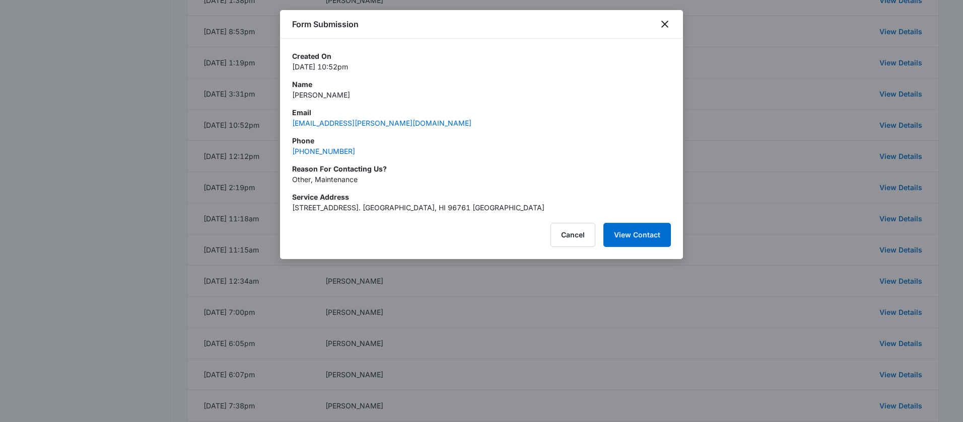
click at [321, 95] on p "Andrew Black" at bounding box center [481, 95] width 379 height 11
drag, startPoint x: 362, startPoint y: 156, endPoint x: 291, endPoint y: 156, distance: 71.0
click at [291, 156] on div "Created On Jan 14, 2025 at 10:52pm Name Andrew Black Email yourva.susie@gmail.c…" at bounding box center [481, 126] width 403 height 174
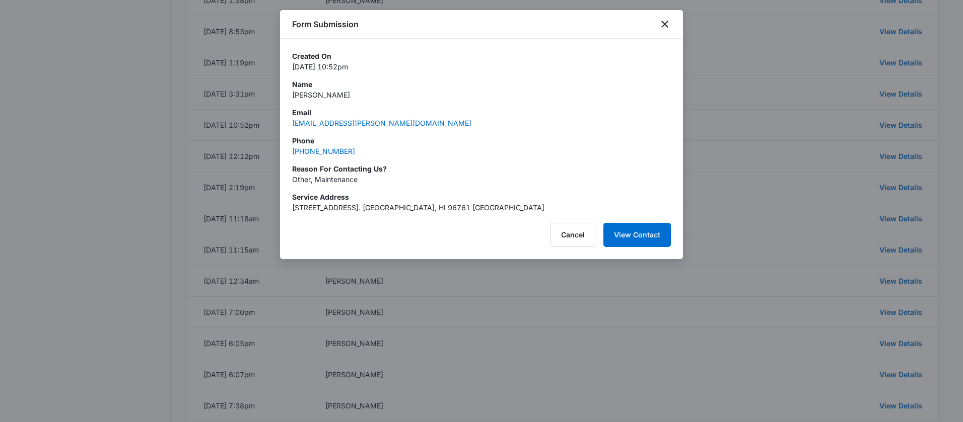
click at [331, 181] on p "Other, Maintenance" at bounding box center [481, 179] width 379 height 11
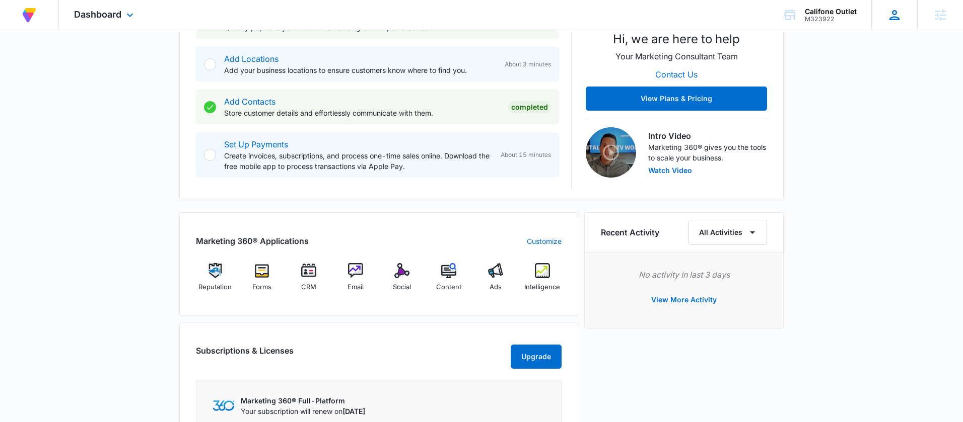
scroll to position [332, 0]
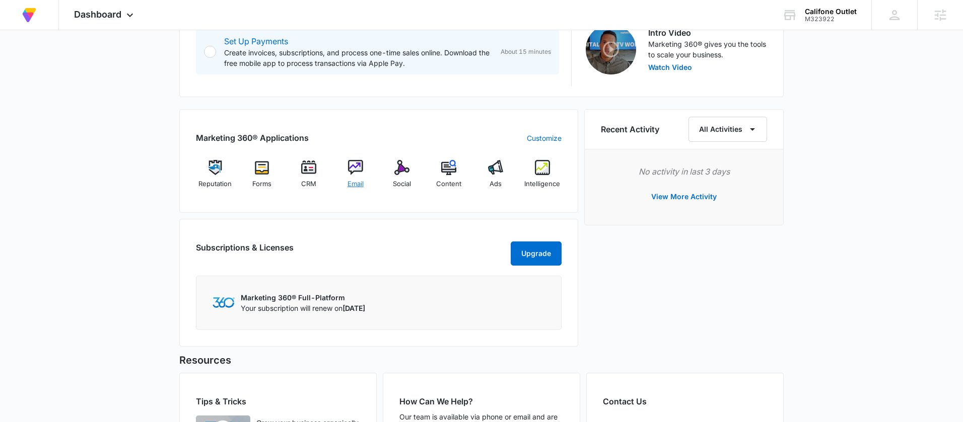
click at [361, 179] on span "Email" at bounding box center [355, 184] width 16 height 10
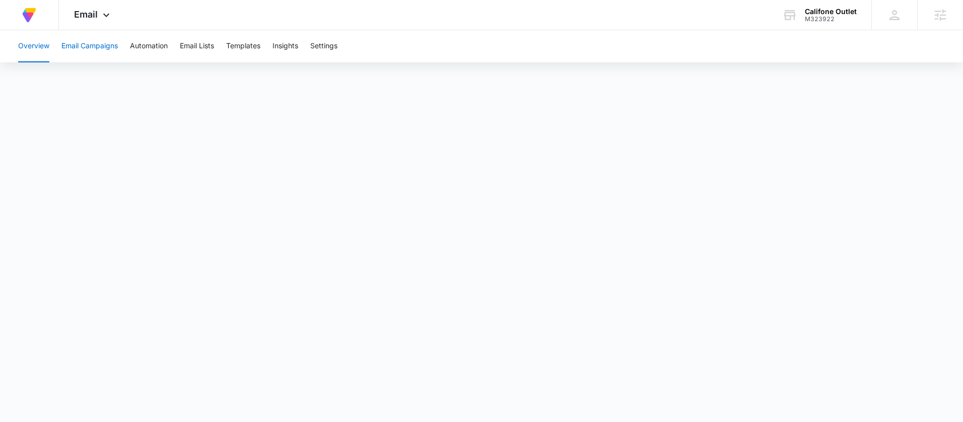
click at [98, 54] on button "Email Campaigns" at bounding box center [89, 46] width 56 height 32
click at [244, 46] on button "Templates" at bounding box center [243, 46] width 34 height 32
click at [100, 47] on button "Email Campaigns" at bounding box center [89, 46] width 56 height 32
click at [87, 46] on button "Email Campaigns" at bounding box center [89, 46] width 56 height 32
click at [46, 43] on button "Overview" at bounding box center [33, 46] width 31 height 32
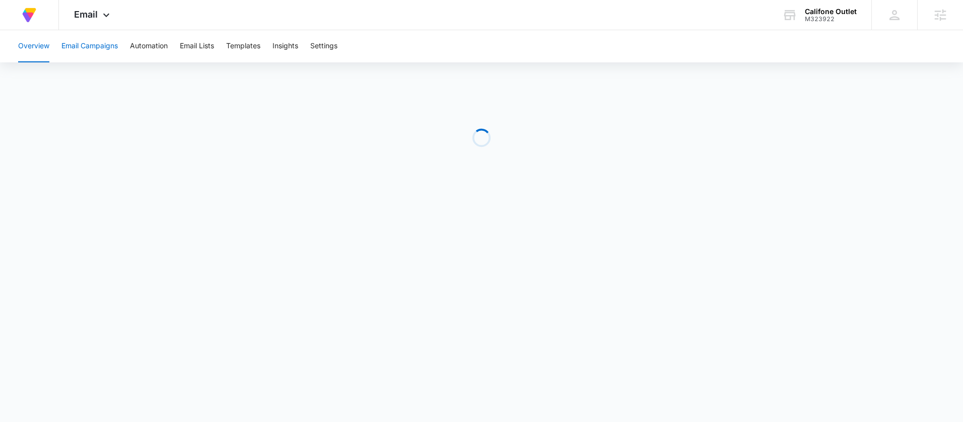
click at [79, 44] on button "Email Campaigns" at bounding box center [89, 46] width 56 height 32
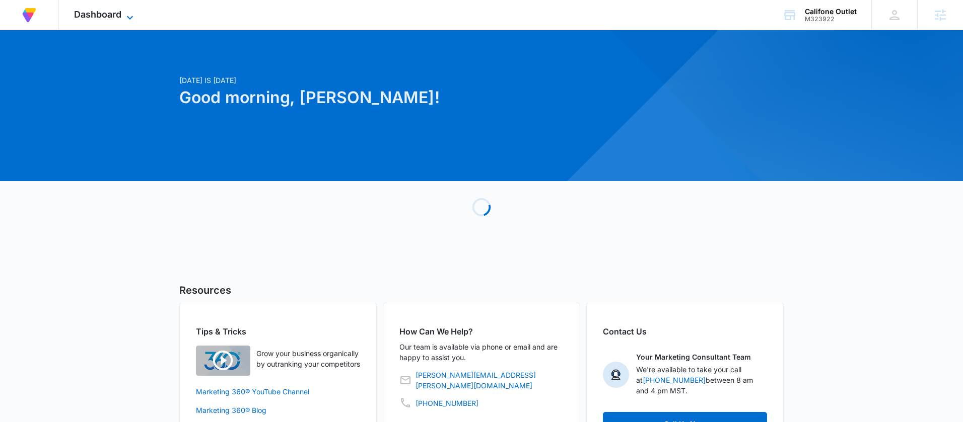
click at [110, 13] on span "Dashboard" at bounding box center [97, 14] width 47 height 11
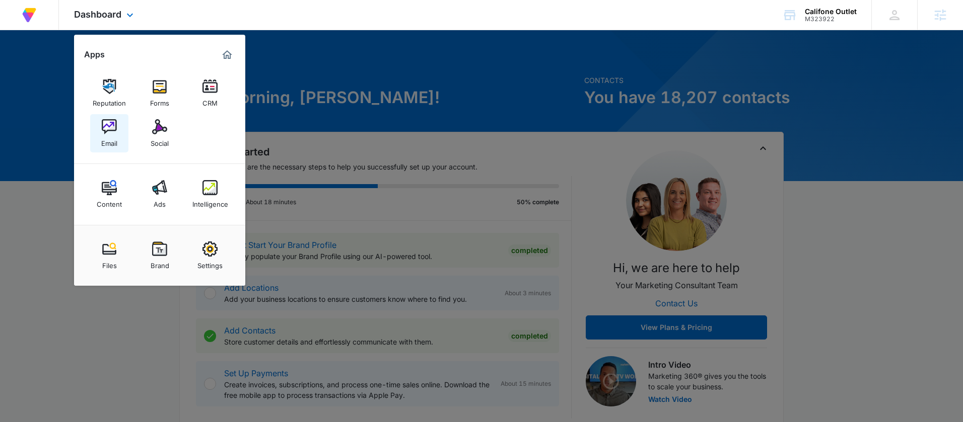
click at [114, 139] on div "Email" at bounding box center [109, 140] width 16 height 13
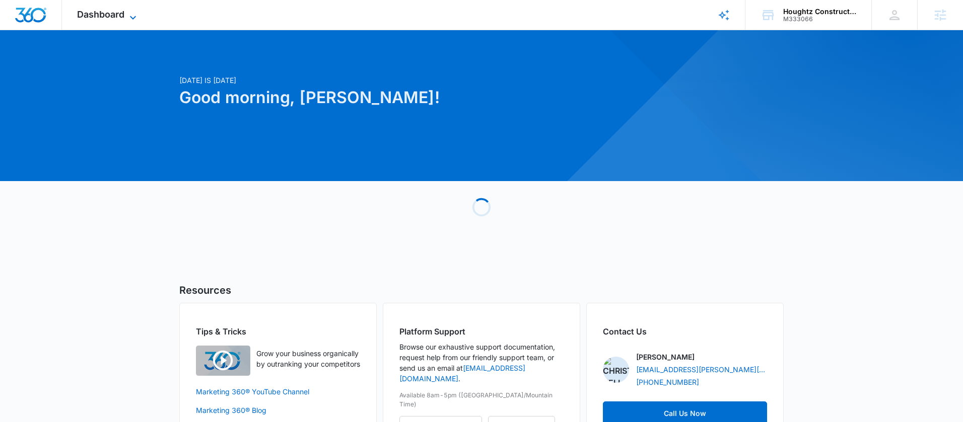
click at [135, 15] on icon at bounding box center [133, 18] width 12 height 12
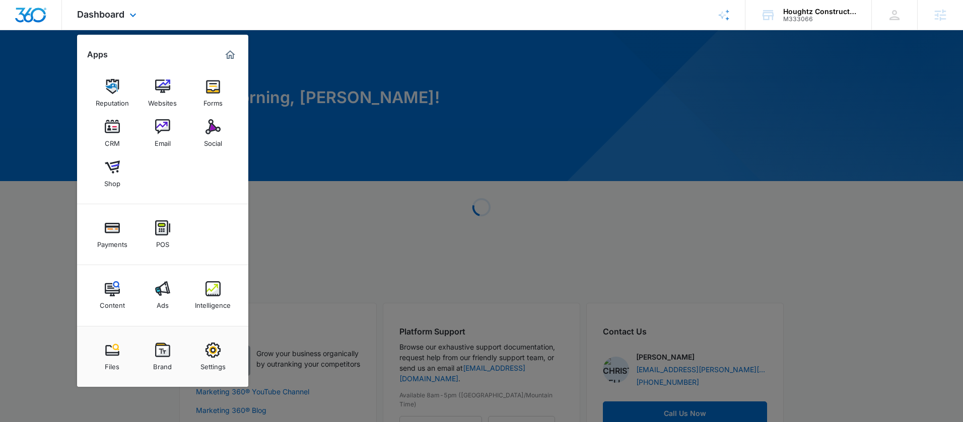
click at [185, 283] on div "Content Ads Intelligence" at bounding box center [162, 295] width 171 height 61
click at [211, 292] on img at bounding box center [212, 288] width 15 height 15
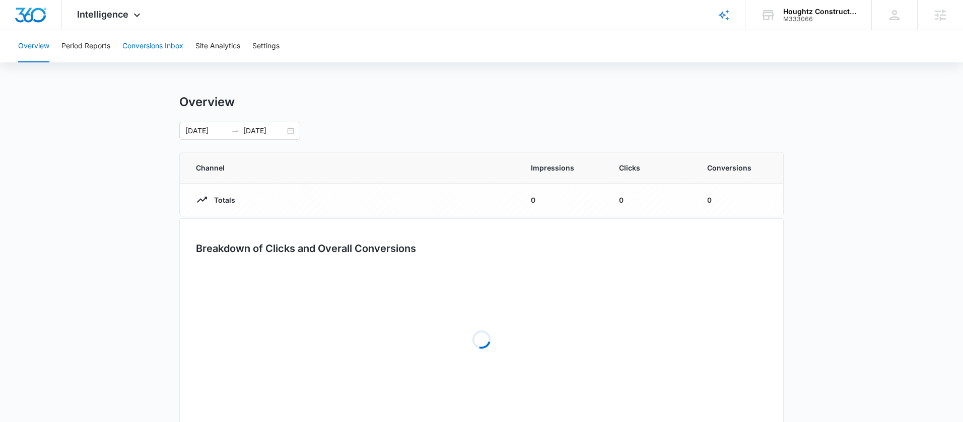
click at [150, 46] on button "Conversions Inbox" at bounding box center [152, 46] width 61 height 32
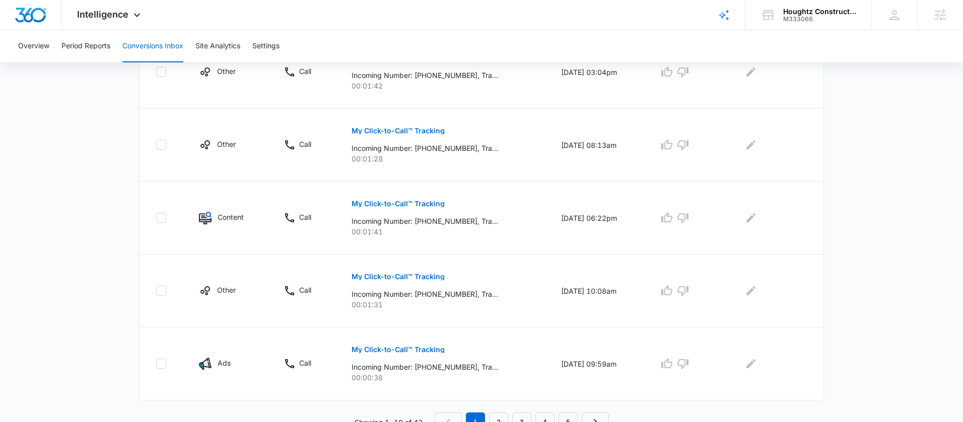
scroll to position [656, 0]
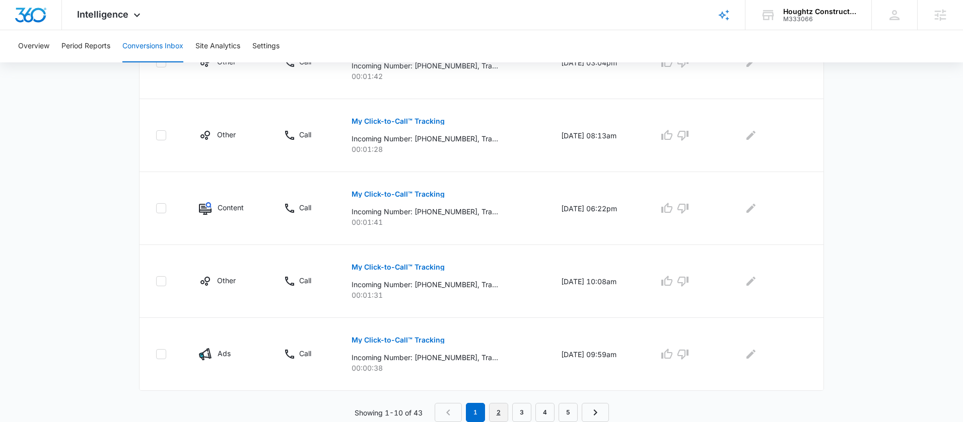
click at [501, 411] on link "2" at bounding box center [498, 412] width 19 height 19
click at [522, 414] on link "3" at bounding box center [523, 412] width 19 height 19
click at [550, 413] on link "4" at bounding box center [546, 412] width 19 height 19
click at [564, 410] on link "5" at bounding box center [569, 412] width 19 height 19
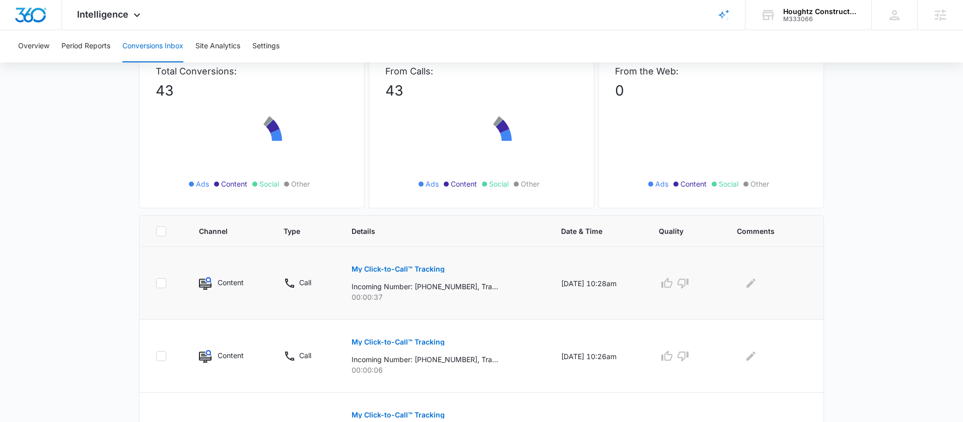
scroll to position [145, 0]
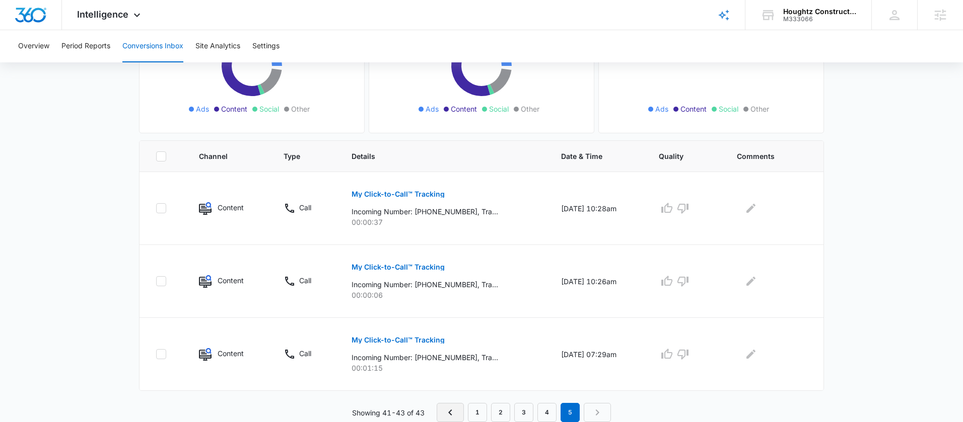
click at [451, 419] on link "Previous Page" at bounding box center [449, 412] width 27 height 19
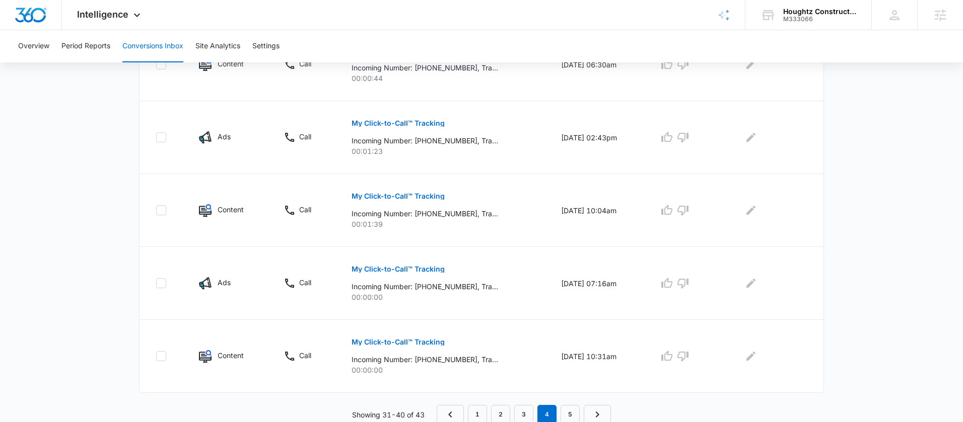
scroll to position [656, 0]
click at [477, 411] on link "1" at bounding box center [477, 412] width 19 height 19
